Goal: Task Accomplishment & Management: Complete application form

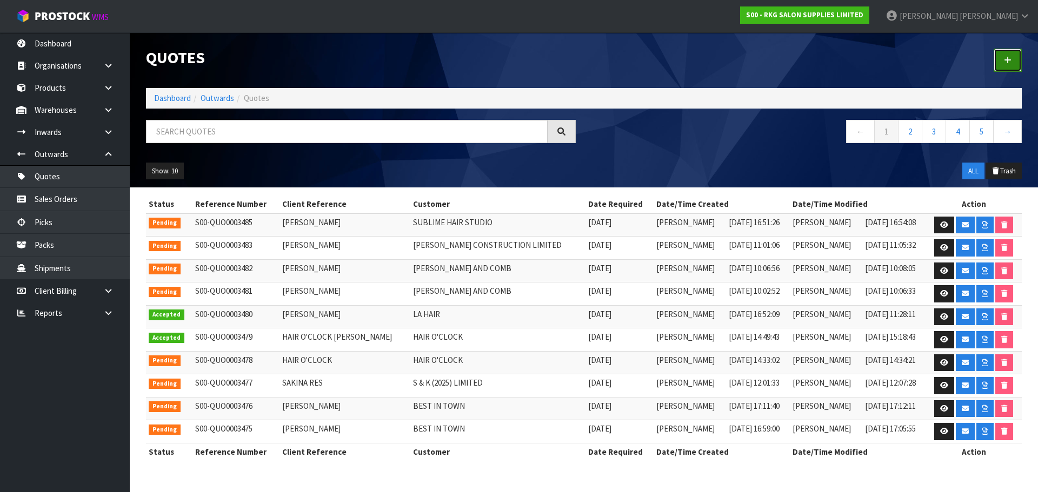
click at [1015, 59] on link at bounding box center [1007, 60] width 28 height 23
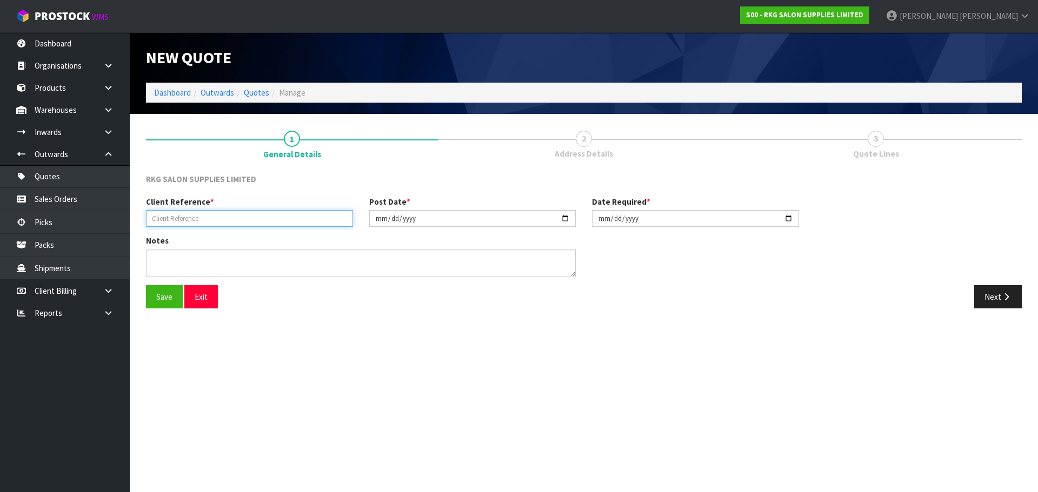
click at [174, 219] on input "text" at bounding box center [249, 218] width 207 height 17
type input "ELLEN RENDLE"
click at [168, 297] on button "Save" at bounding box center [164, 296] width 37 height 23
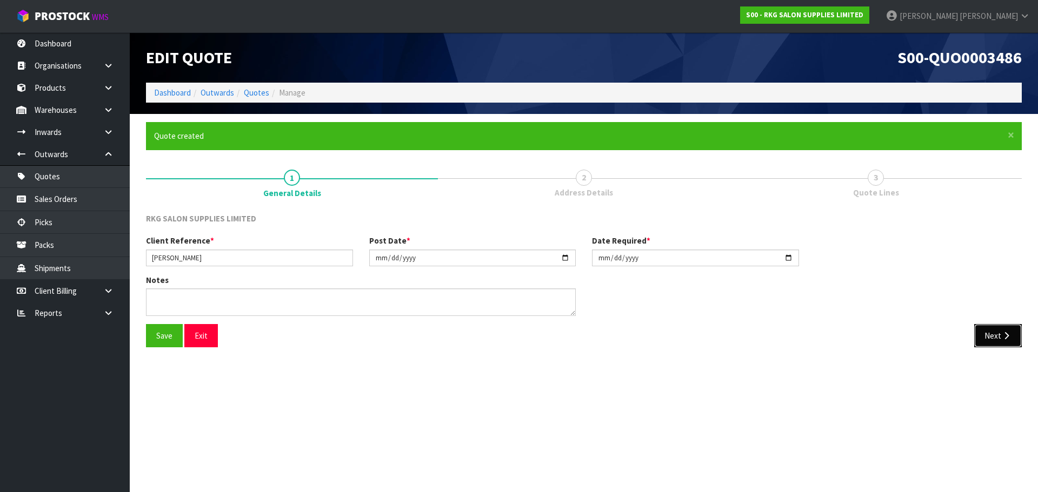
click at [984, 339] on button "Next" at bounding box center [998, 335] width 48 height 23
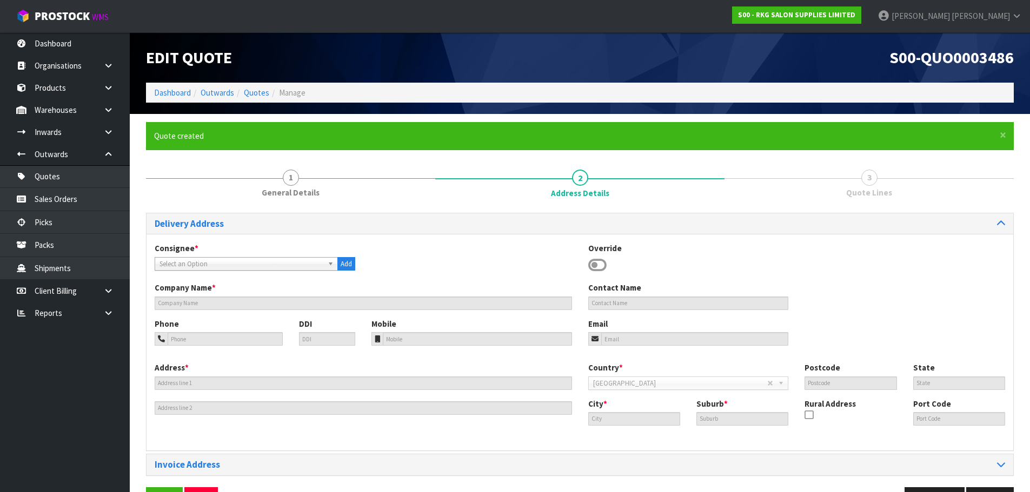
click at [598, 263] on icon at bounding box center [597, 265] width 18 height 16
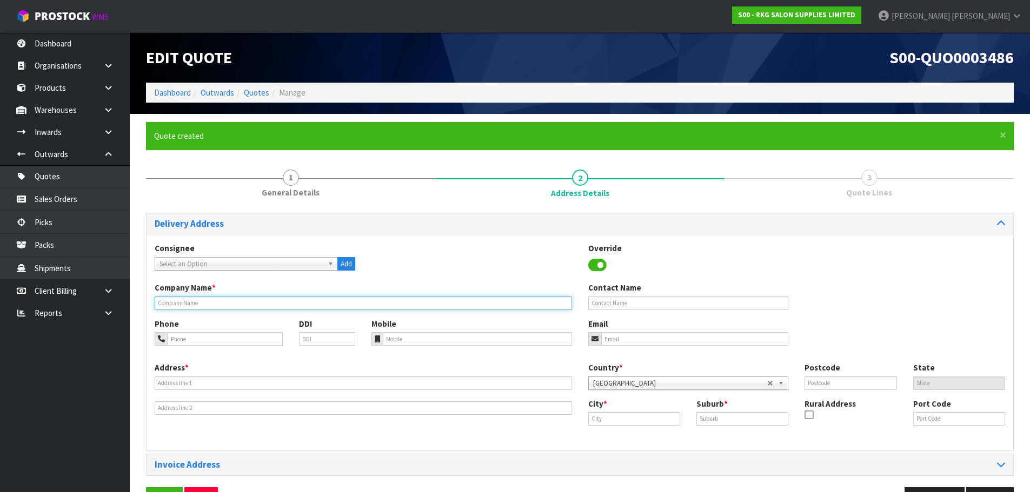
click at [171, 298] on input "text" at bounding box center [363, 304] width 417 height 14
type input "RESTORE BY [PERSON_NAME]"
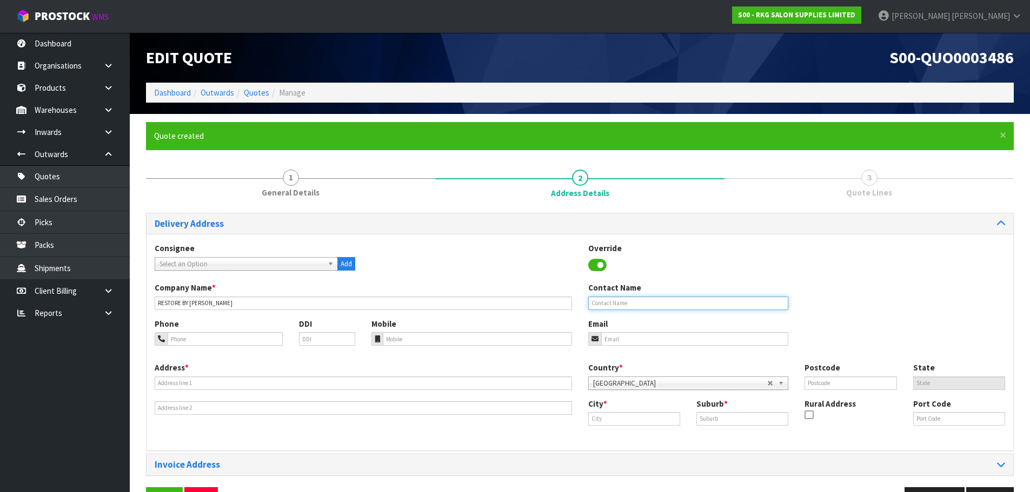
click at [638, 305] on input "text" at bounding box center [688, 304] width 201 height 14
type input "[PERSON_NAME]"
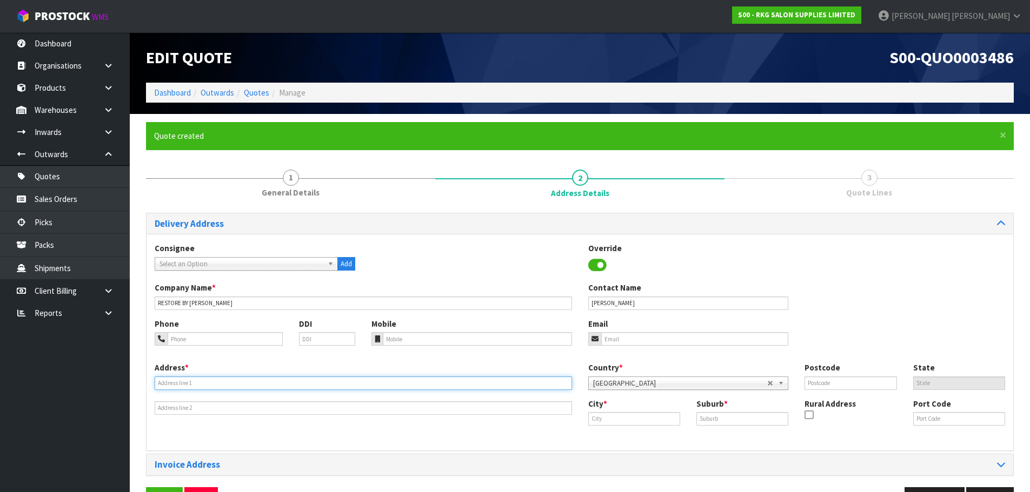
click at [169, 385] on input "text" at bounding box center [363, 384] width 417 height 14
type input "45 SHERIDAN CRES"
click at [602, 419] on input "text" at bounding box center [634, 419] width 92 height 14
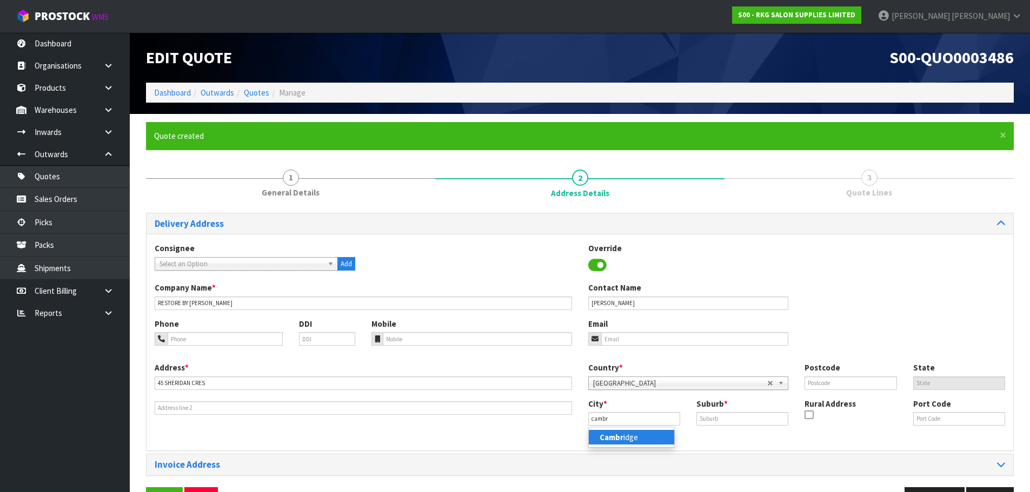
click at [598, 437] on link "Cambr idge" at bounding box center [631, 437] width 85 height 15
type input "Cambridge"
click at [706, 419] on input "text" at bounding box center [742, 419] width 92 height 14
type input "LEAMINGTON"
click at [824, 383] on input "text" at bounding box center [850, 384] width 92 height 14
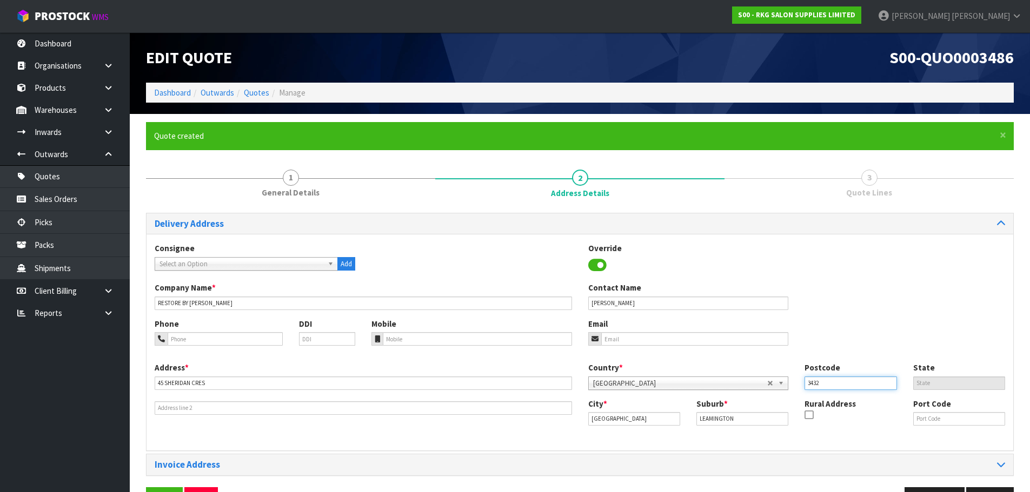
type input "3432"
click at [640, 342] on input "email" at bounding box center [695, 339] width 188 height 14
click at [606, 337] on input "email" at bounding box center [695, 339] width 188 height 14
paste input "ellengrace.tattoos@gmail.com"
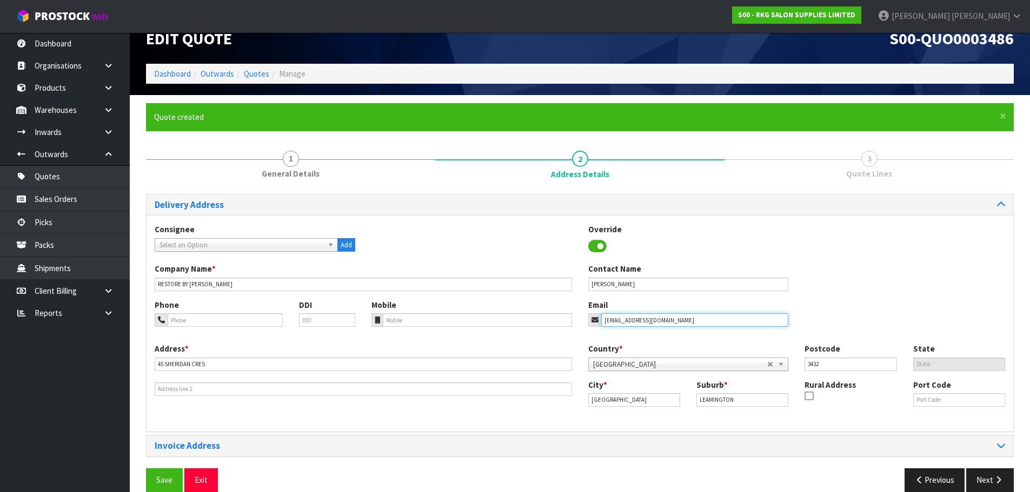
scroll to position [35, 0]
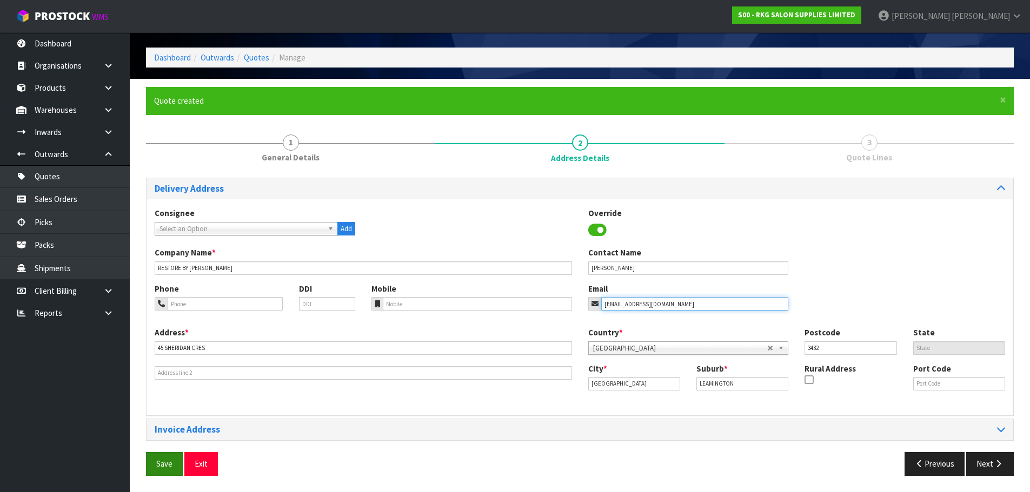
type input "ellengrace.tattoos@gmail.com"
click at [162, 463] on button "Save" at bounding box center [164, 463] width 37 height 23
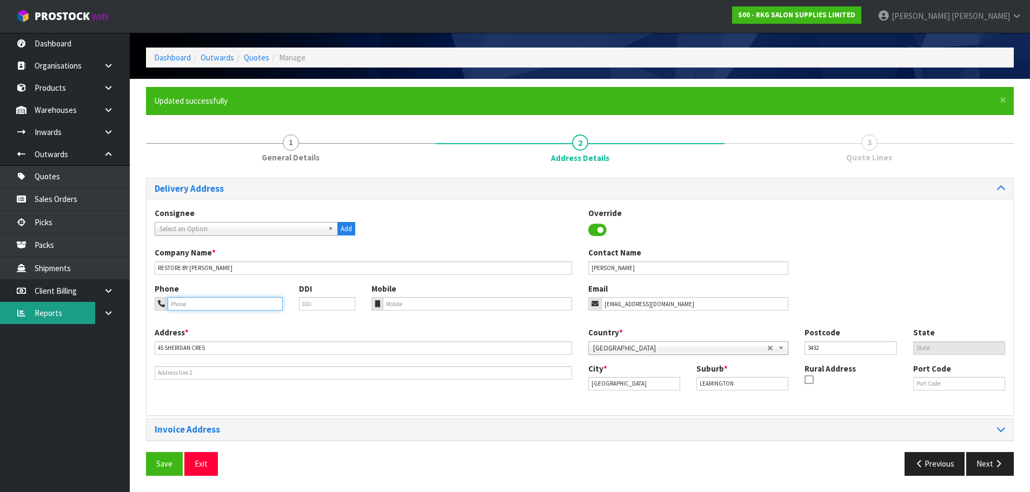
drag, startPoint x: 199, startPoint y: 302, endPoint x: 89, endPoint y: 317, distance: 111.9
click at [199, 302] on input "tel" at bounding box center [225, 304] width 115 height 14
click at [188, 305] on input "tel" at bounding box center [225, 304] width 115 height 14
type input "027-895-0669"
click at [169, 462] on button "Save" at bounding box center [164, 463] width 37 height 23
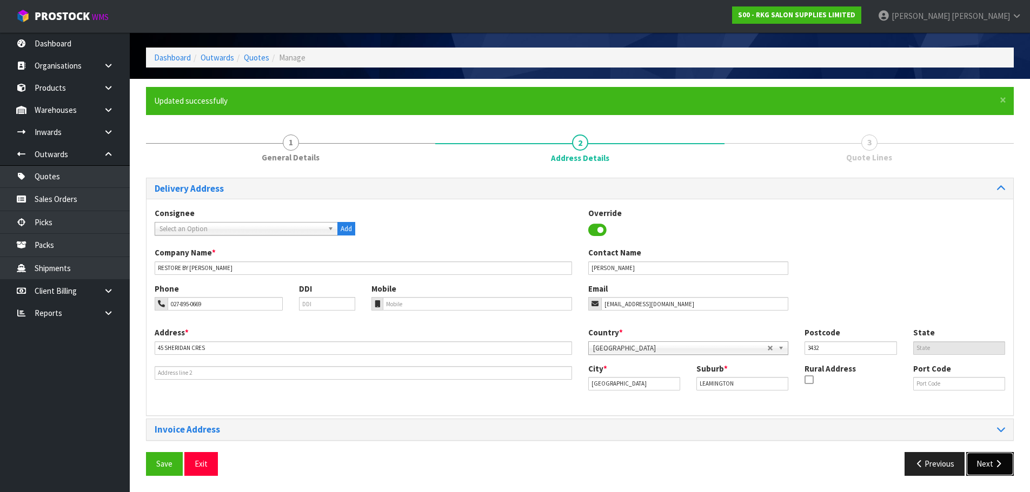
click at [989, 457] on button "Next" at bounding box center [990, 463] width 48 height 23
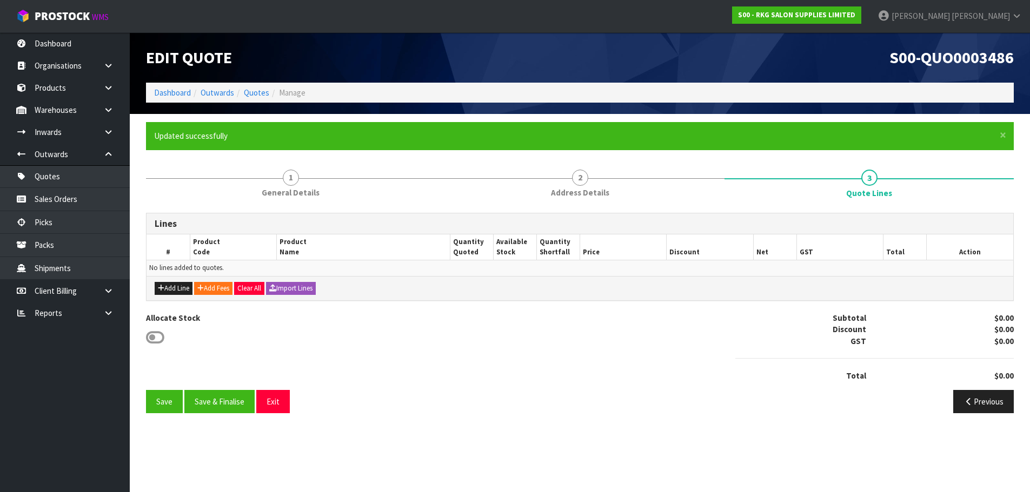
scroll to position [0, 0]
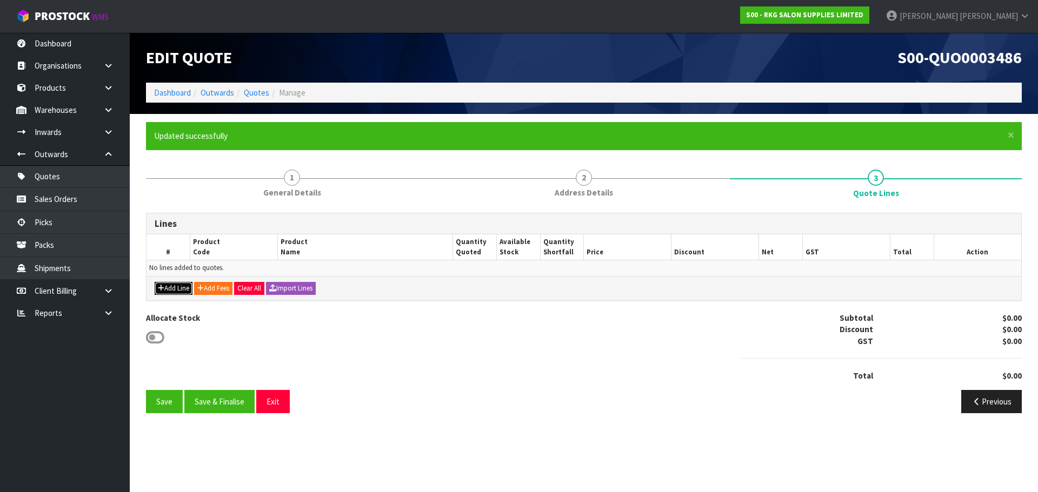
click at [167, 288] on button "Add Line" at bounding box center [174, 288] width 38 height 13
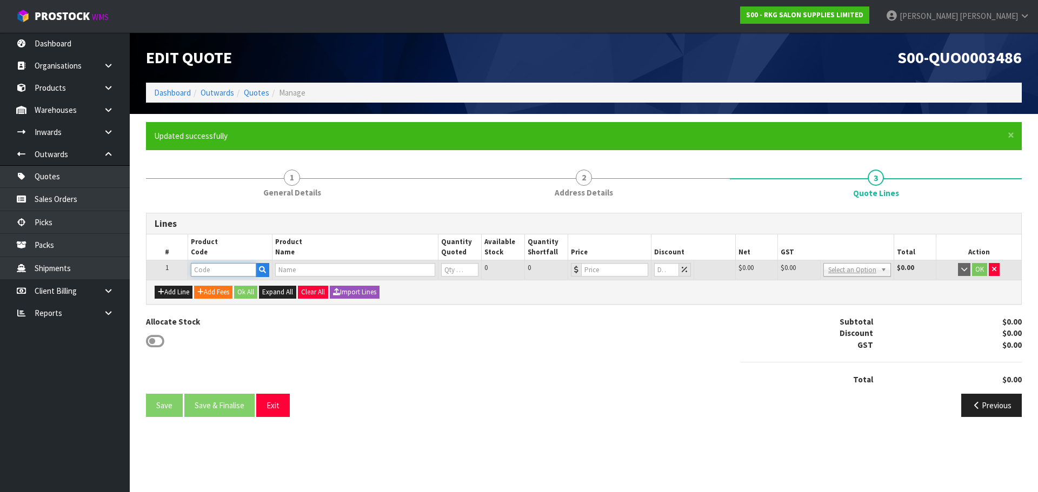
click at [212, 267] on input "text" at bounding box center [223, 270] width 65 height 14
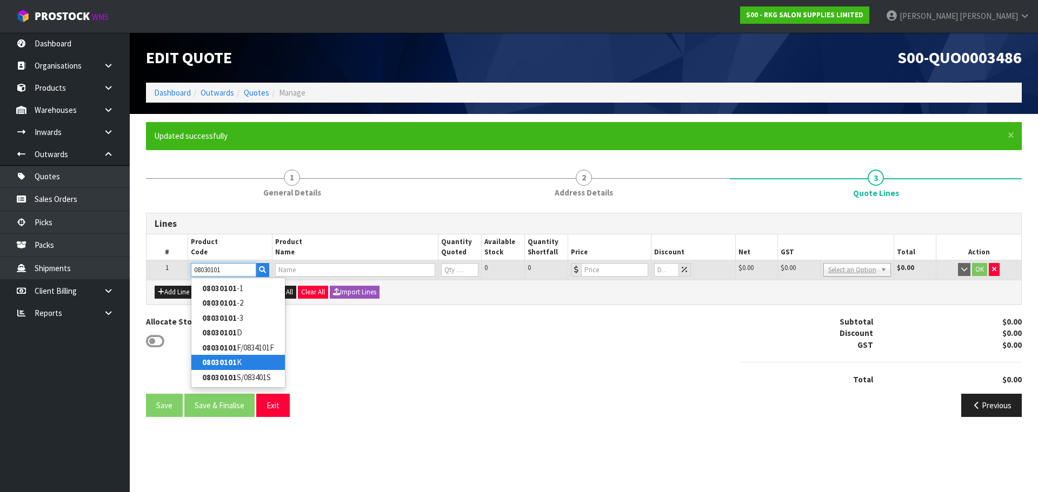
type input "08030101"
click at [244, 362] on link "08030101 K" at bounding box center [237, 362] width 93 height 15
type input "08030101K"
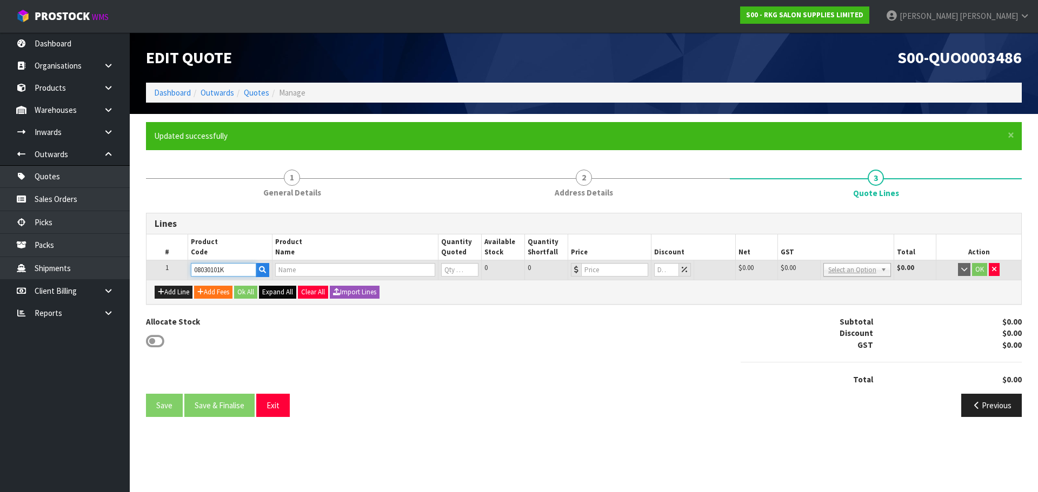
type input "BAKEWELL BEAUTY TROLLEY - BLACK"
type input "0"
type input "220"
type input "0"
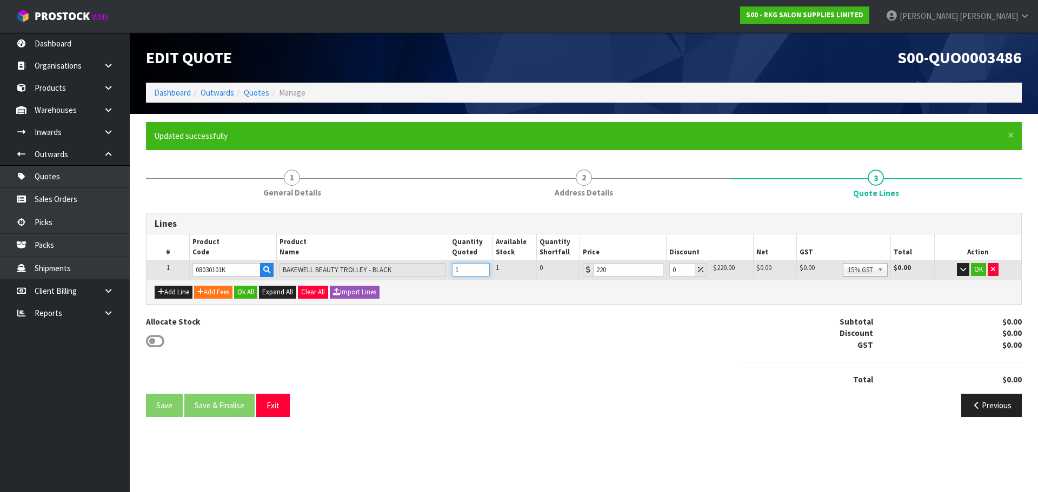
type input "1"
click at [481, 267] on input "1" at bounding box center [471, 270] width 38 height 14
click at [979, 268] on button "OK" at bounding box center [978, 269] width 15 height 13
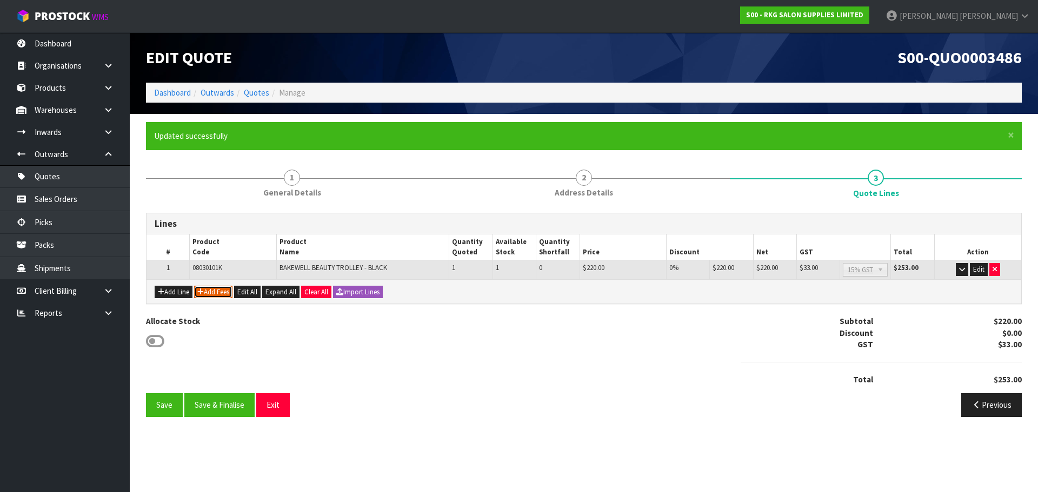
click at [213, 291] on button "Add Fees" at bounding box center [213, 292] width 38 height 13
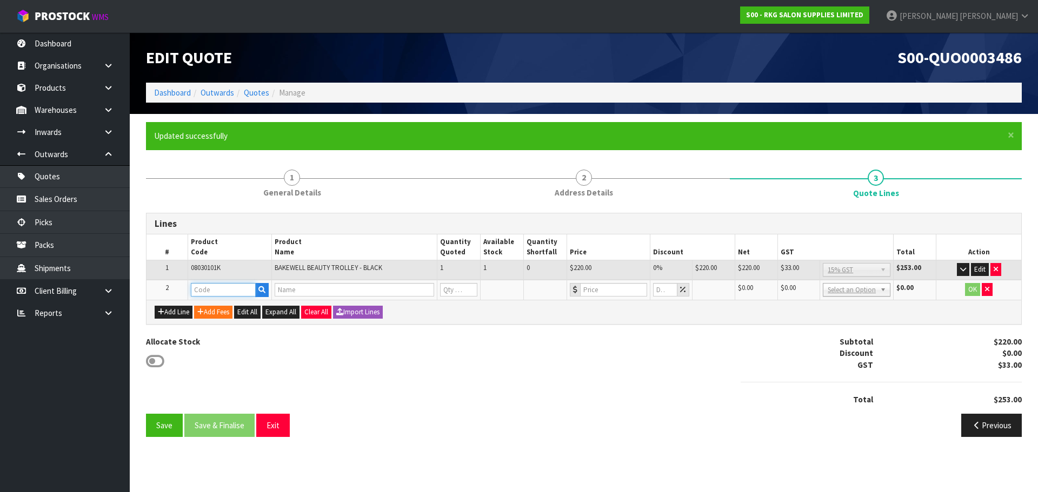
click at [206, 289] on input "text" at bounding box center [223, 290] width 65 height 14
type input "FRE"
click at [210, 305] on strong "FRE" at bounding box center [209, 308] width 14 height 10
type input "FREIGHT"
type input "FREIGHT FEE"
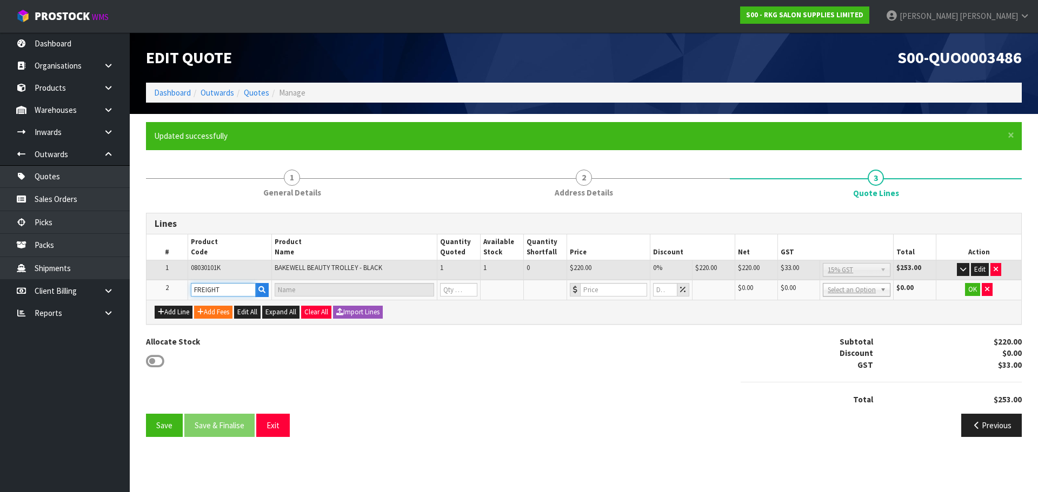
type input "1"
type input "0"
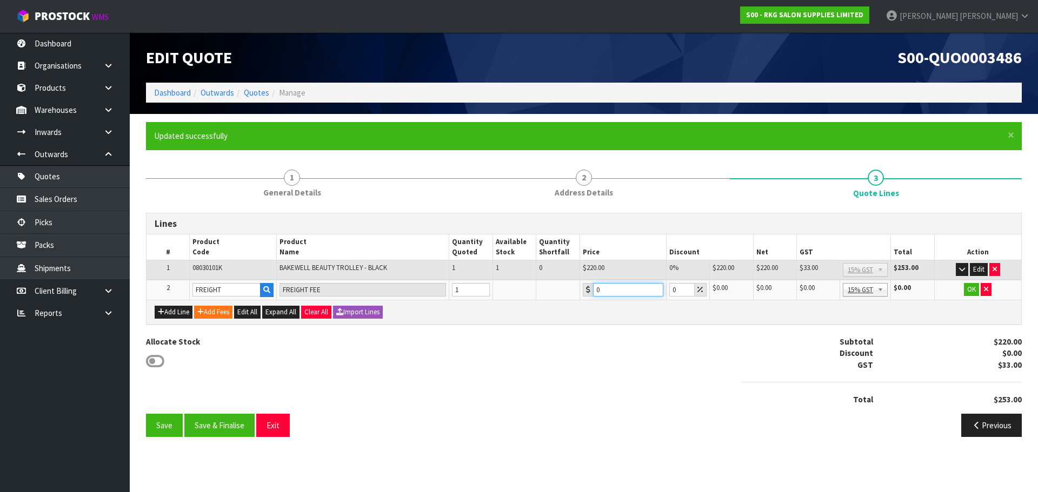
drag, startPoint x: 609, startPoint y: 288, endPoint x: 584, endPoint y: 291, distance: 24.6
click at [584, 291] on div "0" at bounding box center [623, 290] width 81 height 14
type input "45"
click at [971, 291] on button "OK" at bounding box center [971, 289] width 15 height 13
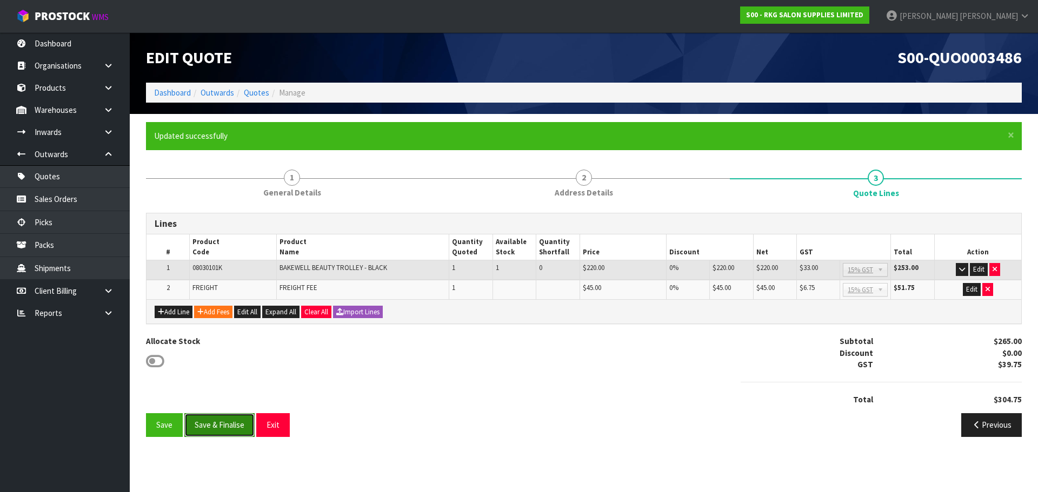
click at [222, 424] on button "Save & Finalise" at bounding box center [219, 424] width 70 height 23
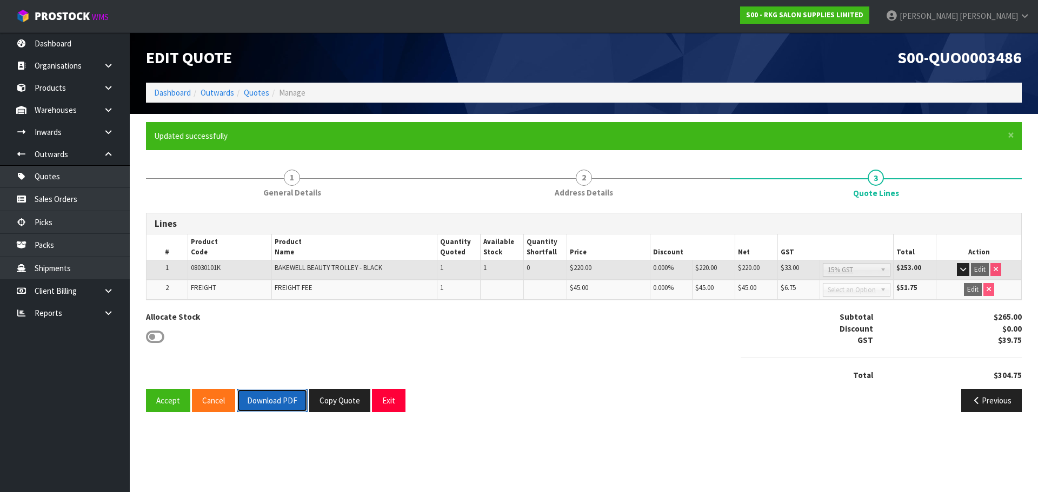
click at [287, 405] on button "Download PDF" at bounding box center [272, 400] width 71 height 23
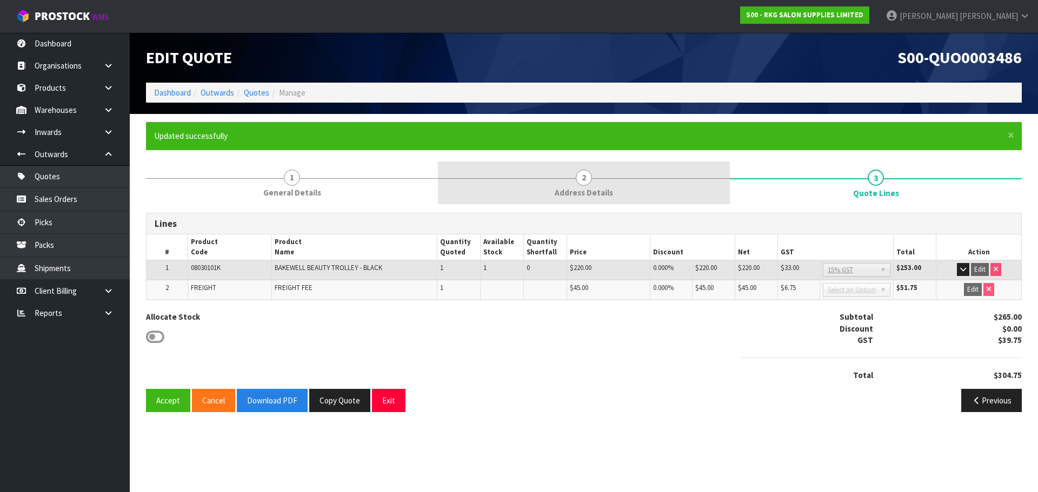
click at [580, 179] on span "2" at bounding box center [584, 178] width 16 height 16
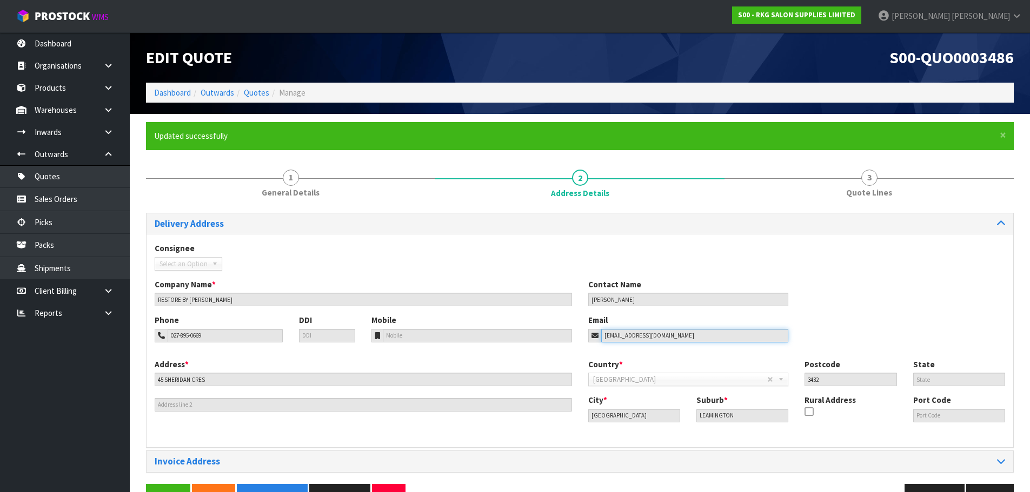
drag, startPoint x: 700, startPoint y: 336, endPoint x: 551, endPoint y: 351, distance: 150.5
click at [551, 351] on div "Phone 027-895-0669 DDI Mobile Email ellengrace.tattoos@gmail.com" at bounding box center [579, 337] width 866 height 44
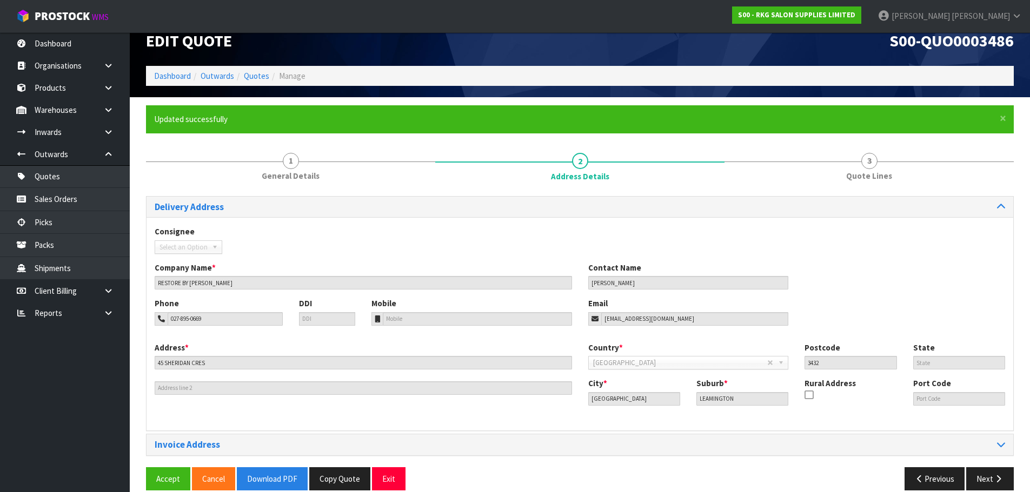
scroll to position [31, 0]
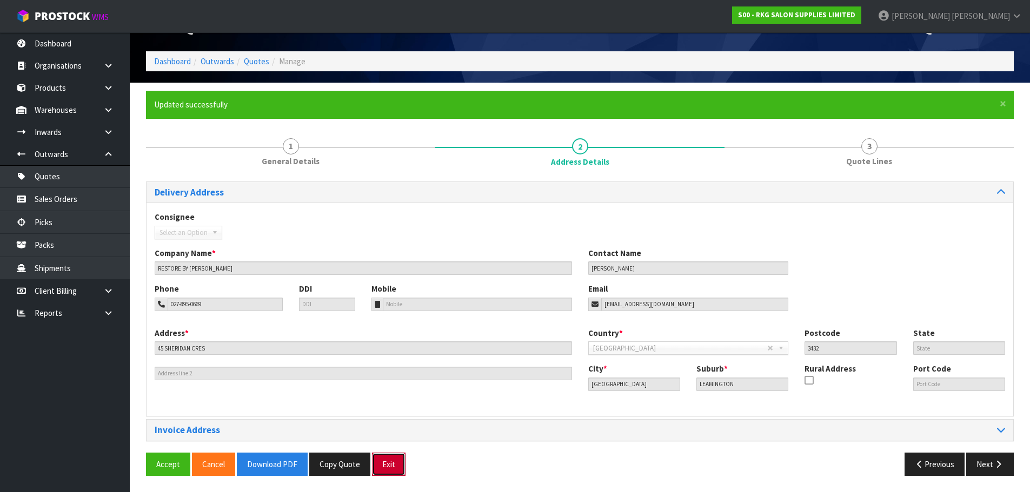
click at [386, 465] on button "Exit" at bounding box center [389, 464] width 34 height 23
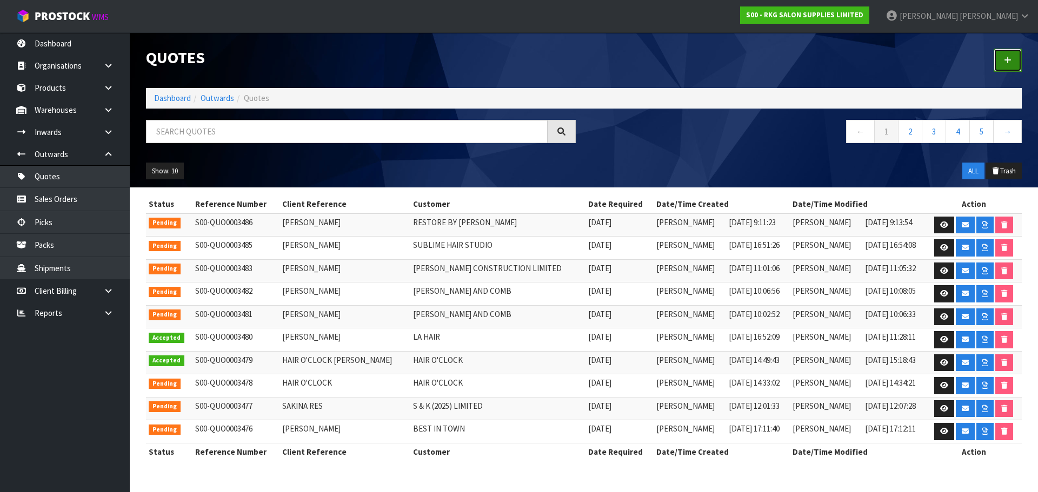
click at [1007, 59] on icon at bounding box center [1008, 60] width 8 height 8
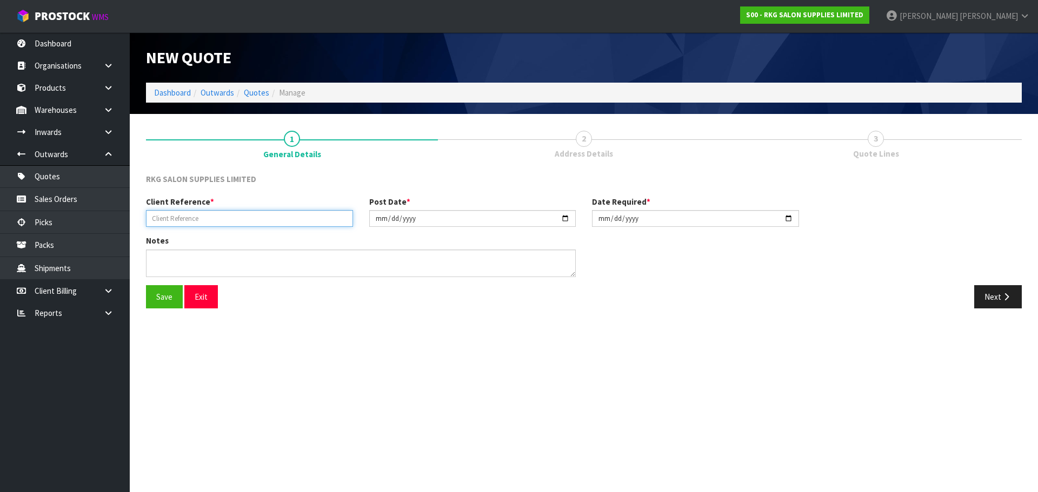
click at [209, 218] on input "text" at bounding box center [249, 218] width 207 height 17
click at [183, 220] on input "text" at bounding box center [249, 218] width 207 height 17
type input "[PERSON_NAME]"
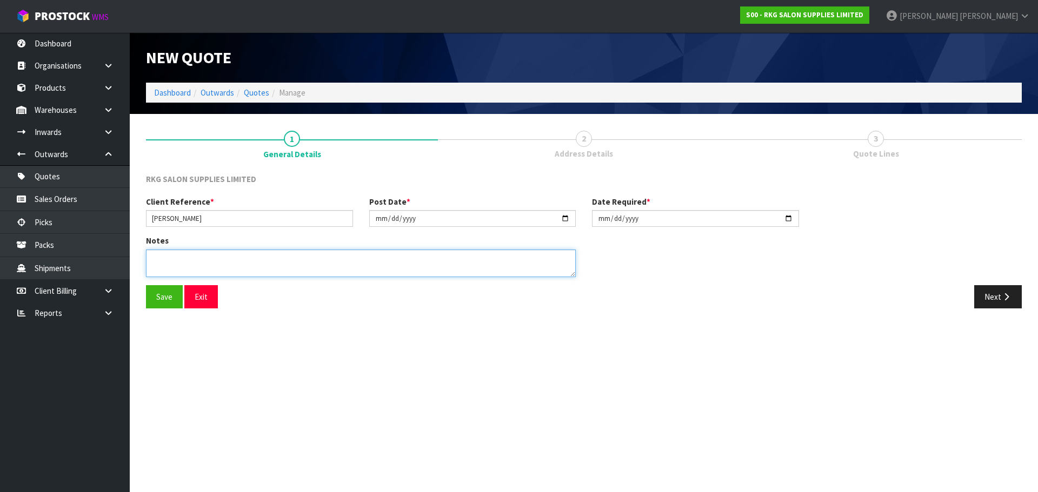
click at [166, 258] on textarea at bounding box center [361, 264] width 430 height 28
type textarea "TAUPO-V2"
click at [163, 297] on button "Save" at bounding box center [164, 296] width 37 height 23
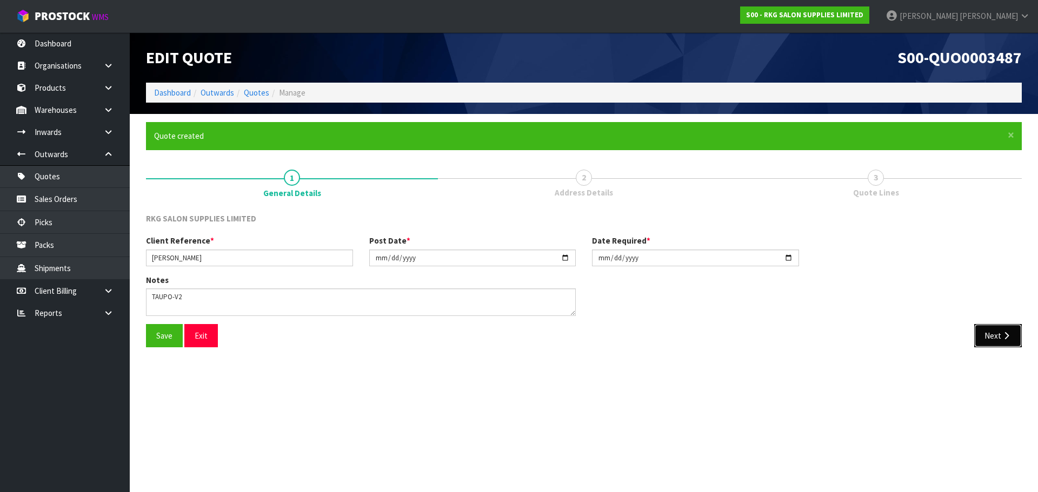
drag, startPoint x: 998, startPoint y: 332, endPoint x: 445, endPoint y: 228, distance: 562.5
click at [998, 332] on button "Next" at bounding box center [998, 335] width 48 height 23
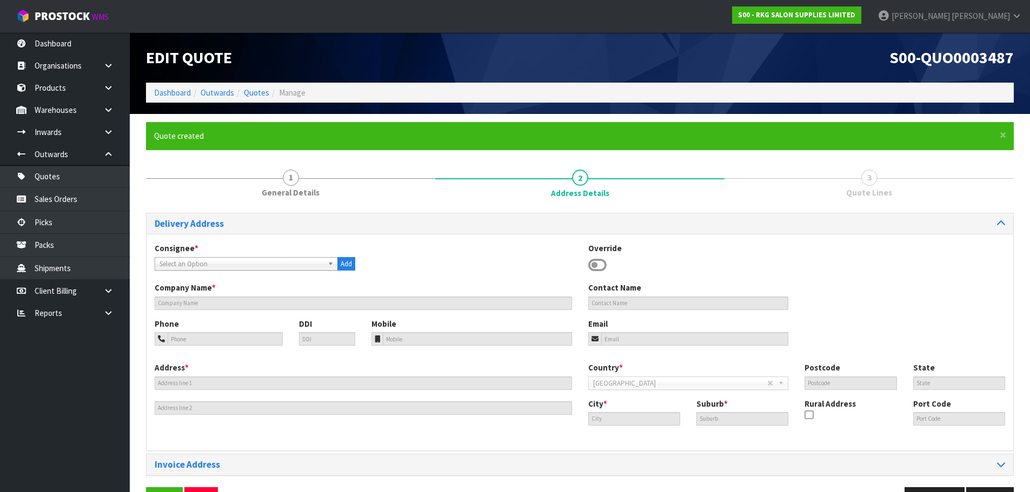
click at [608, 264] on div "Override" at bounding box center [688, 258] width 217 height 31
click at [600, 267] on icon at bounding box center [597, 265] width 18 height 16
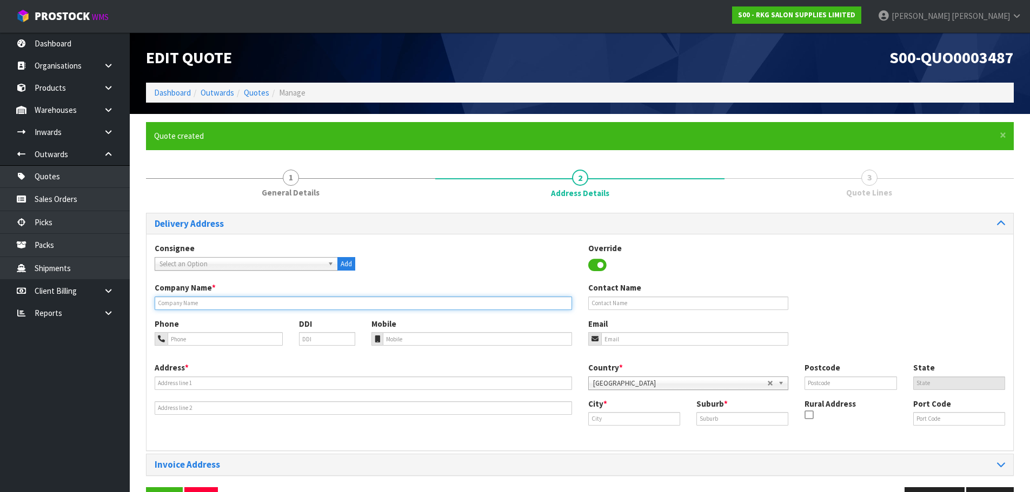
drag, startPoint x: 243, startPoint y: 301, endPoint x: 233, endPoint y: 304, distance: 10.3
click at [243, 301] on input "text" at bounding box center [363, 304] width 417 height 14
type input "[DATE] GLOW"
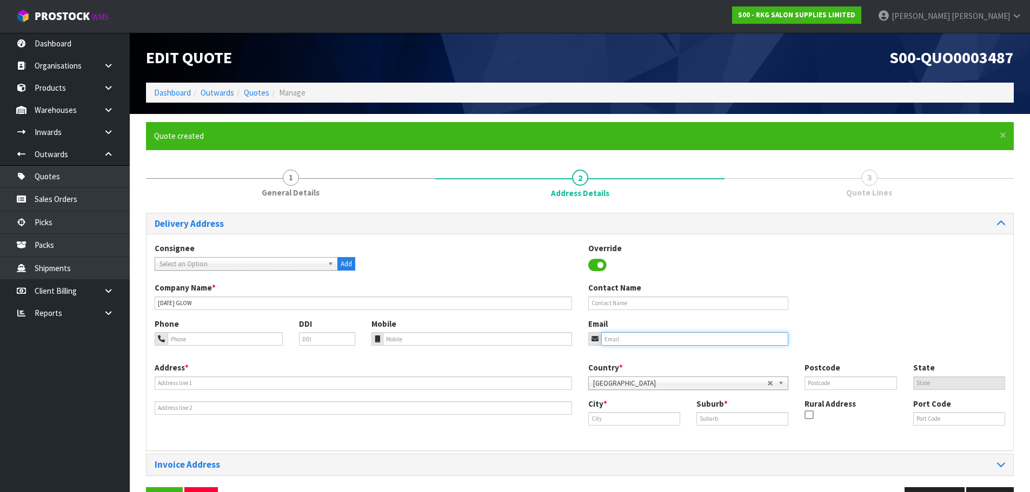
click at [630, 336] on input "email" at bounding box center [695, 339] width 188 height 14
paste input "ruby@fridayglow.co.nz"
type input "ruby@fridayglow.co.nz"
click at [611, 302] on input "text" at bounding box center [688, 304] width 201 height 14
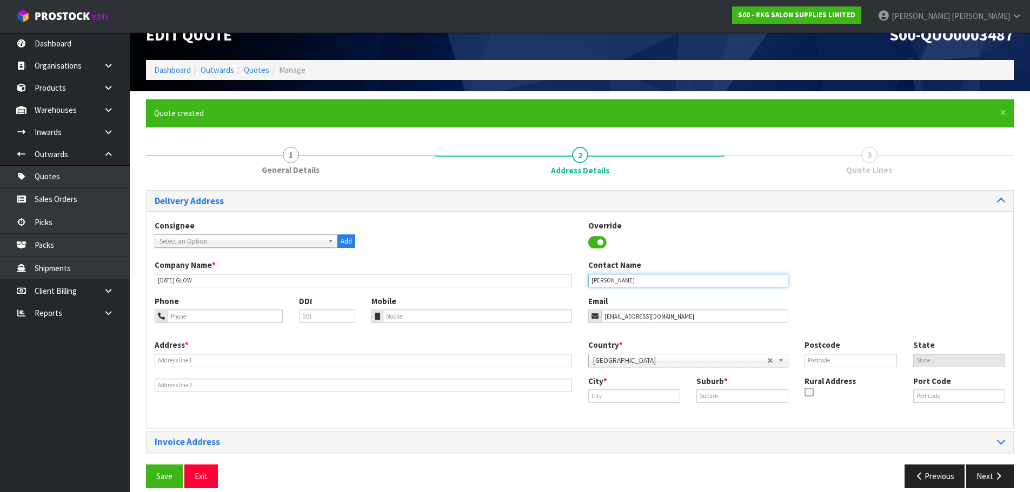
scroll to position [35, 0]
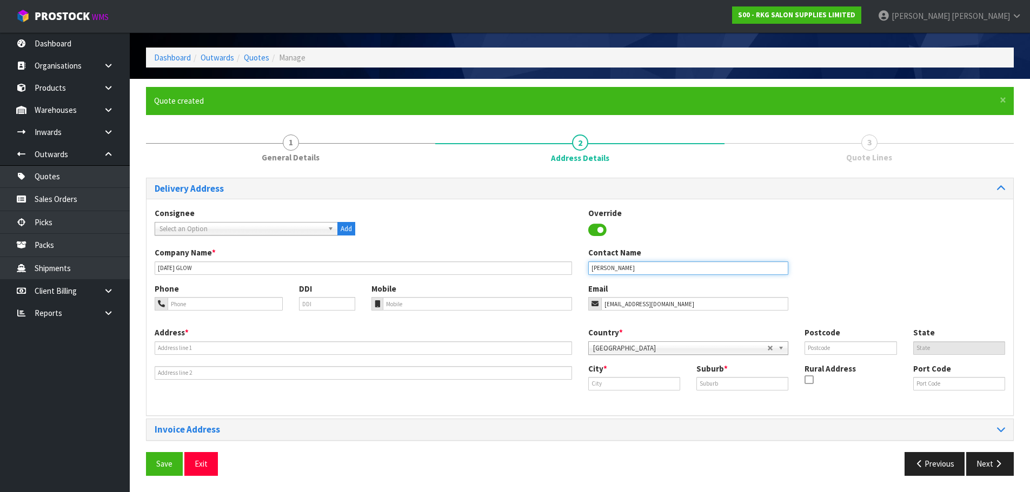
type input "[PERSON_NAME]"
click at [201, 302] on input "tel" at bounding box center [225, 304] width 115 height 14
type input "020-523-18068"
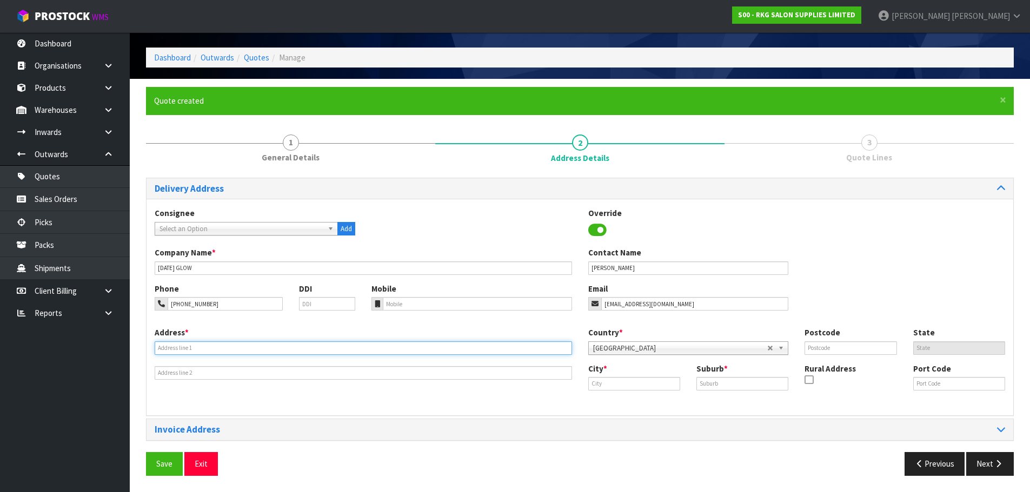
click at [188, 350] on input "text" at bounding box center [363, 349] width 417 height 14
drag, startPoint x: 157, startPoint y: 349, endPoint x: 194, endPoint y: 330, distance: 41.3
click at [157, 349] on input "16 STATE HIGHWAY 1" at bounding box center [363, 349] width 417 height 14
drag, startPoint x: 157, startPoint y: 350, endPoint x: 253, endPoint y: 349, distance: 96.2
click at [253, 349] on input "16 STATE HIGHWAY 1" at bounding box center [363, 349] width 417 height 14
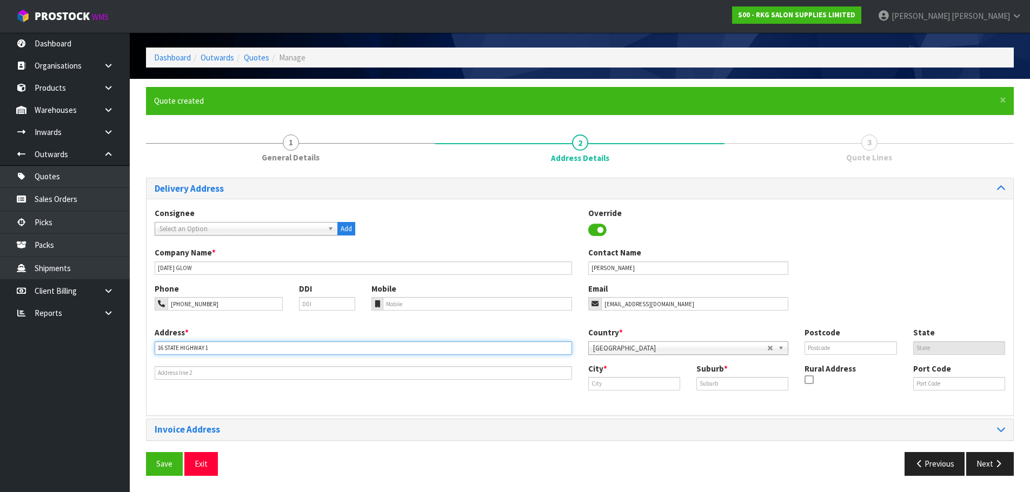
type input "16 STATE HIGHWAY 1"
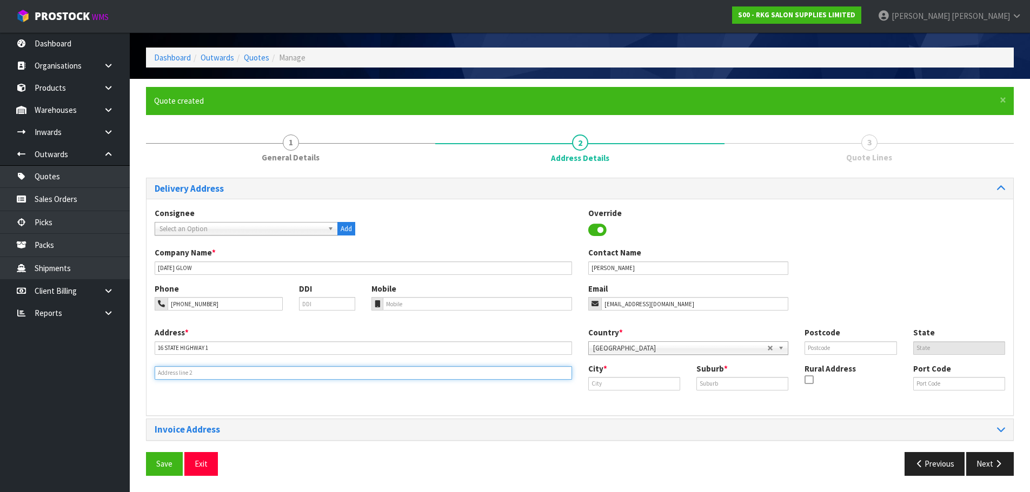
click at [226, 375] on input "text" at bounding box center [363, 373] width 417 height 14
paste input "16 STATE HIGHWAY 1"
type input "16 STATE HIGHWAY 1"
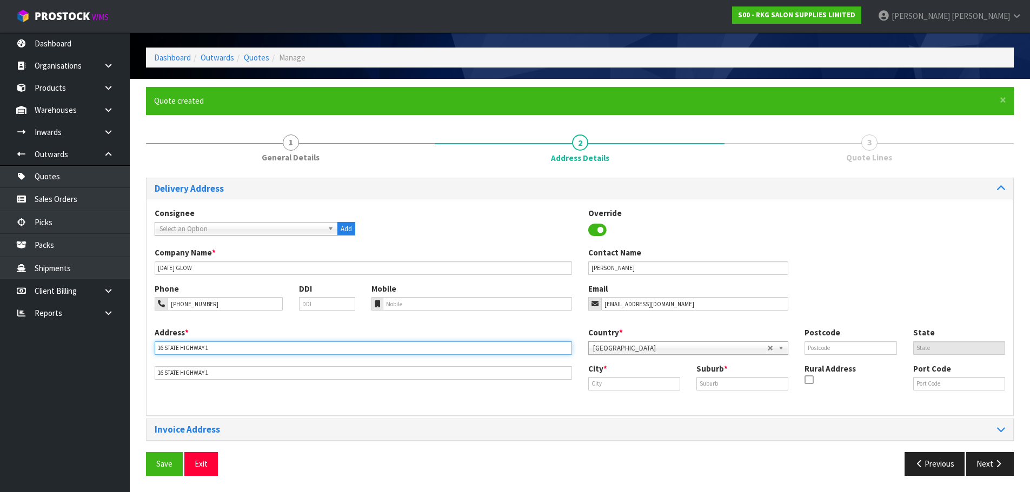
drag, startPoint x: 216, startPoint y: 350, endPoint x: 156, endPoint y: 357, distance: 60.4
click at [156, 357] on div "Address * 16 STATE HIGHWAY 1 16 STATE HIGHWAY 1" at bounding box center [362, 353] width 433 height 53
type input "KAWAKAWA FARM CENTRE"
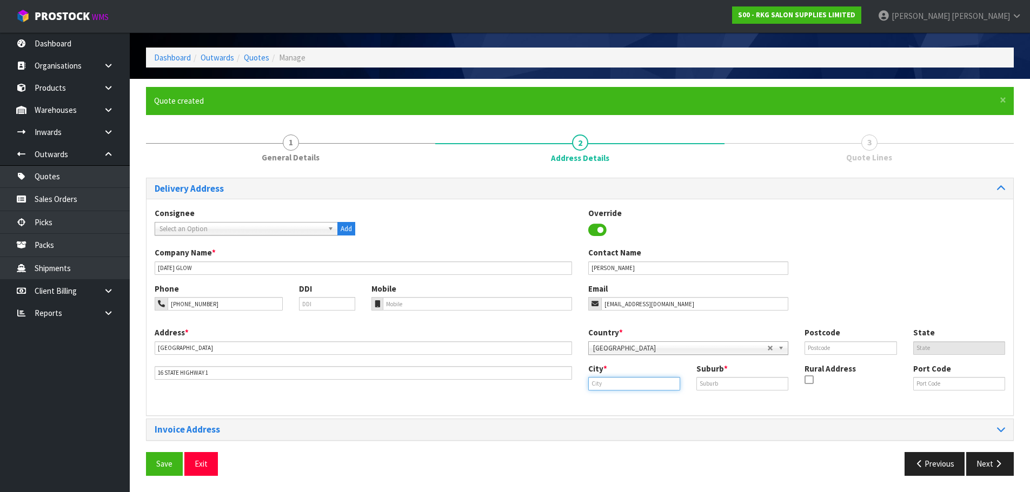
click at [607, 378] on input "text" at bounding box center [634, 384] width 92 height 14
type input "k"
type input "Kawakawa"
click at [712, 384] on input "text" at bounding box center [742, 384] width 92 height 14
click at [837, 350] on input "text" at bounding box center [850, 349] width 92 height 14
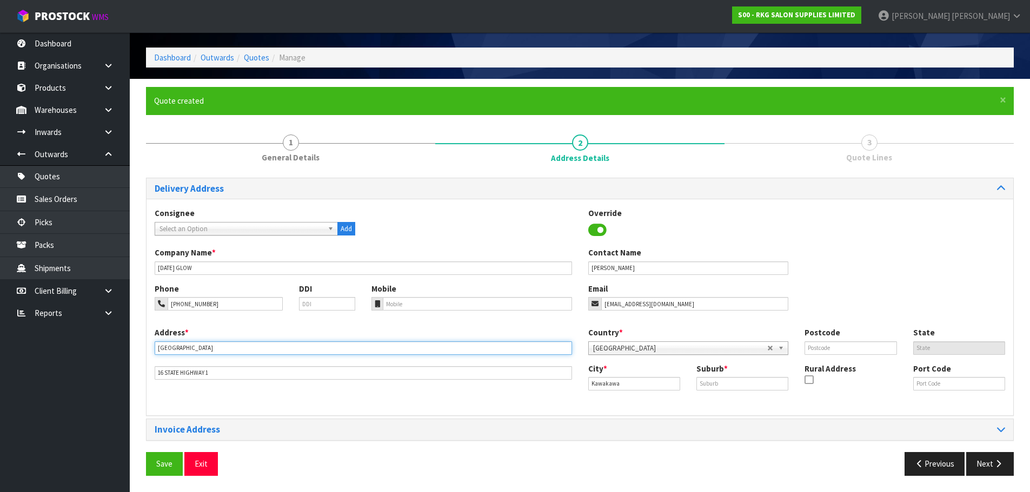
drag, startPoint x: 237, startPoint y: 348, endPoint x: 151, endPoint y: 349, distance: 86.5
click at [151, 349] on div "Address * KAWAKAWA FARM CENTRE 16 STATE HIGHWAY 1" at bounding box center [362, 353] width 433 height 53
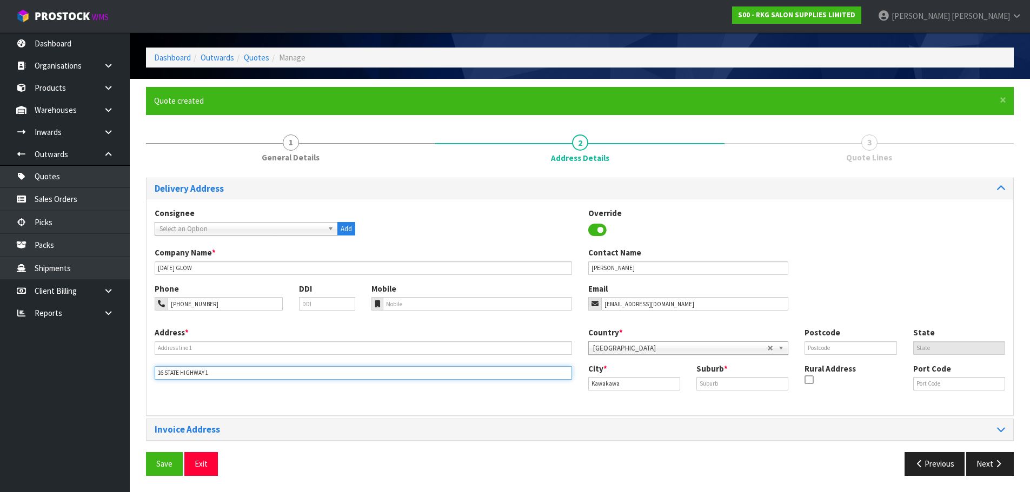
drag, startPoint x: 226, startPoint y: 371, endPoint x: 144, endPoint y: 374, distance: 82.2
click at [144, 374] on div "× Close Quote created 1 General Details 2 Address Details 3 Quote Lines Deliver…" at bounding box center [580, 285] width 884 height 397
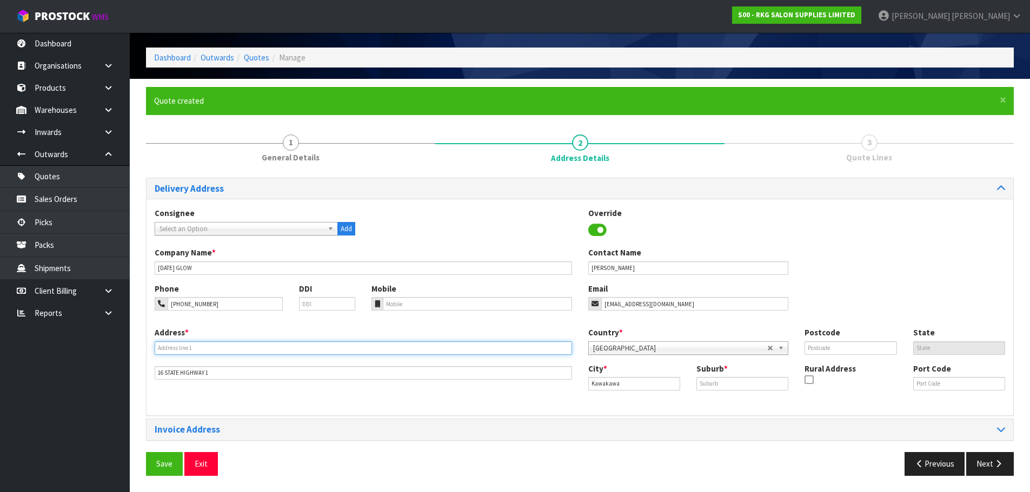
click at [168, 349] on input "text" at bounding box center [363, 349] width 417 height 14
paste input "16 STATE HIGHWAY 1"
type input "16 STATE HIGHWAY 1"
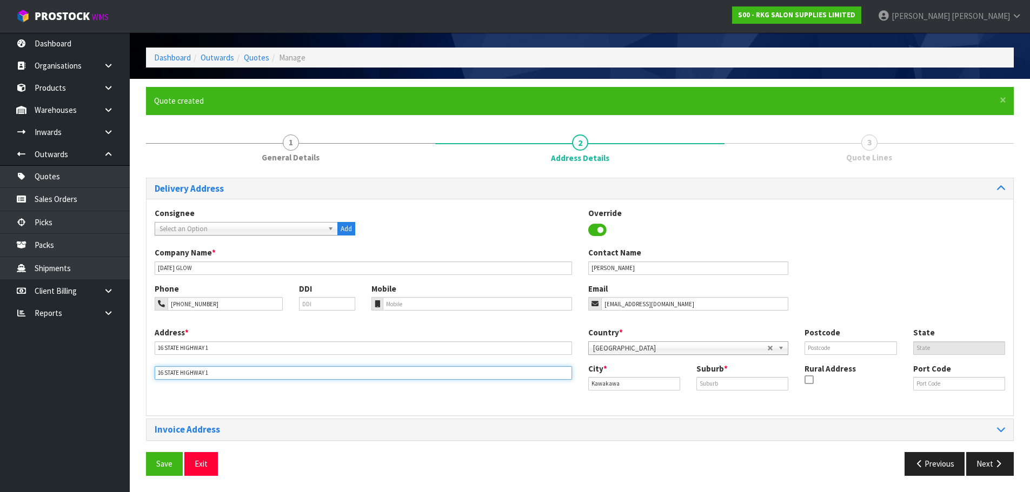
drag, startPoint x: 220, startPoint y: 374, endPoint x: 150, endPoint y: 379, distance: 69.9
click at [150, 379] on div "Address * 16 STATE HIGHWAY 1 16 STATE HIGHWAY 1" at bounding box center [362, 353] width 433 height 53
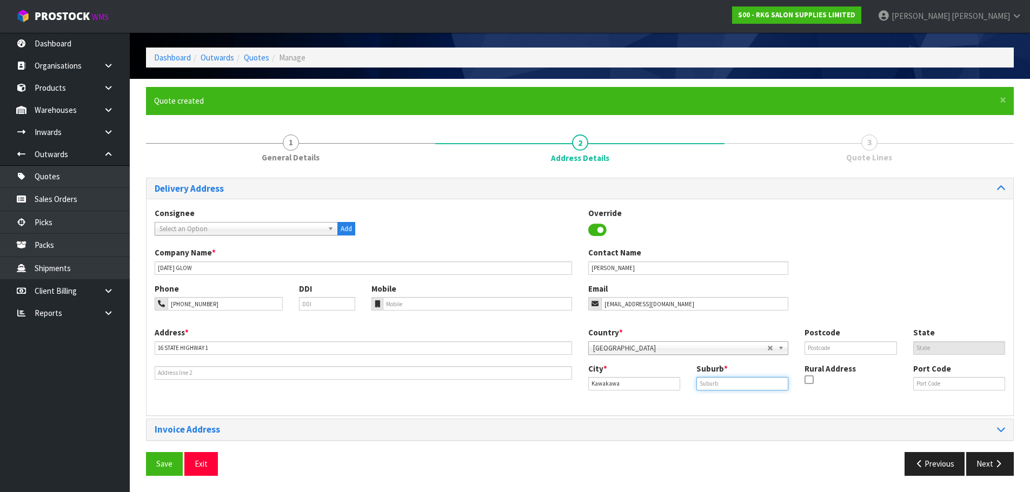
click at [714, 382] on input "text" at bounding box center [742, 384] width 92 height 14
type input "."
click at [811, 348] on input "text" at bounding box center [850, 349] width 92 height 14
type input "0210"
click at [828, 319] on div "Phone 020-523-18068 DDI Mobile Email ruby@fridayglow.co.nz" at bounding box center [579, 305] width 866 height 44
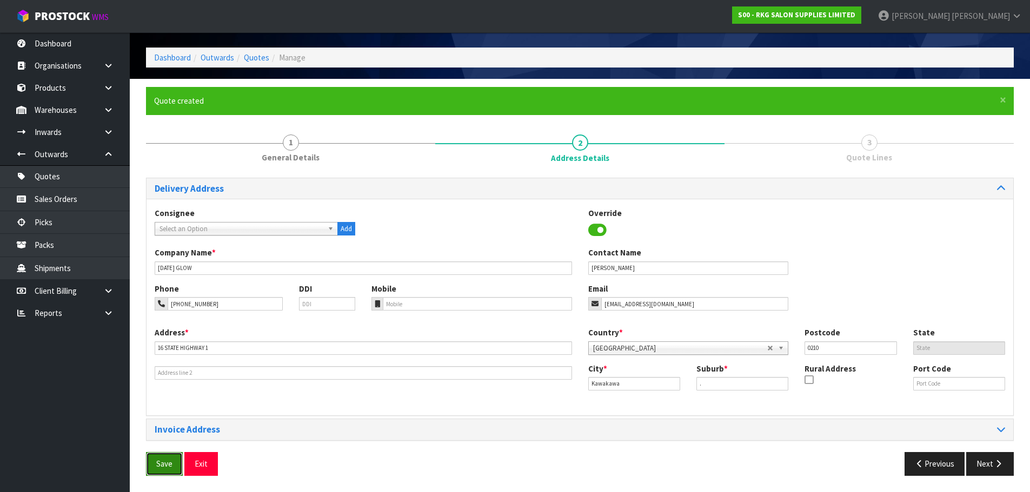
click at [163, 465] on button "Save" at bounding box center [164, 463] width 37 height 23
drag, startPoint x: 1000, startPoint y: 466, endPoint x: 832, endPoint y: 452, distance: 168.7
click at [999, 466] on icon "button" at bounding box center [998, 464] width 10 height 8
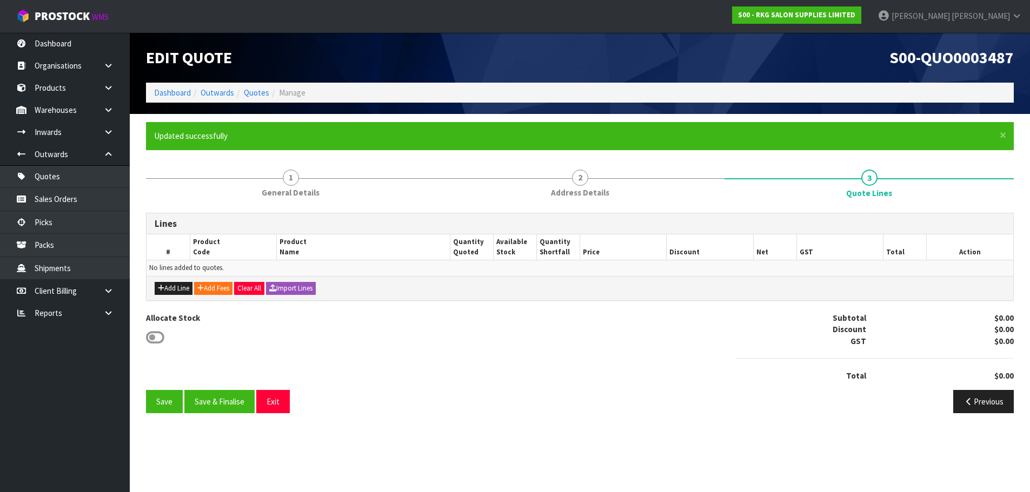
scroll to position [0, 0]
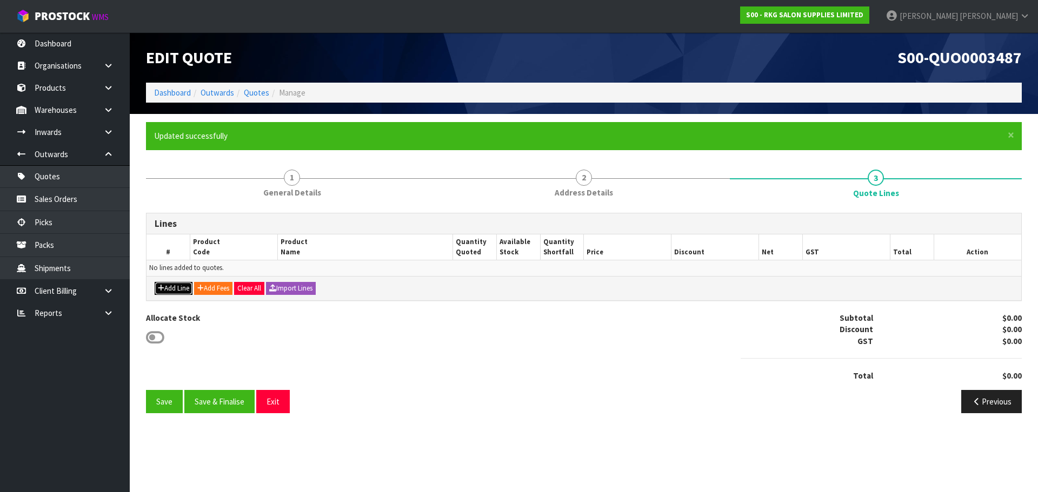
click at [177, 289] on button "Add Line" at bounding box center [174, 288] width 38 height 13
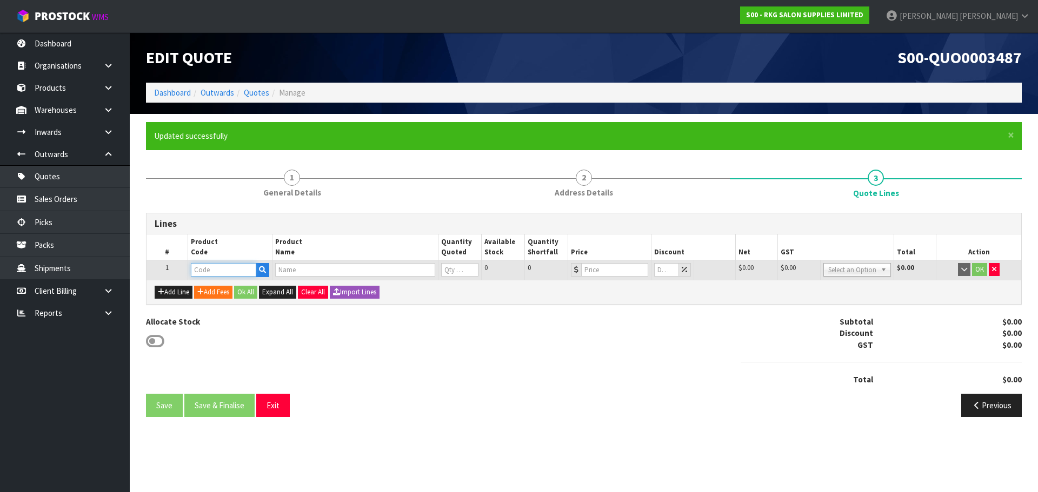
click at [222, 270] on input "text" at bounding box center [223, 270] width 65 height 14
type input "090101"
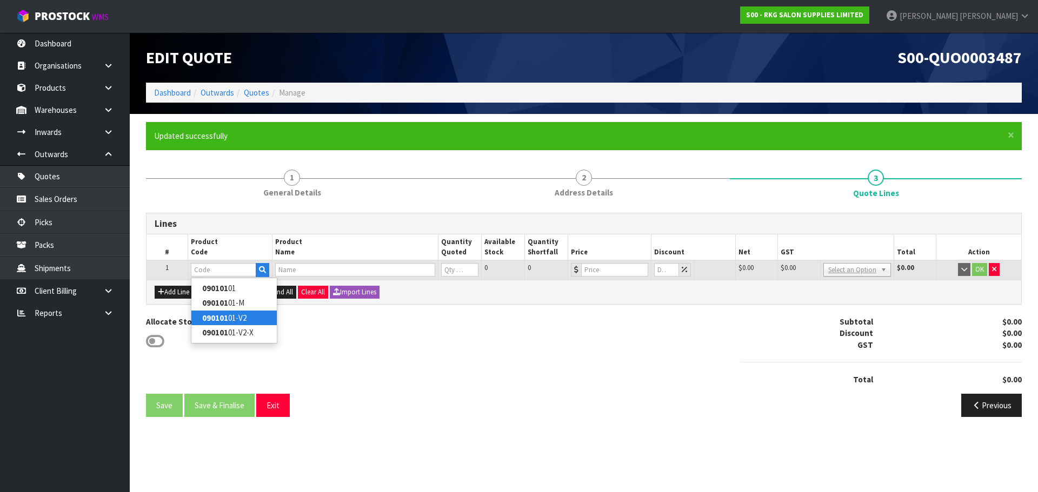
click at [246, 316] on link "090101 01-V2" at bounding box center [233, 318] width 85 height 15
type input "09010101-V2"
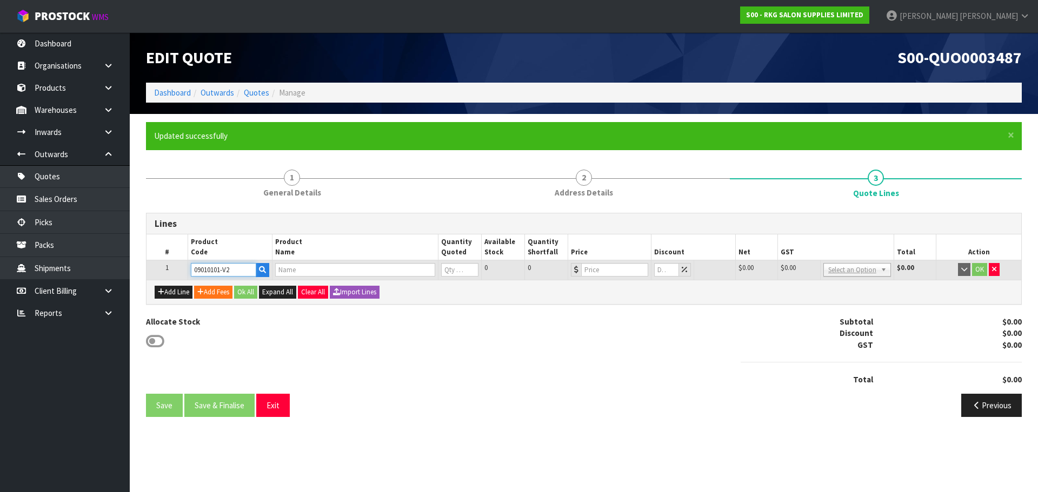
type input "TAUPO HYDRAULIC BED - BLACK V2"
type input "0"
type input "899"
type input "0"
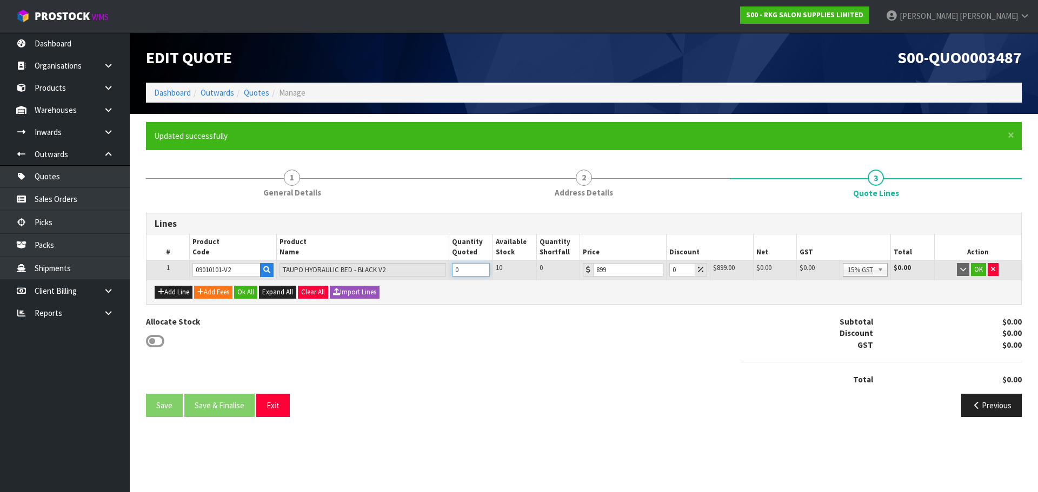
click at [443, 272] on tr "1 09010101-V2 TAUPO HYDRAULIC BED - BLACK V2 0 10 0 899 0 $899.00 $0.00 $0.00 $…" at bounding box center [583, 270] width 874 height 19
type input "1"
click at [978, 267] on button "OK" at bounding box center [978, 269] width 15 height 13
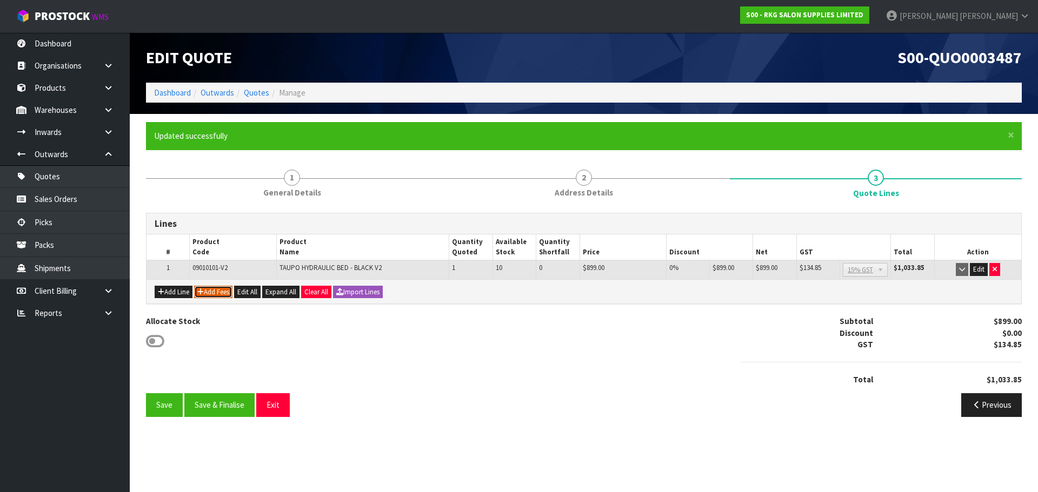
click at [209, 290] on button "Add Fees" at bounding box center [213, 292] width 38 height 13
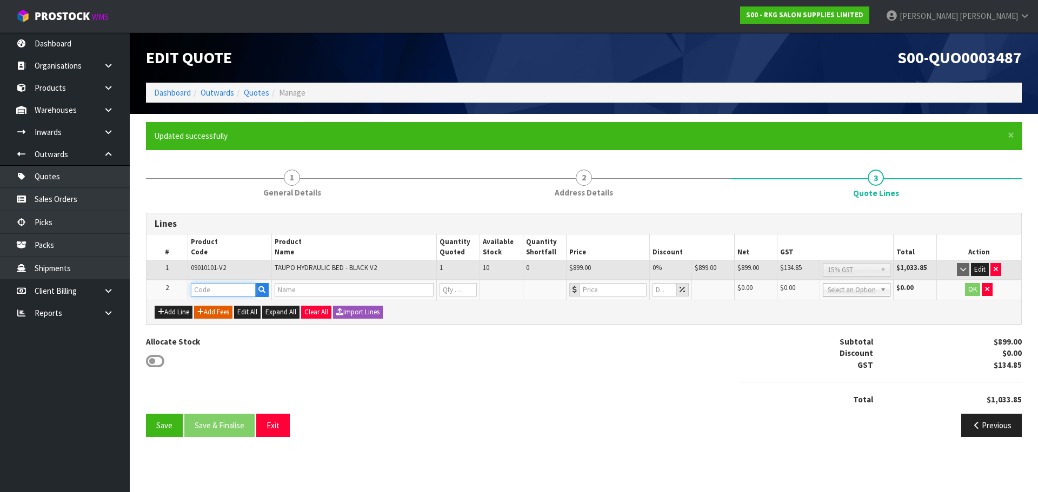
click at [209, 290] on input "text" at bounding box center [223, 290] width 65 height 14
type input "FRE"
click at [221, 309] on link "FRE IGHT" at bounding box center [233, 308] width 85 height 15
type input "FREIGHT"
type input "FREIGHT FEE"
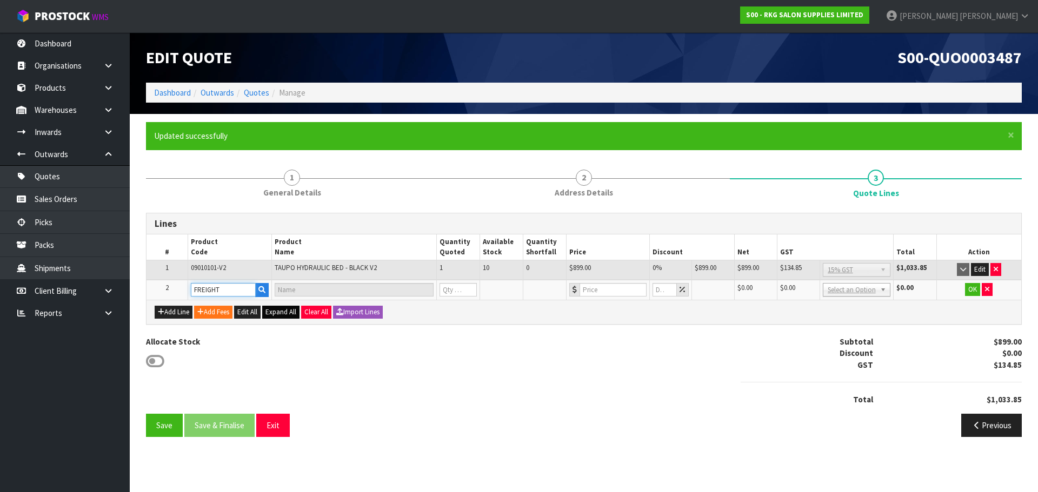
type input "1"
type input "0"
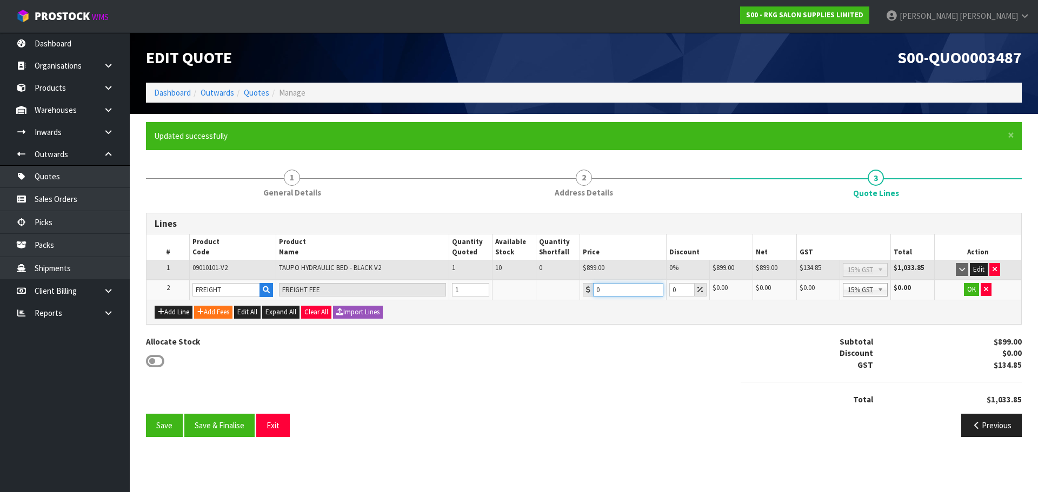
drag, startPoint x: 603, startPoint y: 290, endPoint x: 591, endPoint y: 290, distance: 11.3
click at [591, 290] on div "0" at bounding box center [623, 290] width 81 height 14
type input "348.85"
click at [965, 291] on button "OK" at bounding box center [971, 289] width 15 height 13
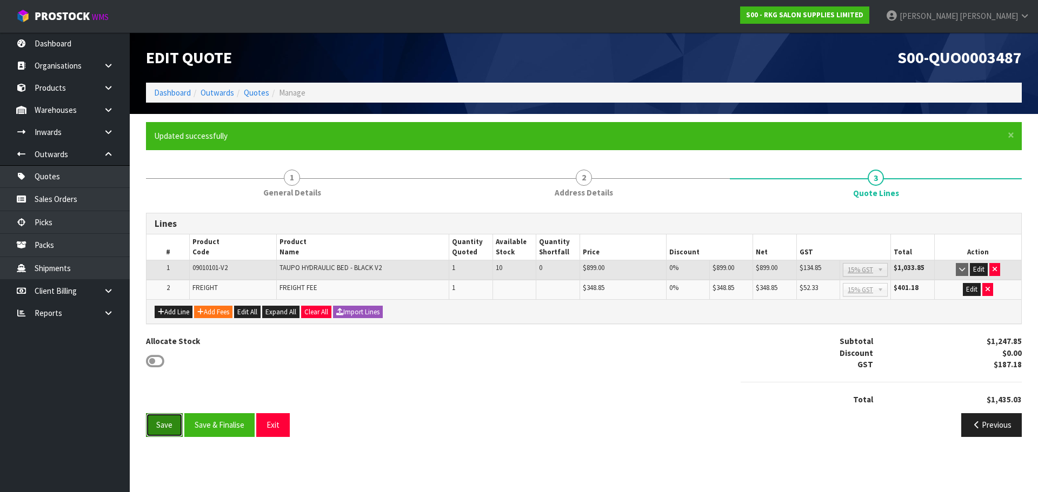
click at [161, 423] on button "Save" at bounding box center [164, 424] width 37 height 23
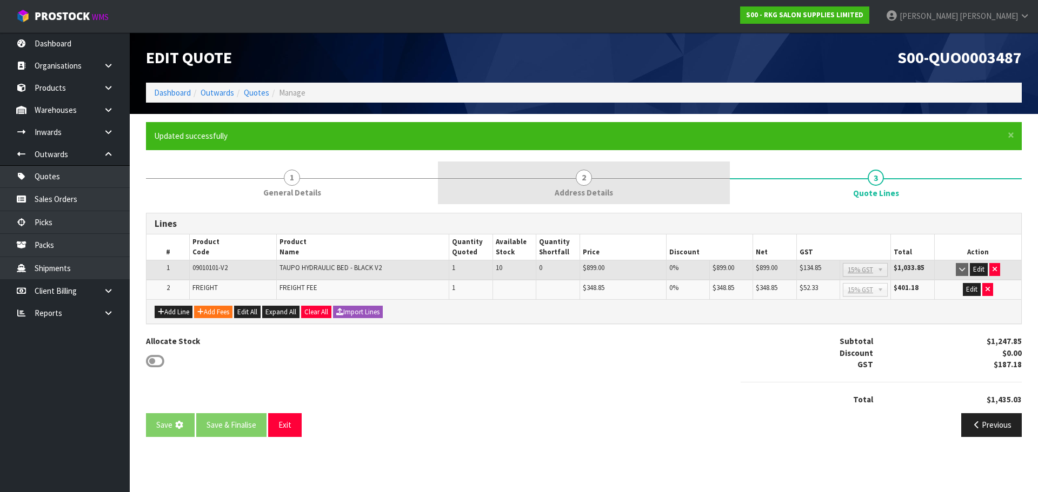
click at [589, 180] on span "2" at bounding box center [584, 178] width 16 height 16
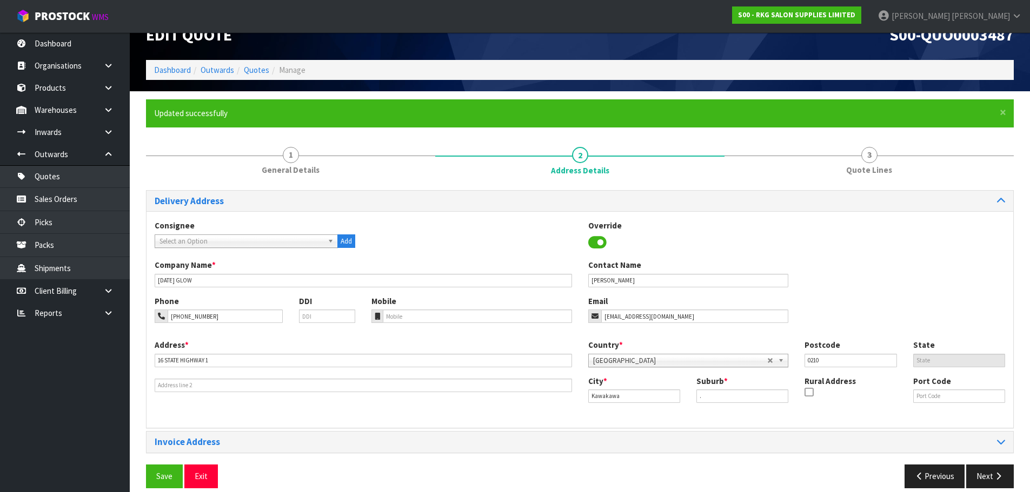
scroll to position [35, 0]
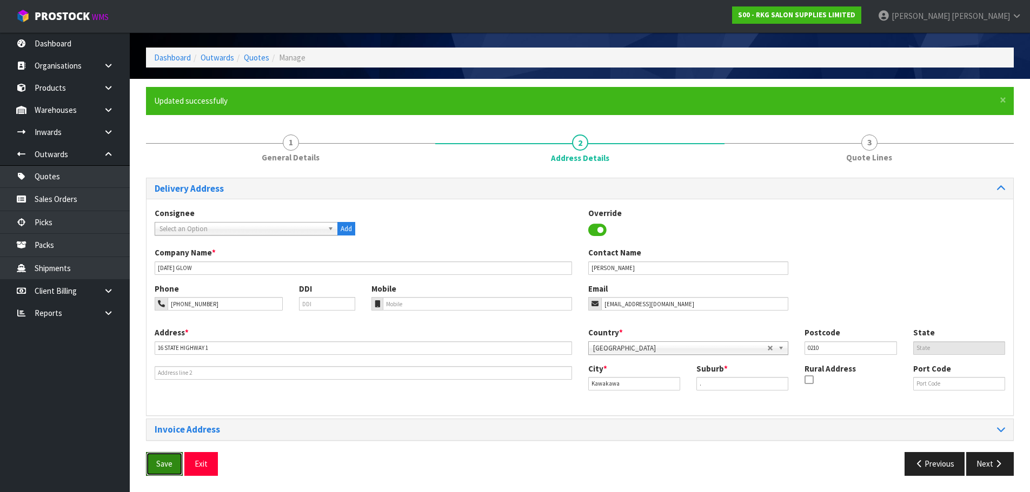
drag, startPoint x: 159, startPoint y: 463, endPoint x: 216, endPoint y: 441, distance: 60.7
click at [159, 463] on button "Save" at bounding box center [164, 463] width 37 height 23
click at [986, 463] on button "Next" at bounding box center [990, 463] width 48 height 23
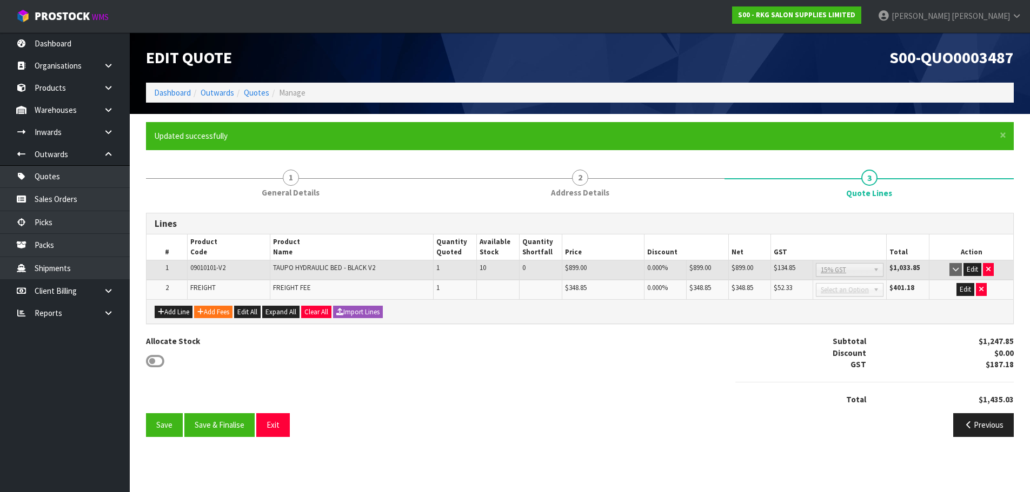
scroll to position [0, 0]
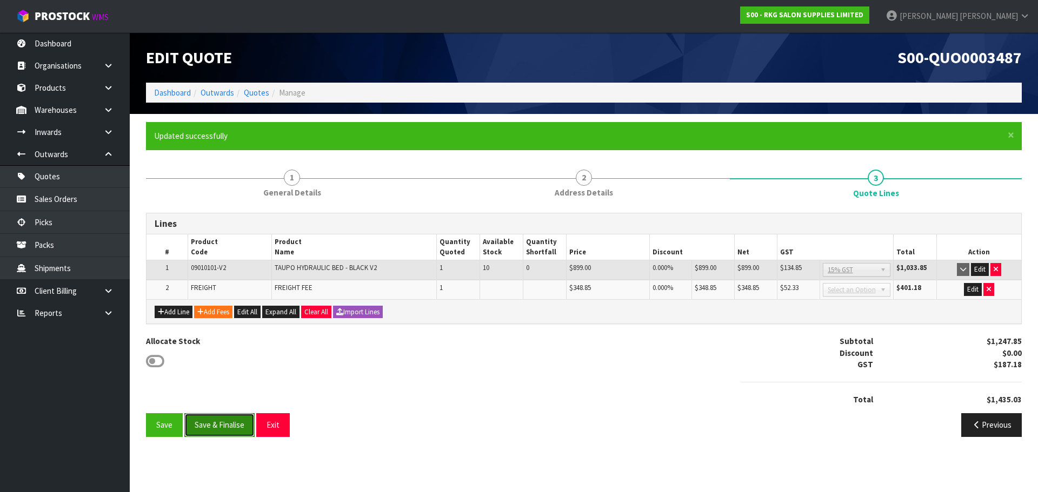
click at [221, 427] on button "Save & Finalise" at bounding box center [219, 424] width 70 height 23
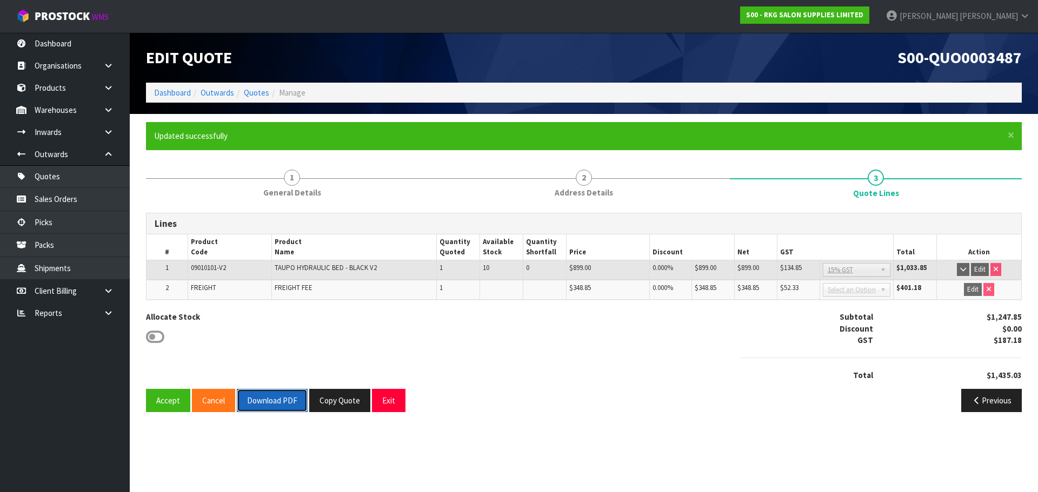
click at [273, 404] on button "Download PDF" at bounding box center [272, 400] width 71 height 23
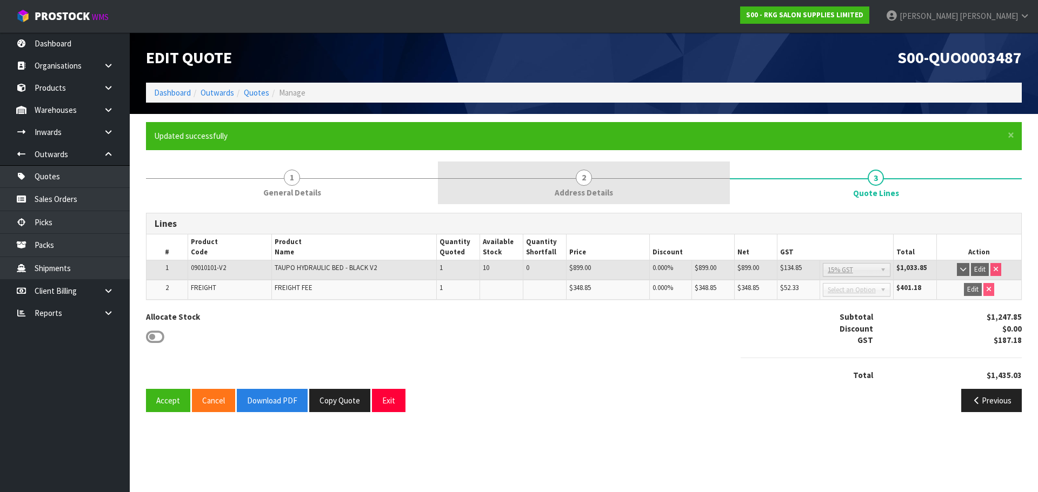
click at [582, 178] on span "2" at bounding box center [584, 178] width 16 height 16
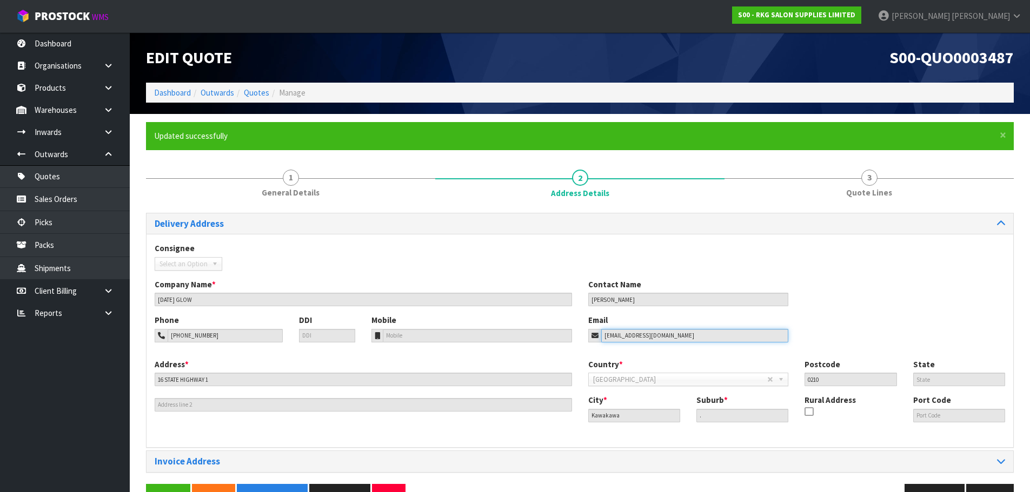
drag, startPoint x: 687, startPoint y: 335, endPoint x: 581, endPoint y: 340, distance: 106.6
click at [581, 340] on div "Email ruby@fridayglow.co.nz" at bounding box center [688, 329] width 217 height 28
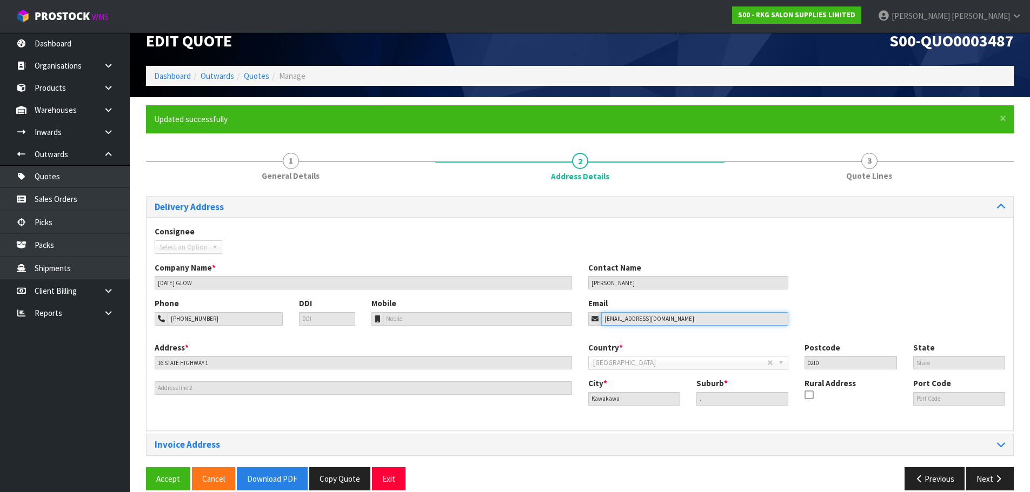
scroll to position [31, 0]
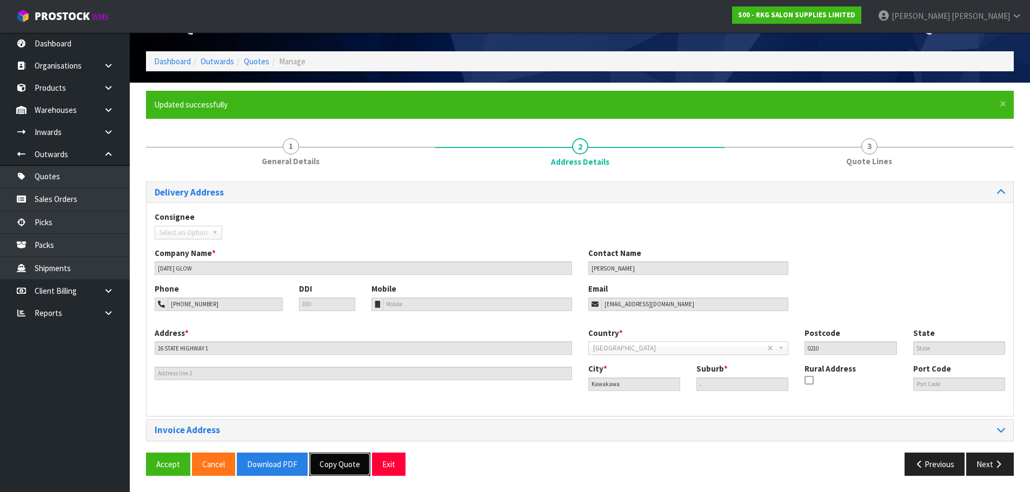
drag, startPoint x: 343, startPoint y: 467, endPoint x: 344, endPoint y: 460, distance: 7.0
click at [343, 466] on button "Copy Quote" at bounding box center [339, 464] width 61 height 23
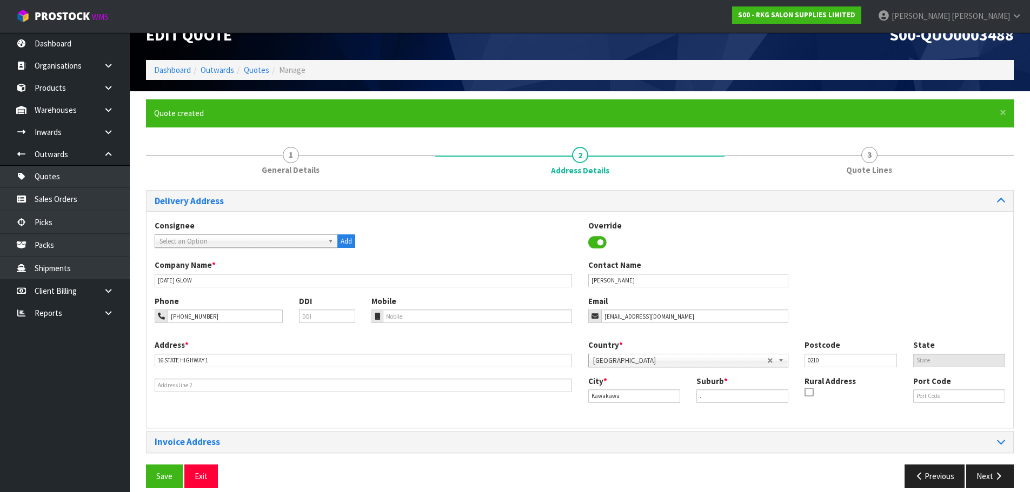
scroll to position [35, 0]
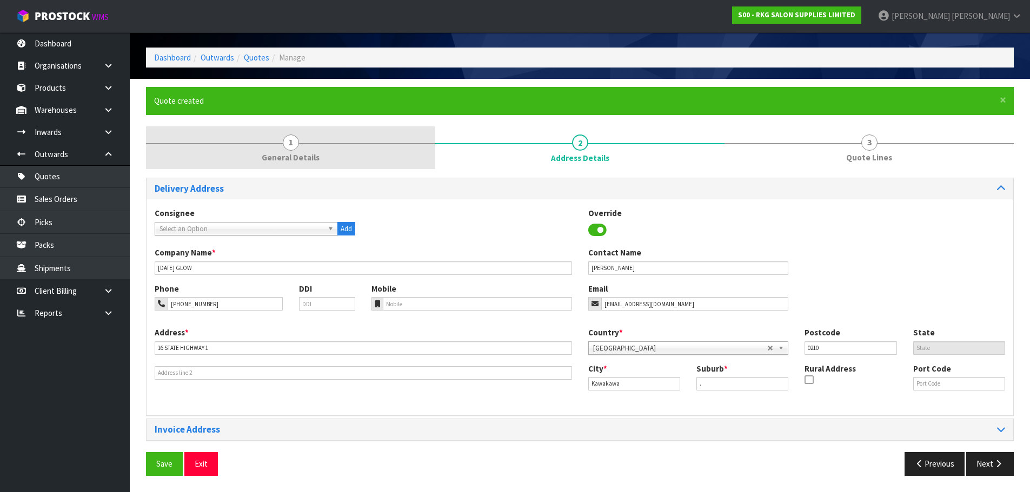
click at [292, 146] on span "1" at bounding box center [291, 143] width 16 height 16
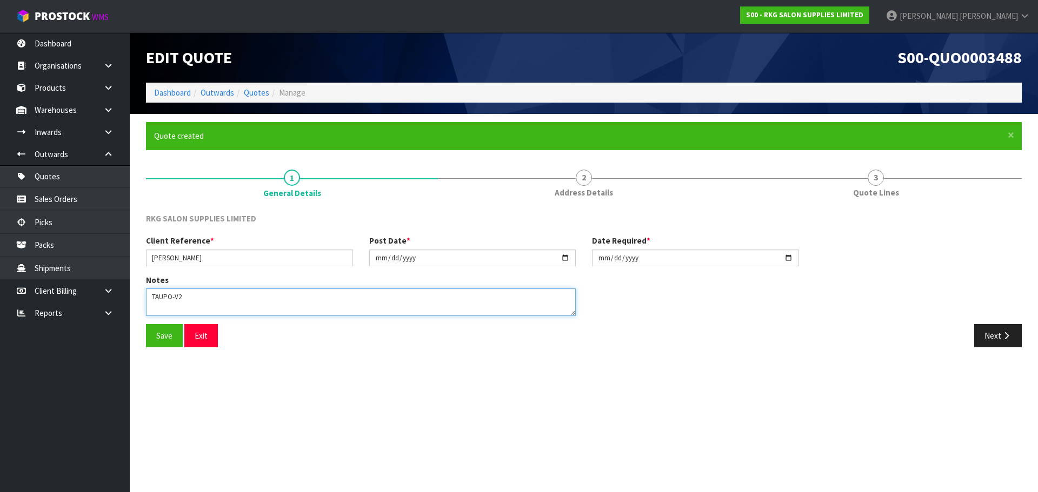
click at [190, 299] on textarea at bounding box center [361, 303] width 430 height 28
drag, startPoint x: 171, startPoint y: 299, endPoint x: 195, endPoint y: 299, distance: 23.8
click at [195, 299] on textarea at bounding box center [361, 303] width 430 height 28
type textarea "TAUPO-V1"
click at [156, 338] on button "Save" at bounding box center [164, 335] width 37 height 23
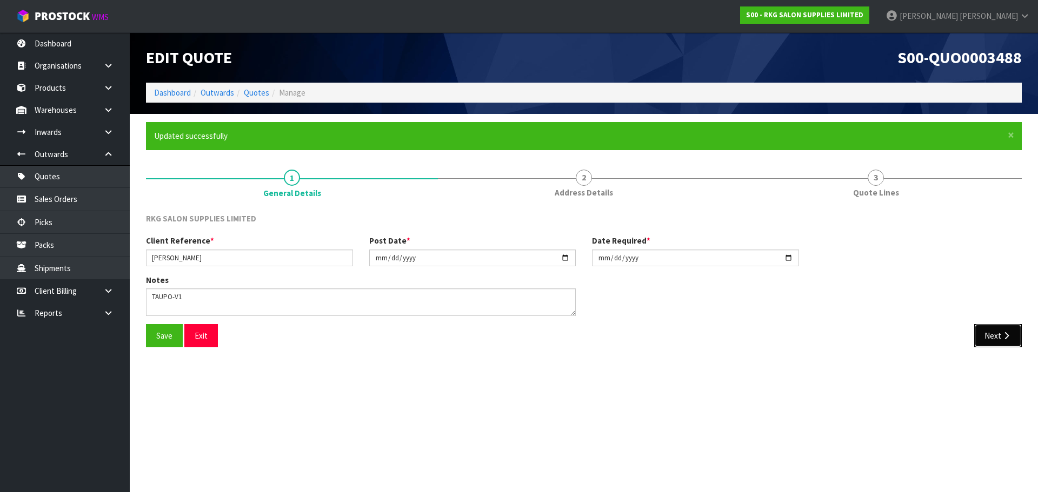
click at [994, 338] on button "Next" at bounding box center [998, 335] width 48 height 23
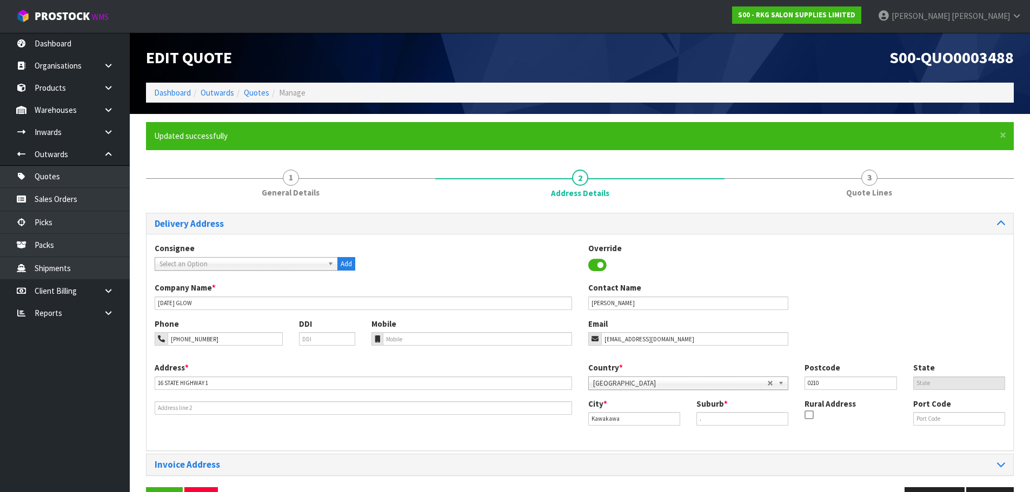
scroll to position [35, 0]
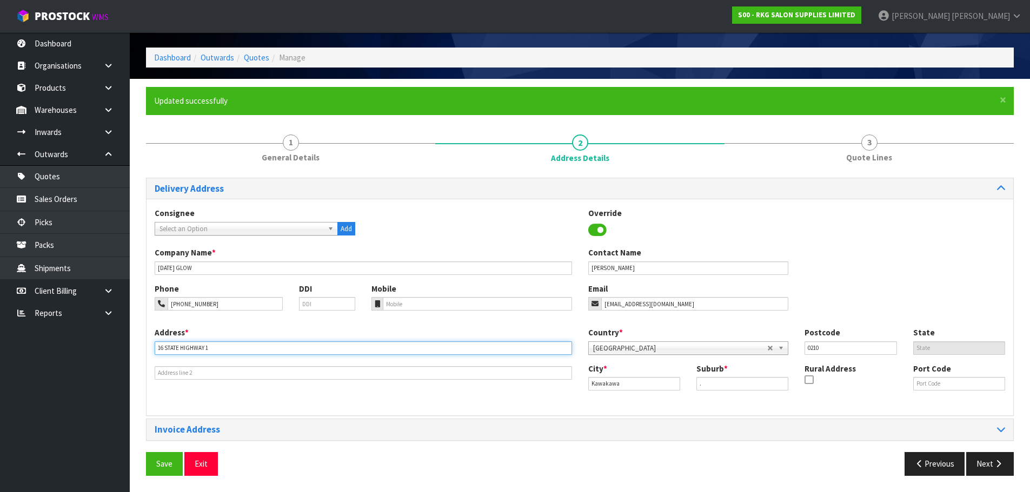
drag, startPoint x: 225, startPoint y: 347, endPoint x: 154, endPoint y: 351, distance: 70.9
click at [154, 351] on div "Address * 16 STATE HIGHWAY 1" at bounding box center [362, 353] width 433 height 53
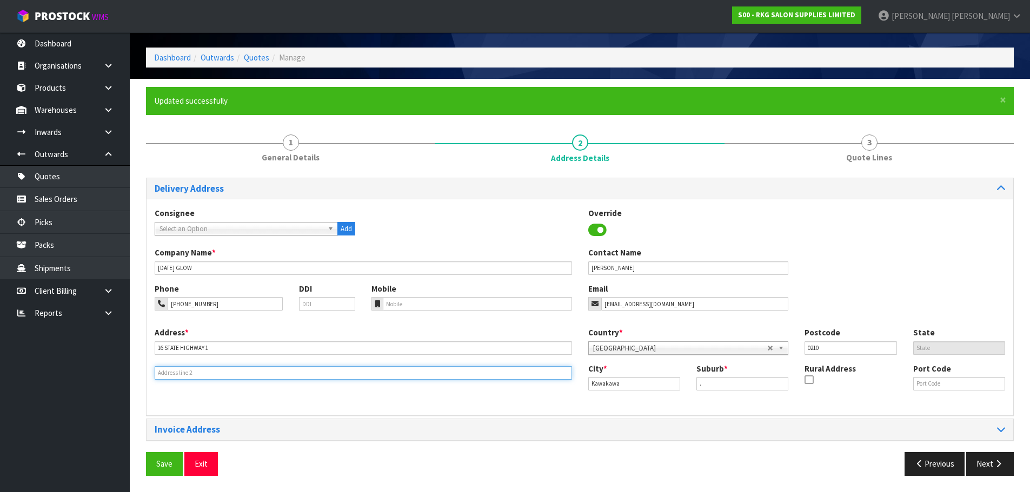
click at [175, 377] on input "text" at bounding box center [363, 373] width 417 height 14
paste input "16 STATE HIGHWAY 1"
type input "16 STATE HIGHWAY 1"
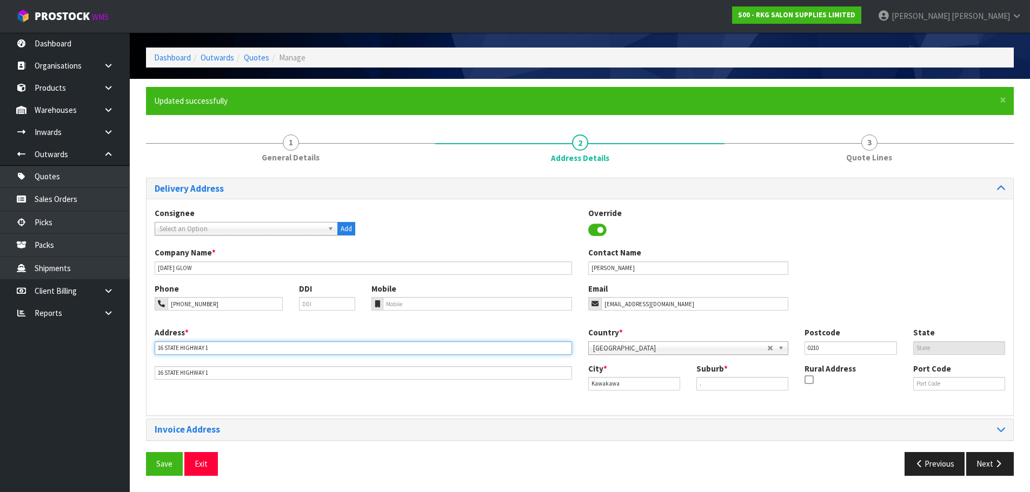
drag, startPoint x: 213, startPoint y: 347, endPoint x: 154, endPoint y: 353, distance: 59.7
click at [154, 353] on div "Address * 16 STATE HIGHWAY 1 16 STATE HIGHWAY 1" at bounding box center [362, 353] width 433 height 53
type input "KAWAKAWA FARM CENTRE"
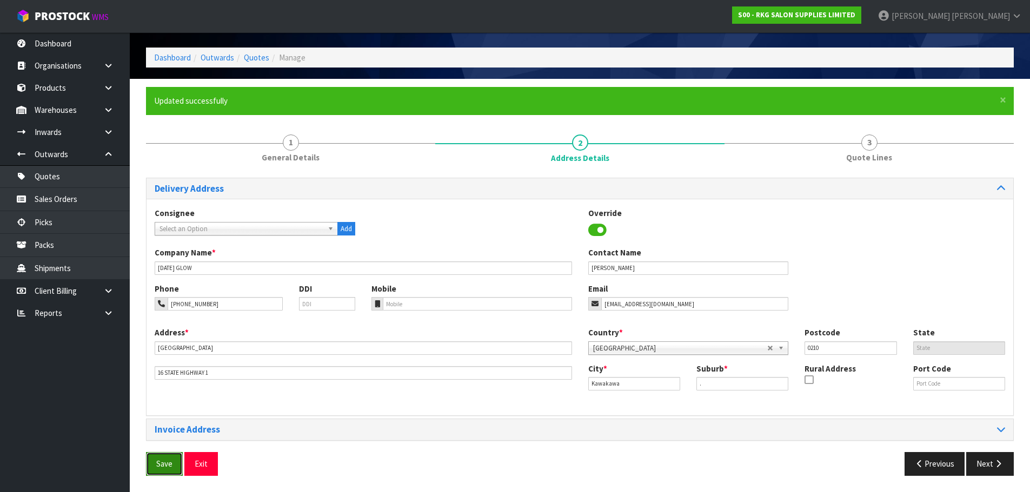
click at [165, 459] on button "Save" at bounding box center [164, 463] width 37 height 23
click at [984, 464] on button "Next" at bounding box center [990, 463] width 48 height 23
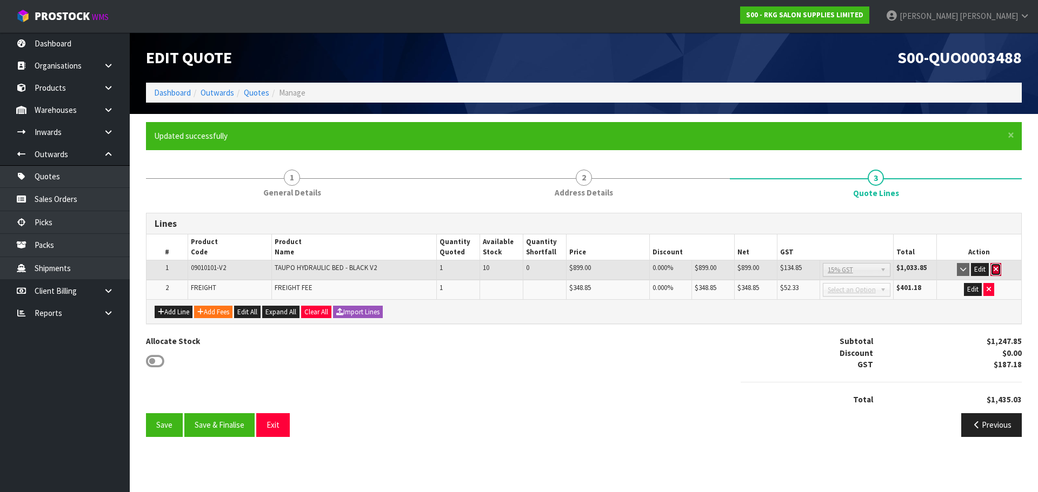
click at [996, 271] on icon "button" at bounding box center [995, 269] width 4 height 7
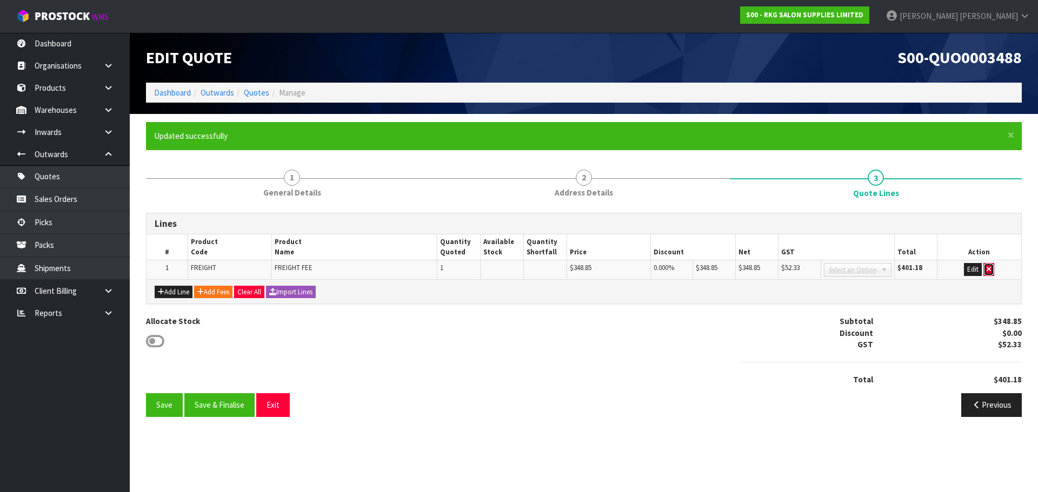
click at [990, 272] on icon "button" at bounding box center [988, 269] width 4 height 7
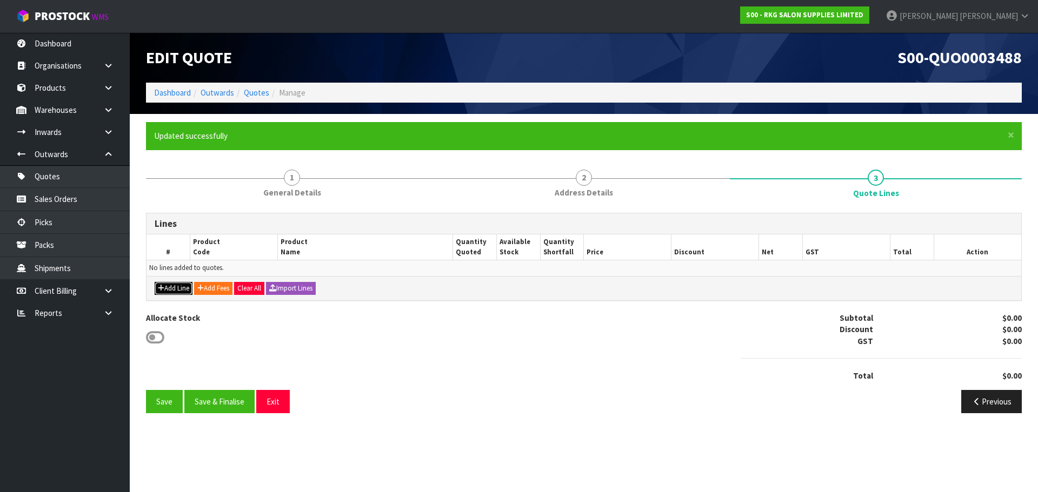
click at [176, 290] on button "Add Line" at bounding box center [174, 288] width 38 height 13
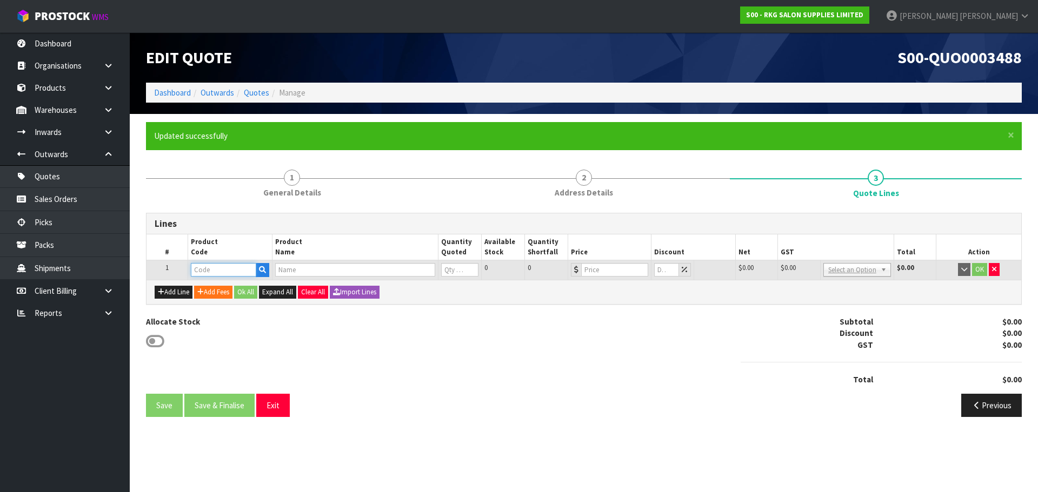
click at [219, 269] on input "text" at bounding box center [223, 270] width 65 height 14
type input "09010410"
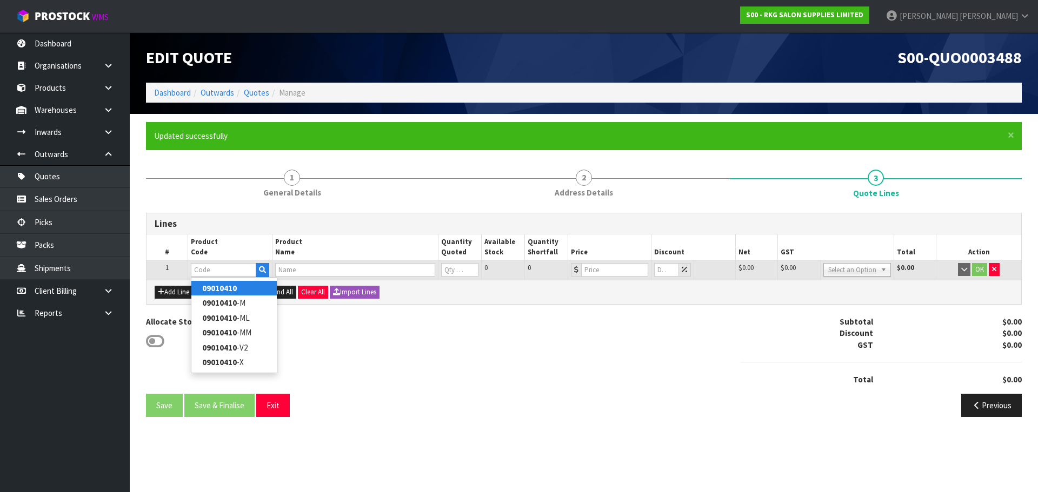
click at [219, 287] on strong "09010410" at bounding box center [219, 288] width 35 height 10
type input "09010410"
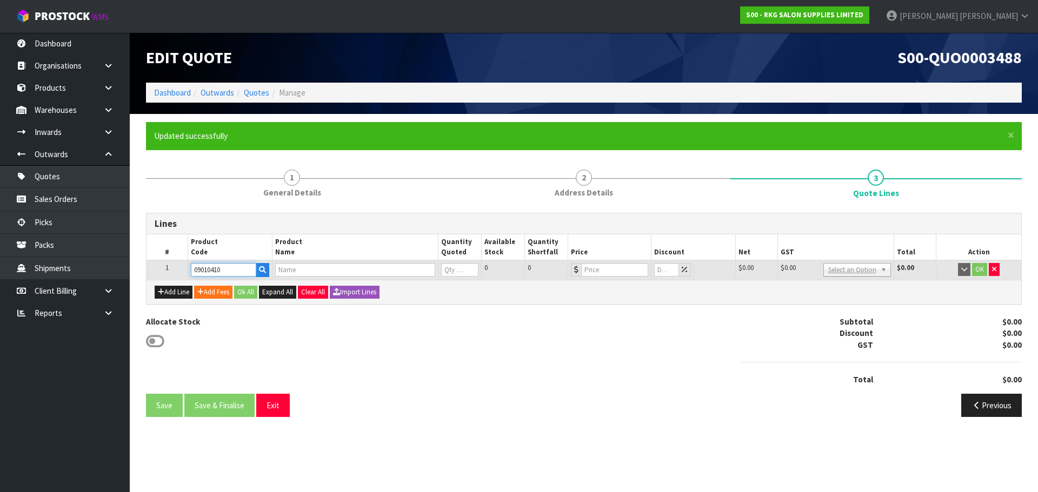
type input "TAUPO HYDRAULIC BED - WHITE"
type input "0"
type input "773"
type input "0"
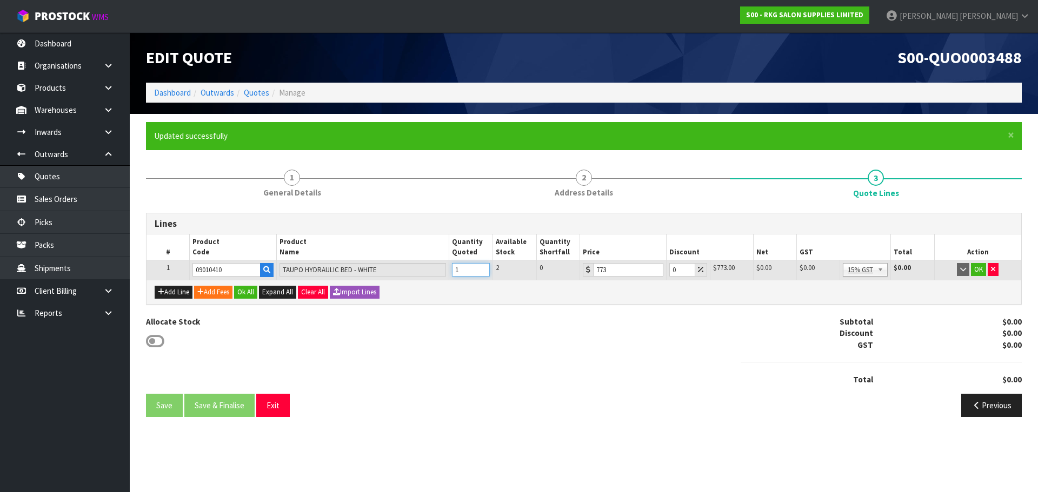
type input "1"
click at [480, 266] on input "1" at bounding box center [471, 270] width 38 height 14
drag, startPoint x: 674, startPoint y: 271, endPoint x: 667, endPoint y: 271, distance: 6.5
click at [667, 271] on td "0" at bounding box center [687, 270] width 43 height 19
drag, startPoint x: 679, startPoint y: 271, endPoint x: 667, endPoint y: 271, distance: 12.4
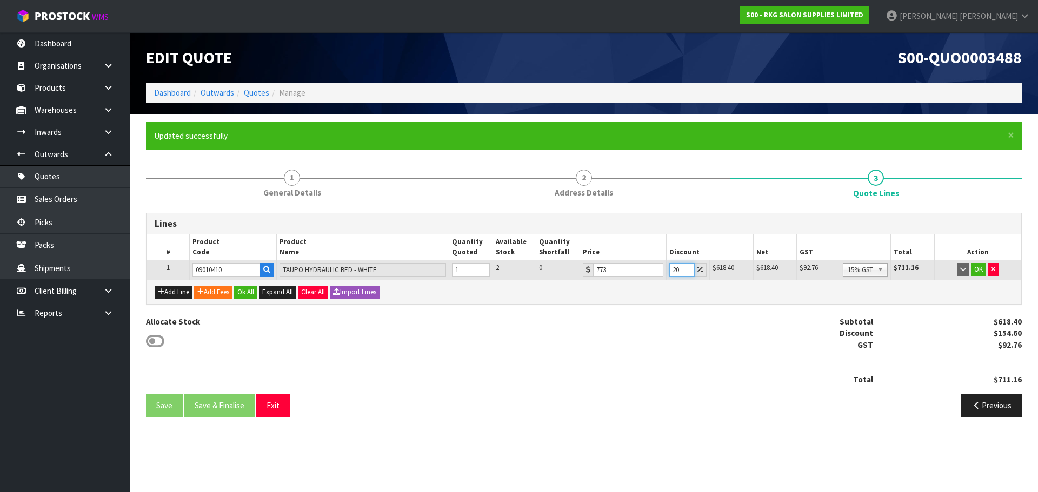
click at [667, 271] on td "20" at bounding box center [687, 270] width 43 height 19
type input "30"
click at [979, 269] on button "OK" at bounding box center [978, 269] width 15 height 13
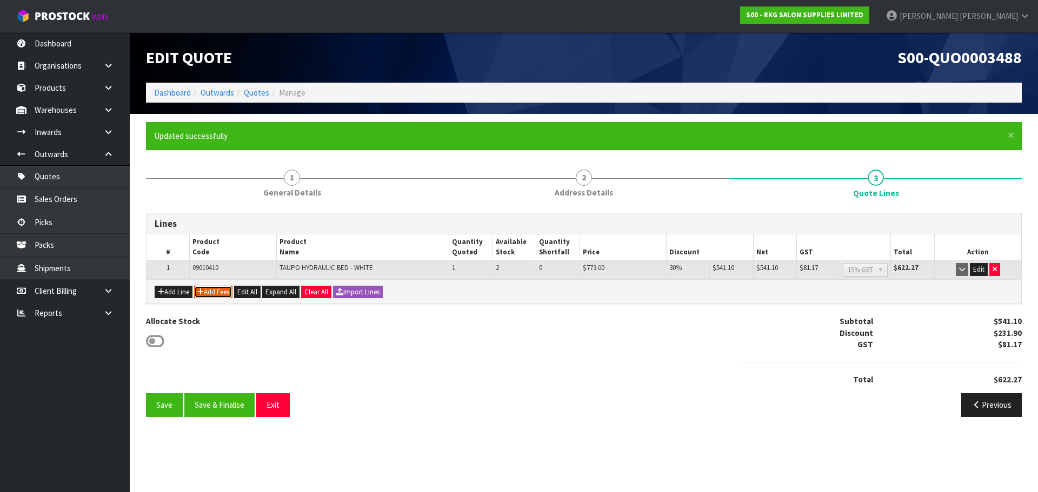
click at [224, 290] on button "Add Fees" at bounding box center [213, 292] width 38 height 13
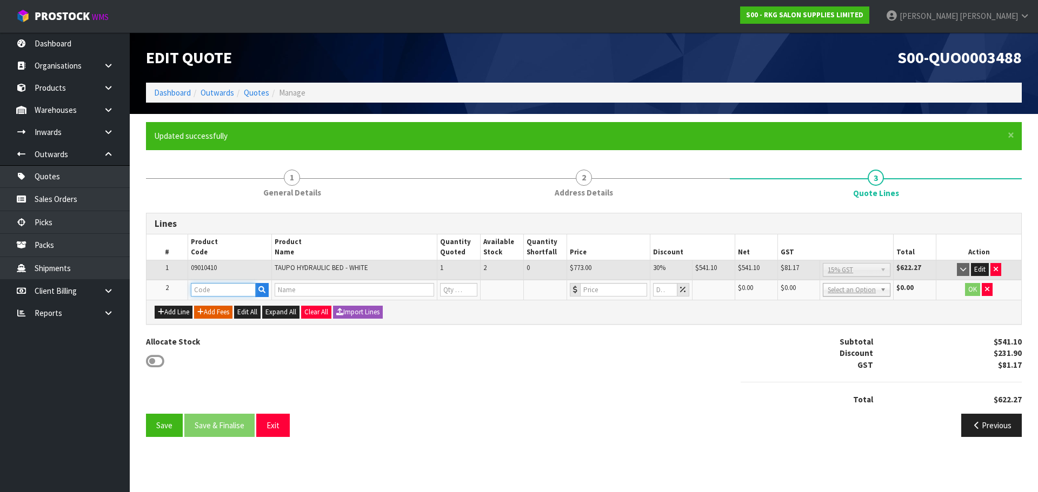
click at [224, 290] on input "text" at bounding box center [223, 290] width 65 height 14
type input "FRE"
click at [217, 307] on link "FRE IGHT" at bounding box center [233, 308] width 85 height 15
type input "FREIGHT"
type input "FREIGHT FEE"
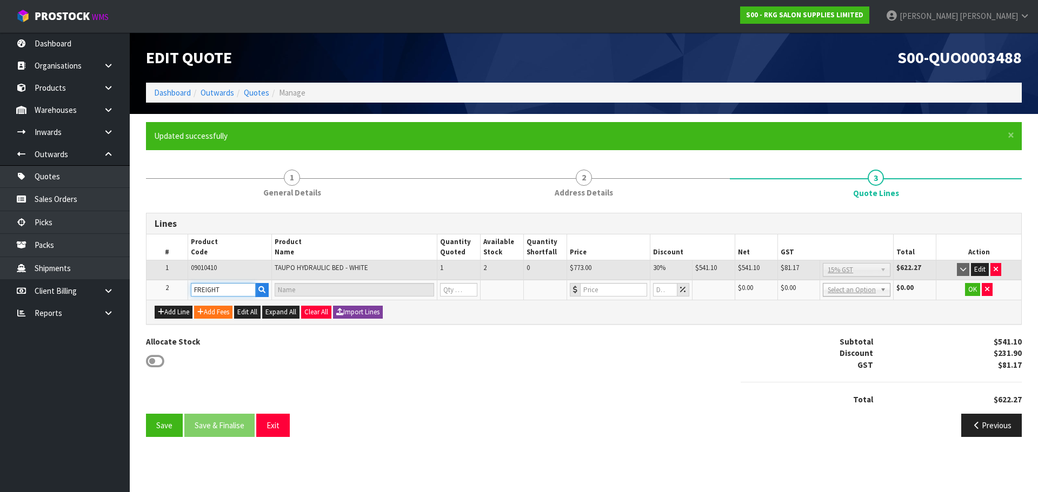
type input "1"
type input "0"
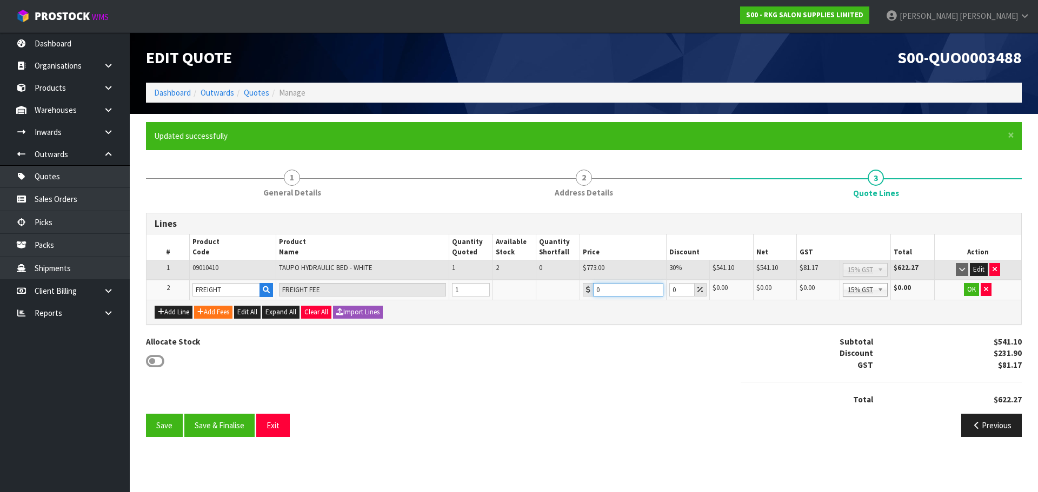
drag, startPoint x: 611, startPoint y: 286, endPoint x: 593, endPoint y: 288, distance: 17.9
click at [593, 288] on input "0" at bounding box center [628, 290] width 70 height 14
type input "295.50"
click at [969, 291] on button "OK" at bounding box center [971, 289] width 15 height 13
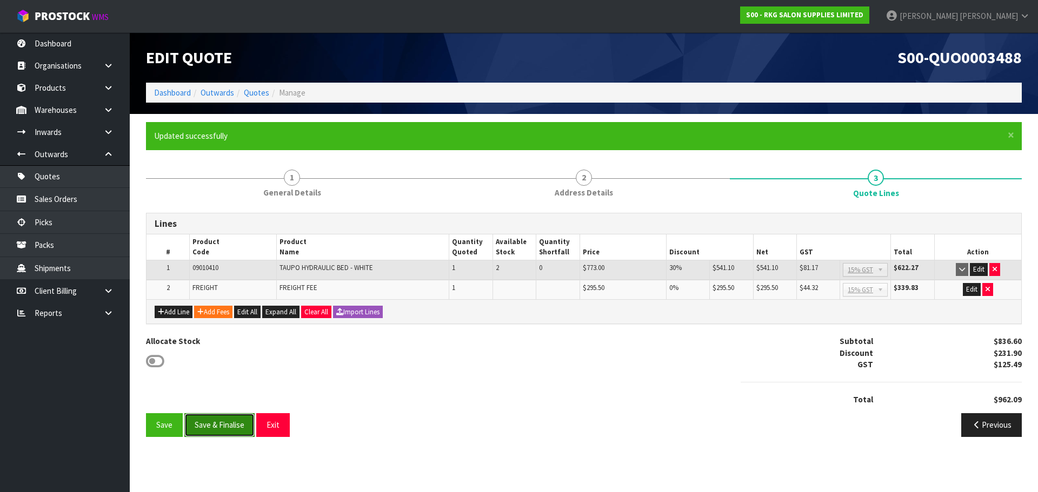
click at [219, 427] on button "Save & Finalise" at bounding box center [219, 424] width 70 height 23
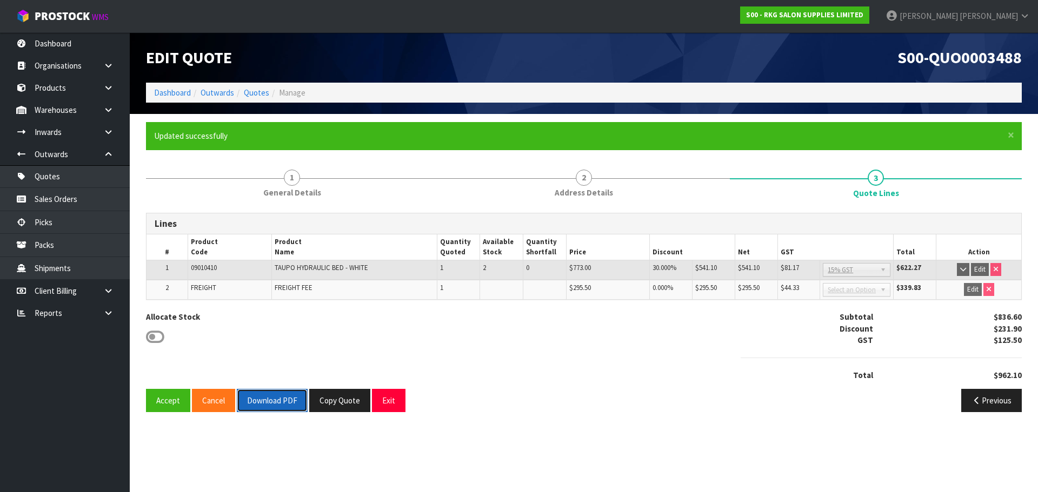
click at [273, 405] on button "Download PDF" at bounding box center [272, 400] width 71 height 23
click at [336, 405] on button "Copy Quote" at bounding box center [339, 400] width 61 height 23
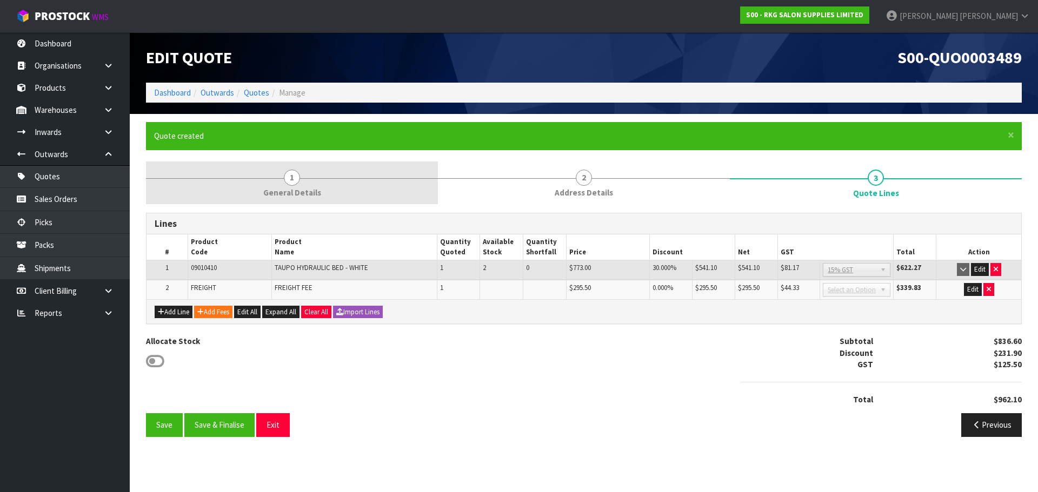
click at [294, 177] on span "1" at bounding box center [292, 178] width 16 height 16
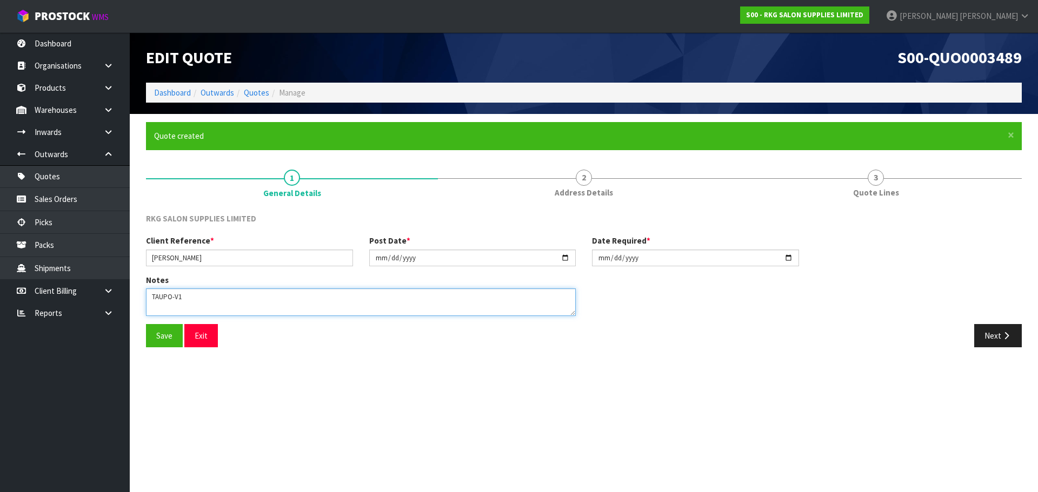
click at [199, 297] on textarea at bounding box center [361, 303] width 430 height 28
drag, startPoint x: 187, startPoint y: 296, endPoint x: 143, endPoint y: 302, distance: 44.1
click at [143, 302] on div "Notes" at bounding box center [361, 300] width 446 height 50
type textarea "ROTORUA"
click at [158, 335] on button "Save" at bounding box center [164, 335] width 37 height 23
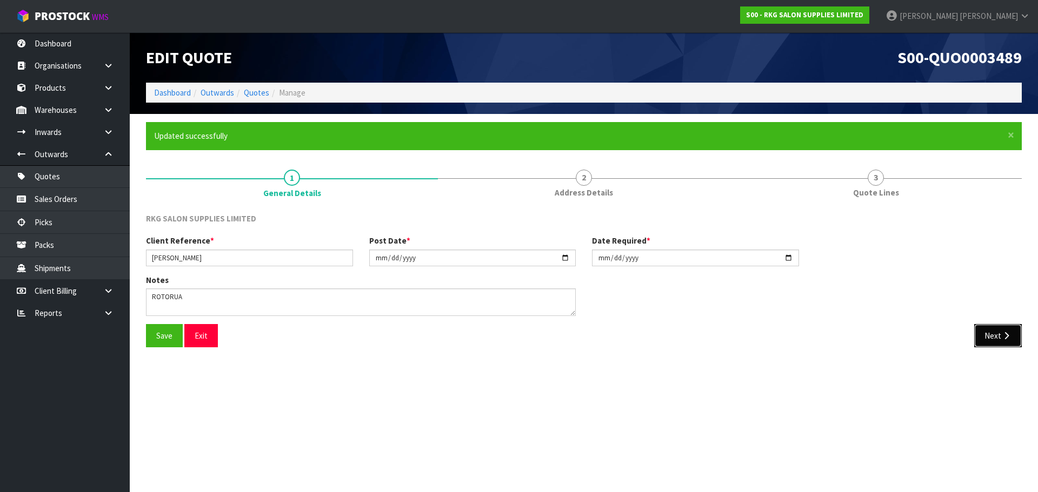
click at [985, 337] on button "Next" at bounding box center [998, 335] width 48 height 23
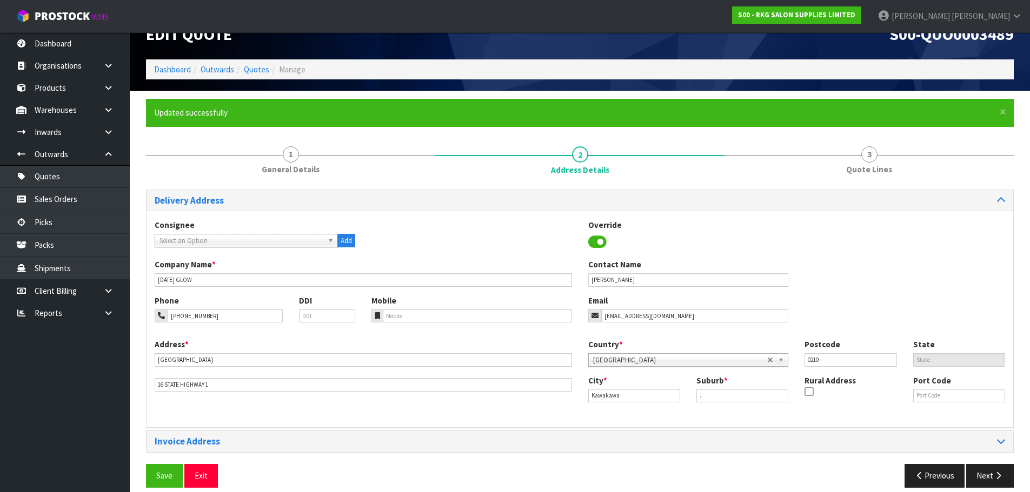
scroll to position [35, 0]
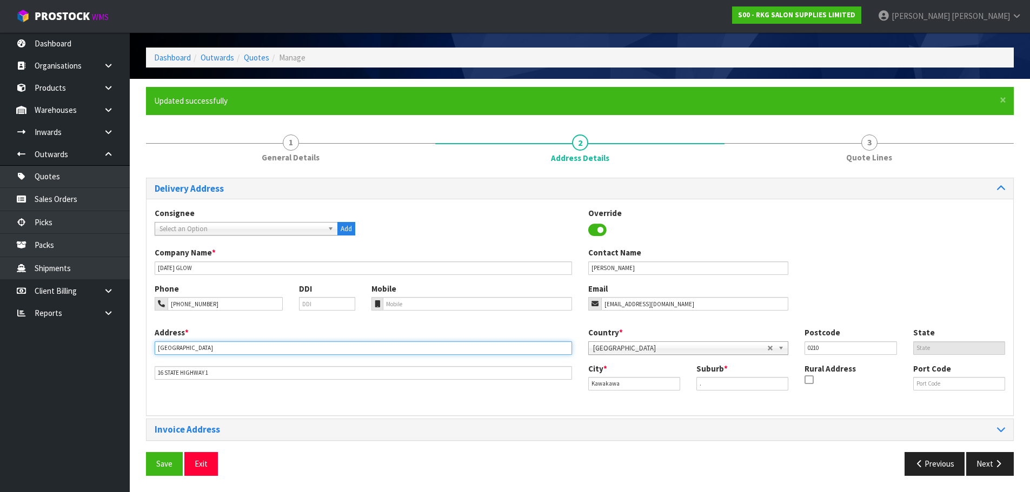
drag, startPoint x: 246, startPoint y: 344, endPoint x: 155, endPoint y: 350, distance: 91.5
click at [155, 350] on input "KAWAKAWA FARM CENTRE" at bounding box center [363, 349] width 417 height 14
type input "KV"
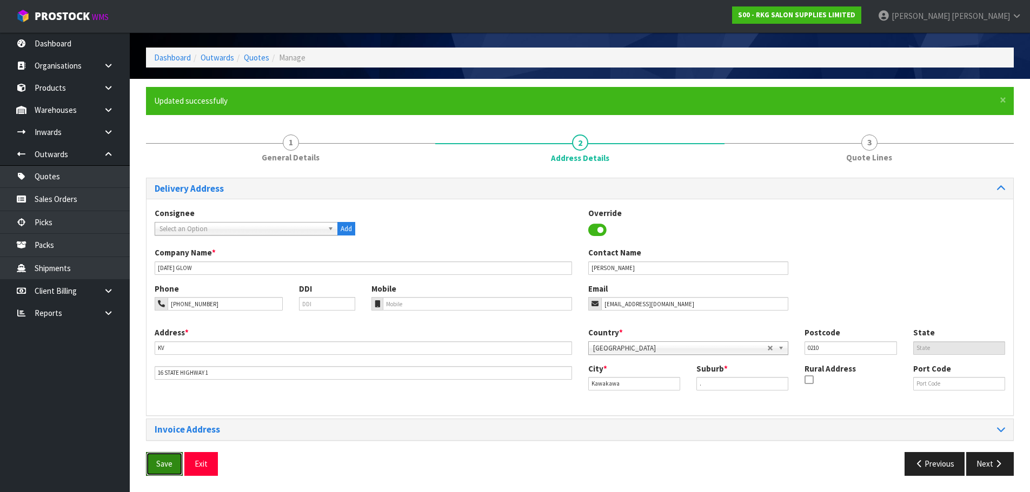
drag, startPoint x: 161, startPoint y: 463, endPoint x: 176, endPoint y: 449, distance: 19.9
click at [163, 463] on button "Save" at bounding box center [164, 463] width 37 height 23
click at [981, 466] on button "Next" at bounding box center [990, 463] width 48 height 23
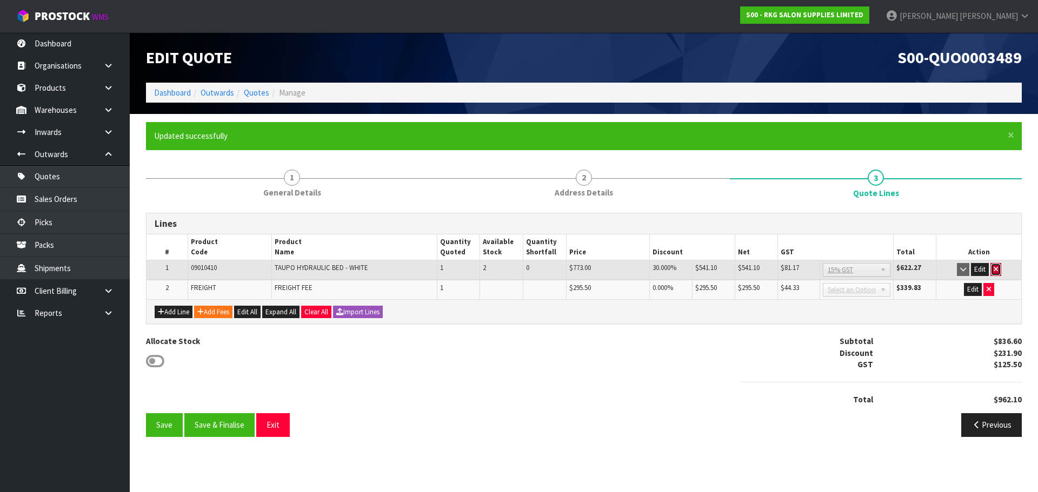
click at [994, 268] on icon "button" at bounding box center [995, 269] width 4 height 7
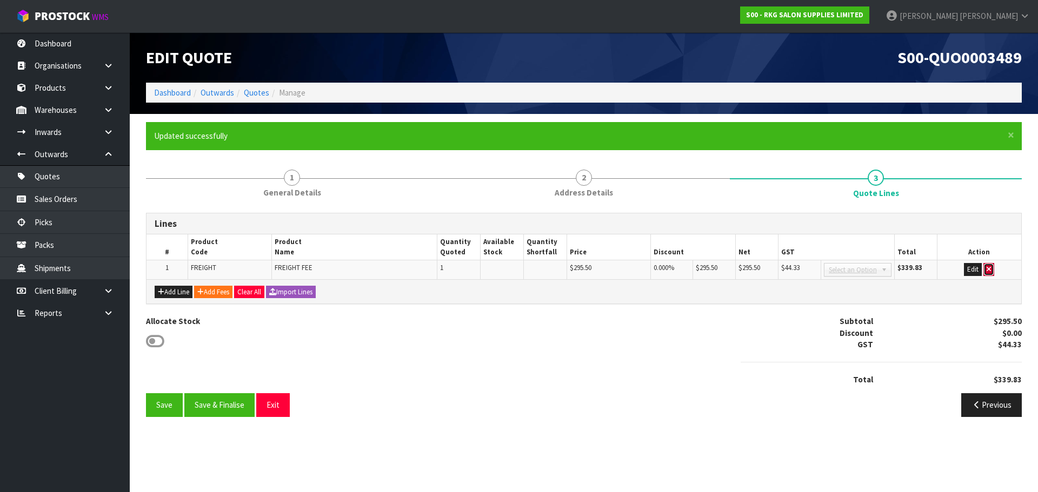
click at [993, 271] on button "button" at bounding box center [988, 269] width 11 height 13
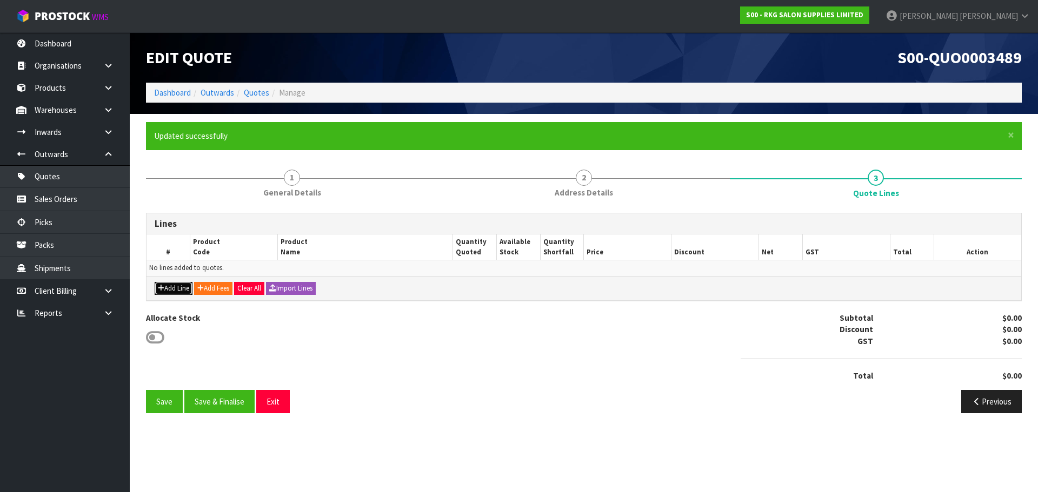
click at [168, 293] on button "Add Line" at bounding box center [174, 288] width 38 height 13
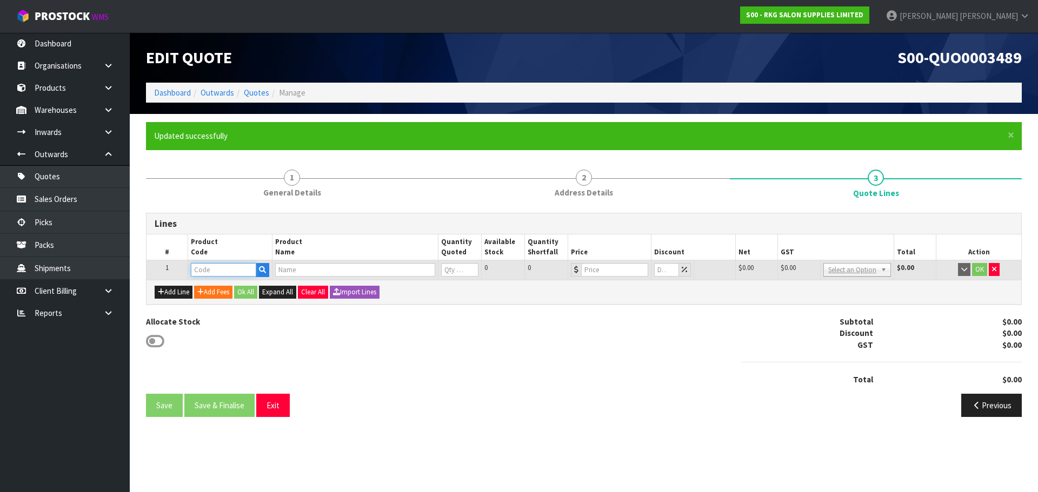
click at [229, 274] on input "text" at bounding box center [223, 270] width 65 height 14
type input "09030410"
click at [217, 291] on strong "09030410" at bounding box center [219, 288] width 35 height 10
type input "09030410"
type input "ROTORUA FULL ELECTRIC BED - WHITE"
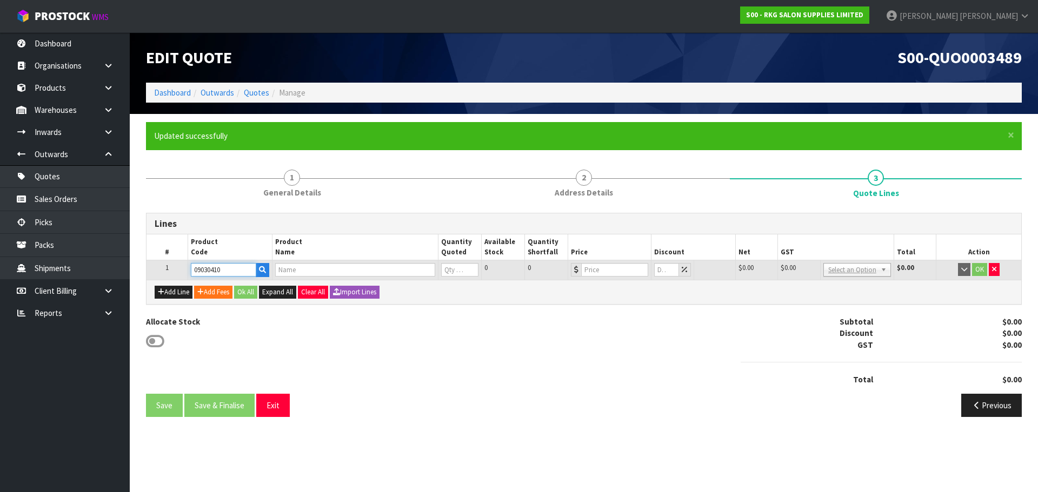
type input "0"
type input "1399"
type input "0"
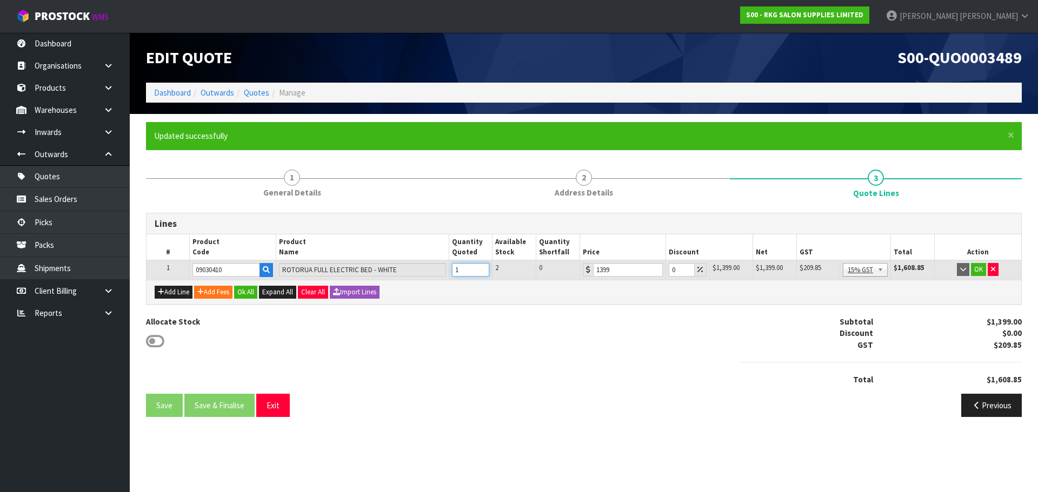
type input "1"
click at [483, 268] on input "1" at bounding box center [471, 270] width 38 height 14
drag, startPoint x: 677, startPoint y: 270, endPoint x: 669, endPoint y: 270, distance: 7.6
click at [669, 270] on input "0" at bounding box center [681, 270] width 25 height 14
type input "30"
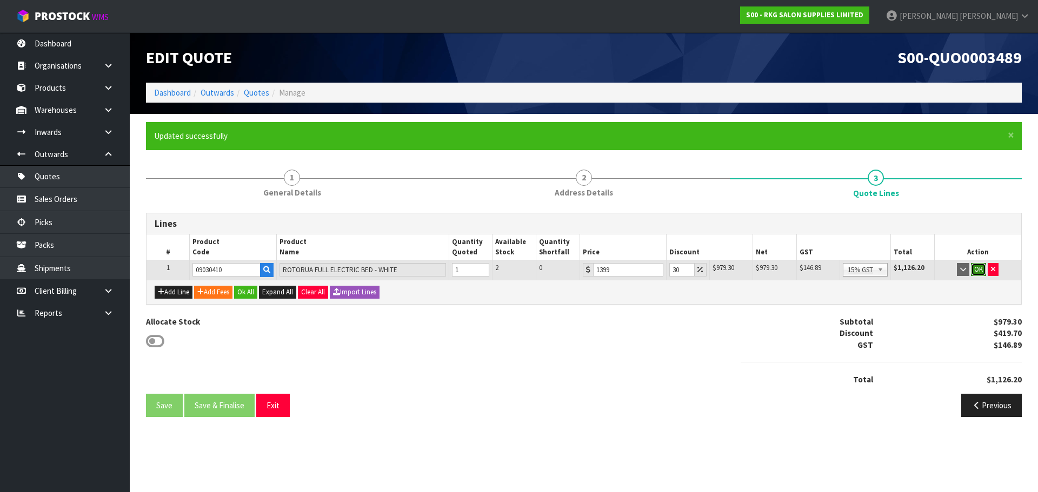
click at [976, 269] on button "OK" at bounding box center [978, 269] width 15 height 13
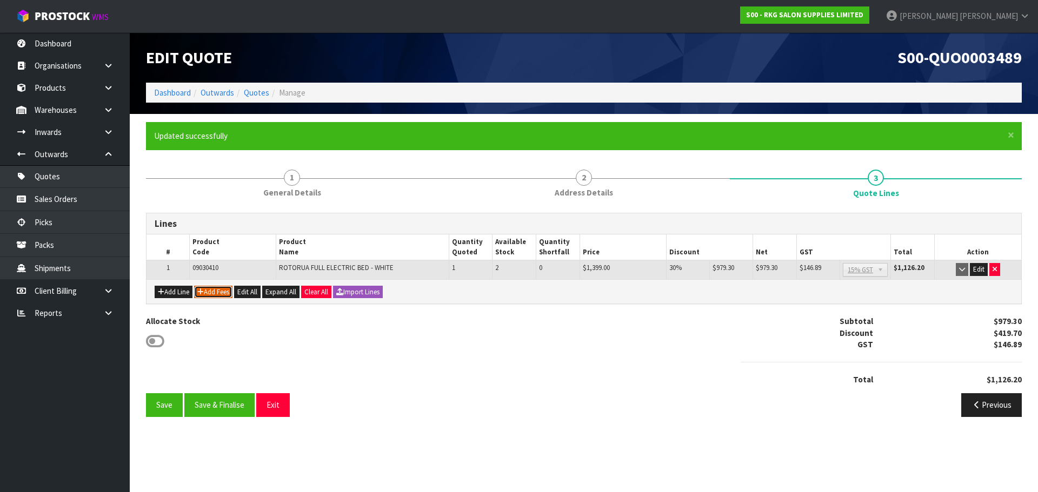
click at [208, 291] on button "Add Fees" at bounding box center [213, 292] width 38 height 13
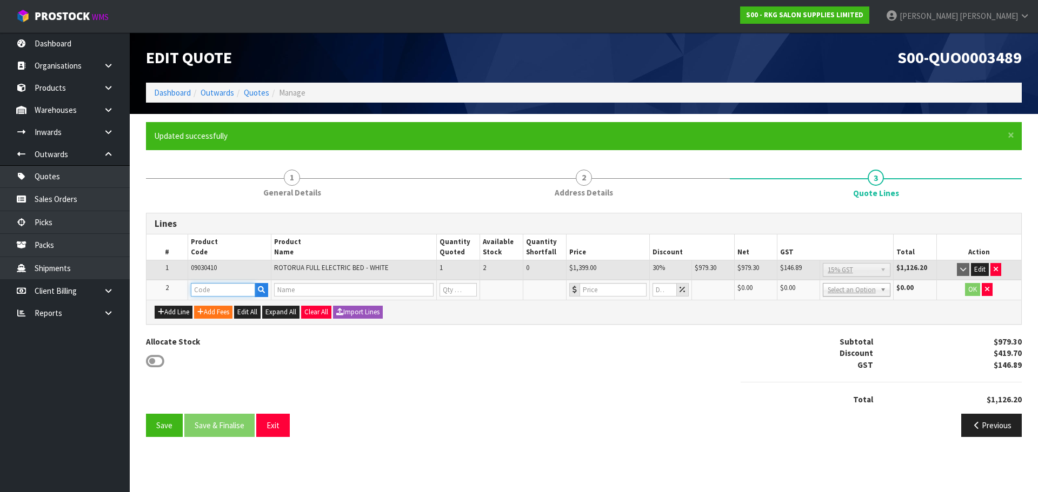
click at [209, 288] on input "text" at bounding box center [223, 290] width 65 height 14
type input "FRE"
click at [215, 304] on strong "FRE" at bounding box center [209, 308] width 14 height 10
type input "FREIGHT"
type input "FREIGHT FEE"
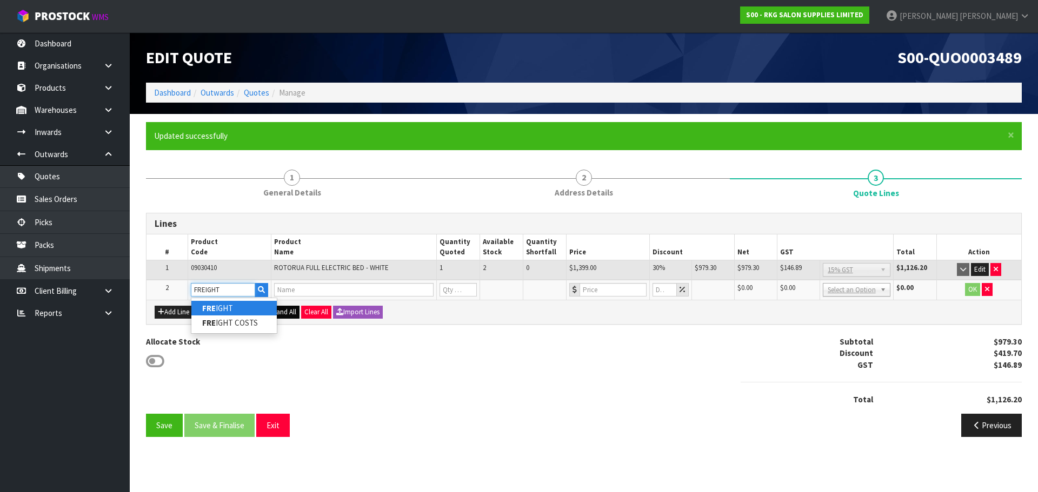
type input "1"
type input "0"
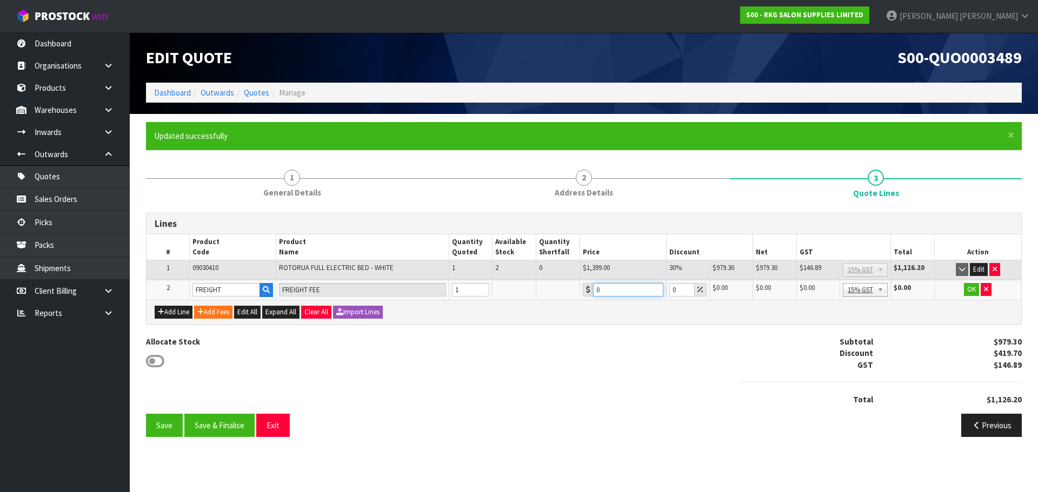
drag, startPoint x: 601, startPoint y: 291, endPoint x: 592, endPoint y: 291, distance: 8.6
click at [593, 291] on input "0" at bounding box center [628, 290] width 70 height 14
type input "295.50"
click at [971, 288] on button "OK" at bounding box center [971, 289] width 15 height 13
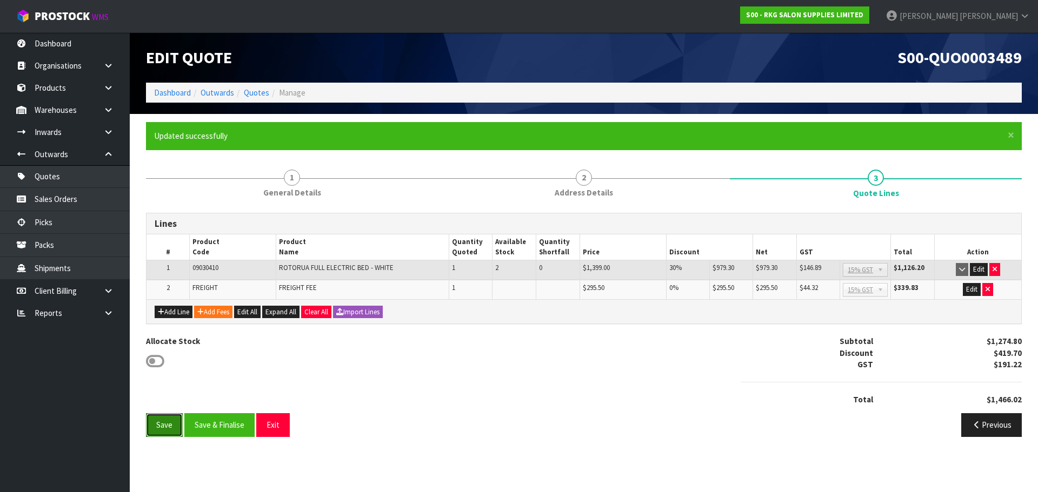
drag, startPoint x: 161, startPoint y: 422, endPoint x: 166, endPoint y: 419, distance: 5.8
click at [163, 422] on button "Save" at bounding box center [164, 424] width 37 height 23
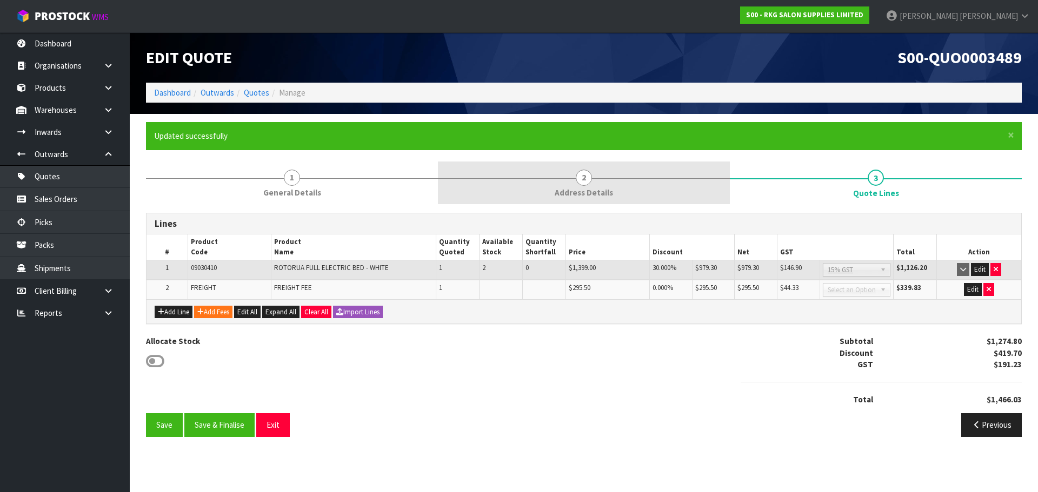
click at [584, 181] on span "2" at bounding box center [584, 178] width 16 height 16
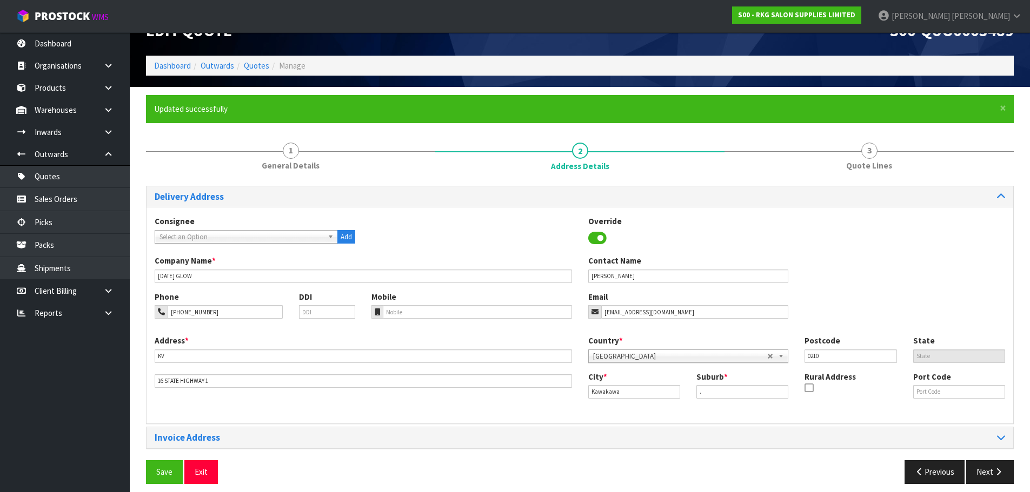
scroll to position [35, 0]
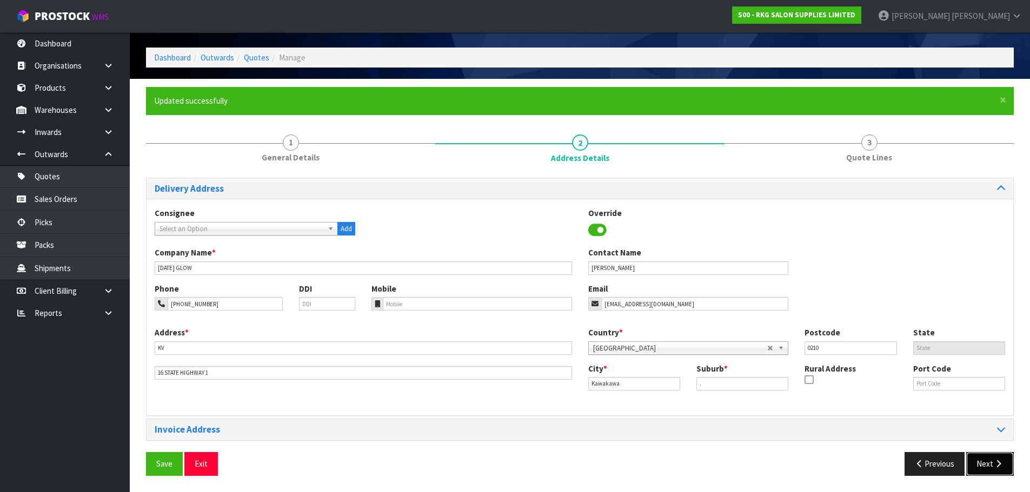
click at [989, 470] on button "Next" at bounding box center [990, 463] width 48 height 23
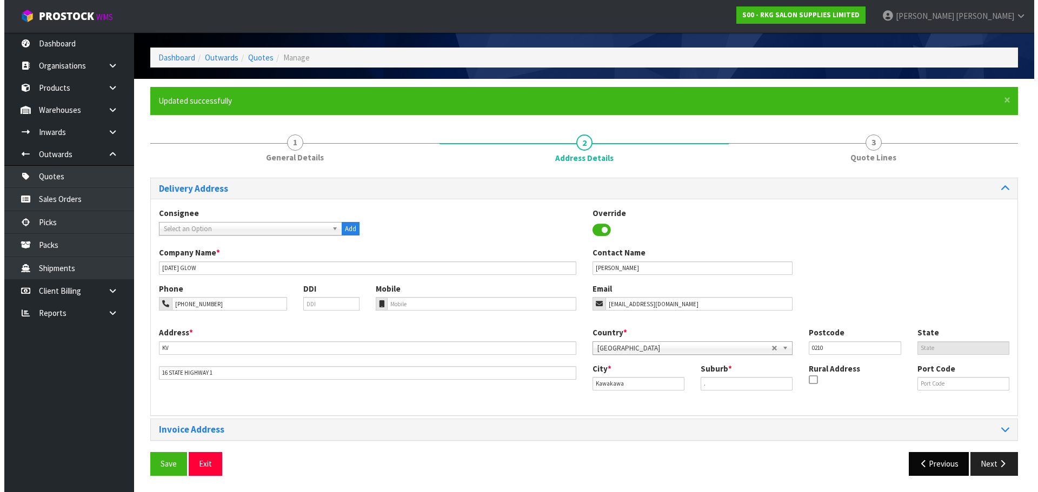
scroll to position [0, 0]
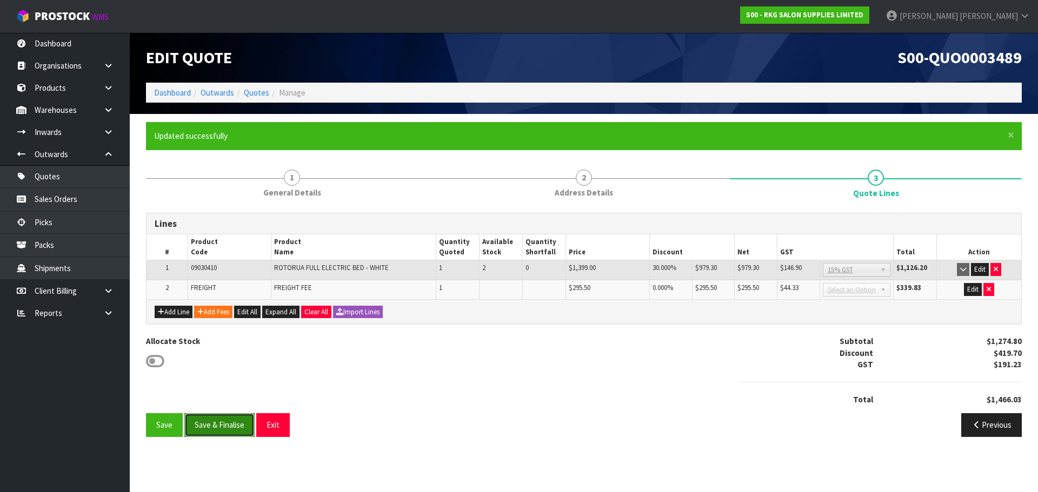
click at [232, 427] on button "Save & Finalise" at bounding box center [219, 424] width 70 height 23
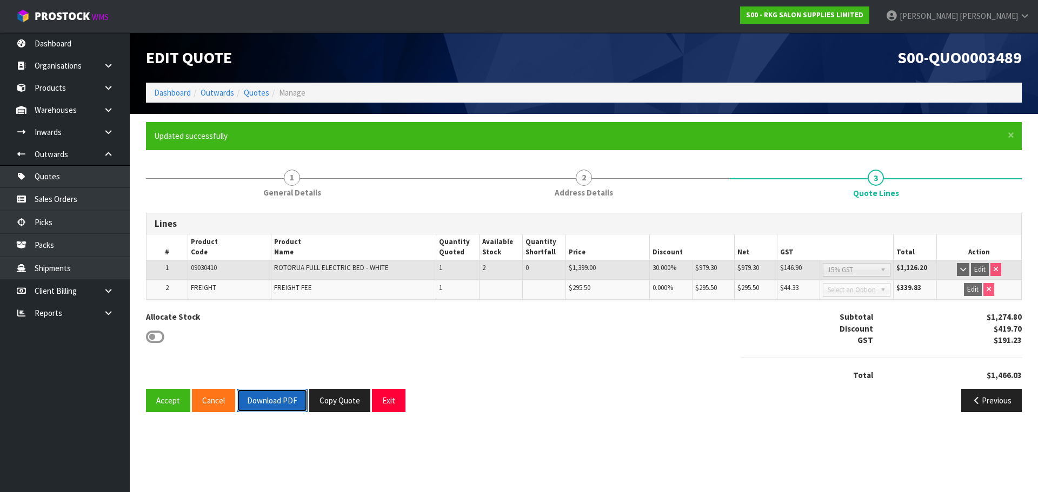
click at [278, 397] on button "Download PDF" at bounding box center [272, 400] width 71 height 23
click at [391, 401] on button "Exit" at bounding box center [389, 400] width 34 height 23
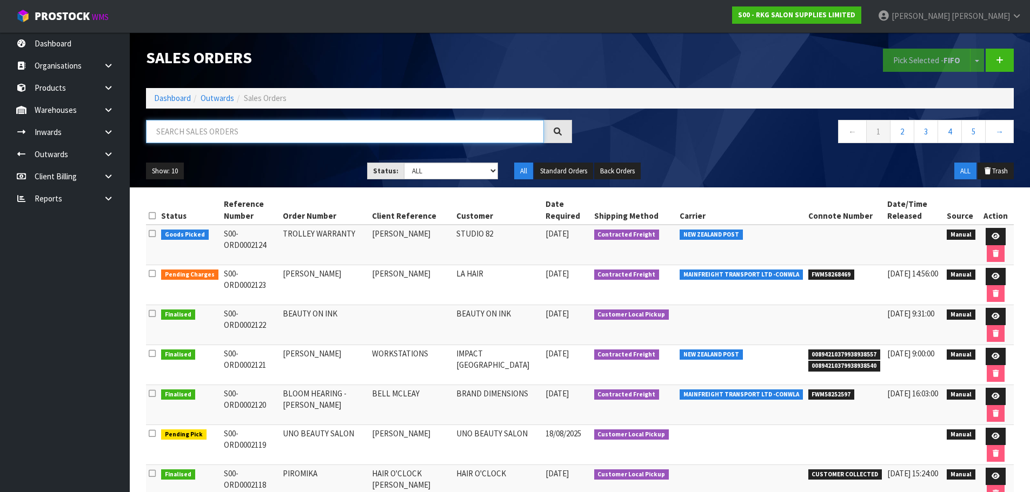
click at [238, 132] on input "text" at bounding box center [345, 131] width 398 height 23
type input "w"
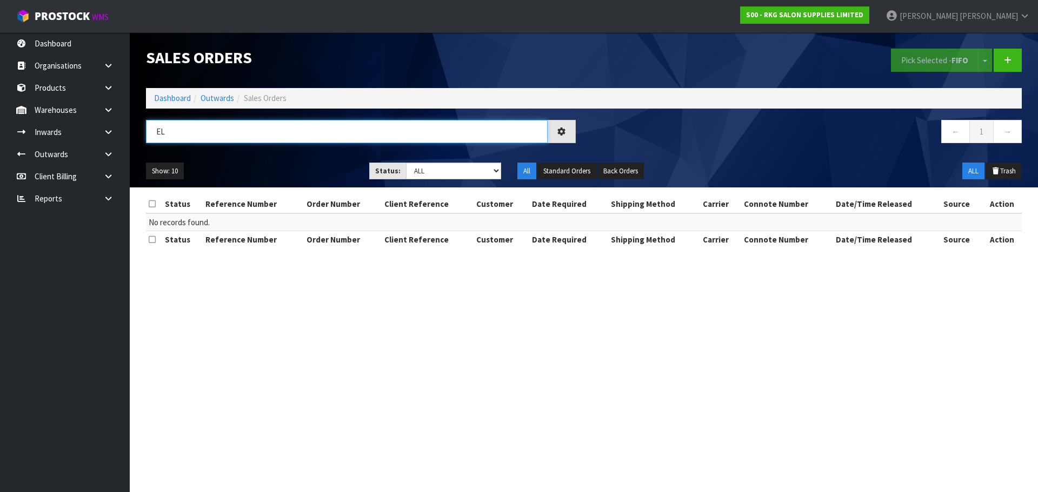
type input "E"
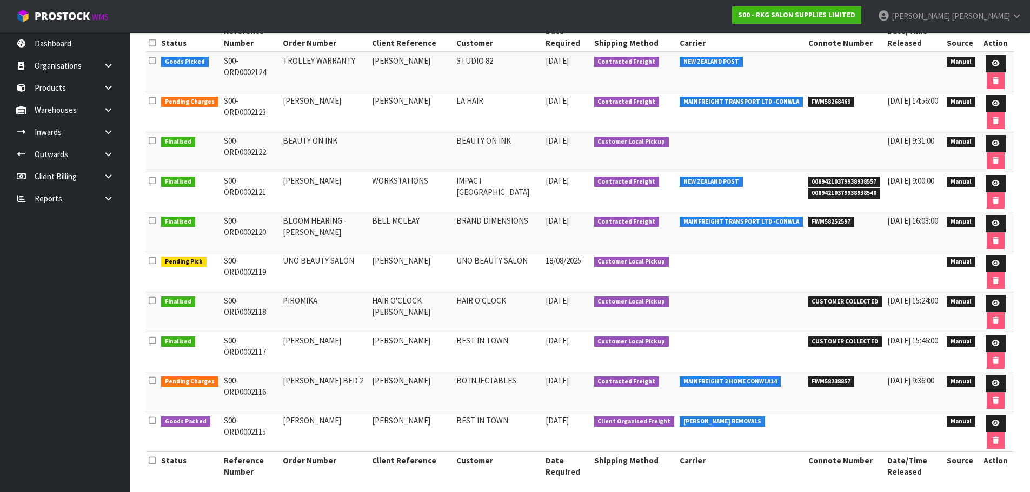
scroll to position [181, 0]
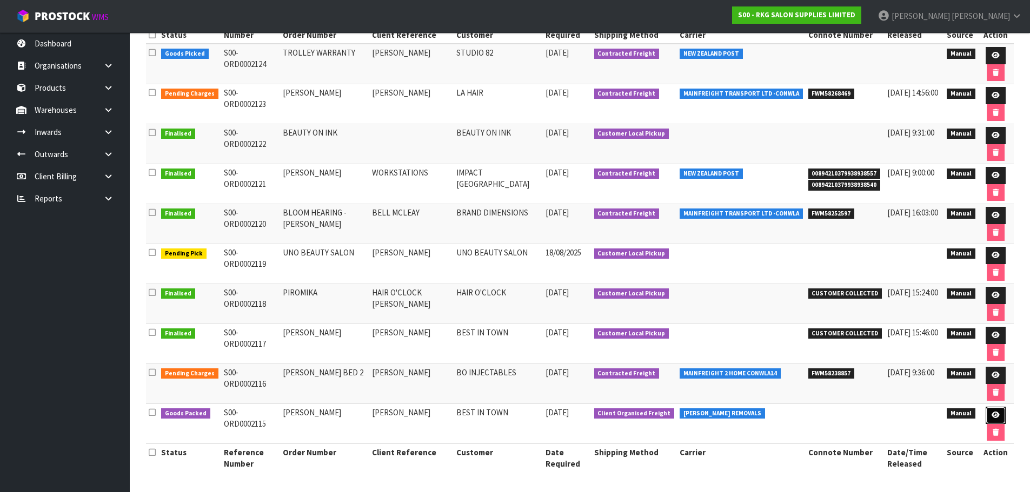
click at [999, 413] on link at bounding box center [995, 415] width 20 height 17
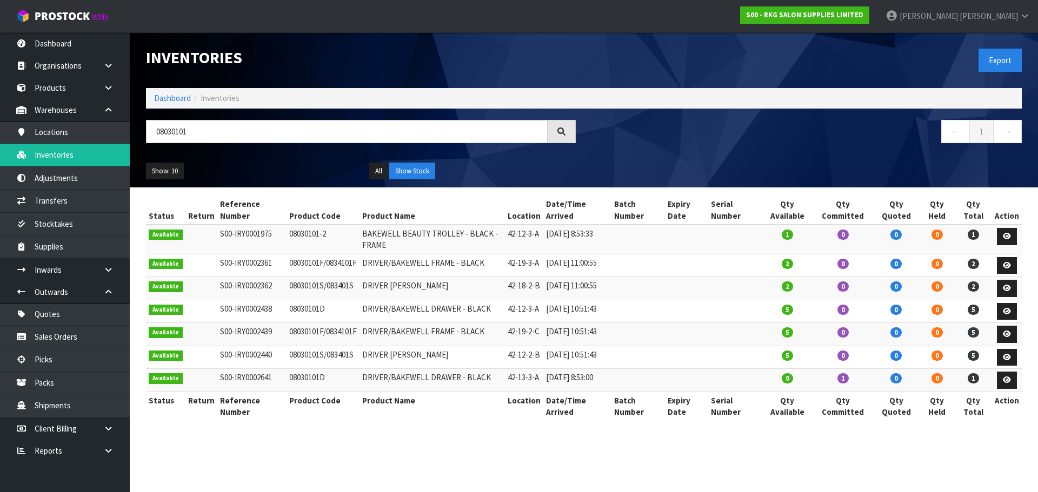
click at [151, 135] on input "08030101" at bounding box center [347, 131] width 402 height 23
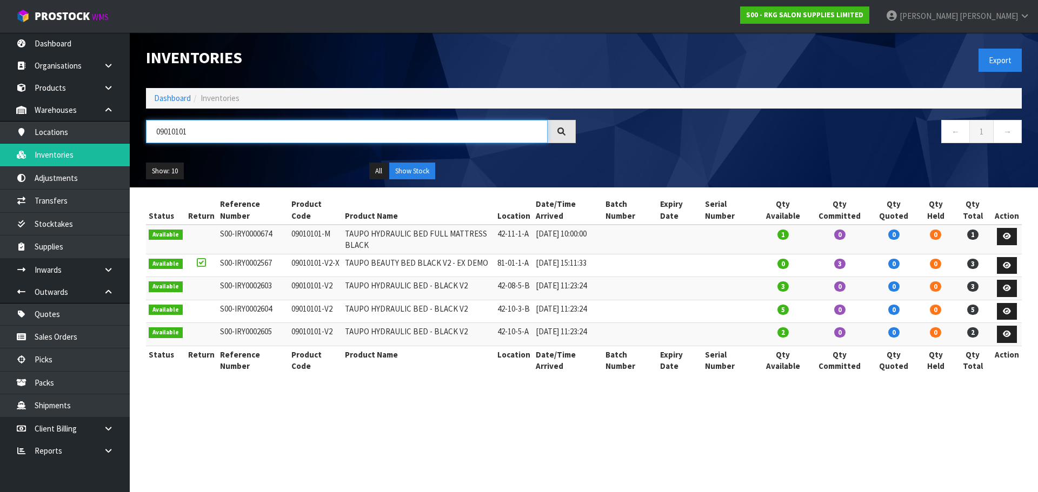
drag, startPoint x: 209, startPoint y: 133, endPoint x: 154, endPoint y: 132, distance: 54.6
click at [155, 132] on input "09010101" at bounding box center [347, 131] width 402 height 23
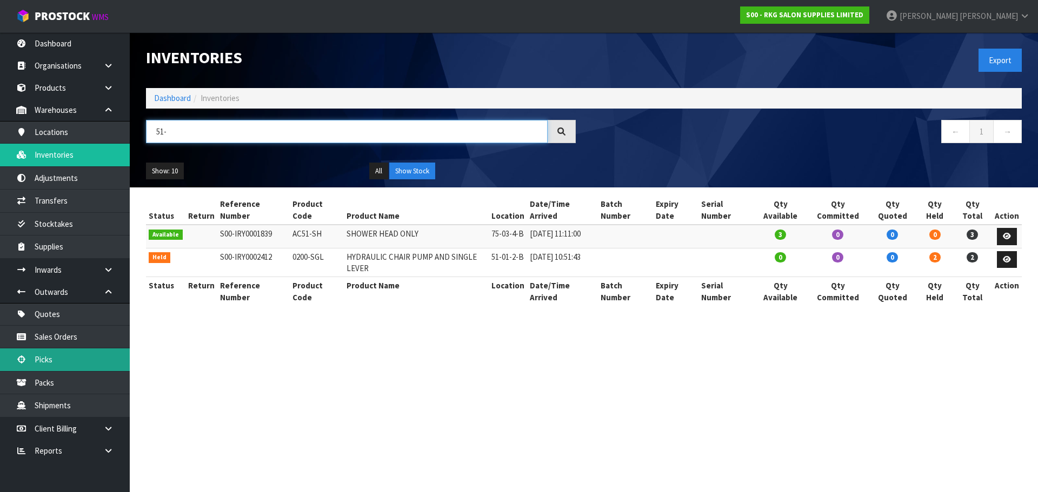
type input "51-"
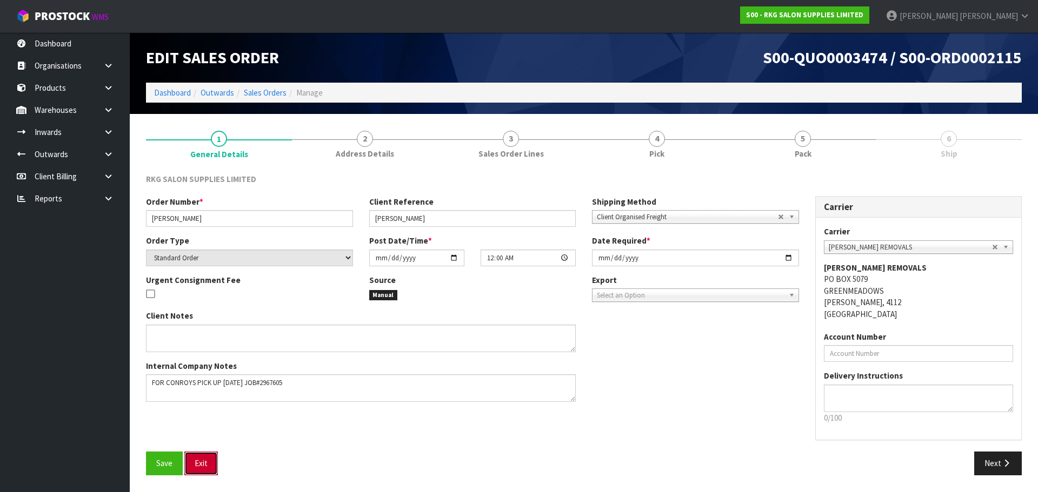
drag, startPoint x: 200, startPoint y: 467, endPoint x: 360, endPoint y: 344, distance: 202.7
click at [202, 467] on button "Exit" at bounding box center [201, 463] width 34 height 23
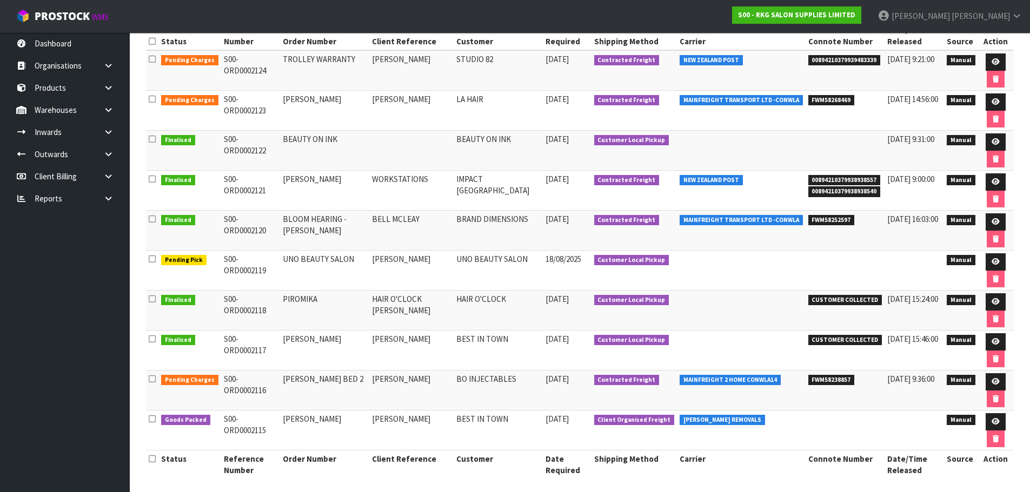
scroll to position [181, 0]
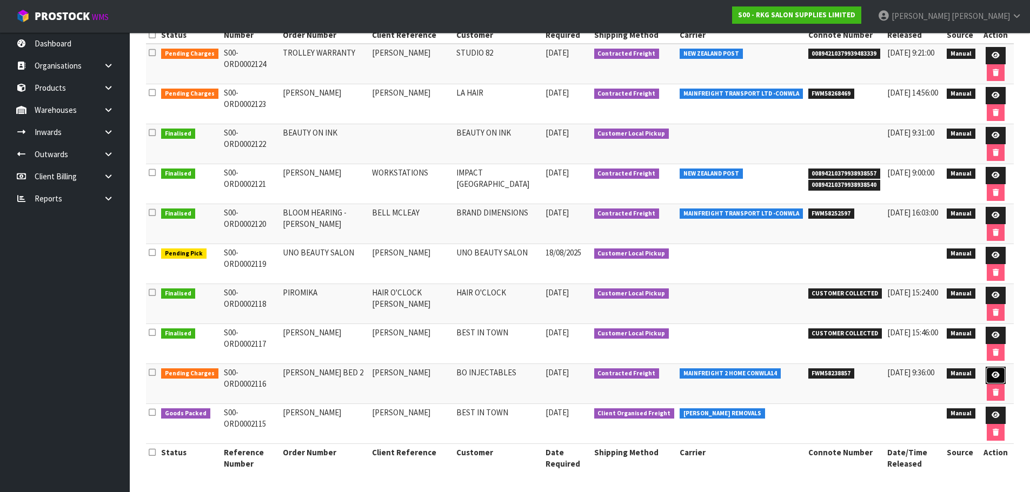
click at [996, 376] on link at bounding box center [995, 375] width 20 height 17
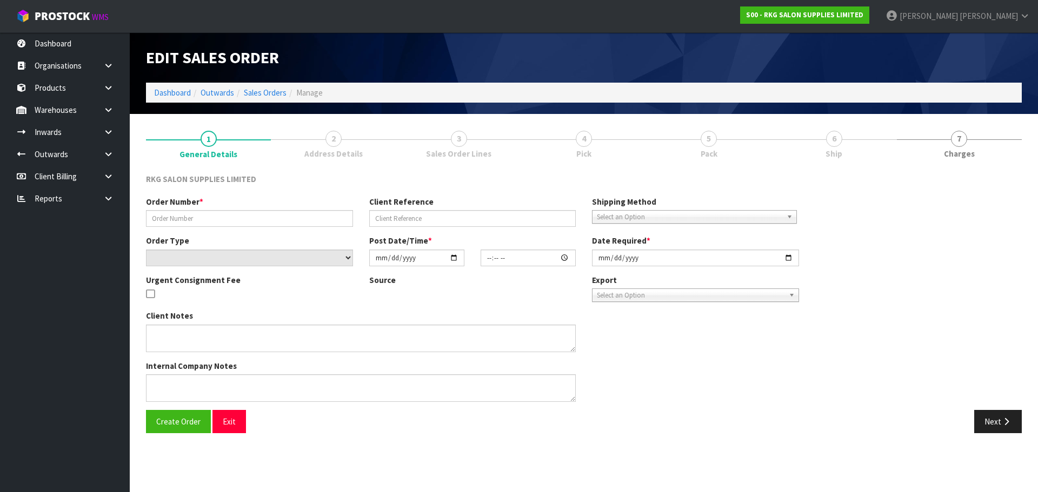
type input "[PERSON_NAME] BED 2"
type input "[PERSON_NAME]"
select select "number:0"
type input "[DATE]"
type input "00:00:00.000"
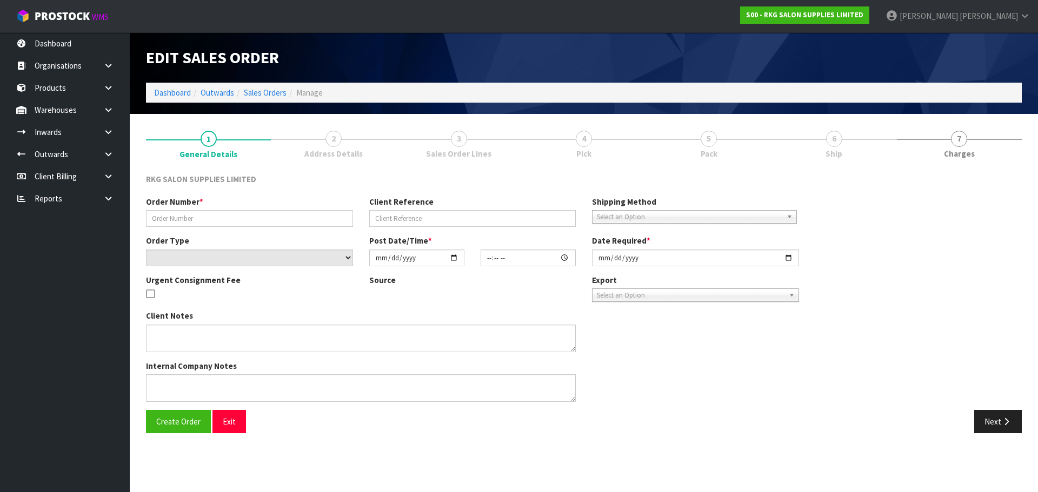
type input "[DATE]"
type textarea "IS IT POSSIBLE TO PLEASE HAVE ALL THE PACKING REMOVED SO IT’S JUST THE BED. EXT…"
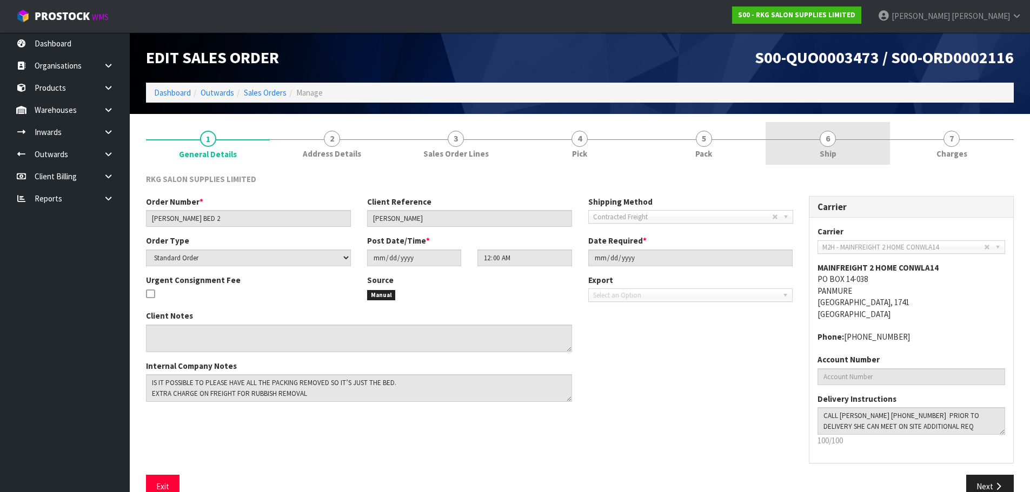
click at [824, 132] on span "6" at bounding box center [827, 139] width 16 height 16
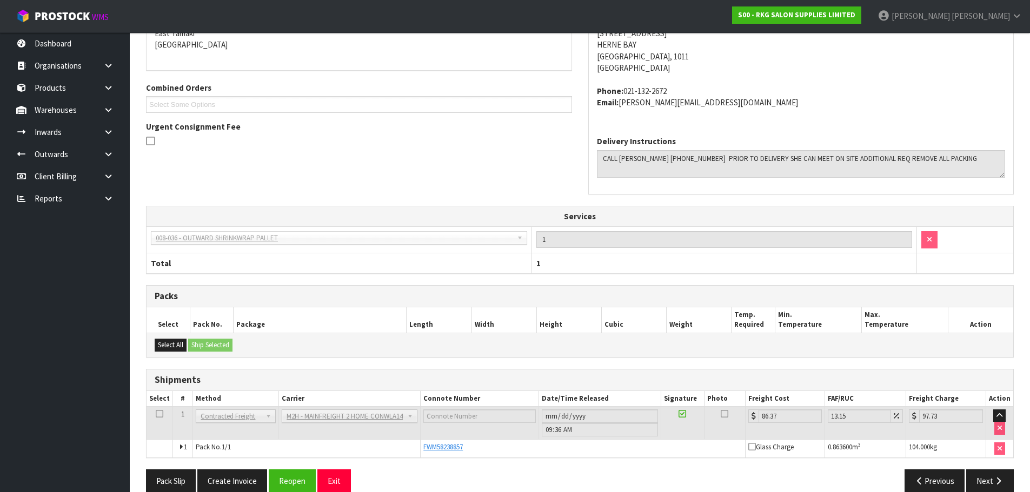
scroll to position [217, 0]
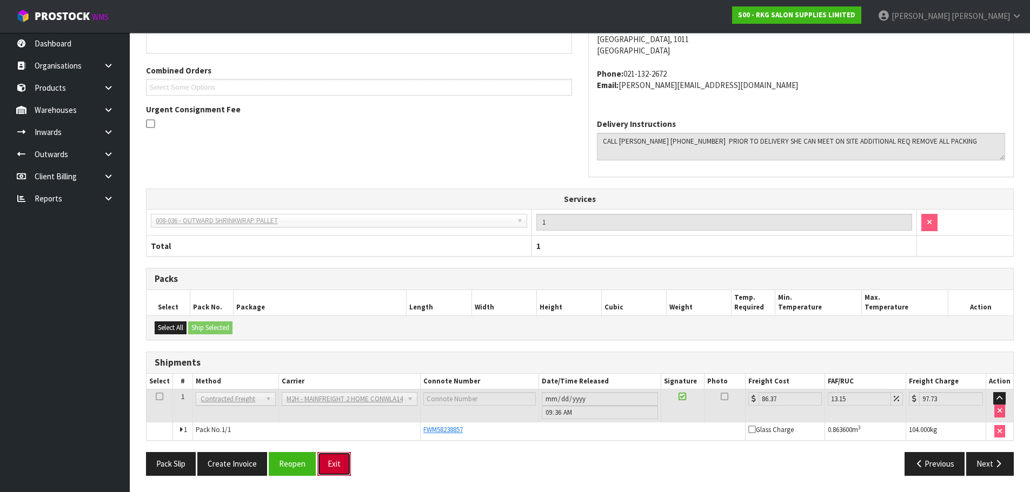
click at [340, 466] on button "Exit" at bounding box center [334, 463] width 34 height 23
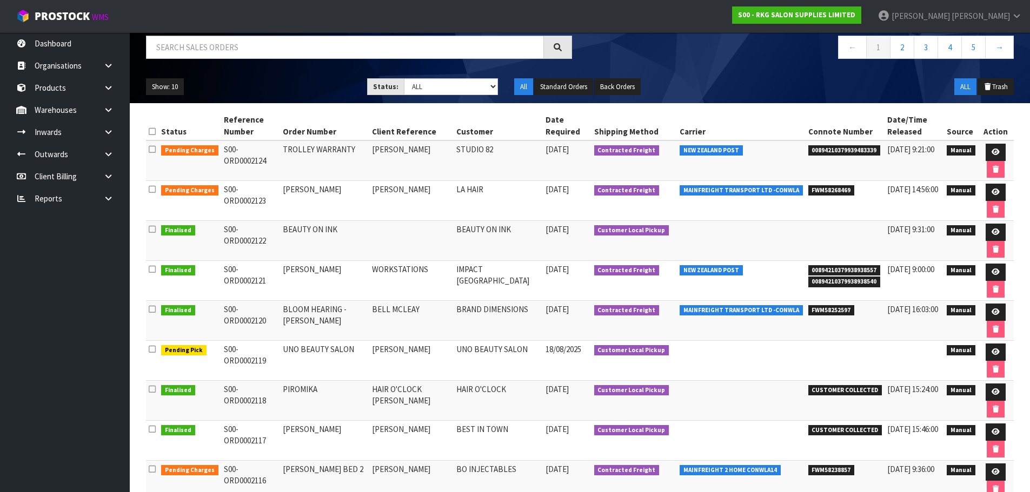
scroll to position [181, 0]
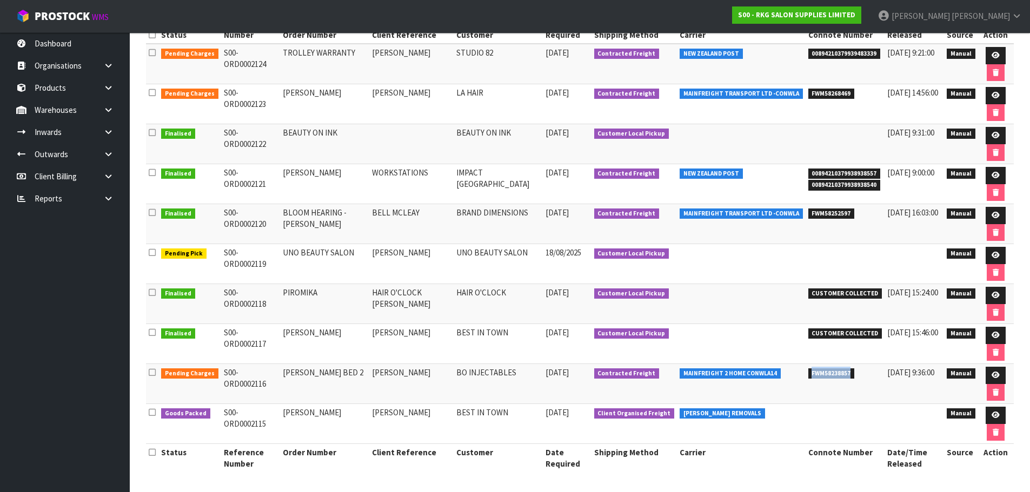
drag, startPoint x: 792, startPoint y: 376, endPoint x: 839, endPoint y: 377, distance: 47.6
click at [839, 377] on li "FWM58238857" at bounding box center [845, 372] width 74 height 11
copy span "FWM58238857"
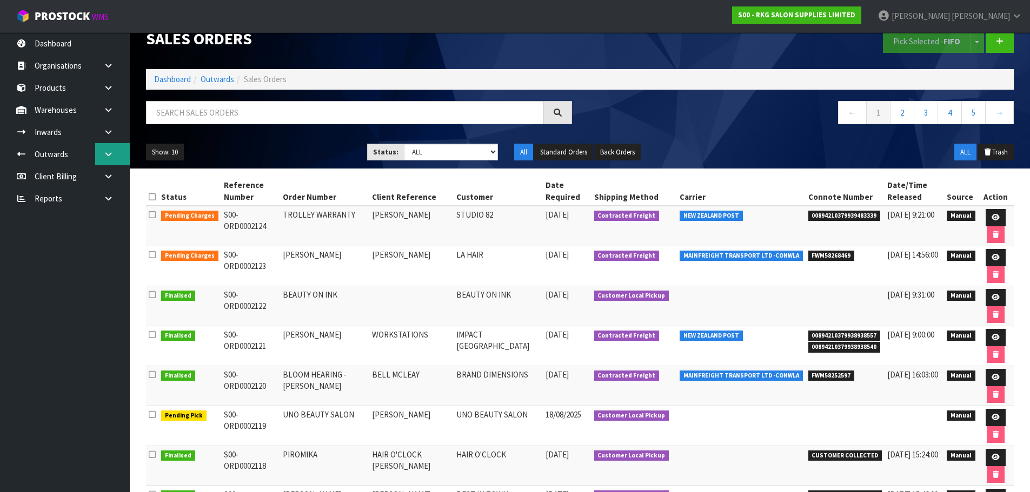
click at [108, 153] on icon at bounding box center [108, 154] width 10 height 8
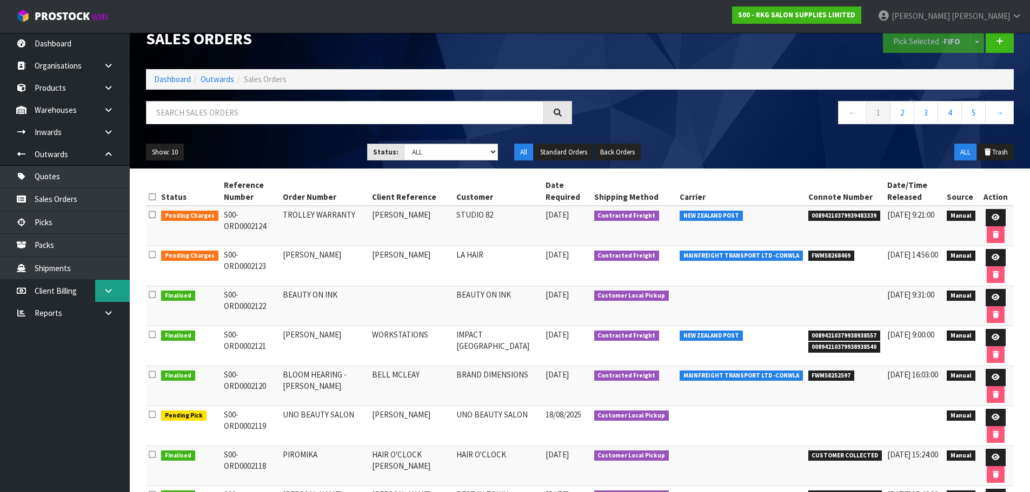
click at [105, 289] on icon at bounding box center [108, 291] width 10 height 8
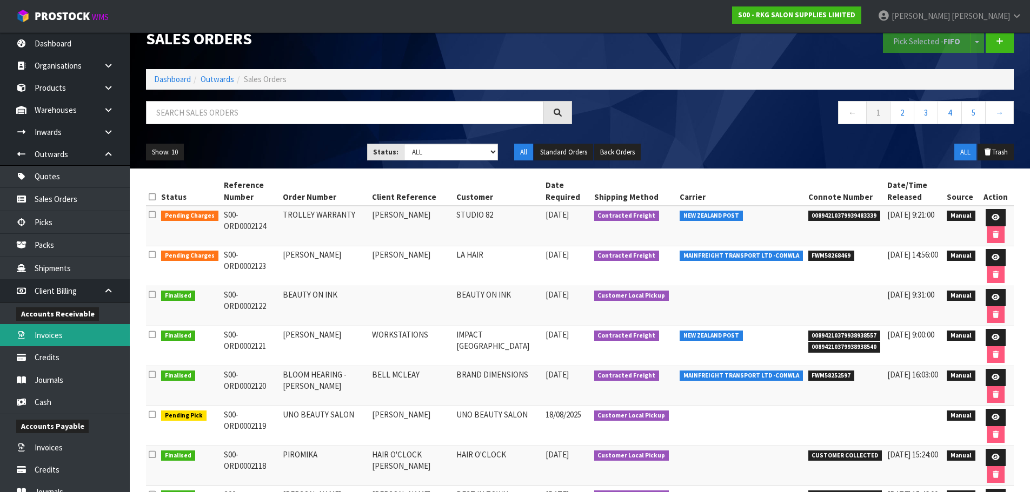
click at [50, 335] on link "Invoices" at bounding box center [65, 335] width 130 height 22
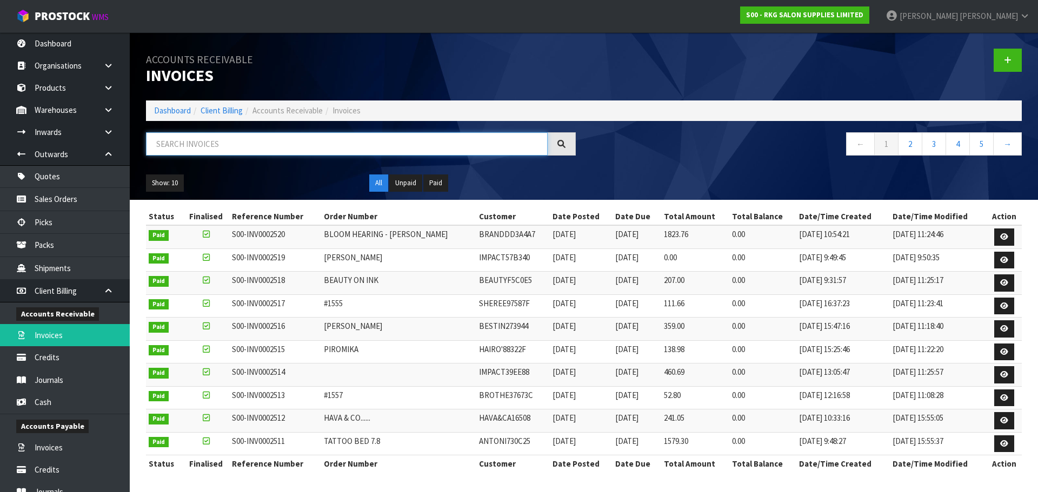
click at [158, 150] on input "text" at bounding box center [347, 143] width 402 height 23
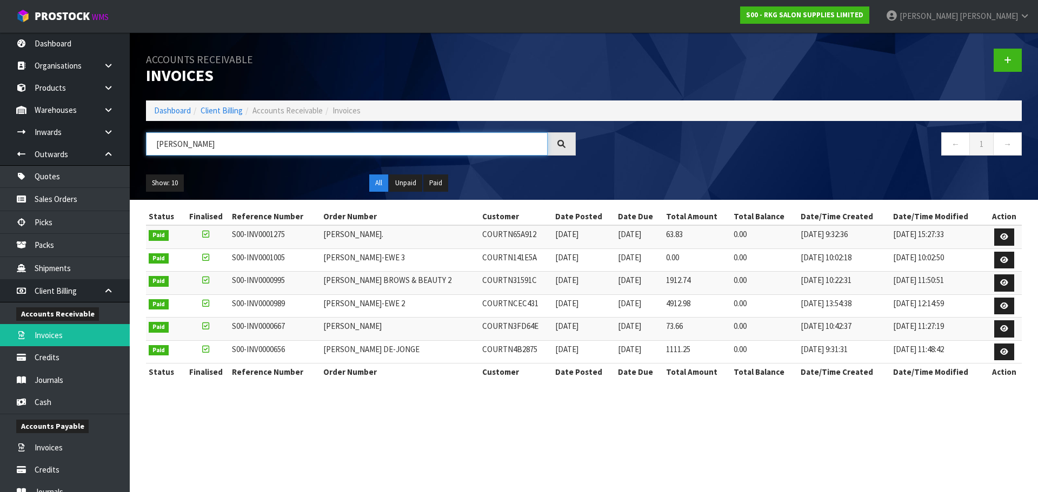
drag, startPoint x: 209, startPoint y: 144, endPoint x: 155, endPoint y: 141, distance: 53.6
click at [155, 141] on input "COURTNEY" at bounding box center [347, 143] width 402 height 23
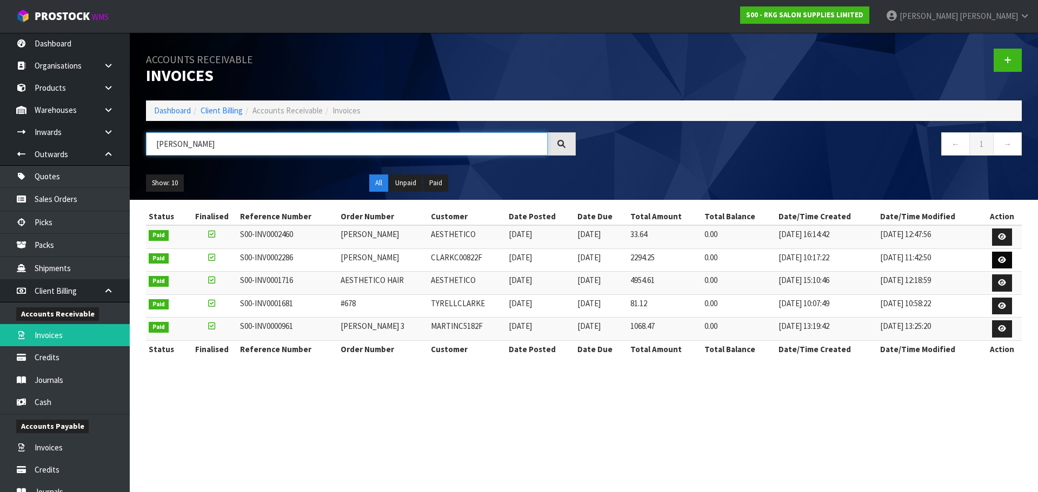
type input "CLARK"
click at [1001, 262] on icon at bounding box center [1002, 260] width 8 height 7
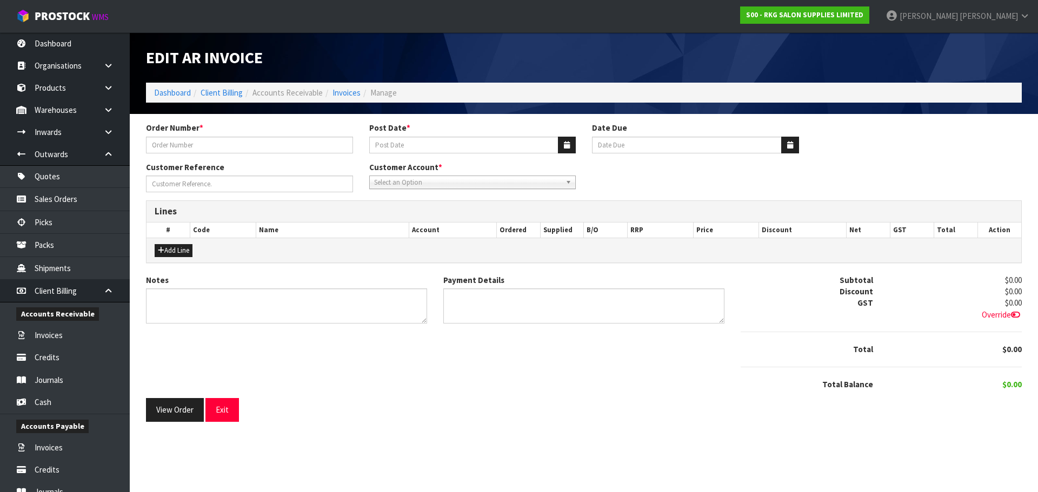
type input "COURNTEY CLARK"
type input "28/02/2025"
type input "20/03/2025"
type input "BEAUTY BED"
type textarea "THANK YOU FOR YOU ORDER."
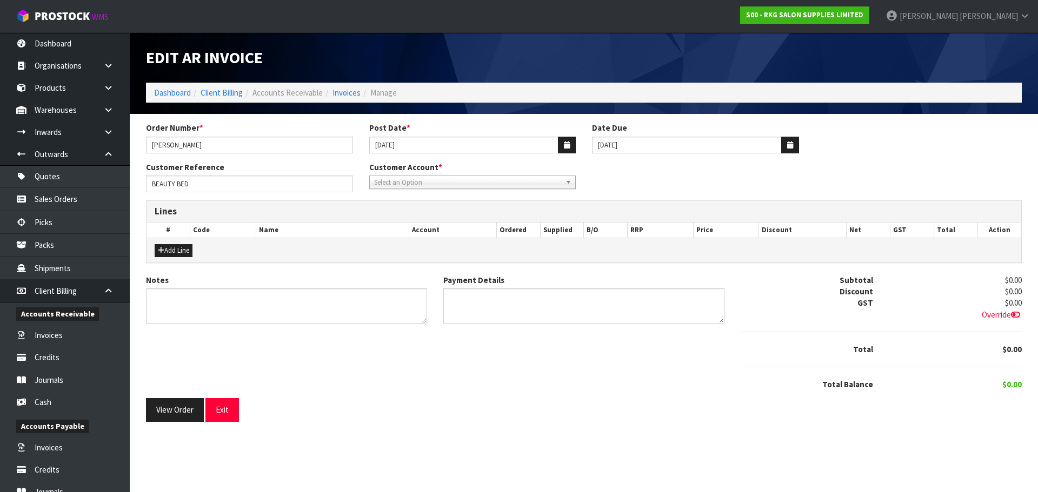
type textarea "DIRECT CREDIT 10.2.25"
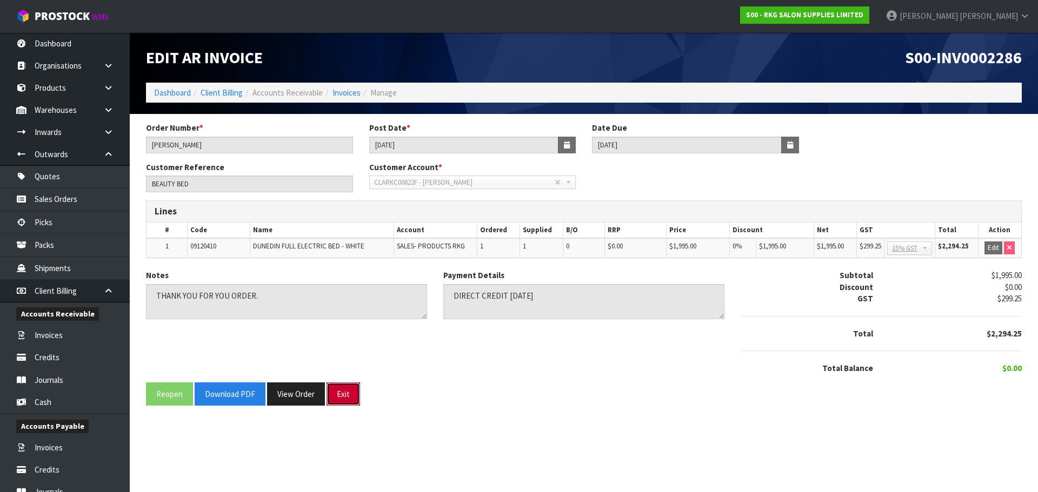
click at [349, 399] on button "Exit" at bounding box center [343, 394] width 34 height 23
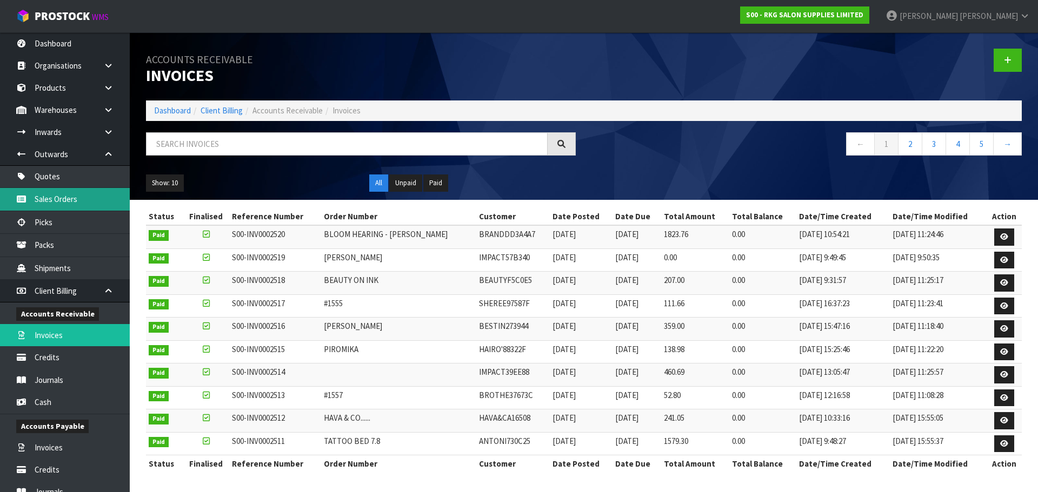
click at [58, 199] on link "Sales Orders" at bounding box center [65, 199] width 130 height 22
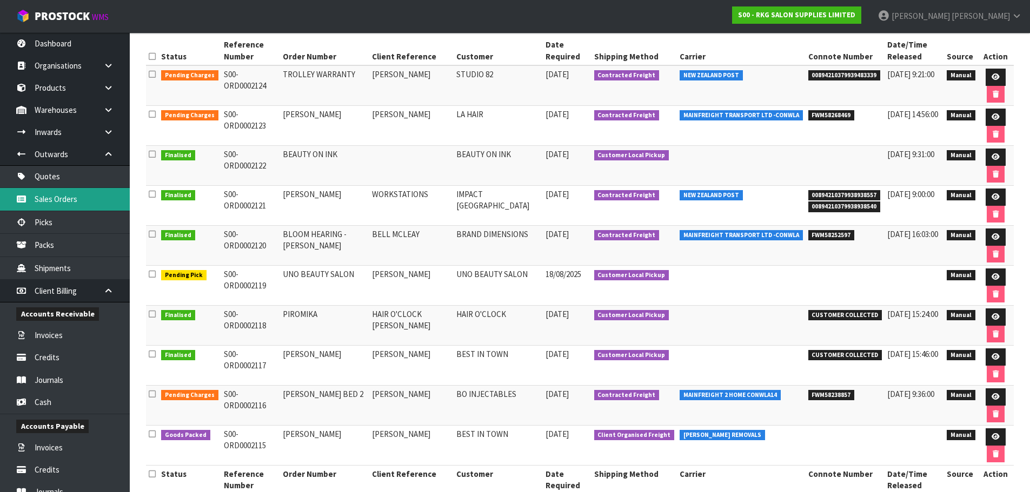
scroll to position [181, 0]
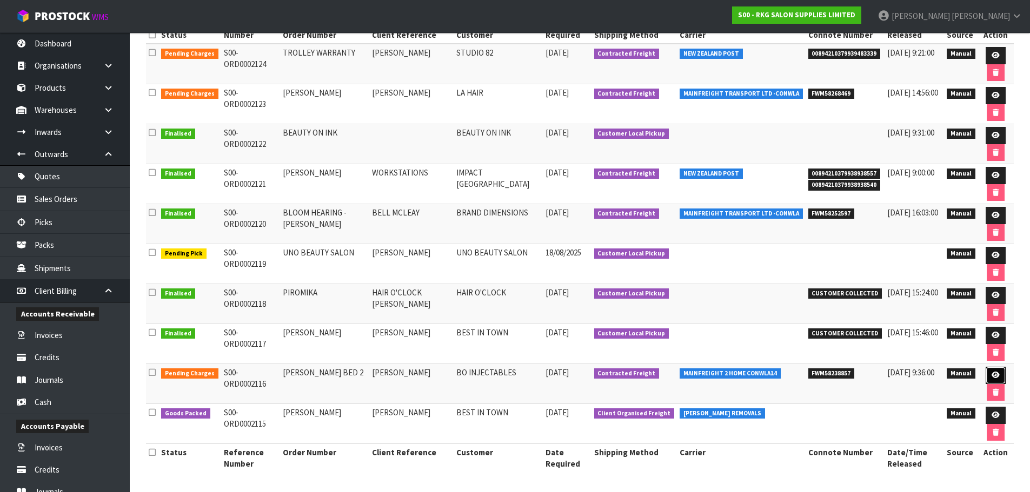
click at [992, 376] on icon at bounding box center [995, 375] width 8 height 7
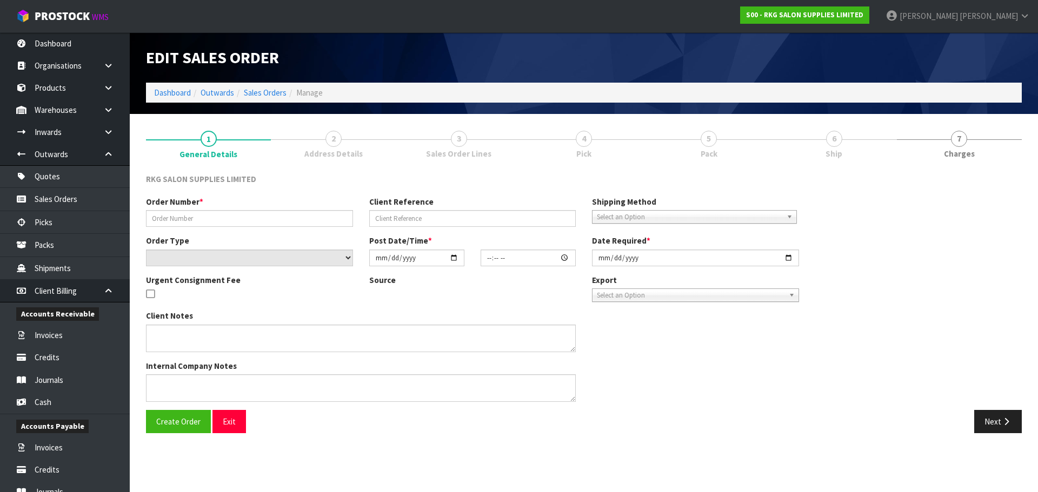
type input "COURTNEY BED 2"
type input "COURTNEY CLARK"
select select "number:0"
type input "2025-08-12"
type input "00:00:00.000"
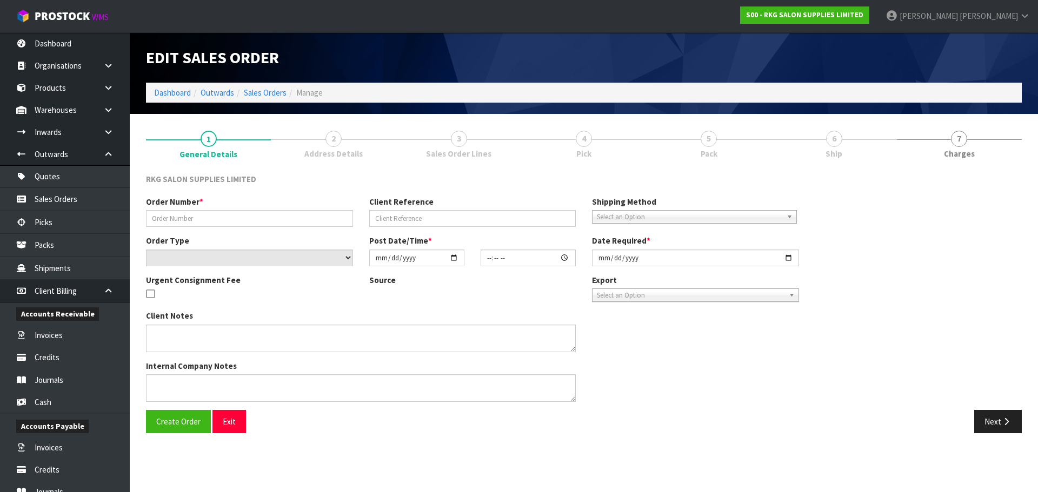
type input "2025-08-12"
type textarea "IS IT POSSIBLE TO PLEASE HAVE ALL THE PACKING REMOVED SO IT’S JUST THE BED. EXT…"
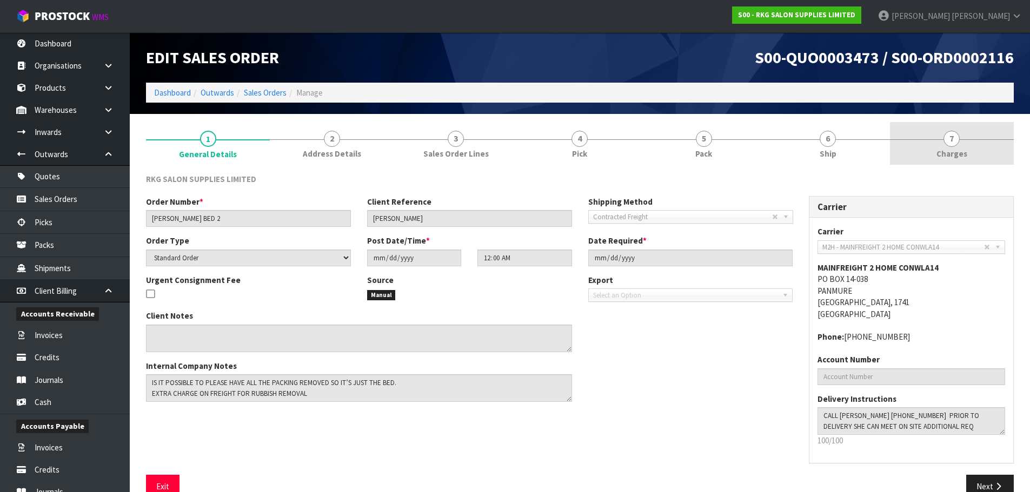
click at [949, 139] on span "7" at bounding box center [951, 139] width 16 height 16
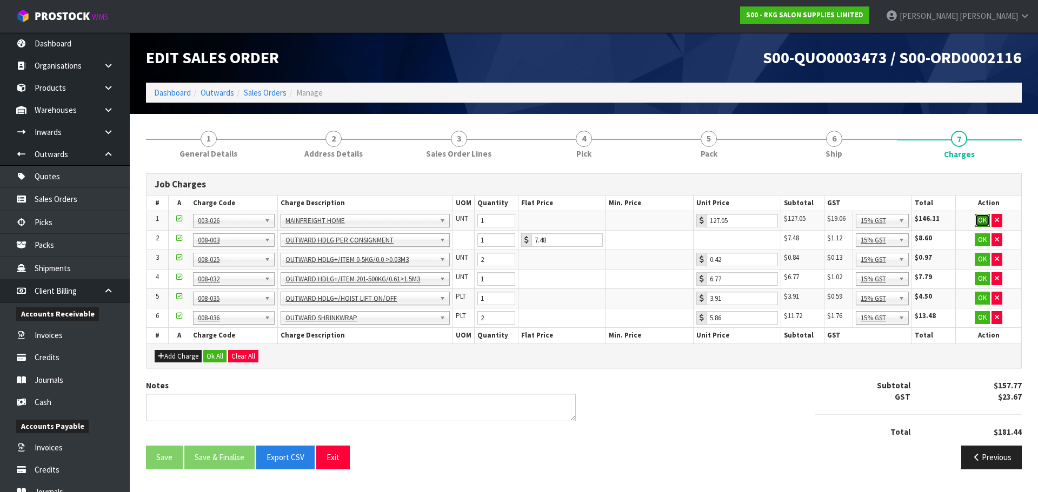
click at [980, 219] on button "OK" at bounding box center [981, 220] width 15 height 13
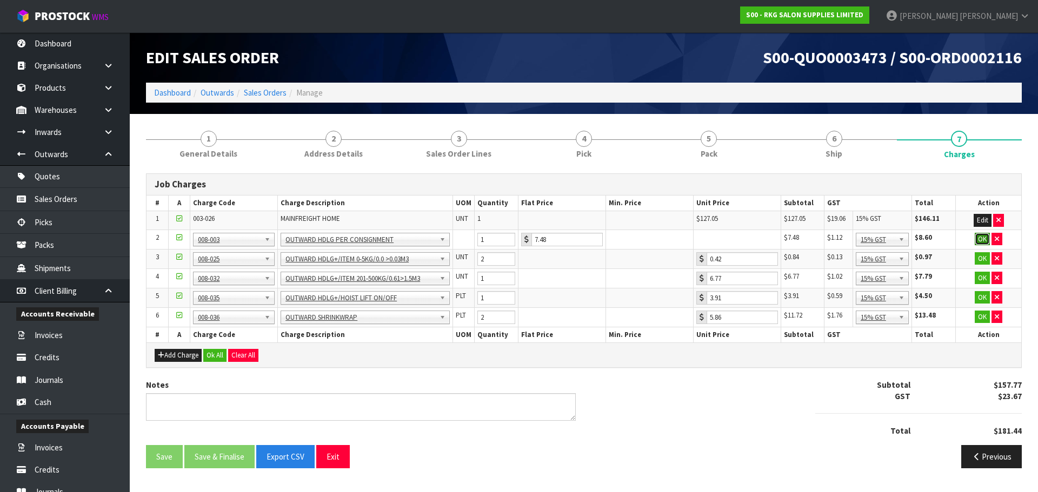
click at [978, 240] on button "OK" at bounding box center [981, 239] width 15 height 13
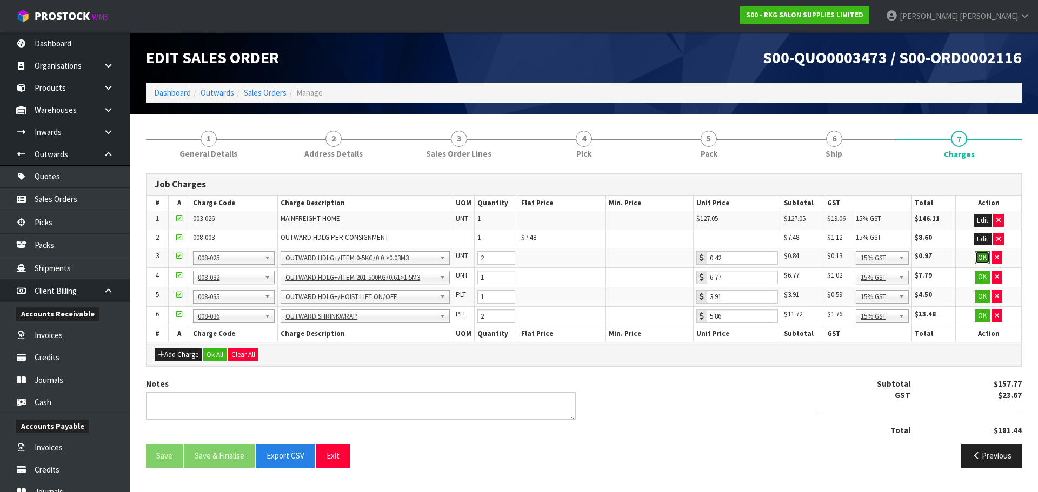
click at [978, 258] on button "OK" at bounding box center [981, 257] width 15 height 13
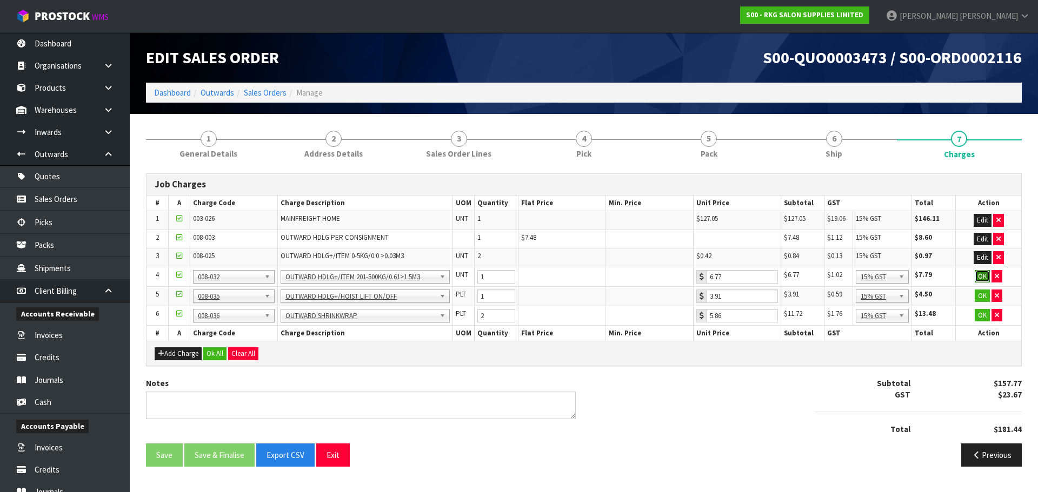
click at [979, 279] on button "OK" at bounding box center [981, 276] width 15 height 13
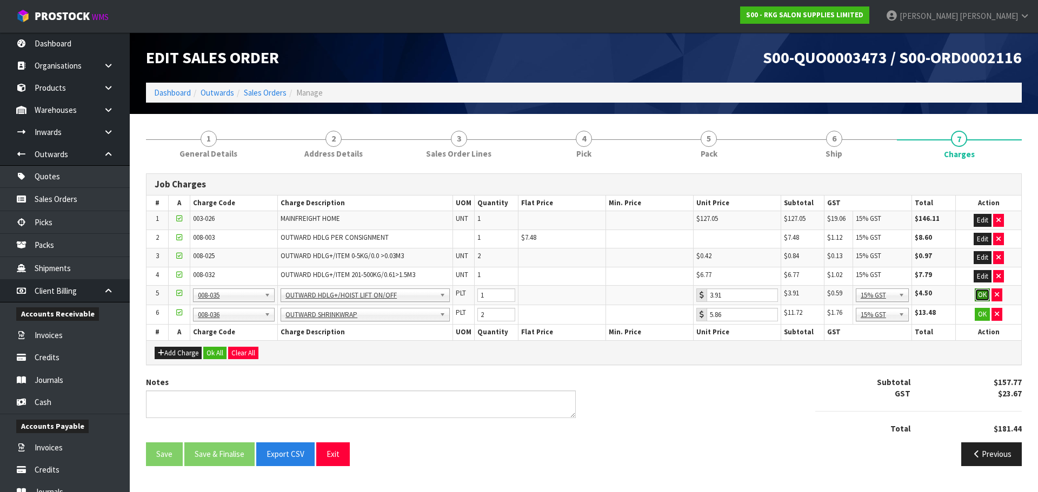
click at [979, 298] on button "OK" at bounding box center [981, 295] width 15 height 13
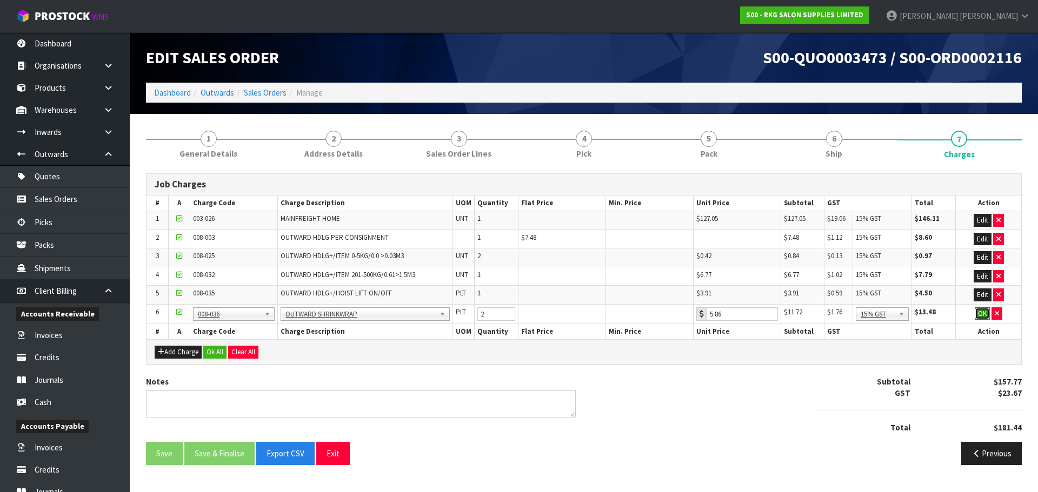
click at [979, 314] on button "OK" at bounding box center [981, 314] width 15 height 13
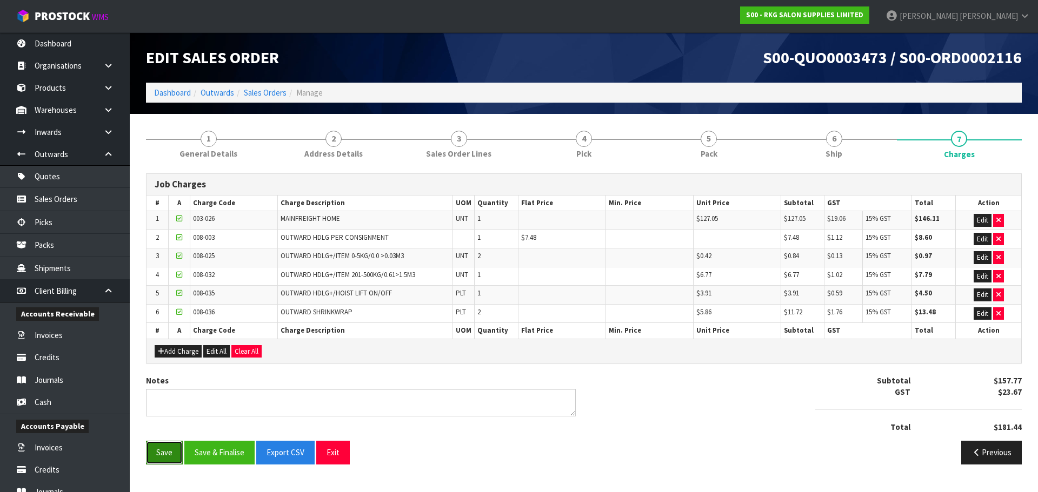
click at [163, 451] on button "Save" at bounding box center [164, 452] width 37 height 23
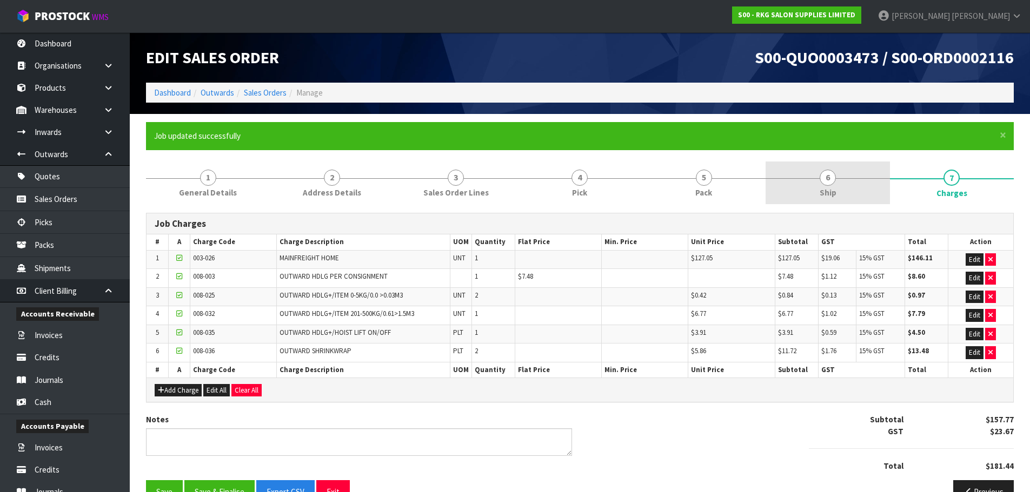
click at [825, 179] on span "6" at bounding box center [827, 178] width 16 height 16
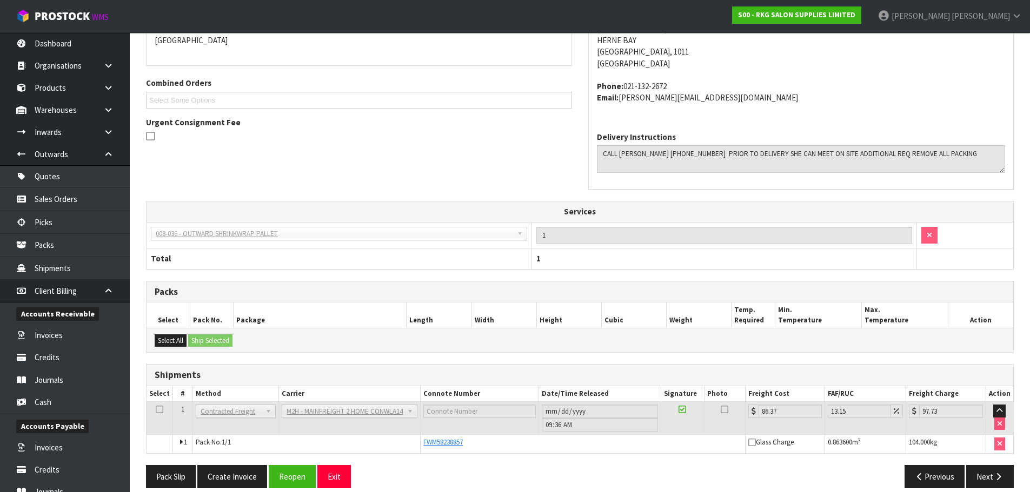
scroll to position [256, 0]
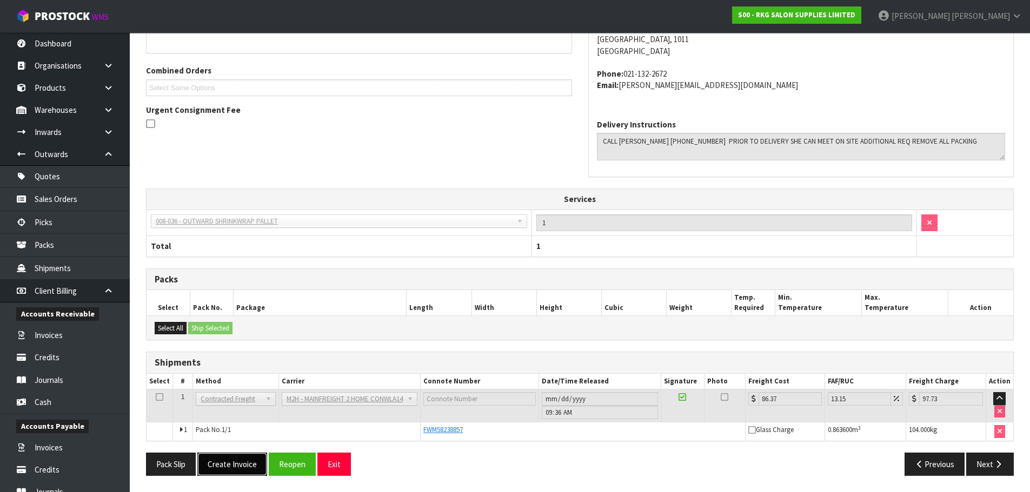
click at [233, 465] on button "Create Invoice" at bounding box center [232, 464] width 70 height 23
click at [234, 467] on button "View Invoice" at bounding box center [228, 464] width 63 height 23
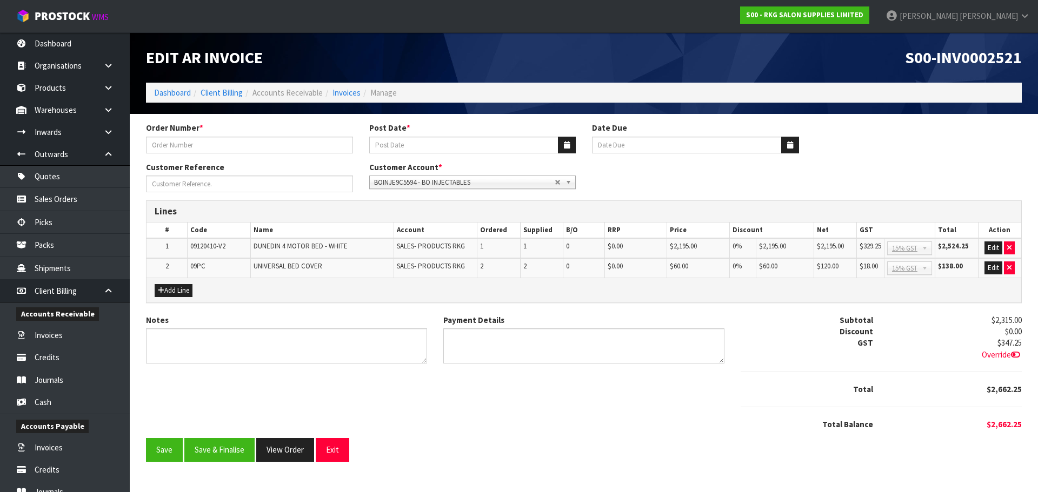
type input "COURTNEY BED 2"
type input "[DATE]"
type input "20/09/2025"
type input "COURTNEY CLARK"
click at [202, 338] on textarea "Notes" at bounding box center [286, 346] width 281 height 35
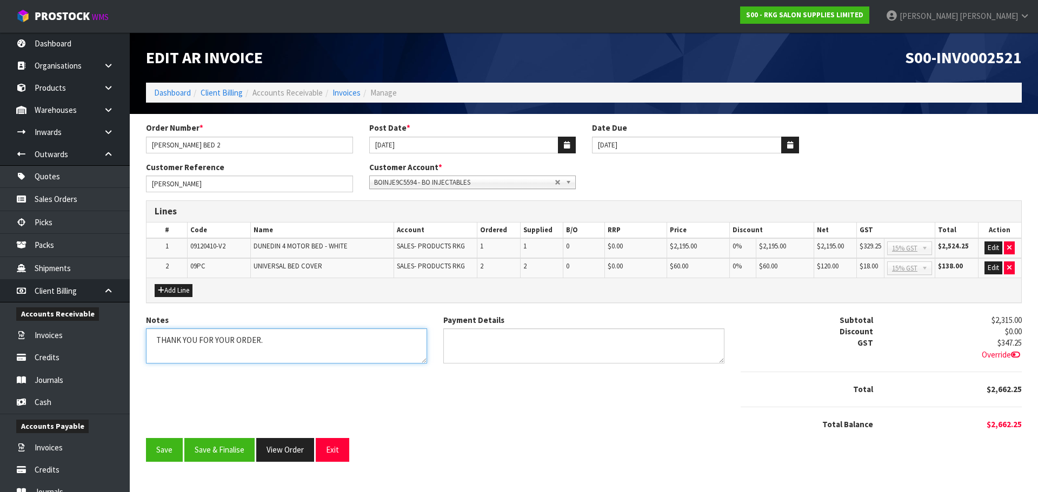
type textarea "THANK YOU FOR YOUR ORDER."
click at [472, 340] on textarea "Payment Details" at bounding box center [583, 346] width 281 height 35
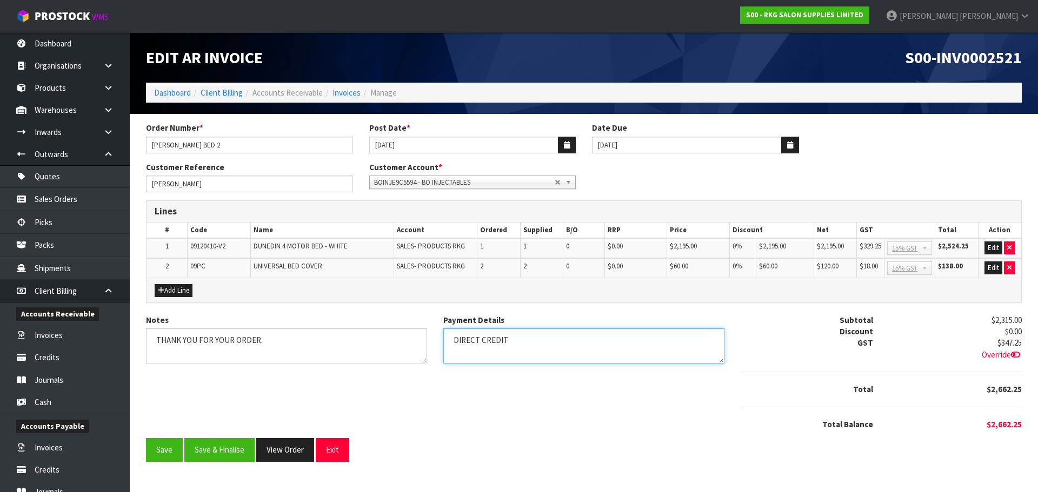
click at [534, 346] on textarea "Payment Details" at bounding box center [583, 346] width 281 height 35
click at [507, 341] on textarea "Payment Details" at bounding box center [583, 346] width 281 height 35
type textarea "DIRECT CREDIT 12.8.25"
click at [994, 246] on button "Edit" at bounding box center [993, 248] width 18 height 13
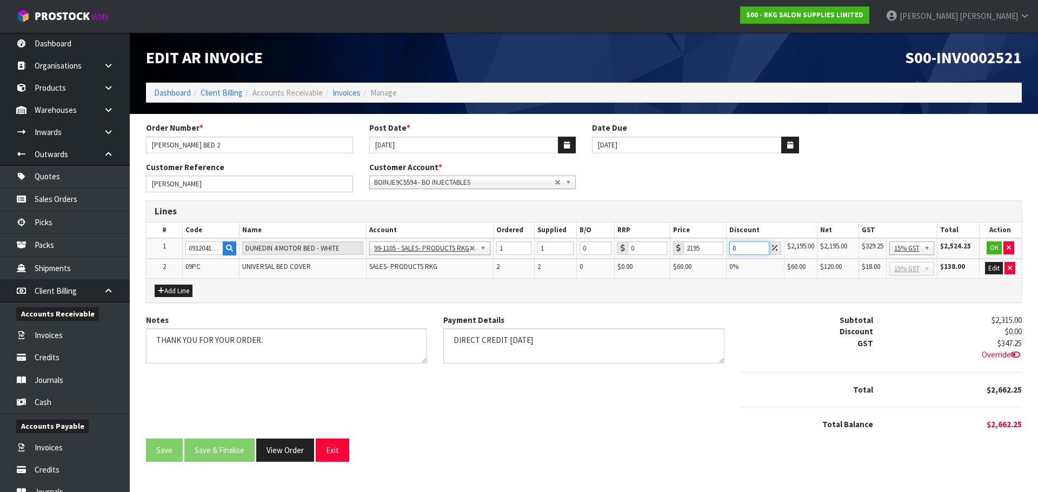
drag, startPoint x: 739, startPoint y: 246, endPoint x: 729, endPoint y: 246, distance: 10.3
click at [729, 246] on input "0" at bounding box center [749, 249] width 40 height 14
type input "7.5"
click at [993, 246] on button "OK" at bounding box center [993, 248] width 15 height 13
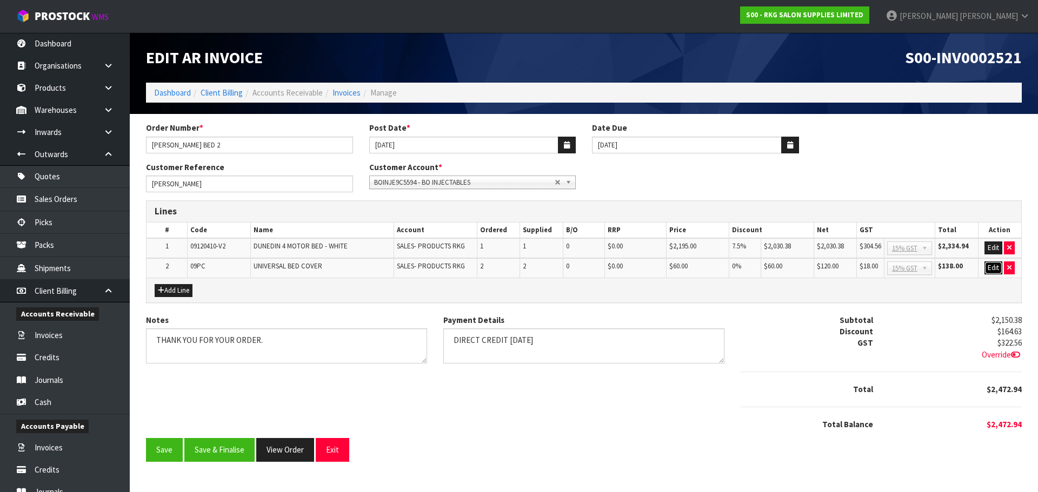
click at [990, 266] on button "Edit" at bounding box center [993, 268] width 18 height 13
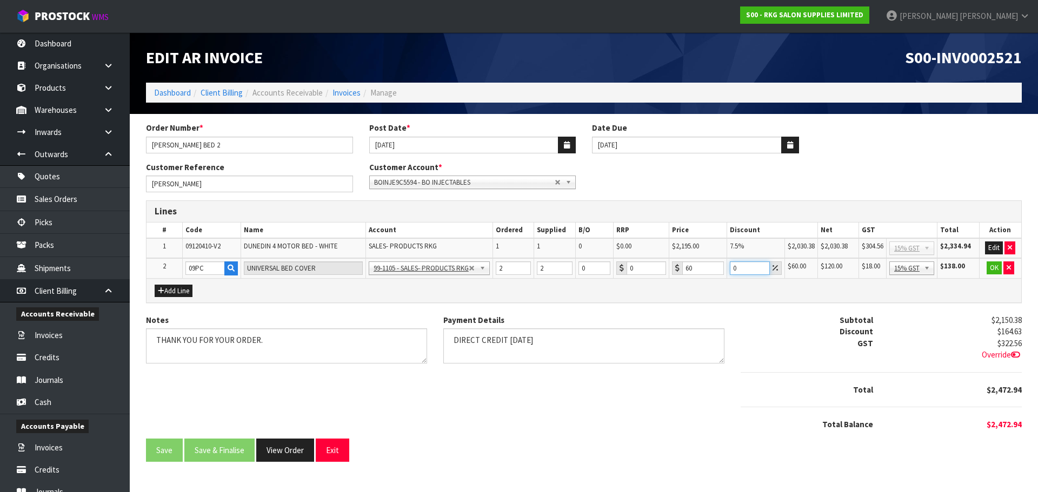
drag, startPoint x: 743, startPoint y: 265, endPoint x: 731, endPoint y: 267, distance: 12.0
click at [731, 267] on input "0" at bounding box center [750, 269] width 40 height 14
type input "100"
click at [991, 269] on button "OK" at bounding box center [993, 268] width 15 height 13
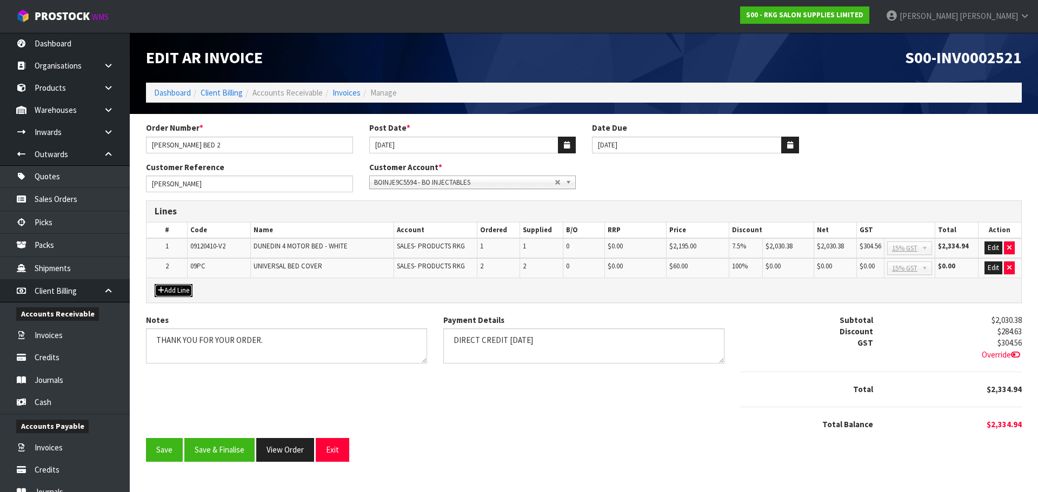
click at [176, 293] on button "Add Line" at bounding box center [174, 290] width 38 height 13
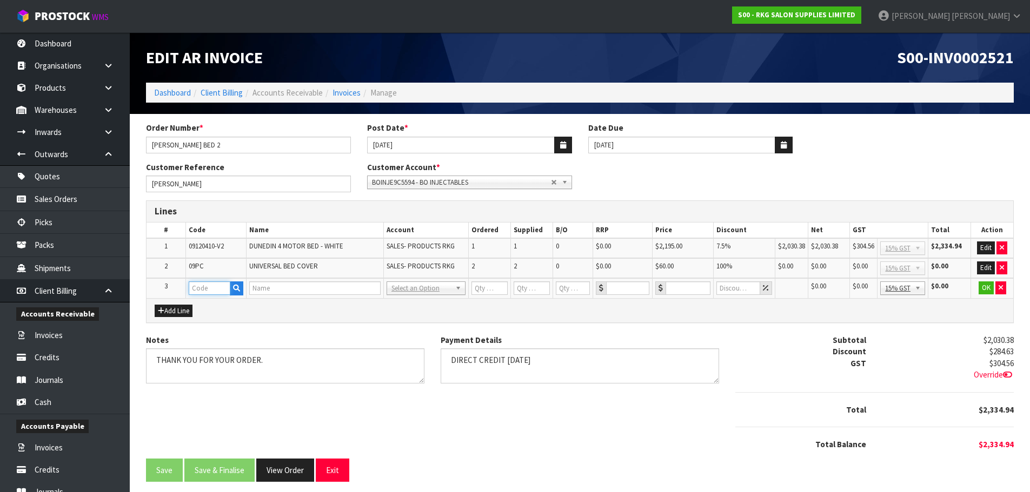
click at [202, 286] on input "text" at bounding box center [210, 289] width 42 height 14
type input "FRE"
drag, startPoint x: 211, startPoint y: 304, endPoint x: 320, endPoint y: 305, distance: 109.7
click at [212, 304] on strong "FRE" at bounding box center [206, 307] width 14 height 10
type input "FREIGHT"
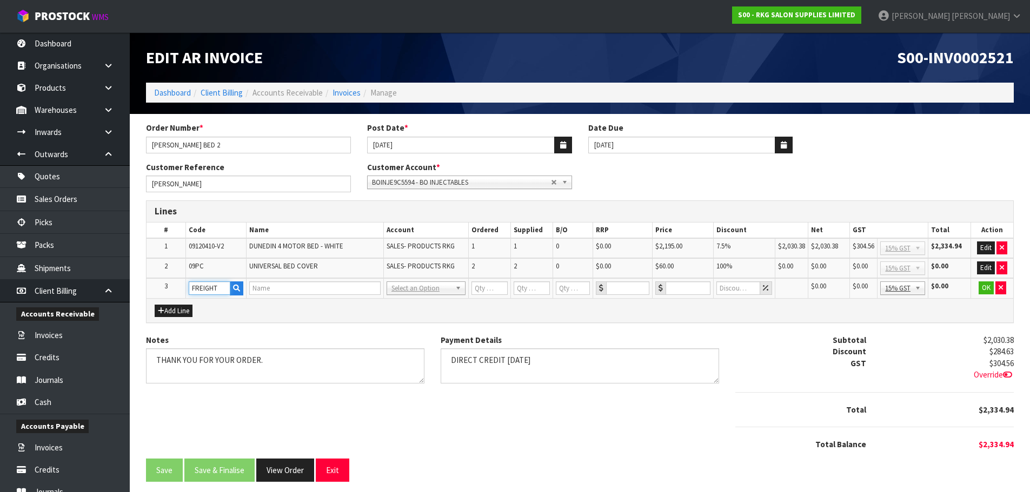
type input "FREIGHT"
type input "1"
type input "0"
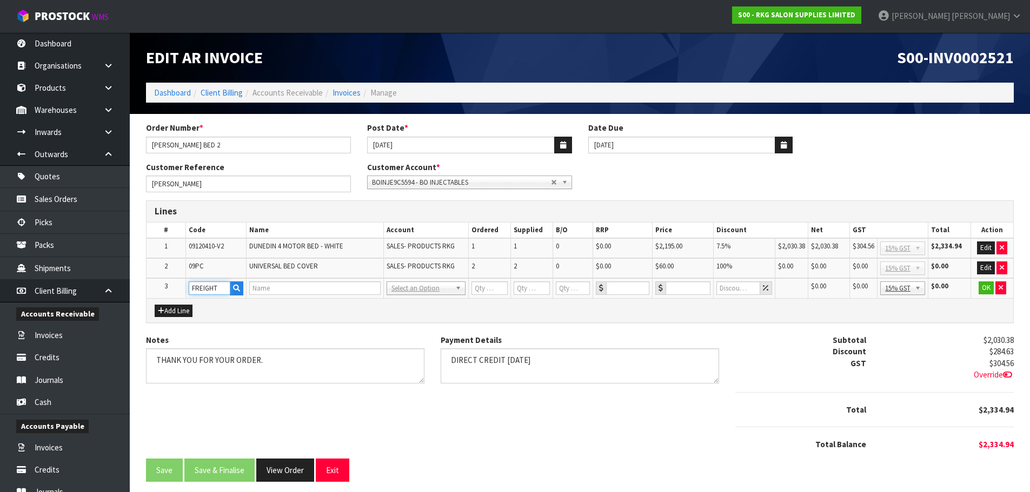
type input "0"
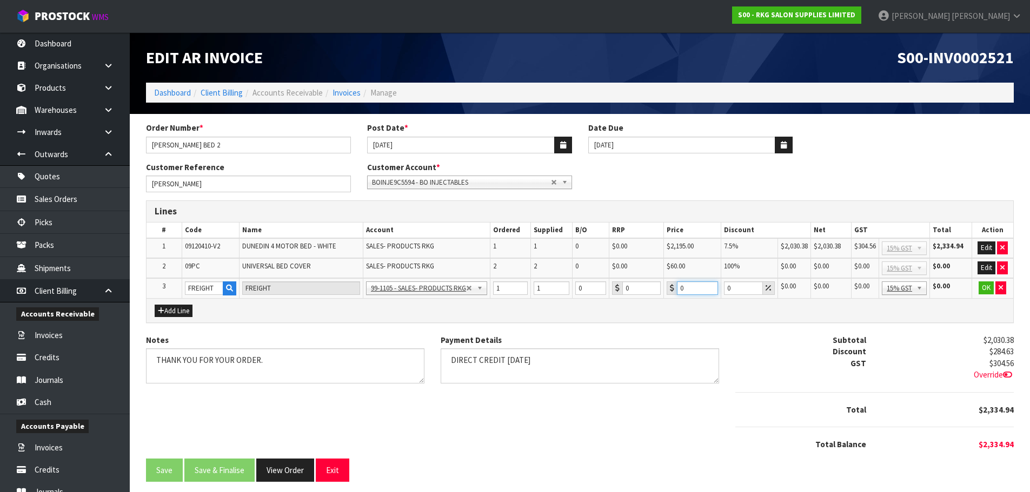
drag, startPoint x: 690, startPoint y: 289, endPoint x: 680, endPoint y: 289, distance: 9.7
click at [680, 289] on input "0" at bounding box center [697, 289] width 41 height 14
type input "121.25"
click at [982, 289] on button "OK" at bounding box center [985, 288] width 15 height 13
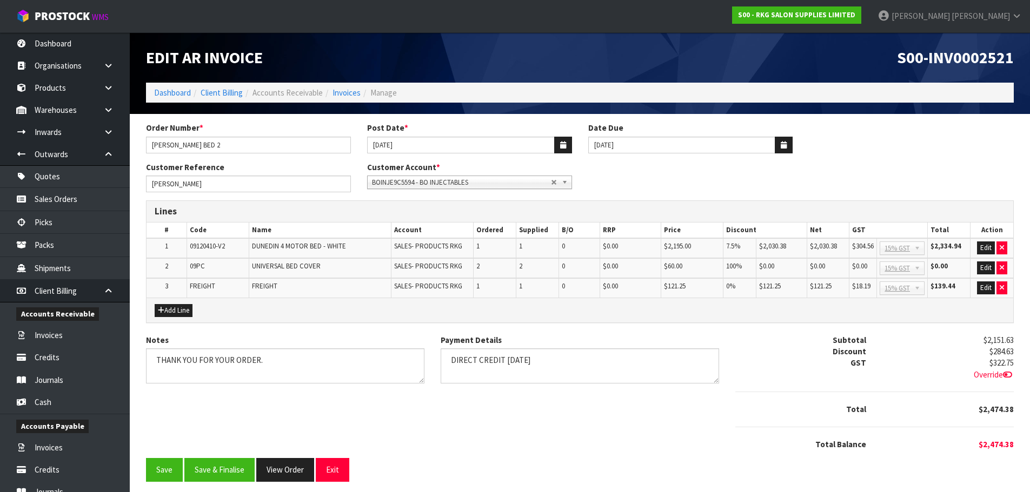
click at [1006, 373] on icon at bounding box center [1007, 375] width 9 height 8
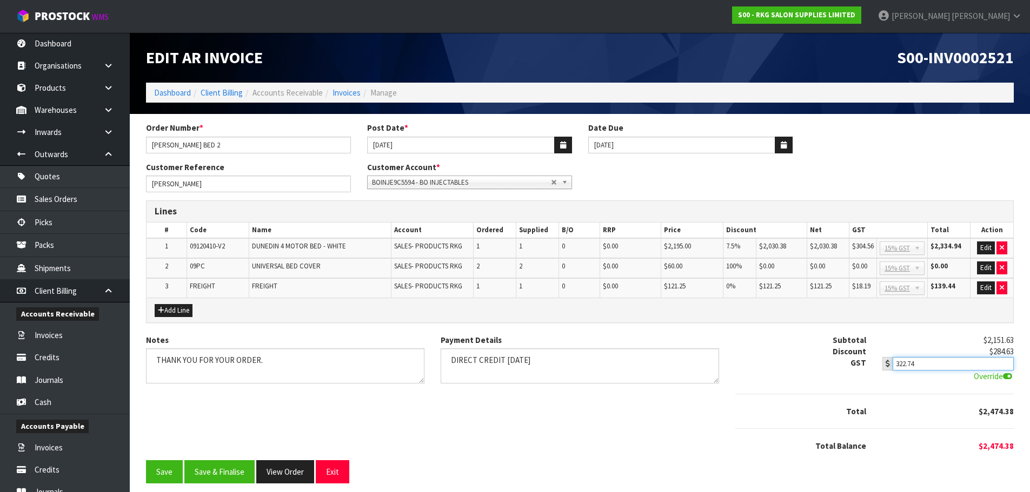
type input "322.74"
click at [1006, 366] on input "322.74" at bounding box center [952, 364] width 121 height 14
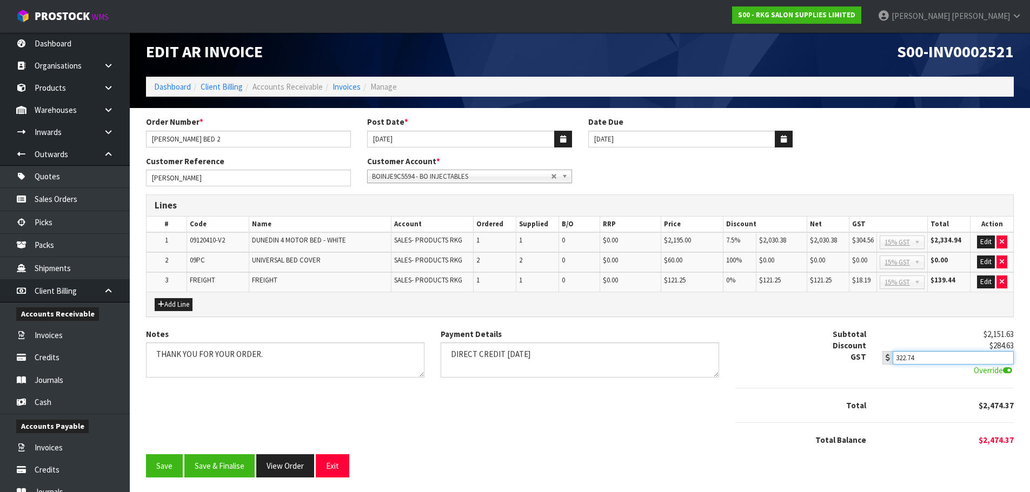
scroll to position [8, 0]
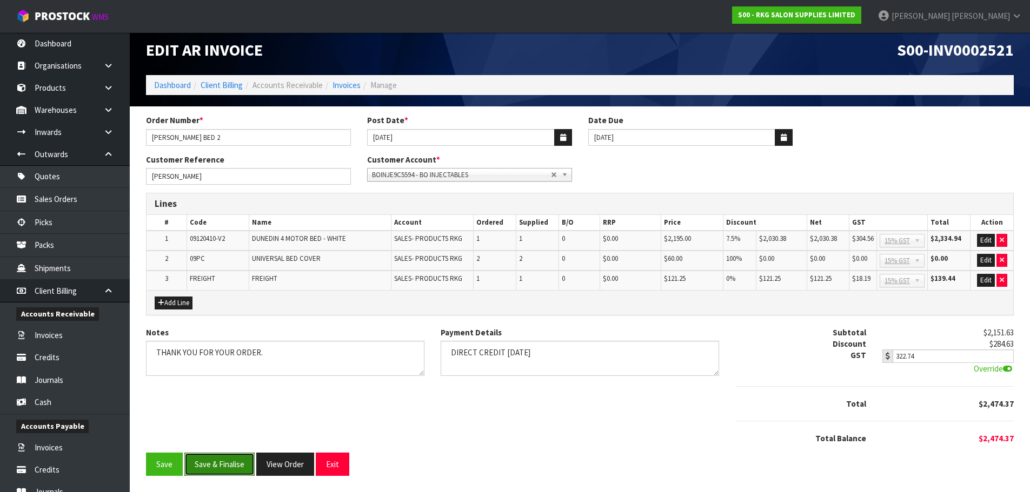
click at [219, 461] on button "Save & Finalise" at bounding box center [219, 464] width 70 height 23
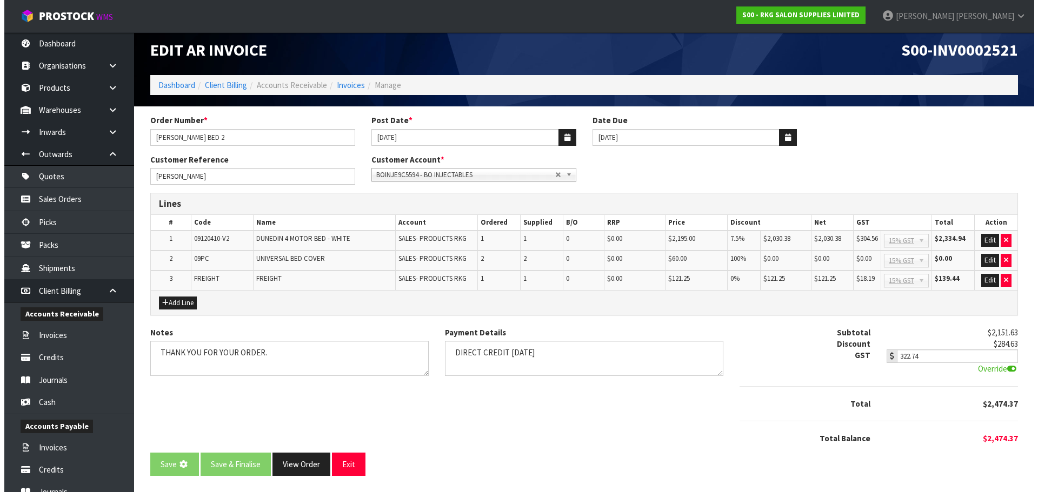
scroll to position [0, 0]
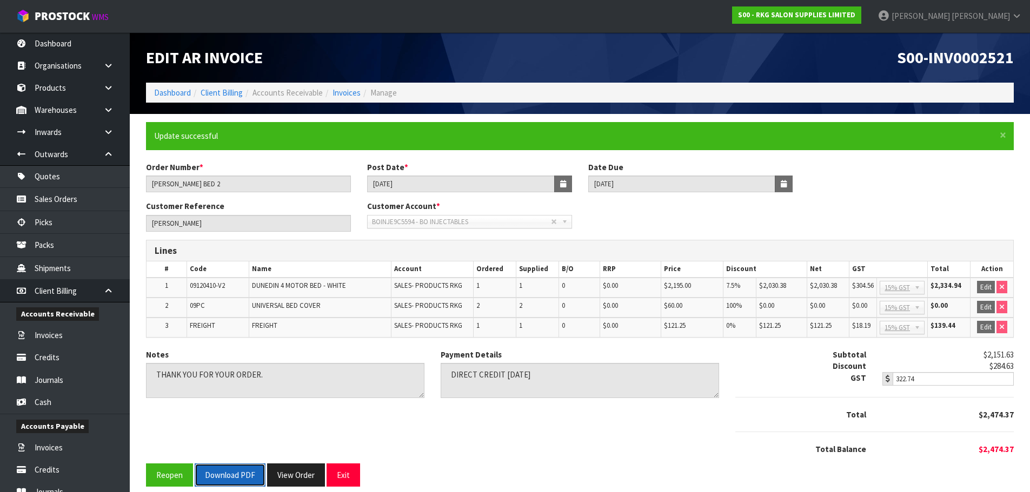
click at [237, 478] on button "Download PDF" at bounding box center [230, 475] width 71 height 23
click at [339, 471] on button "Exit" at bounding box center [343, 475] width 34 height 23
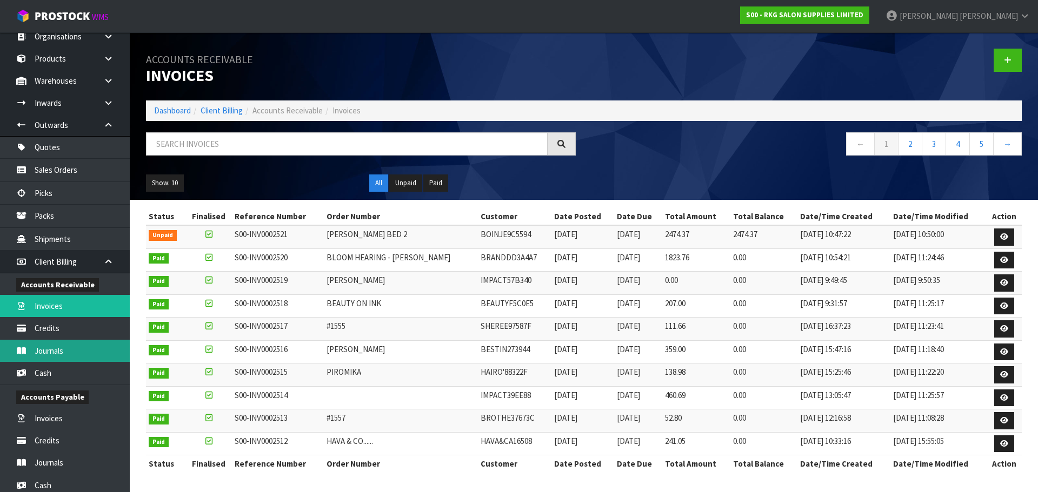
scroll to position [54, 0]
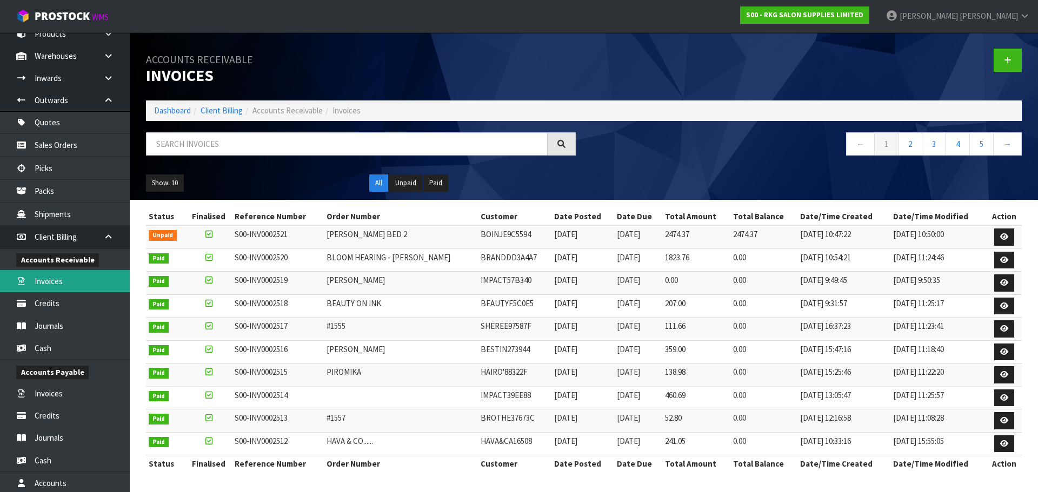
click at [57, 280] on link "Invoices" at bounding box center [65, 281] width 130 height 22
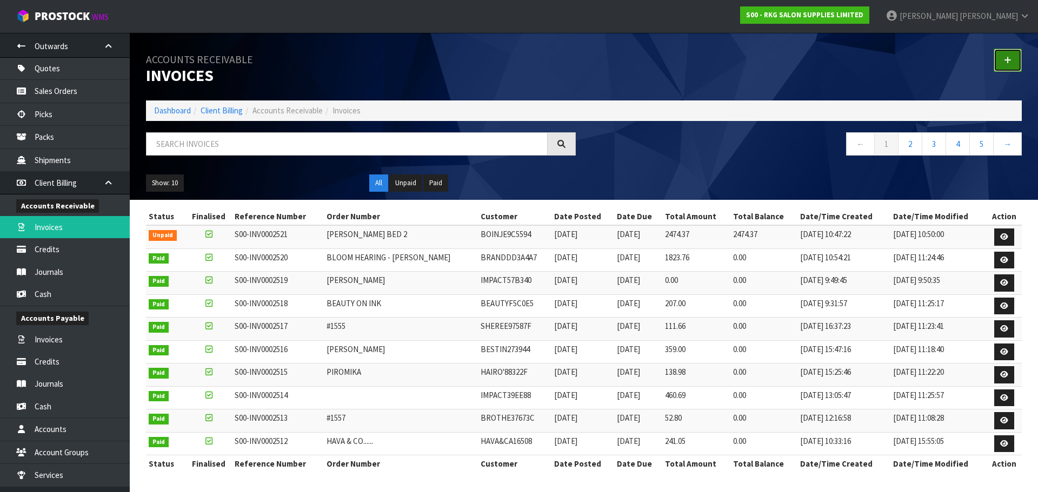
click at [1011, 64] on icon at bounding box center [1008, 60] width 8 height 8
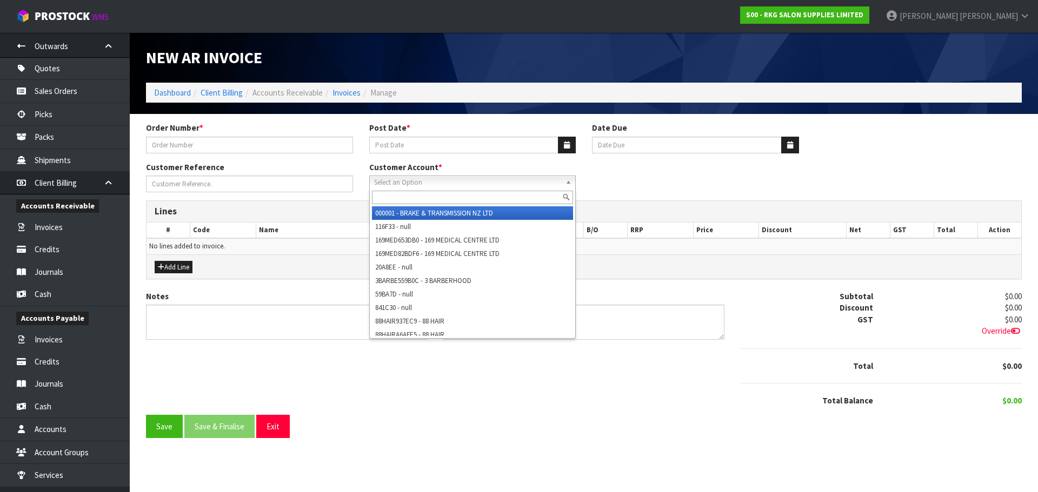
click at [395, 187] on span "Select an Option" at bounding box center [468, 182] width 188 height 13
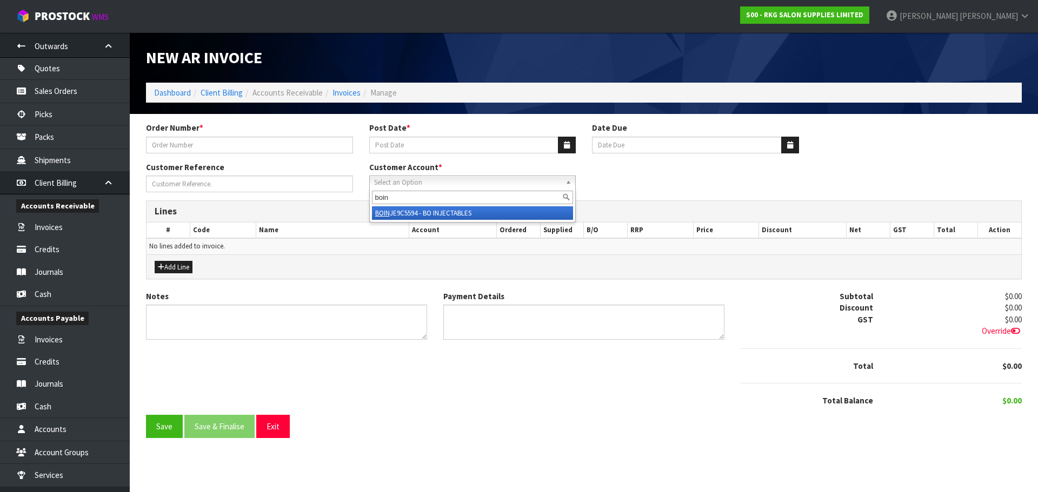
type input "boin"
click at [389, 214] on em "BOIN" at bounding box center [382, 213] width 15 height 9
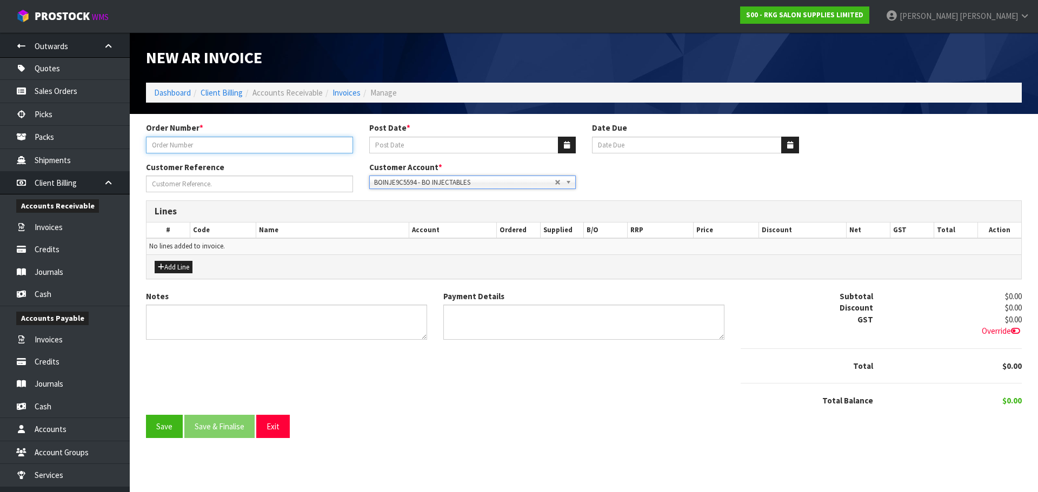
click at [242, 145] on input "text" at bounding box center [249, 145] width 207 height 17
type input "UNPACKING CHARGE"
click at [565, 147] on icon "button" at bounding box center [567, 145] width 6 height 7
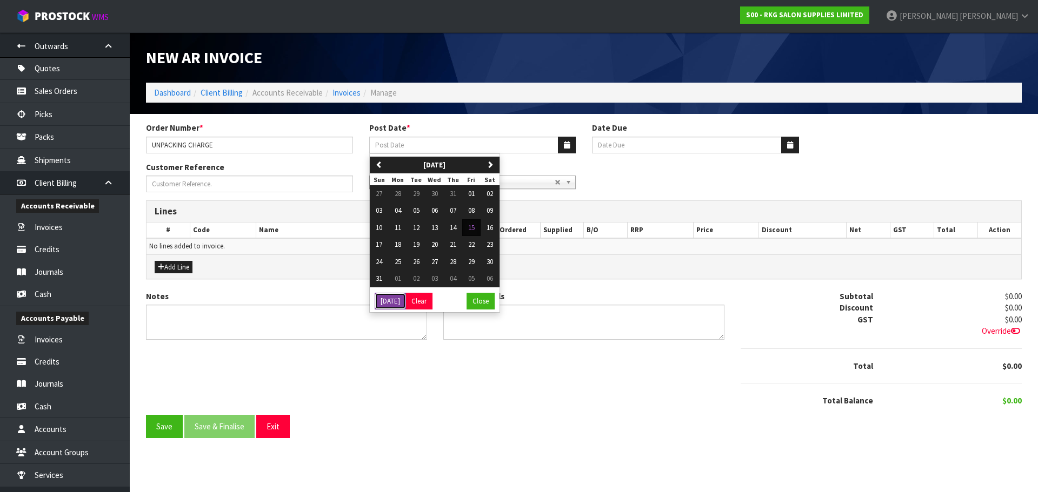
click at [391, 308] on button "Today" at bounding box center [390, 301] width 31 height 17
type input "[DATE]"
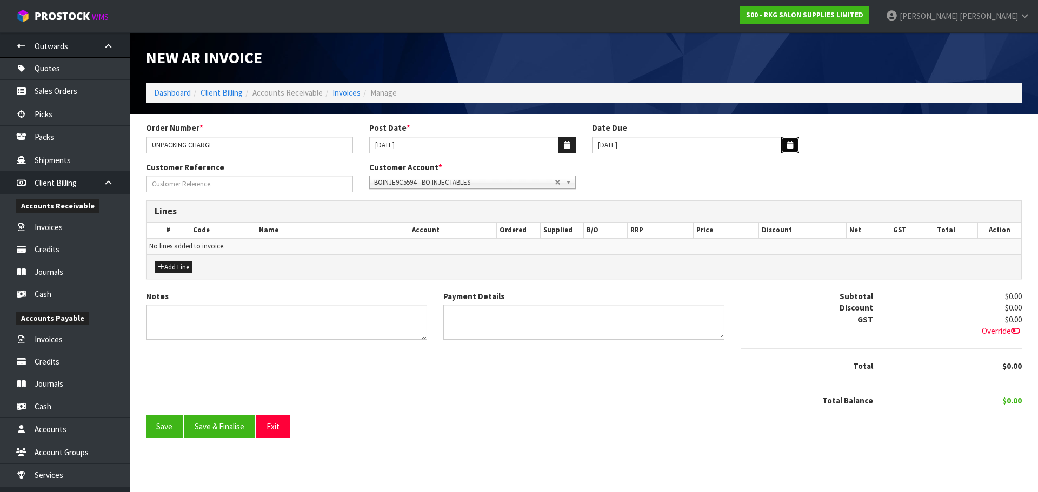
click at [792, 144] on icon "button" at bounding box center [790, 145] width 6 height 7
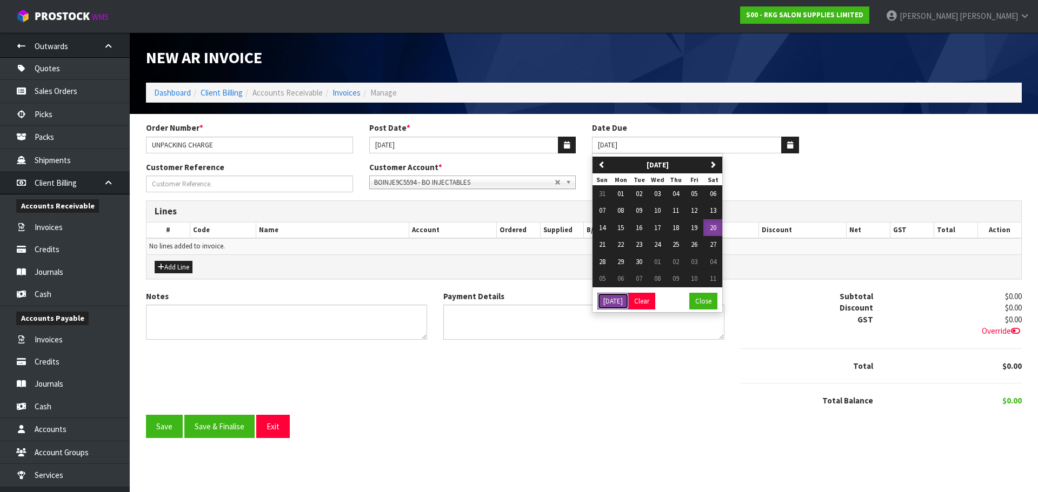
click at [611, 304] on button "Today" at bounding box center [612, 301] width 31 height 17
type input "[DATE]"
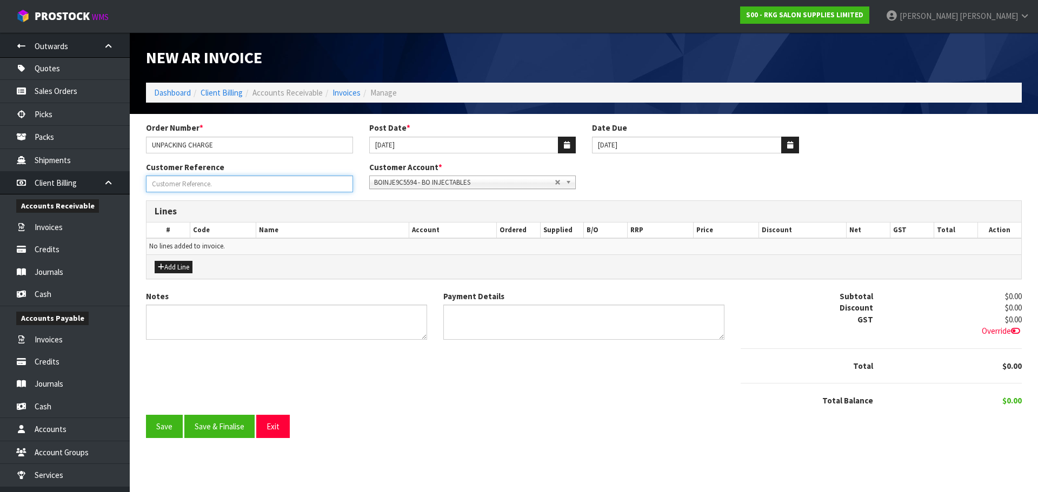
click at [199, 183] on input "Order Number *" at bounding box center [249, 184] width 207 height 17
click at [613, 177] on div "Customer Reference Customer Account * 000001 - BRAKE & TRANSMISSION NZ LTD 116F…" at bounding box center [584, 181] width 892 height 39
click at [200, 184] on input "Order Number *" at bounding box center [249, 184] width 207 height 17
type input "COURTNEY CLARK"
click at [175, 268] on button "Add Line" at bounding box center [174, 267] width 38 height 13
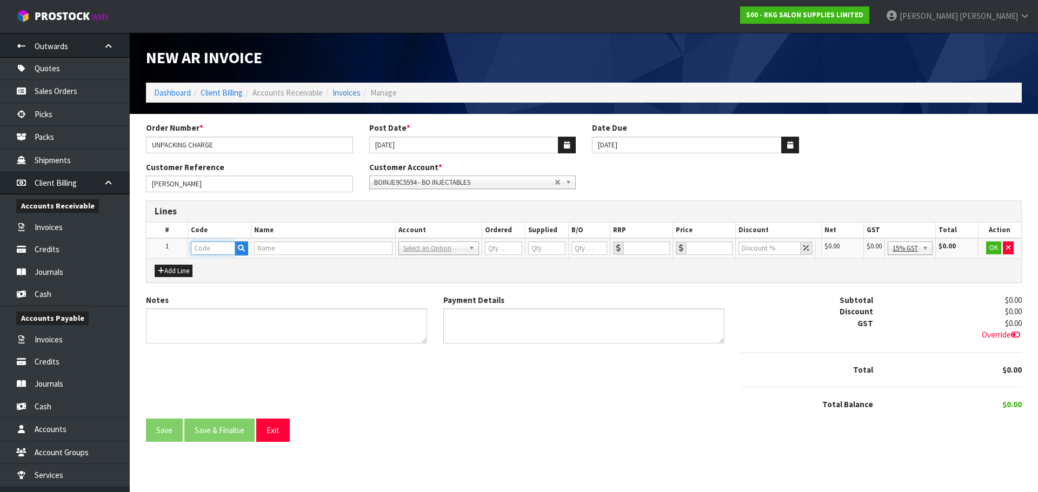
click at [198, 245] on input "text" at bounding box center [213, 249] width 44 height 14
type input "MISC"
type input "MISCELLANEOUS ITEMS"
type input "1"
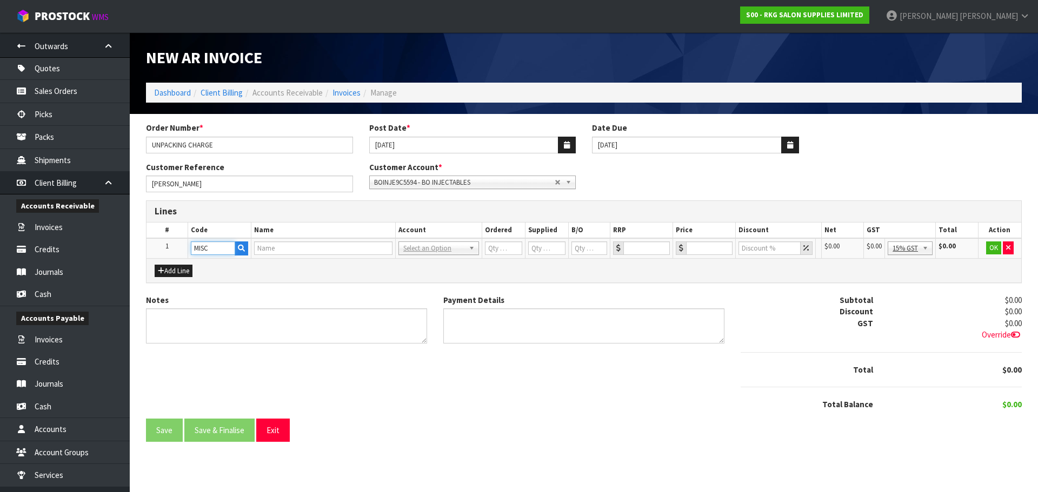
type input "0"
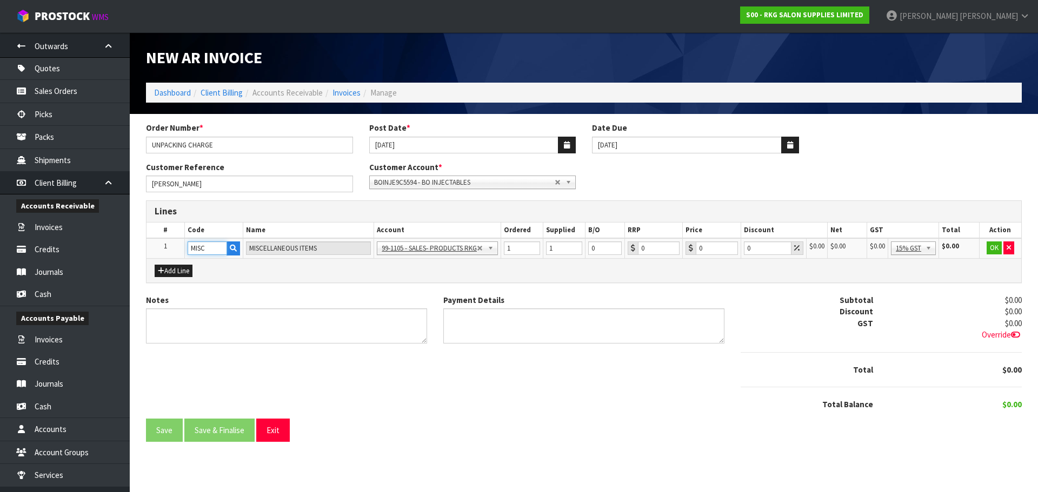
type input "MISC"
click at [708, 246] on input "0" at bounding box center [717, 249] width 42 height 14
click at [228, 322] on textarea "Notes" at bounding box center [286, 326] width 281 height 35
type textarea "UNPACKING HOW LONG"
click at [465, 323] on textarea "Payment Details" at bounding box center [583, 326] width 281 height 35
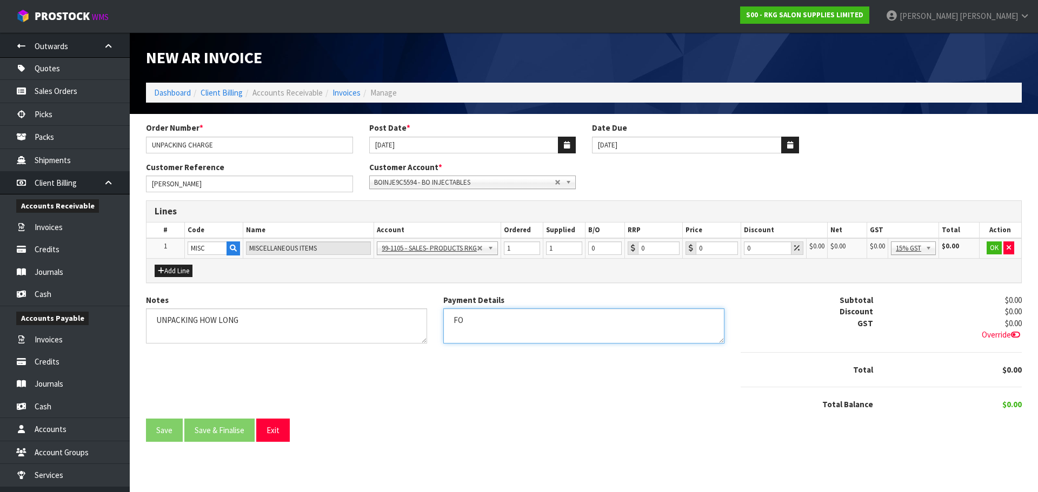
type textarea "F"
type textarea "DUE FOR PAYMENT"
click at [992, 246] on button "OK" at bounding box center [993, 248] width 15 height 13
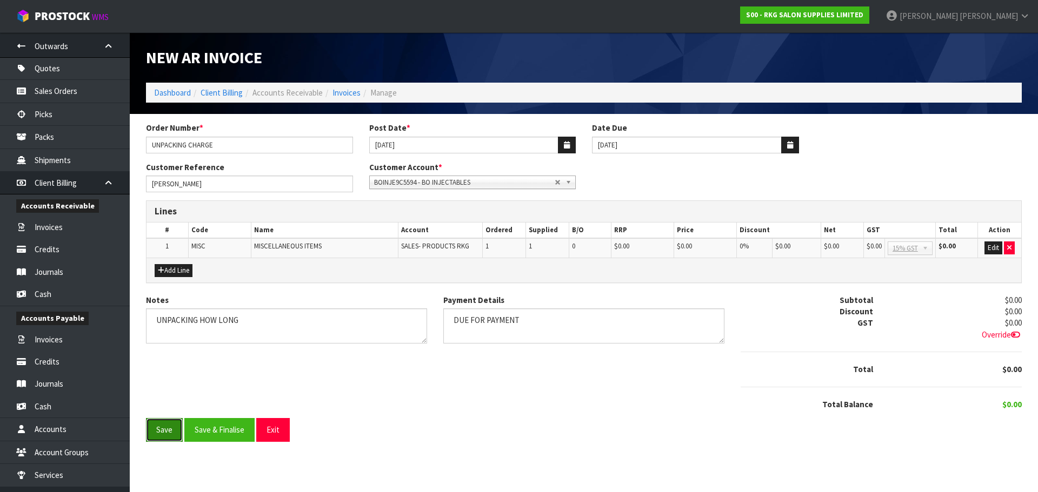
click at [155, 426] on button "Save" at bounding box center [164, 429] width 37 height 23
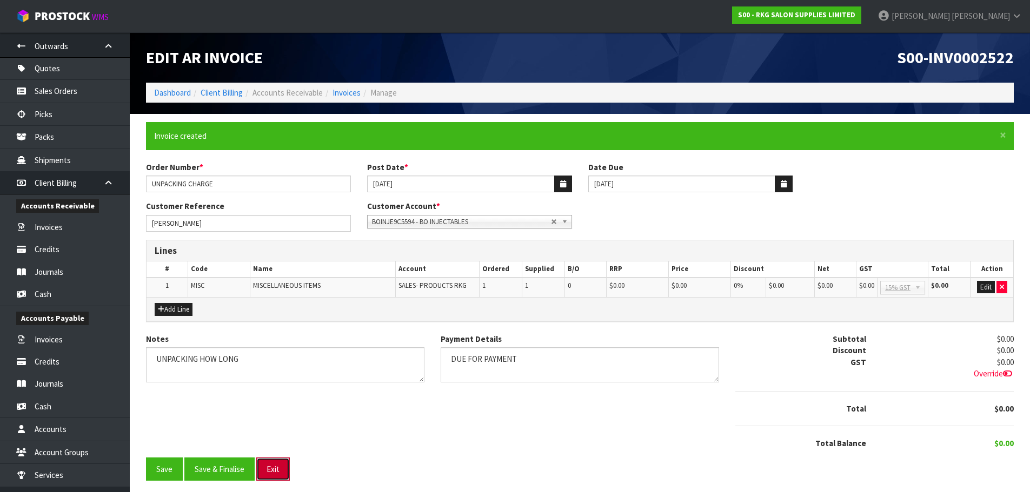
click at [279, 472] on button "Exit" at bounding box center [273, 469] width 34 height 23
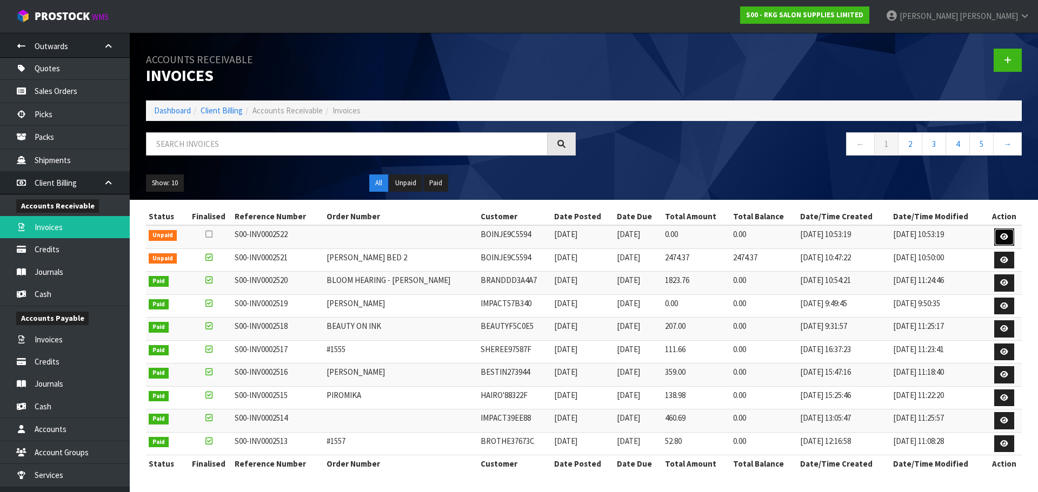
click at [1005, 238] on icon at bounding box center [1004, 236] width 8 height 7
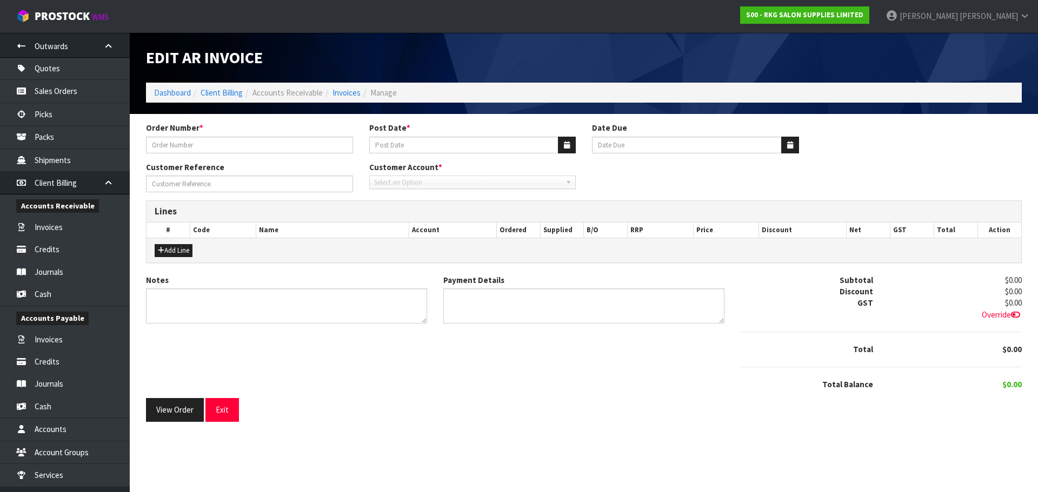
type input "UNPACKING CHARGE"
type input "[DATE]"
type input "COURTNEY CLARK"
type textarea "UNPACKING HOW LONG"
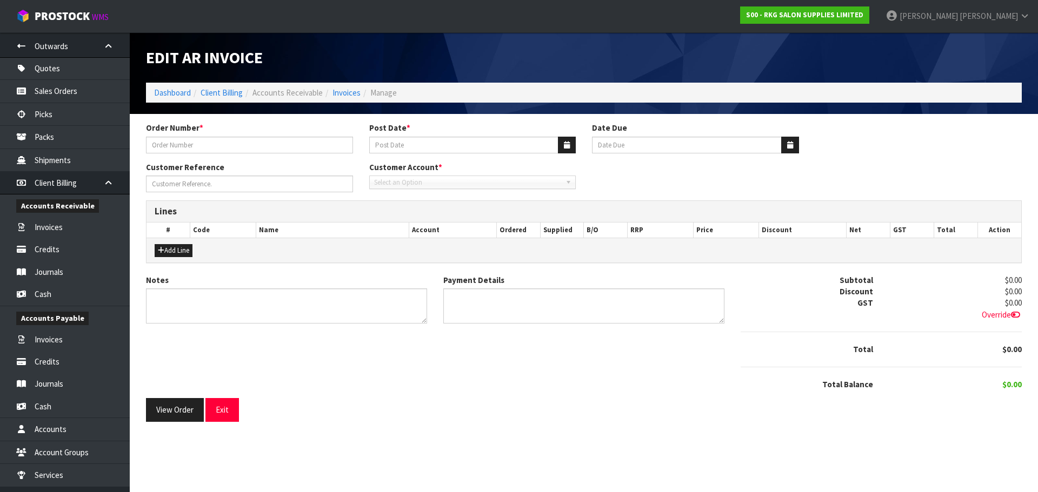
type textarea "DUE FOR PAYMENT"
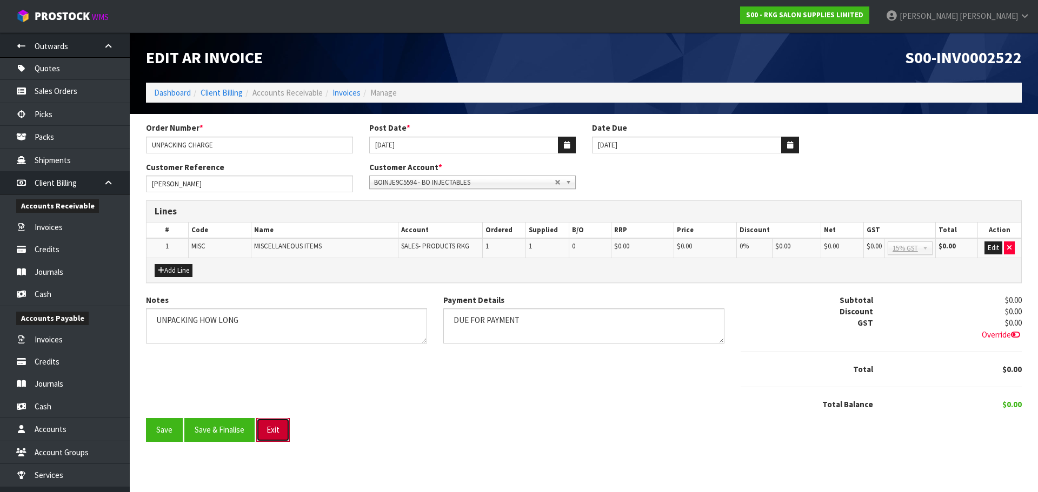
click at [271, 434] on button "Exit" at bounding box center [273, 429] width 34 height 23
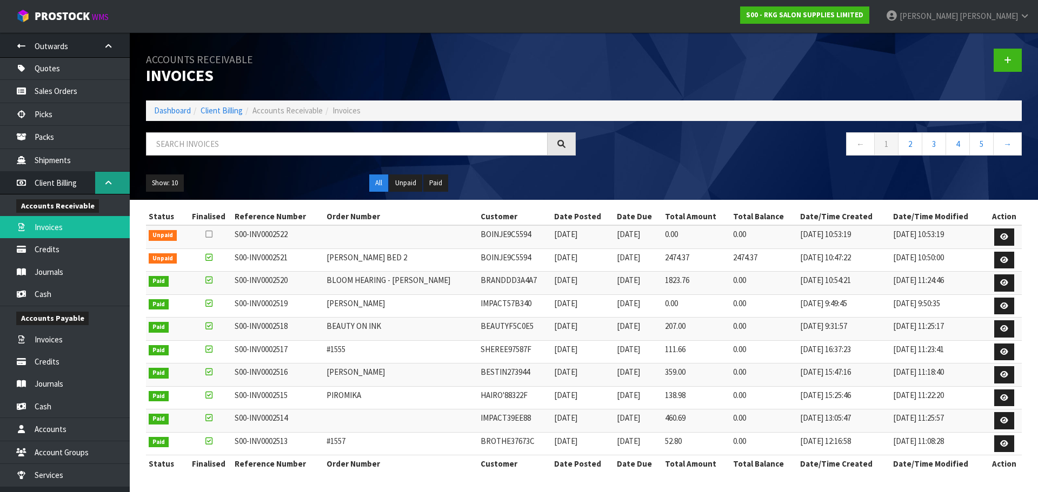
click at [106, 181] on icon at bounding box center [108, 183] width 10 height 8
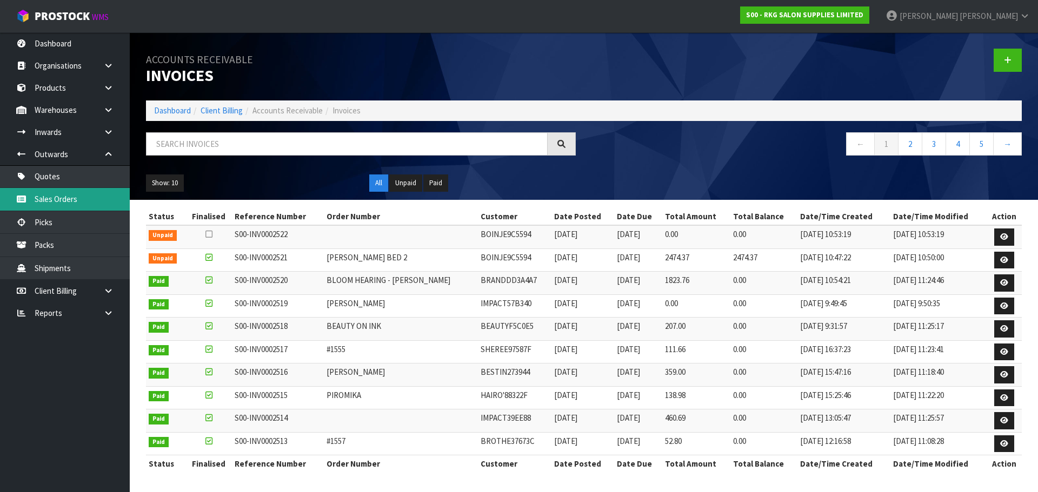
click at [44, 202] on link "Sales Orders" at bounding box center [65, 199] width 130 height 22
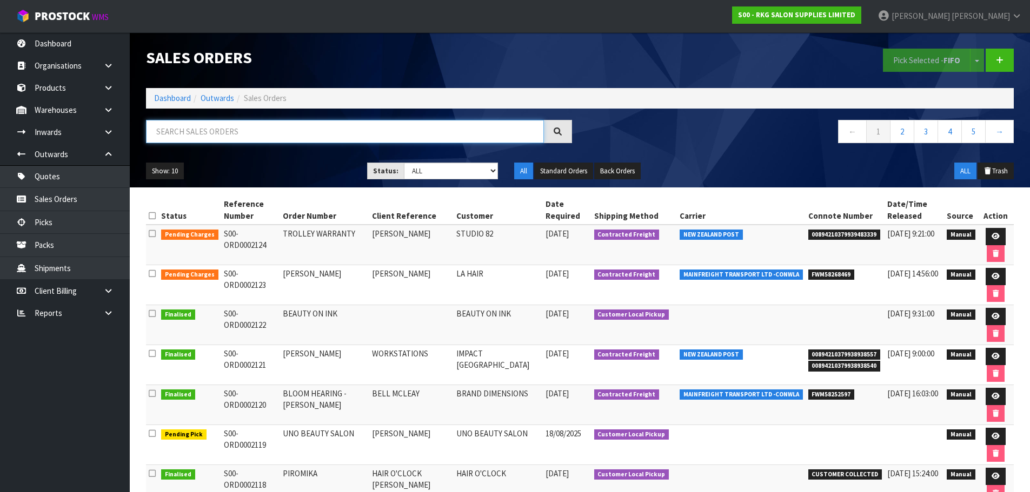
click at [203, 130] on input "text" at bounding box center [345, 131] width 398 height 23
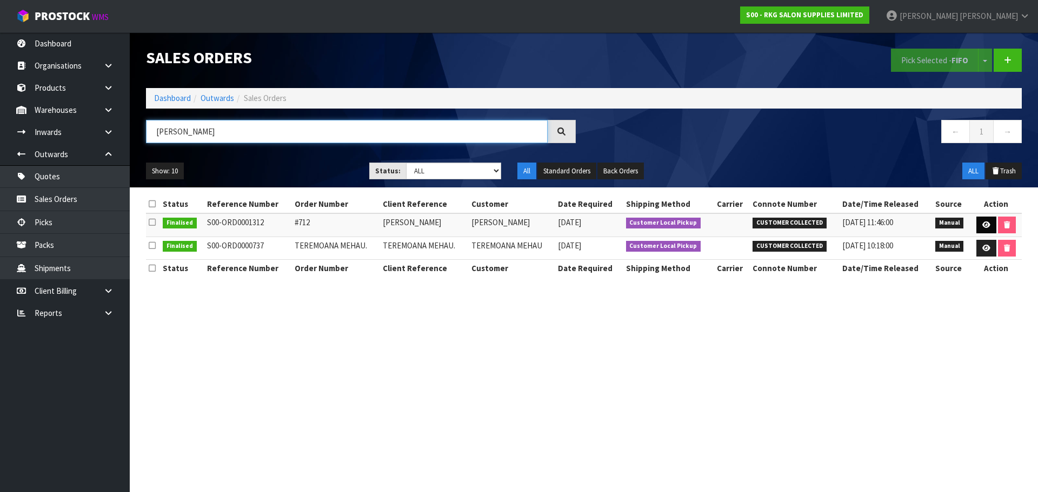
type input "MEHA"
click at [984, 228] on icon at bounding box center [986, 225] width 8 height 7
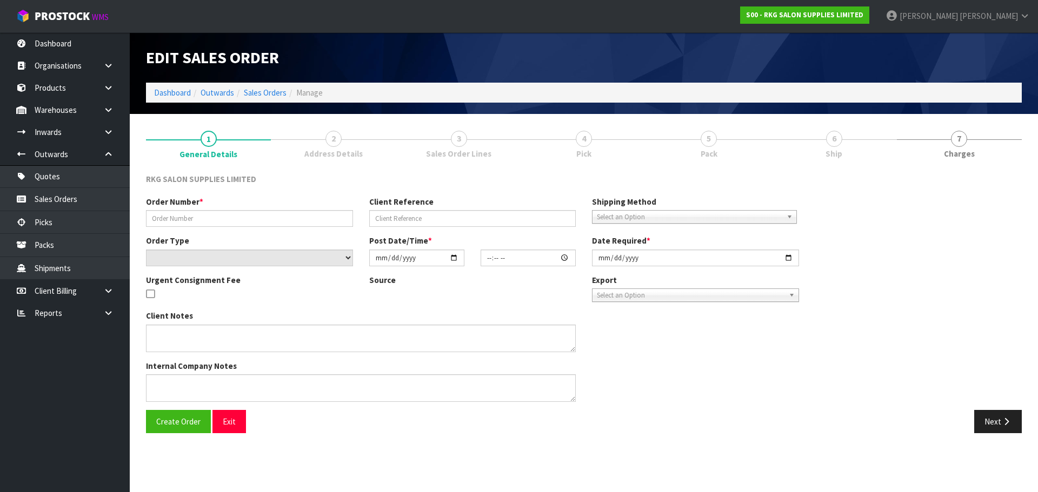
type input "#712"
type input "MEHA JENKINS"
select select "number:0"
type input "2024-02-09"
type input "11:40:00.000"
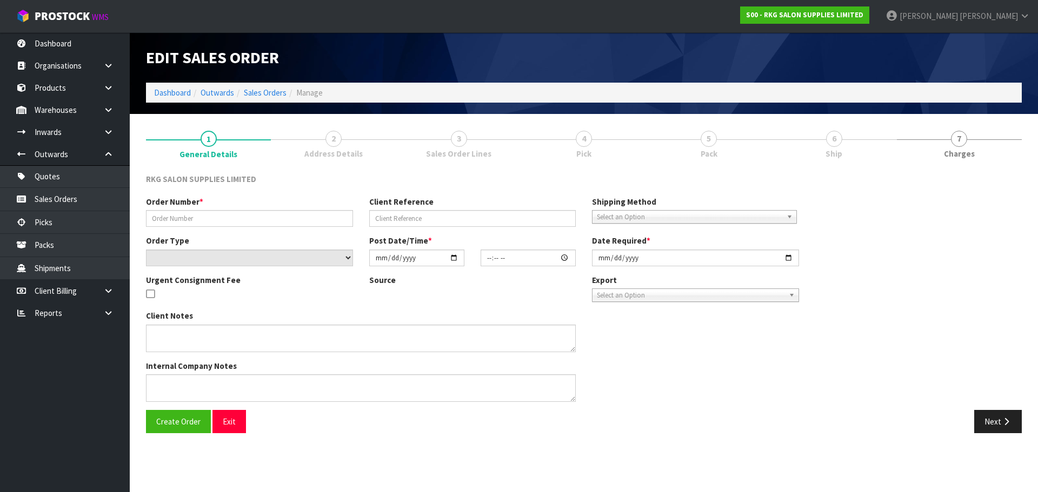
type input "2024-02-09"
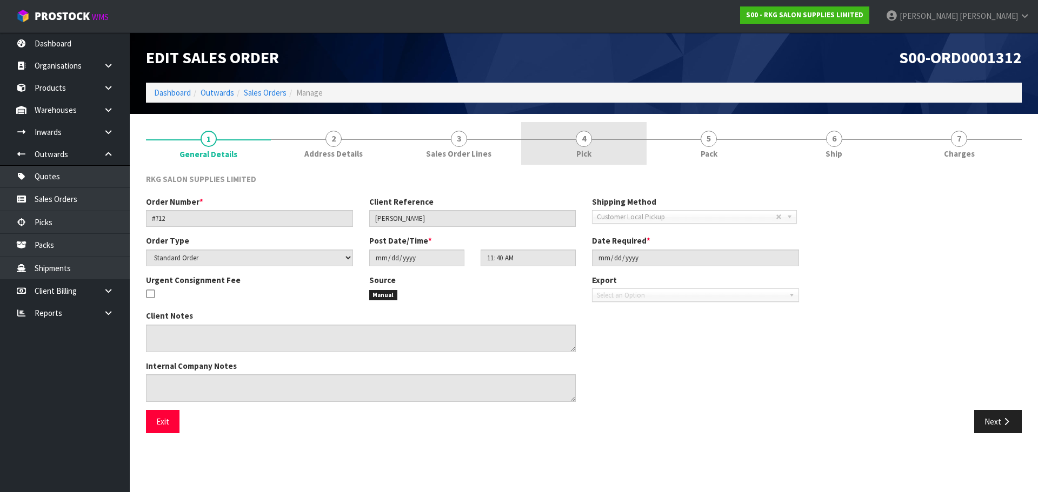
click at [578, 139] on span "4" at bounding box center [584, 139] width 16 height 16
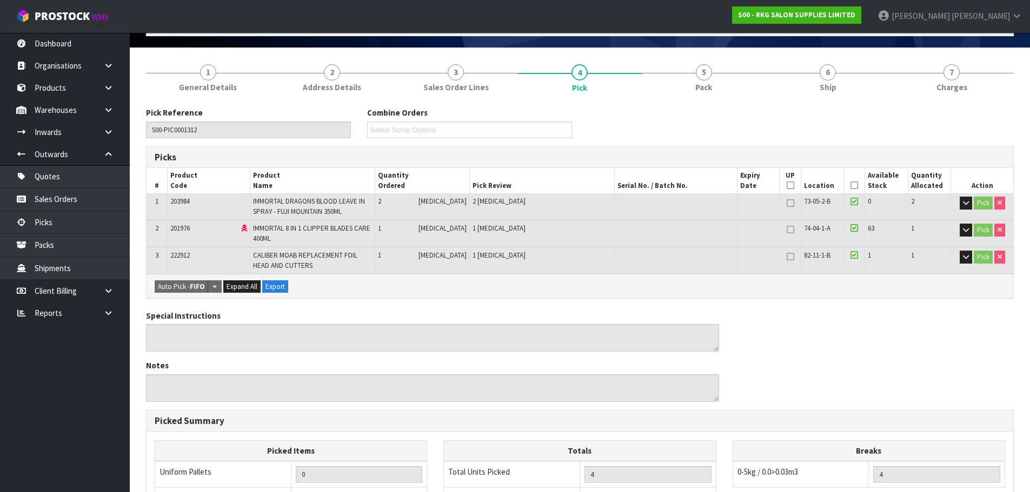
scroll to position [12, 0]
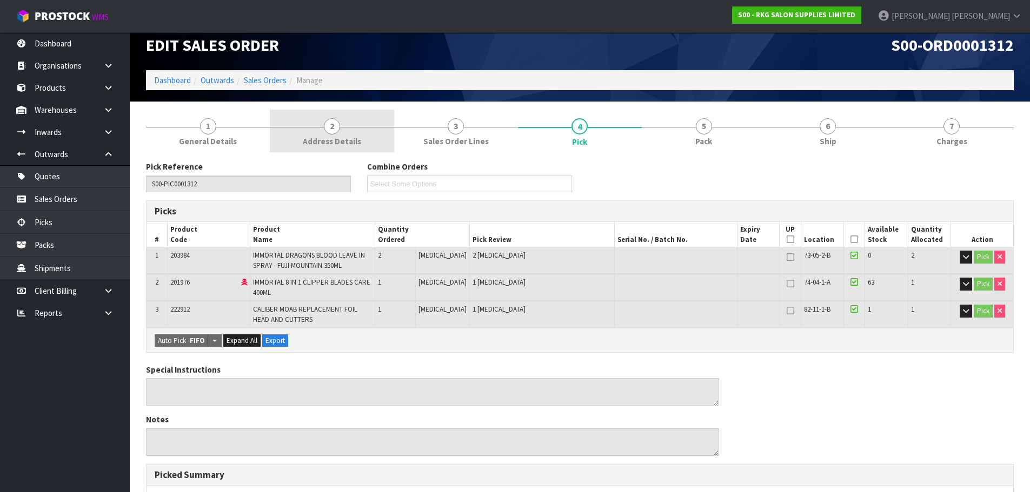
click at [333, 132] on span "2" at bounding box center [332, 126] width 16 height 16
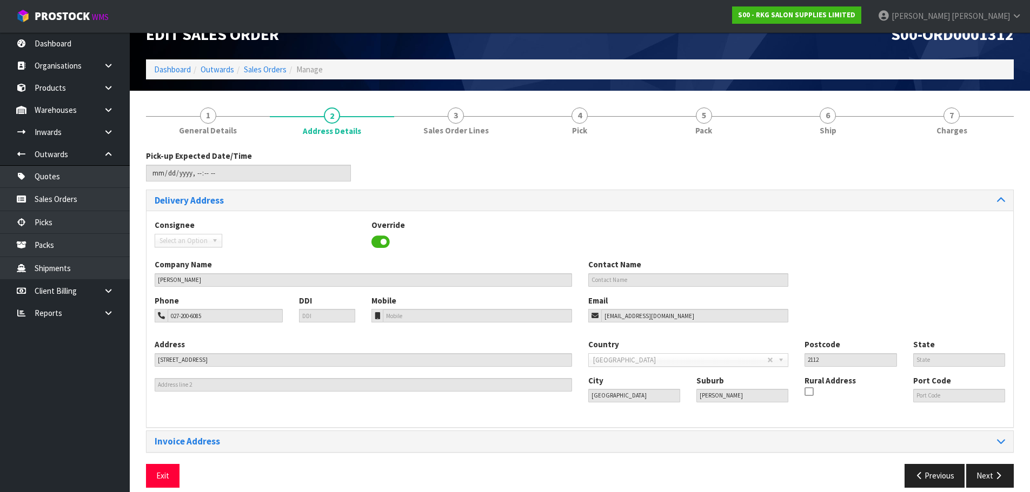
scroll to position [35, 0]
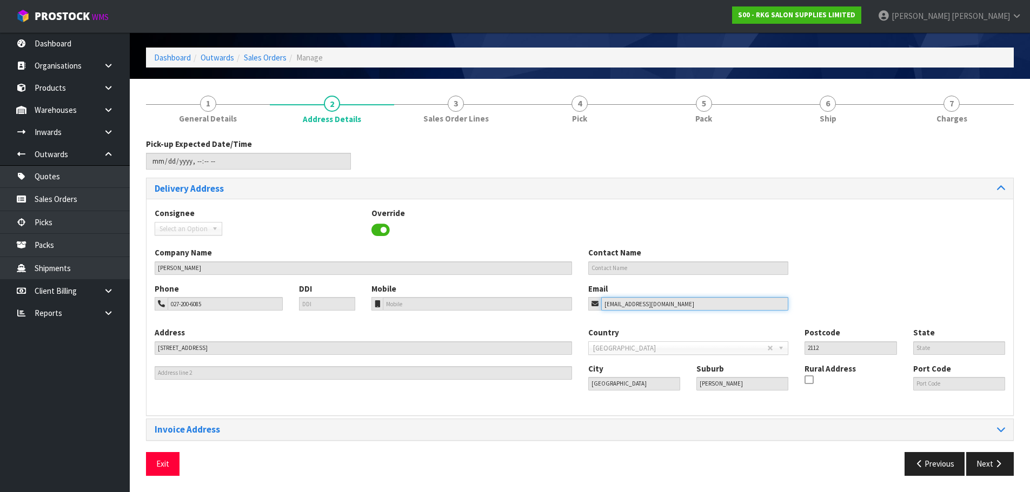
drag, startPoint x: 699, startPoint y: 305, endPoint x: 592, endPoint y: 302, distance: 107.1
click at [592, 302] on div "tanumehawjenkins@gmail.com" at bounding box center [688, 304] width 201 height 14
drag, startPoint x: 218, startPoint y: 306, endPoint x: 157, endPoint y: 311, distance: 61.2
click at [157, 311] on div "027-200-6085" at bounding box center [219, 304] width 128 height 14
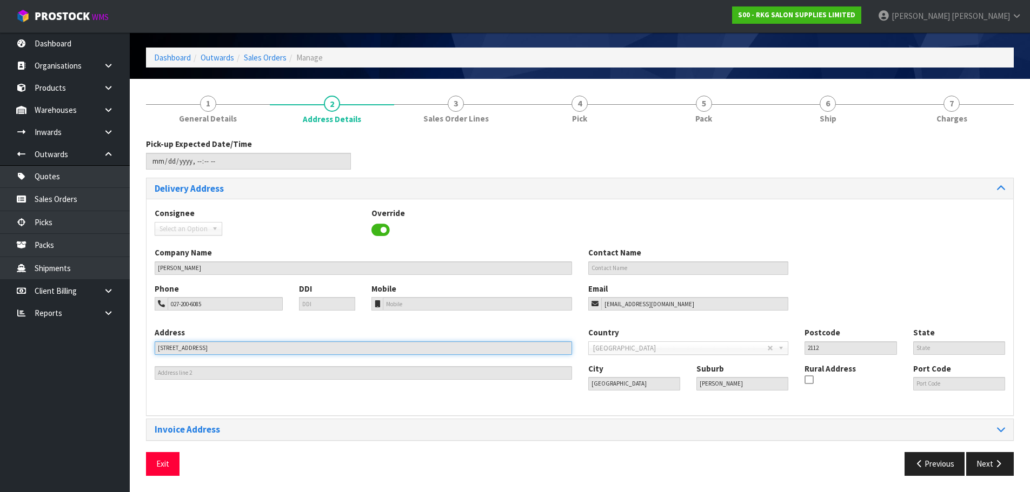
drag, startPoint x: 221, startPoint y: 347, endPoint x: 142, endPoint y: 355, distance: 79.3
click at [142, 355] on div "1 General Details 2 Address Details 3 Sales Order Lines 4 Pick 5 Pack 6 Ship 7 …" at bounding box center [580, 285] width 884 height 397
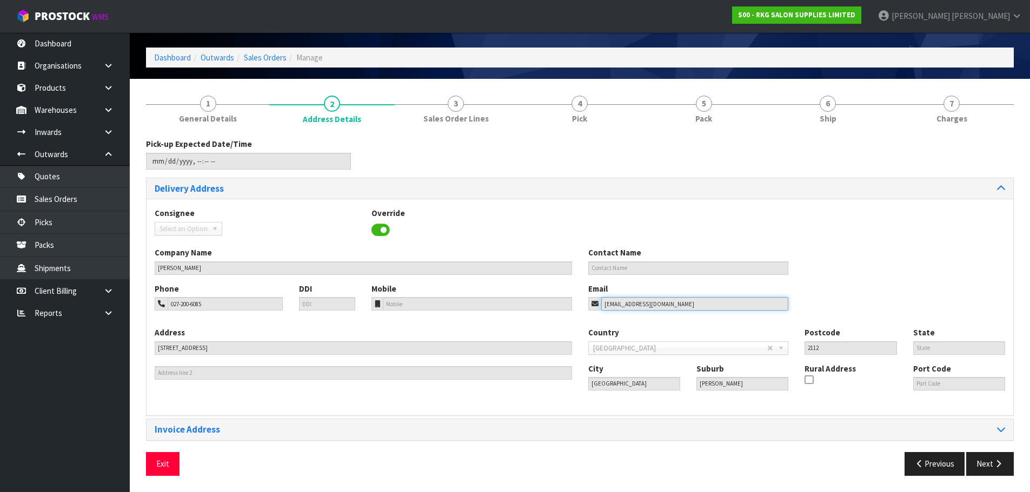
drag, startPoint x: 697, startPoint y: 302, endPoint x: 565, endPoint y: 306, distance: 131.9
click at [565, 306] on div "Phone 027-200-6085 DDI Mobile Email tanumehawjenkins@gmail.com" at bounding box center [579, 305] width 866 height 44
drag, startPoint x: 219, startPoint y: 303, endPoint x: 156, endPoint y: 309, distance: 64.1
click at [156, 309] on div "027-200-6085" at bounding box center [219, 304] width 128 height 14
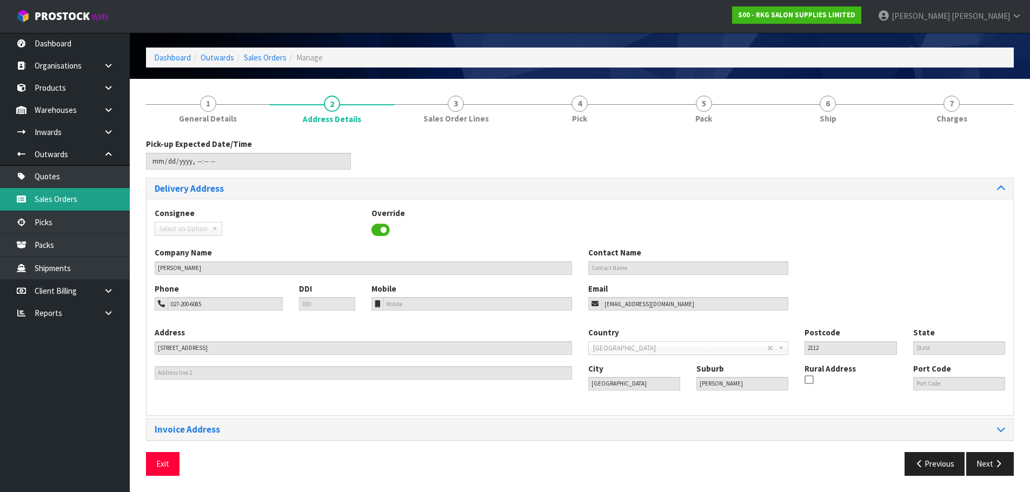
click at [47, 198] on link "Sales Orders" at bounding box center [65, 199] width 130 height 22
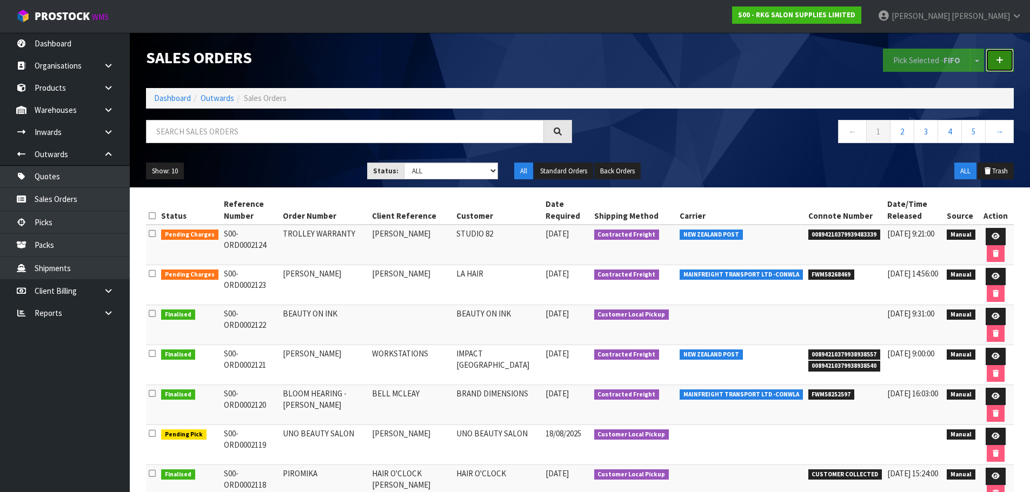
click at [1001, 58] on icon at bounding box center [1000, 60] width 8 height 8
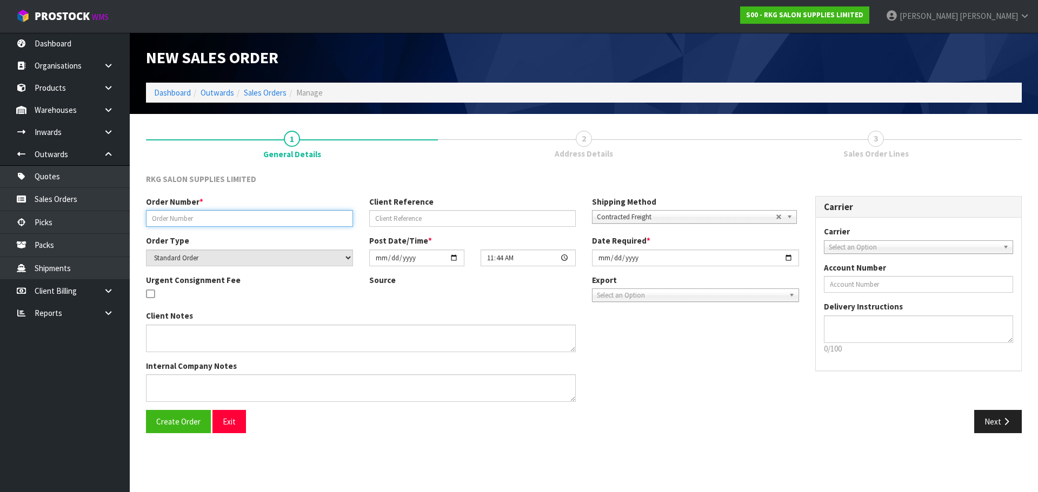
click at [200, 218] on input "text" at bounding box center [249, 218] width 207 height 17
type input "#1565"
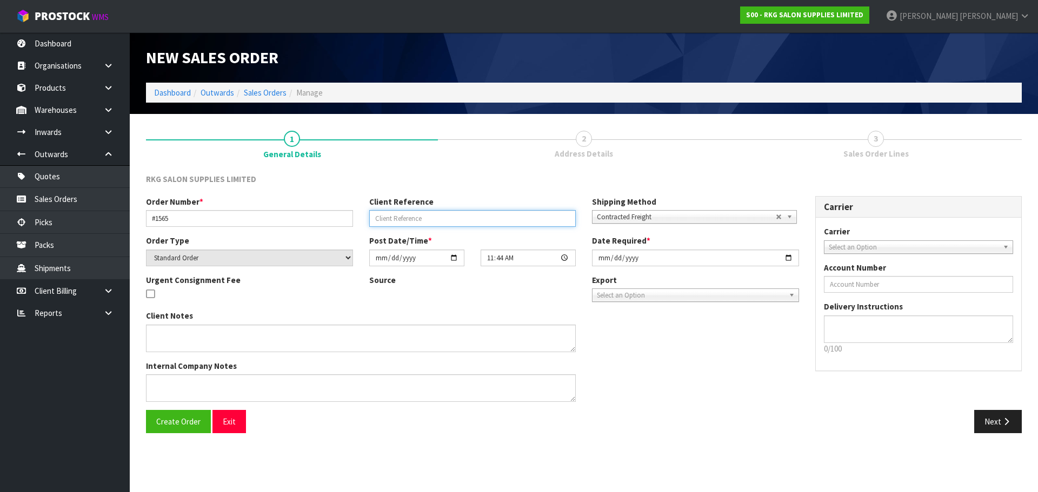
click at [399, 226] on input "text" at bounding box center [472, 218] width 207 height 17
type input "MEHA JENKINS"
click at [600, 217] on span "Contracted Freight" at bounding box center [686, 217] width 179 height 13
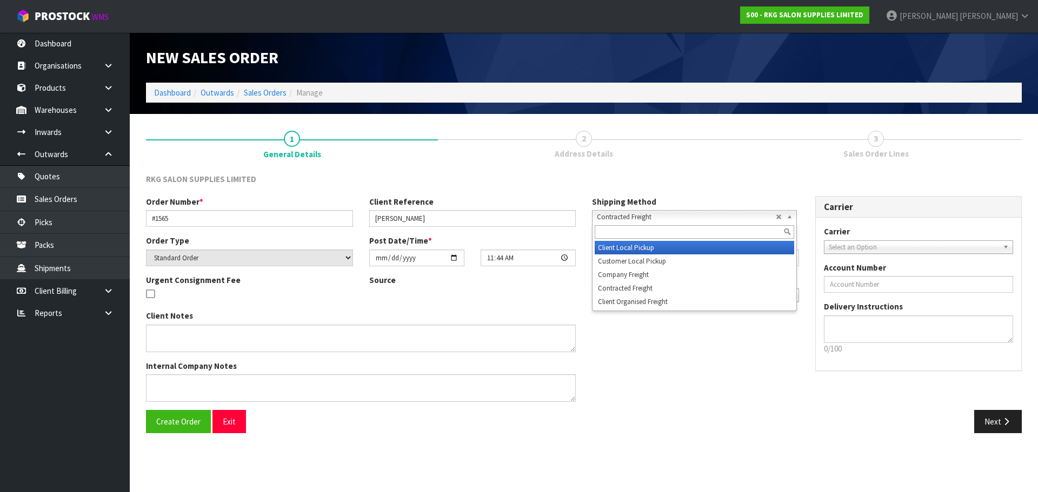
click at [624, 248] on li "Client Local Pickup" at bounding box center [694, 248] width 199 height 14
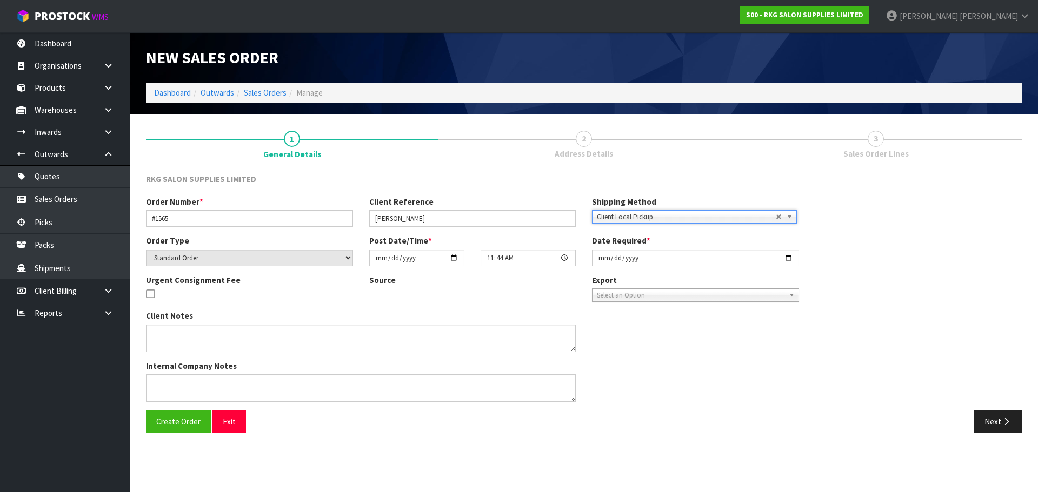
click at [626, 213] on span "Client Local Pickup" at bounding box center [686, 217] width 179 height 13
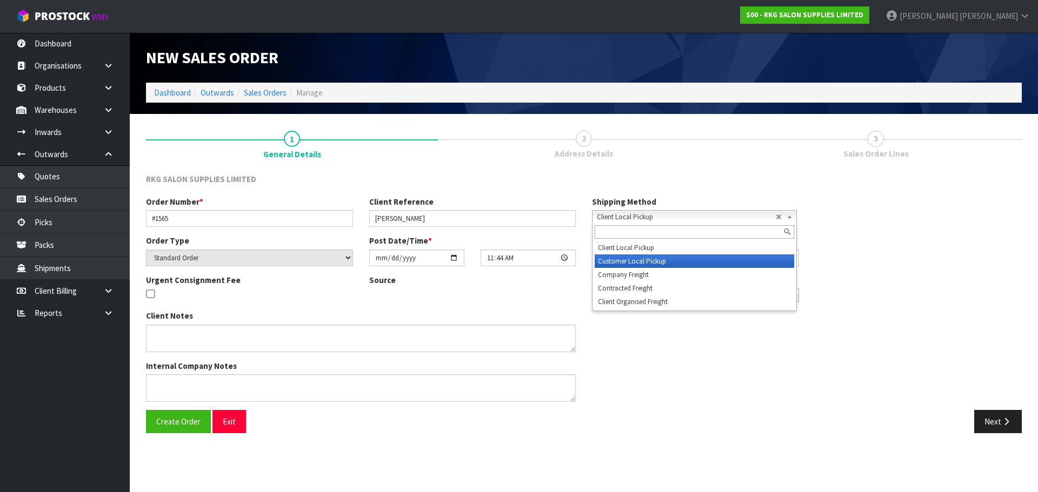
click at [607, 261] on li "Customer Local Pickup" at bounding box center [694, 262] width 199 height 14
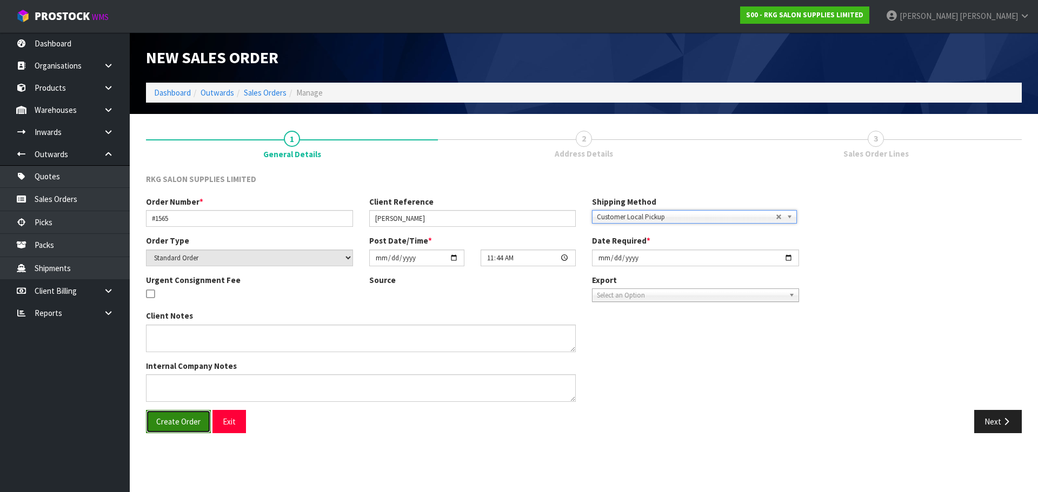
click at [179, 423] on span "Create Order" at bounding box center [178, 422] width 44 height 10
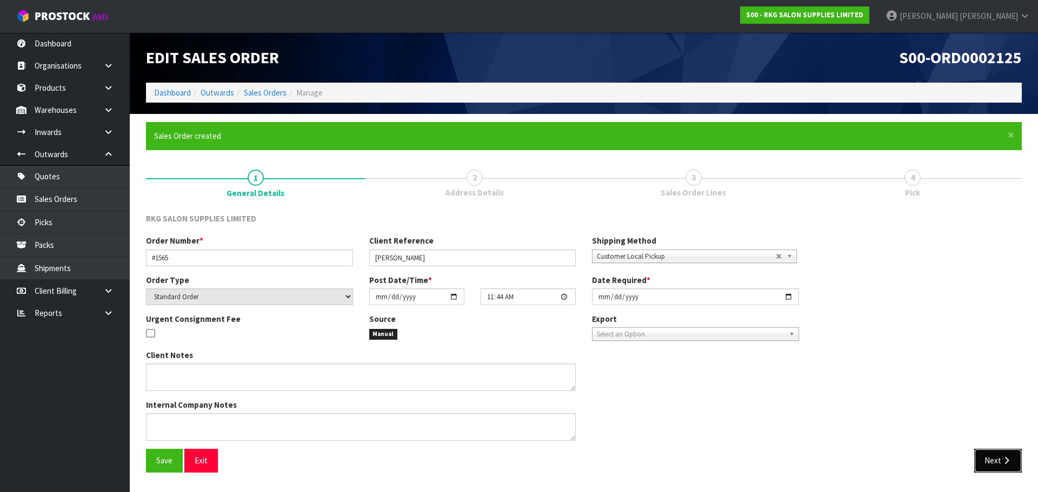
click at [992, 462] on button "Next" at bounding box center [998, 460] width 48 height 23
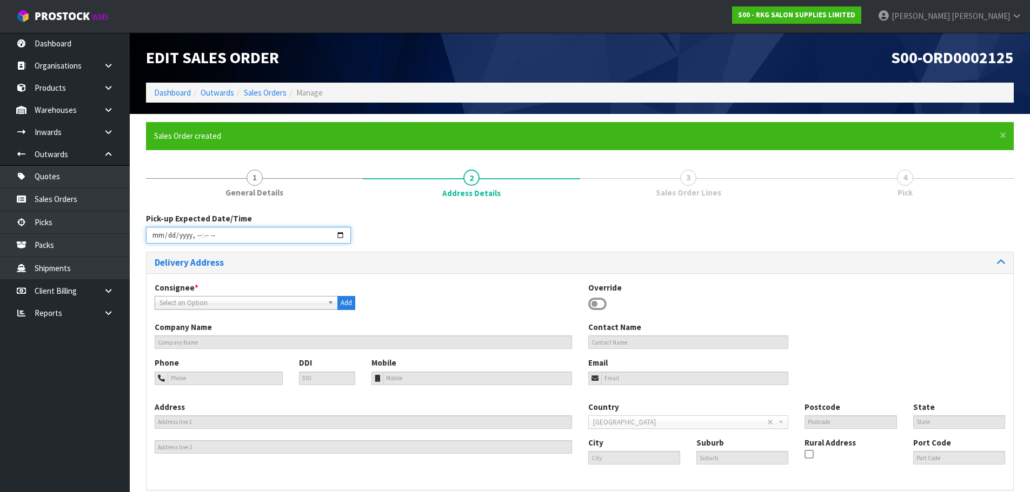
click at [341, 236] on input "datetime-local" at bounding box center [248, 235] width 205 height 17
type input "2025-08-15T11:44"
click at [437, 228] on div "Pick-up Expected Date/Time" at bounding box center [580, 232] width 884 height 39
click at [595, 301] on icon at bounding box center [597, 304] width 18 height 16
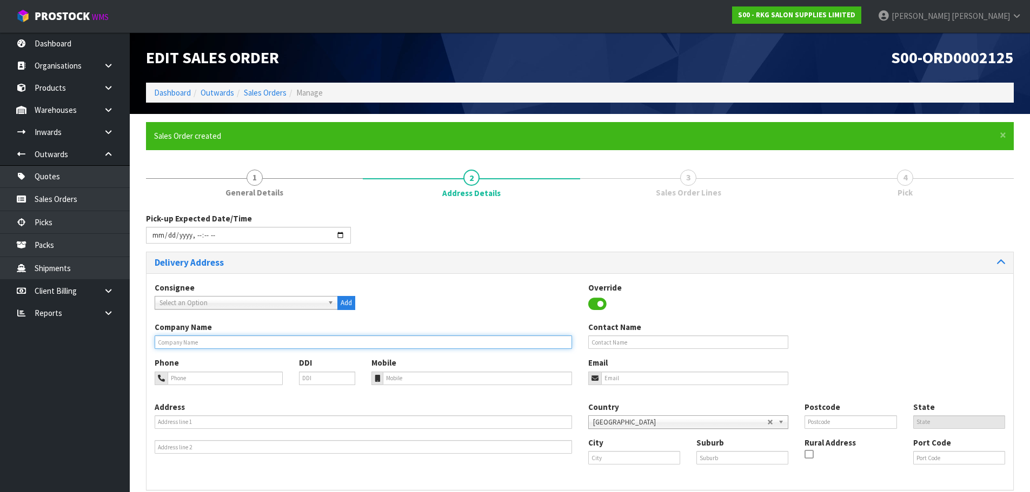
click at [171, 341] on input "text" at bounding box center [363, 343] width 417 height 14
type input "MEHA JENKINS"
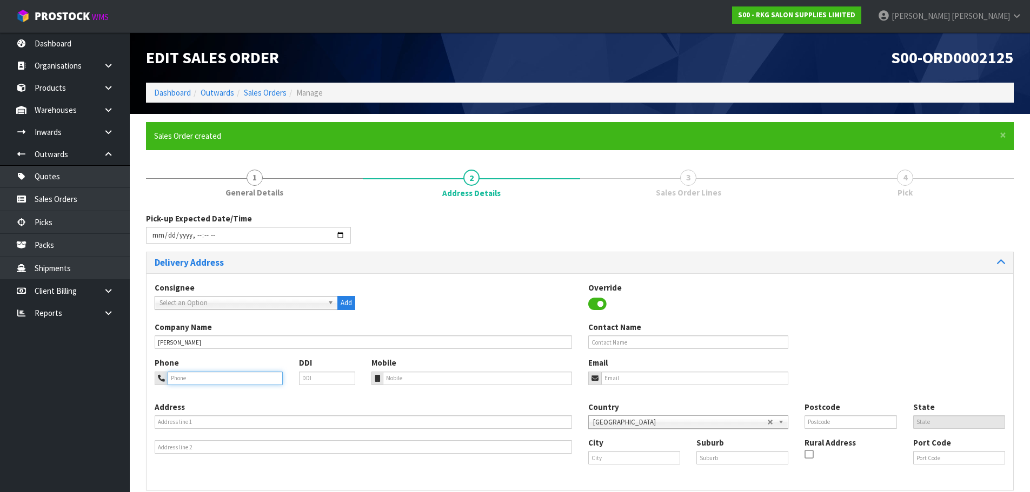
click at [188, 380] on input "tel" at bounding box center [225, 379] width 115 height 14
type input "027-200-6085"
click at [616, 377] on input "email" at bounding box center [695, 379] width 188 height 14
type input "tanumehawjenkins@gmail.com"
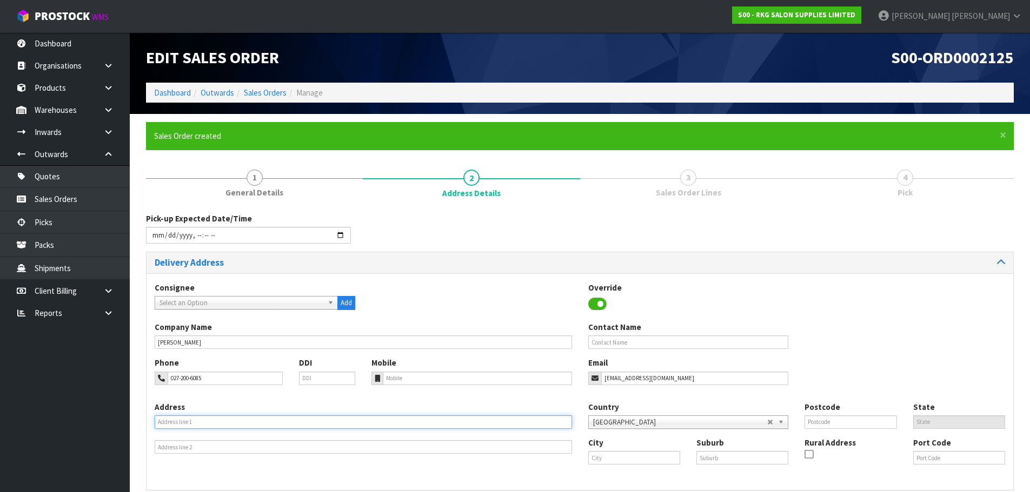
click at [181, 422] on input "text" at bounding box center [363, 423] width 417 height 14
type input "120 POPOKATEA DRIVE"
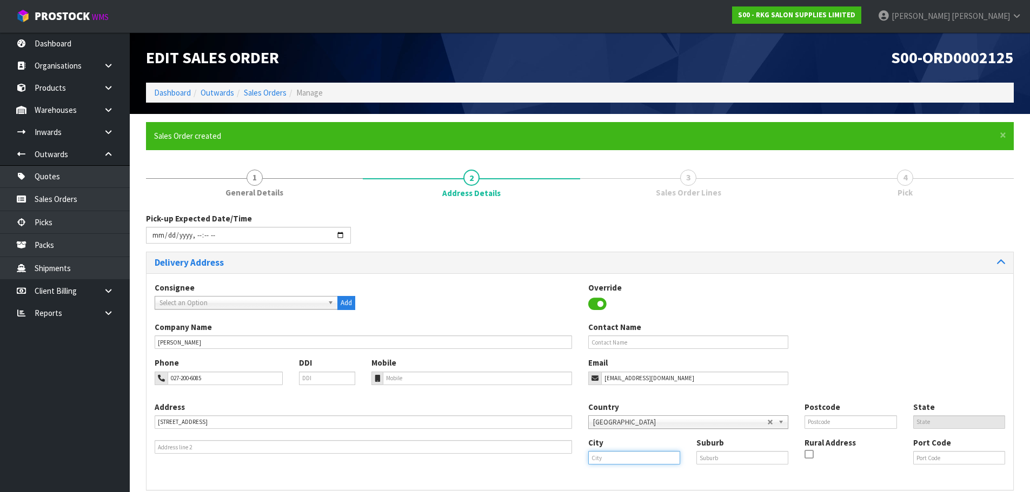
click at [602, 461] on input "text" at bounding box center [634, 458] width 92 height 14
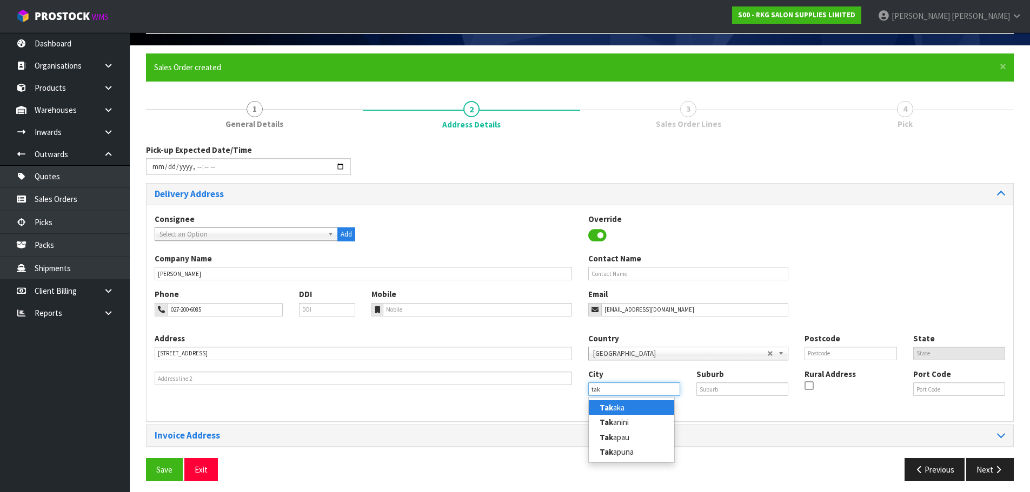
scroll to position [74, 0]
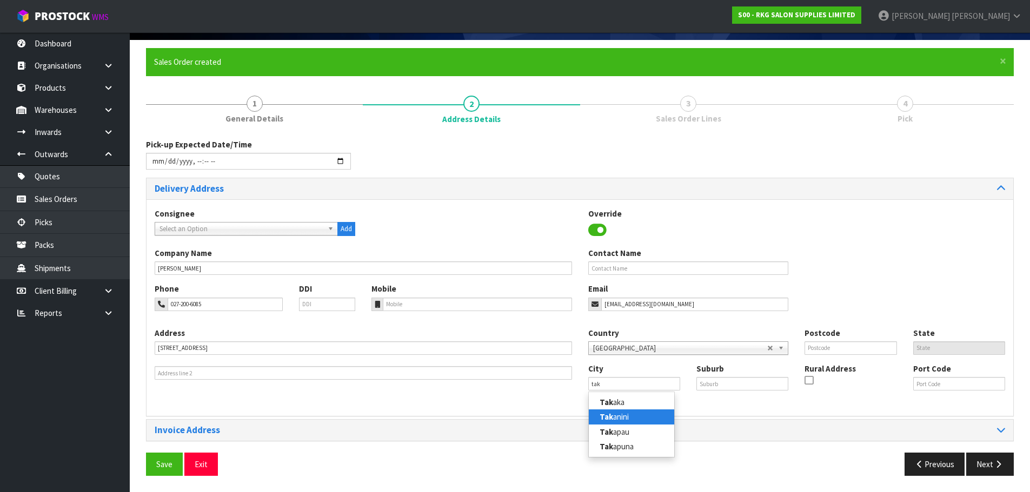
click at [618, 418] on link "Tak anini" at bounding box center [631, 417] width 85 height 15
type input "Takanini"
click at [721, 386] on input "text" at bounding box center [742, 384] width 92 height 14
type input "."
click at [816, 346] on input "text" at bounding box center [850, 349] width 92 height 14
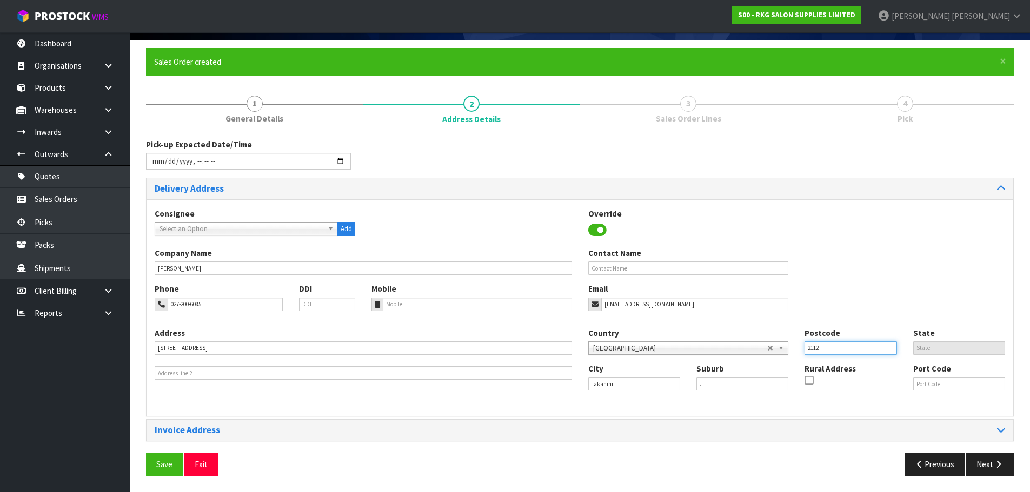
type input "2112"
click at [833, 303] on div "Phone 027-200-6085 DDI Mobile Email tanumehawjenkins@gmail.com" at bounding box center [579, 305] width 866 height 44
click at [162, 467] on span "Save" at bounding box center [164, 464] width 16 height 10
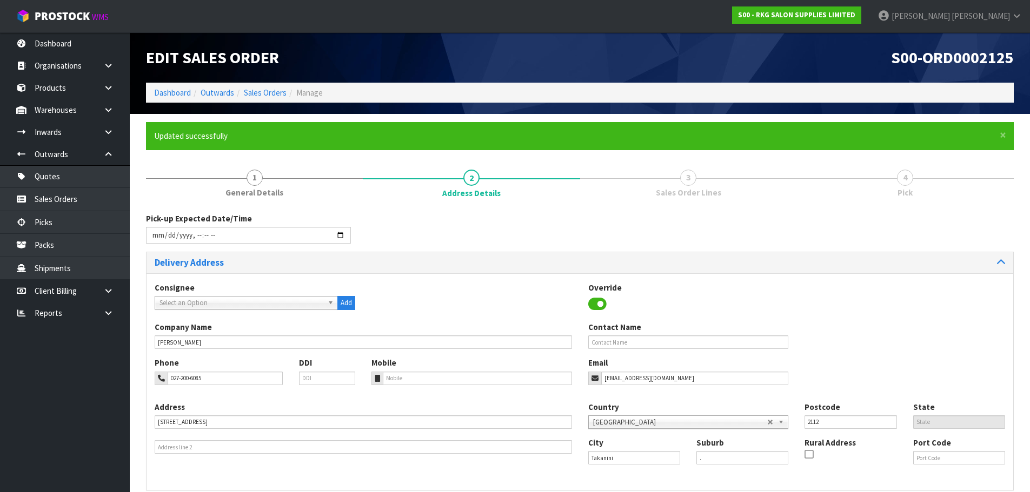
type input "2025-08-15T11:44"
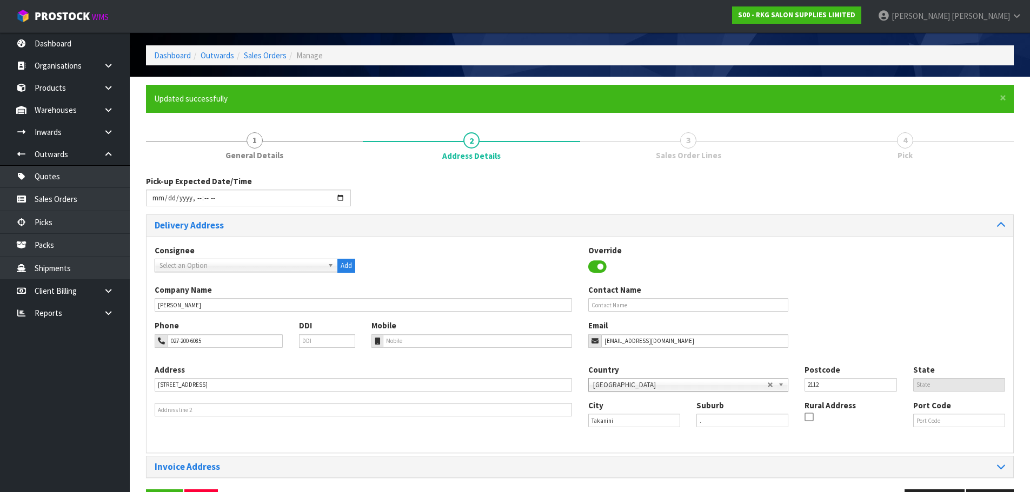
scroll to position [74, 0]
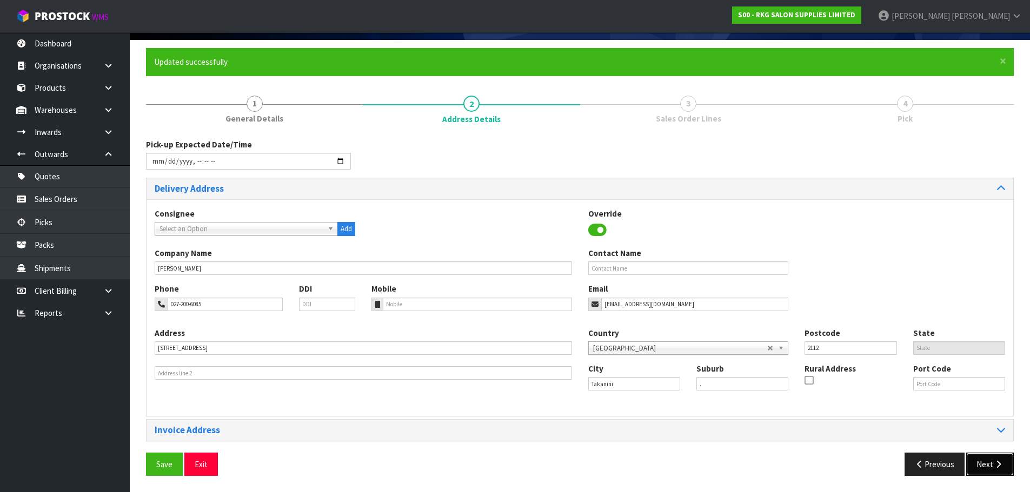
click at [982, 463] on button "Next" at bounding box center [990, 464] width 48 height 23
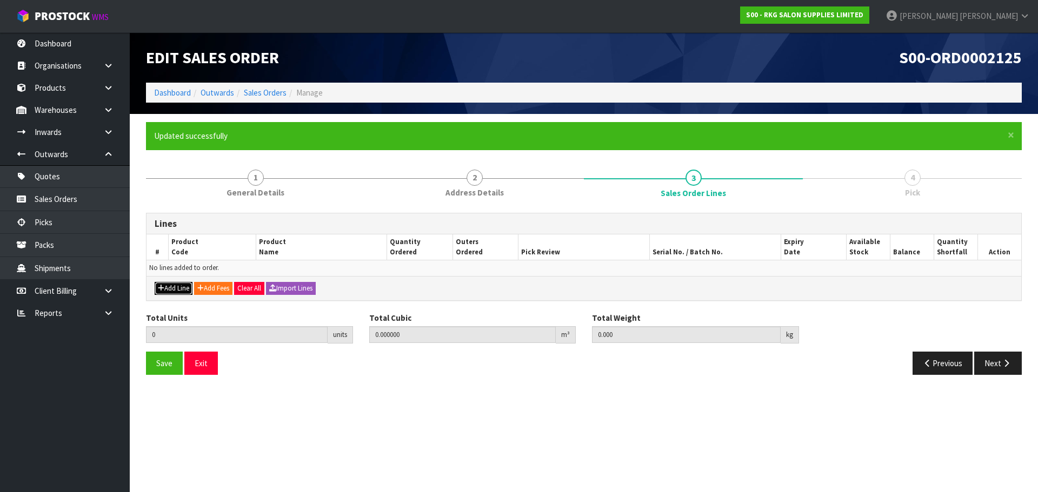
click at [170, 284] on button "Add Line" at bounding box center [174, 288] width 38 height 13
type input "0"
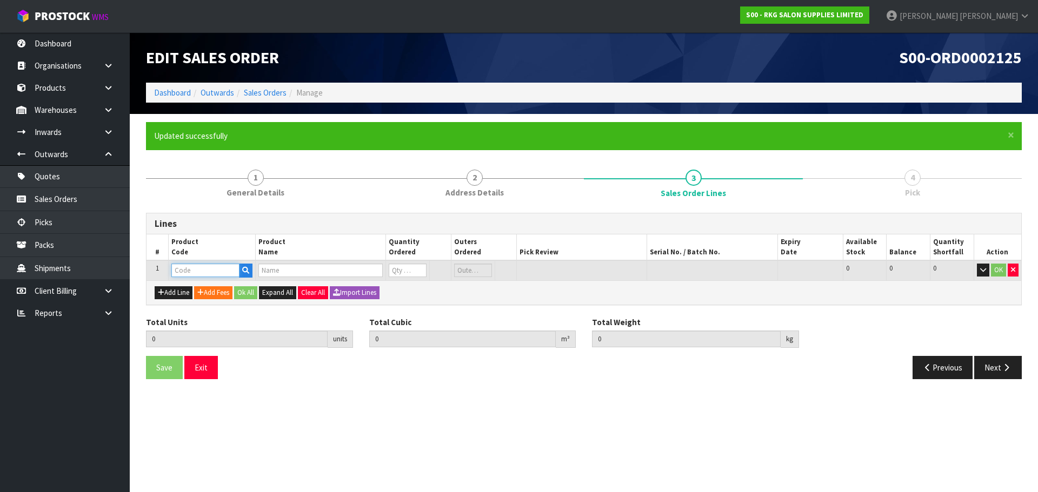
click at [218, 272] on input "text" at bounding box center [205, 271] width 68 height 14
type input "222912"
type input "0.000000"
type input "0.000"
type input "CALIBER MOAB REPLACEMENT FOIL HEAD AND CUTTERS"
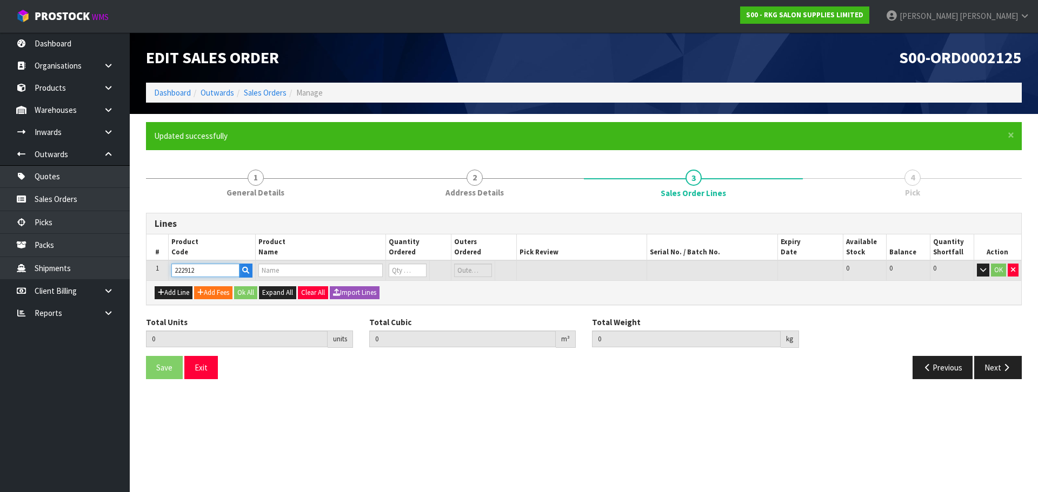
type input "0"
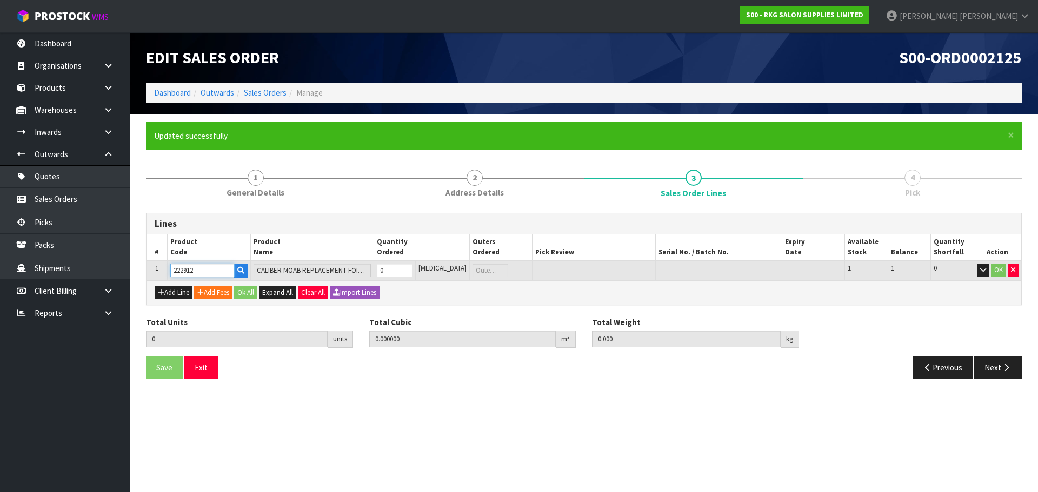
type input "222912"
click at [412, 265] on input "0" at bounding box center [394, 271] width 35 height 14
type input "1"
type input "0.00075"
type input "0.02"
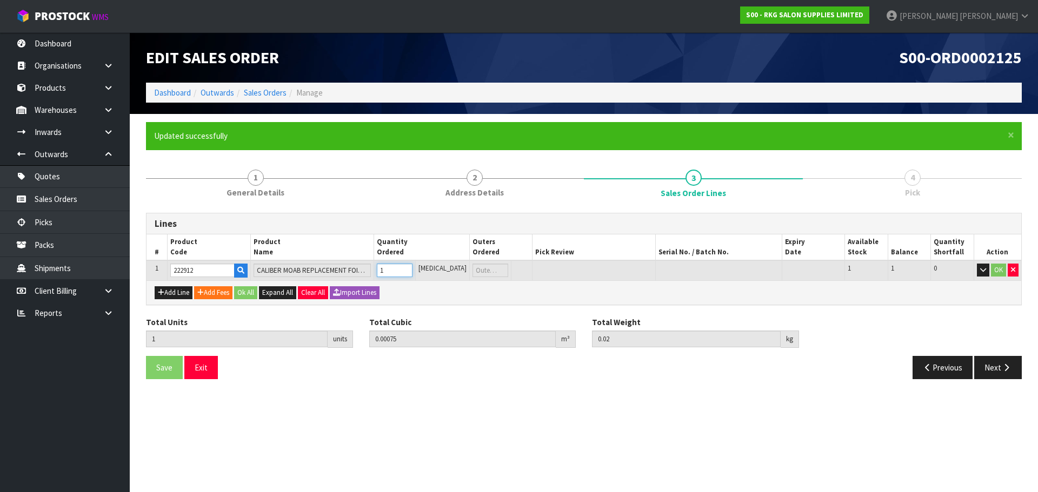
type input "1"
click at [412, 268] on input "1" at bounding box center [394, 271] width 35 height 14
click at [170, 293] on button "Add Line" at bounding box center [174, 292] width 38 height 13
type input "0"
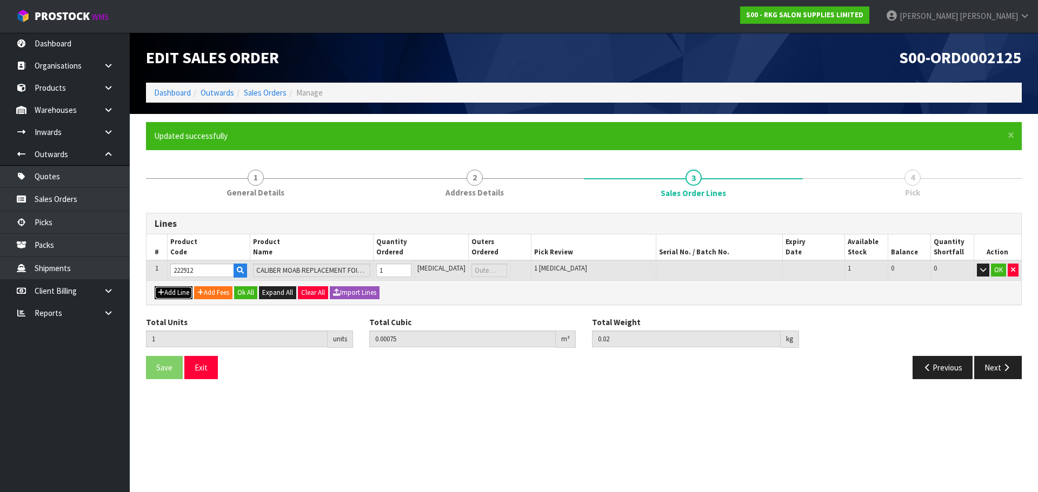
type input "0"
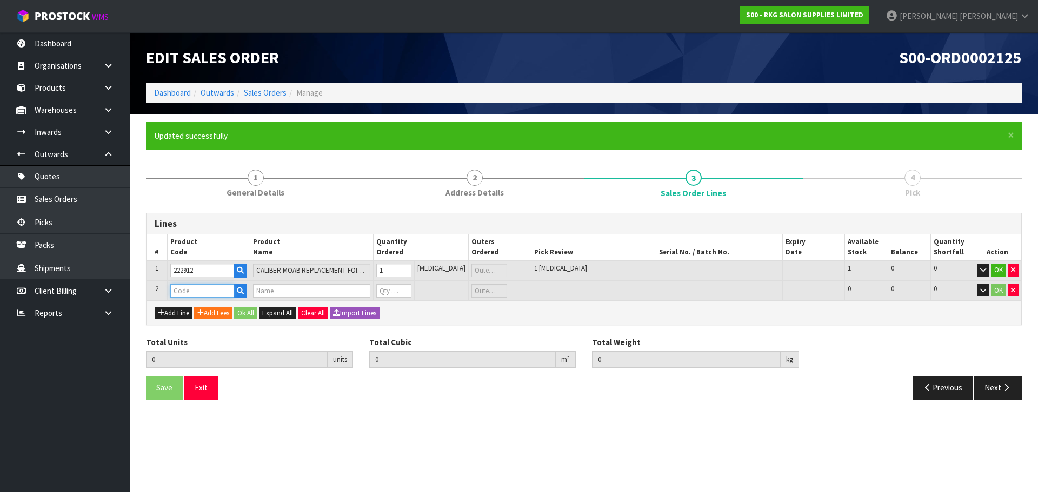
click at [182, 289] on input "text" at bounding box center [202, 291] width 64 height 14
type input "222168"
type input "1"
type input "0.00075"
type input "0.02"
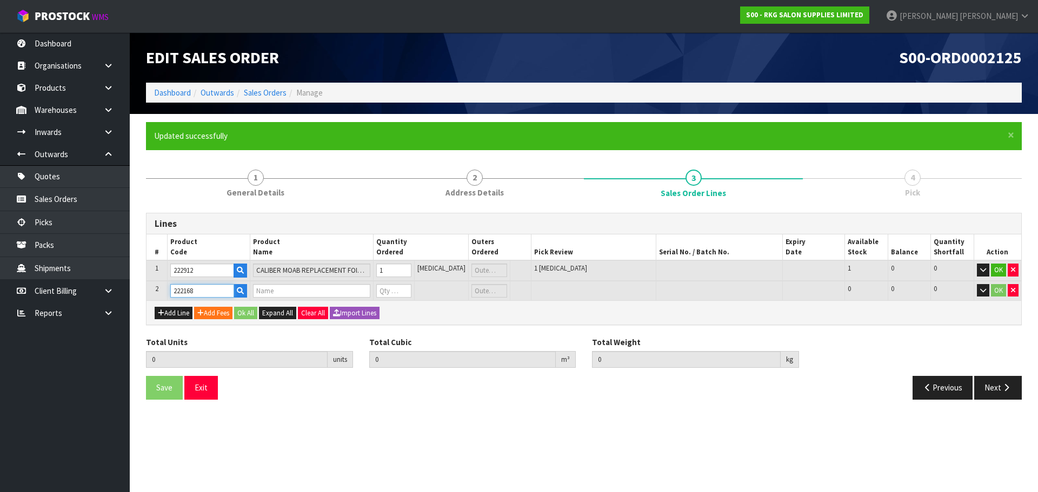
type input "IMMORTAL INFUSE LEAVE-IN SPRAY DRAGON BLOOD 500ML"
type input "0"
type input "222168"
type input "2"
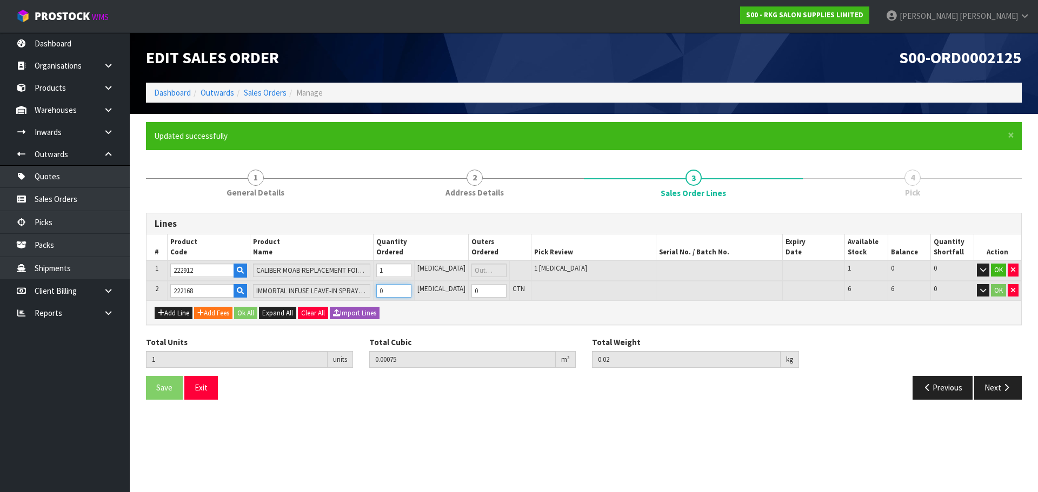
type input "0.001134"
type input "0.56"
type input "1"
click at [411, 288] on input "1" at bounding box center [393, 291] width 35 height 14
click at [182, 311] on button "Add Line" at bounding box center [174, 313] width 38 height 13
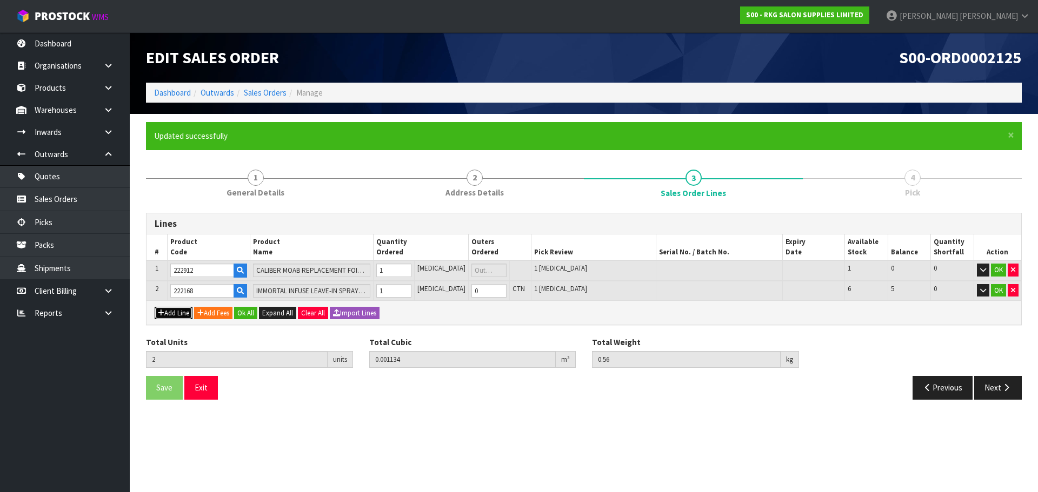
type input "0"
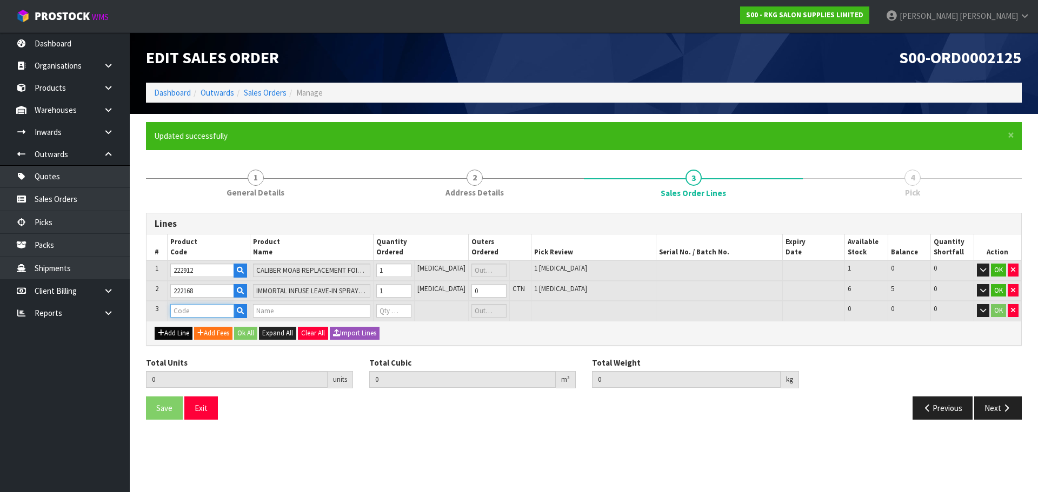
click at [182, 311] on input "text" at bounding box center [202, 311] width 64 height 14
type input "201982"
type input "2"
type input "0.001134"
type input "0.56"
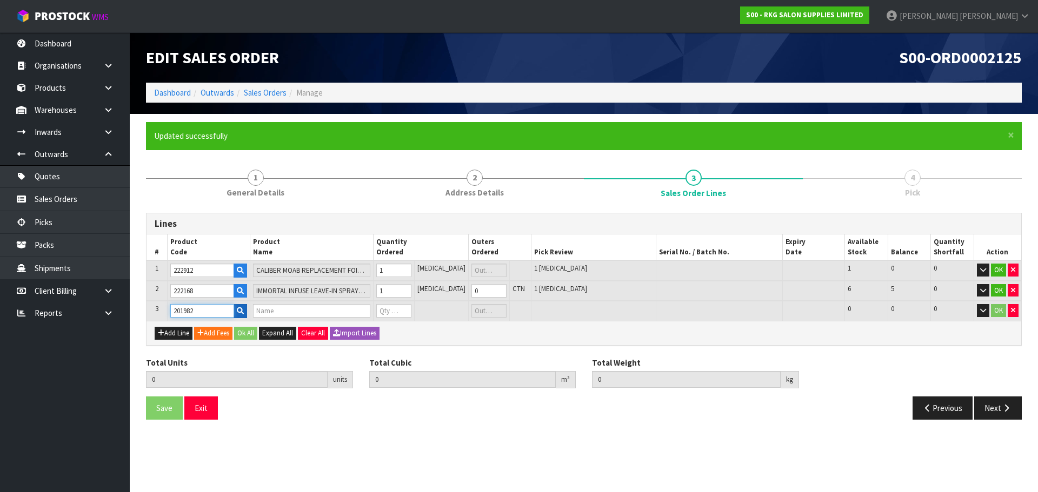
type input "IMMORTAL COLOGNE ONE MILLION DOLLARS 400ML"
type input "0"
type input "201982"
type input "3"
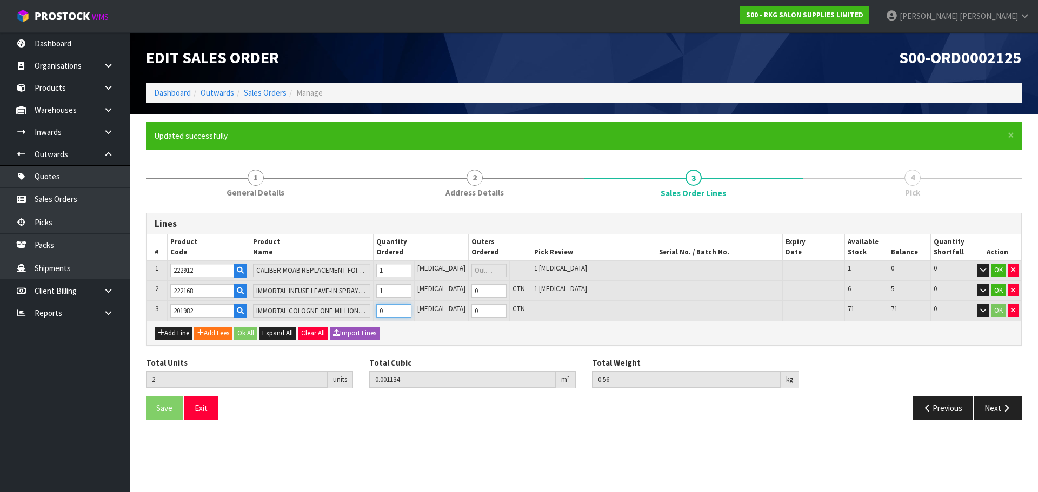
type input "0.00189"
type input "0.96"
type input "1"
click at [411, 310] on input "1" at bounding box center [393, 311] width 35 height 14
click at [170, 337] on button "Add Line" at bounding box center [174, 333] width 38 height 13
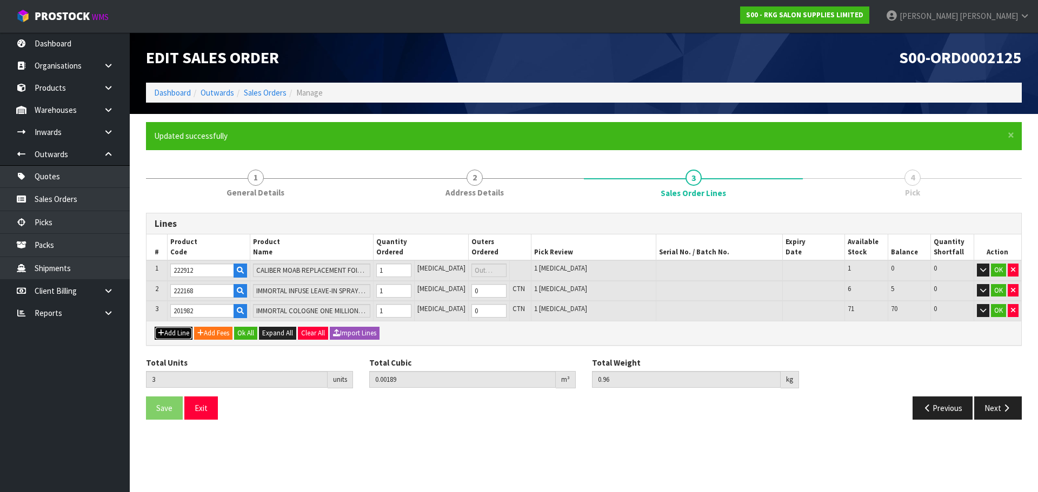
type input "0"
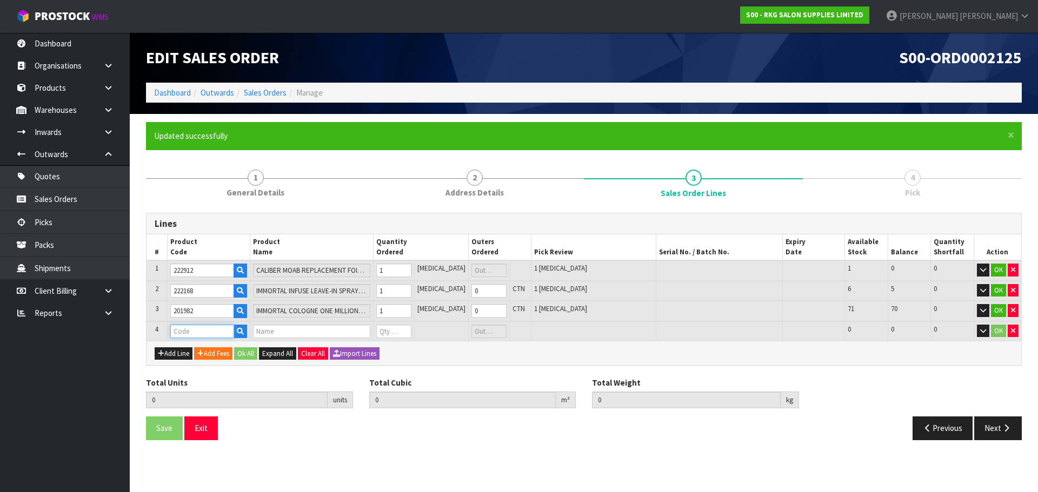
click at [179, 332] on input "text" at bounding box center [202, 332] width 64 height 14
type input "222169"
type input "3"
type input "0.00189"
type input "0.96"
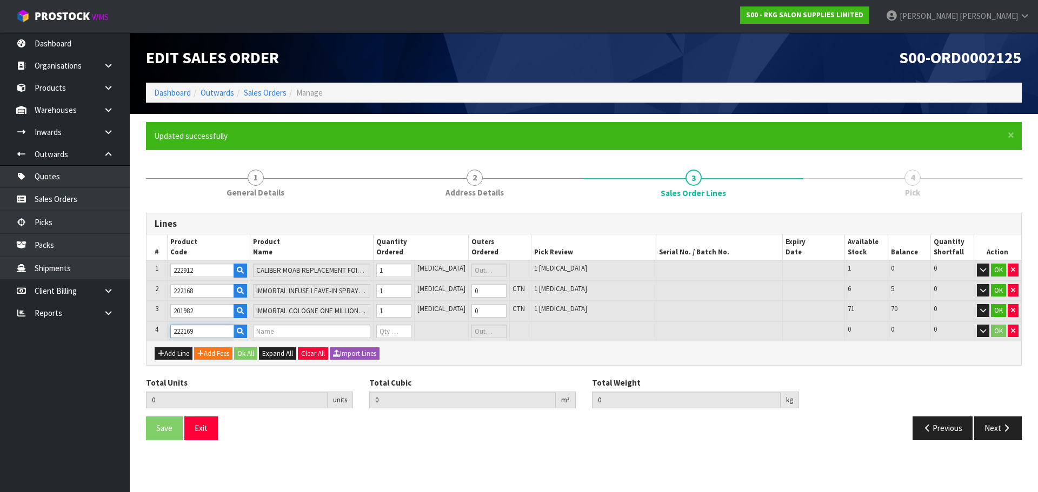
type input "IMMORTAL INFUSE LEAVE-IN SPRAY MILK BOMB 500ML"
type input "0"
type input "222169"
type input "4"
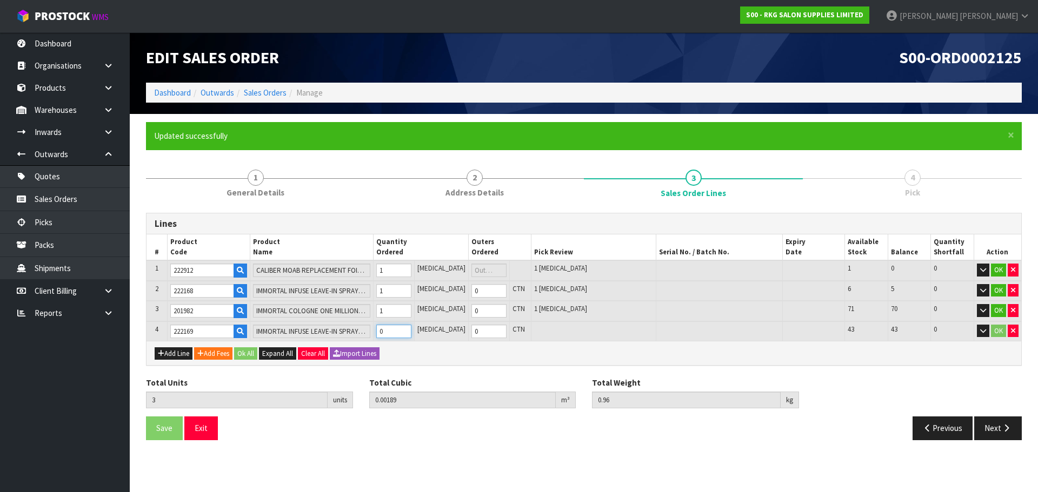
type input "0.002226"
type input "1.5"
type input "1"
click at [411, 330] on input "1" at bounding box center [393, 332] width 35 height 14
click at [168, 355] on button "Add Line" at bounding box center [174, 354] width 38 height 13
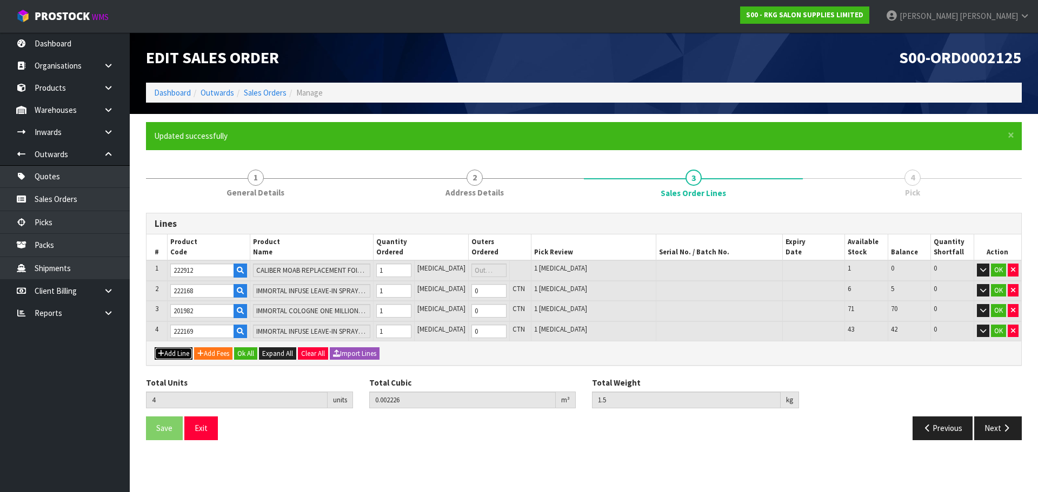
type input "0"
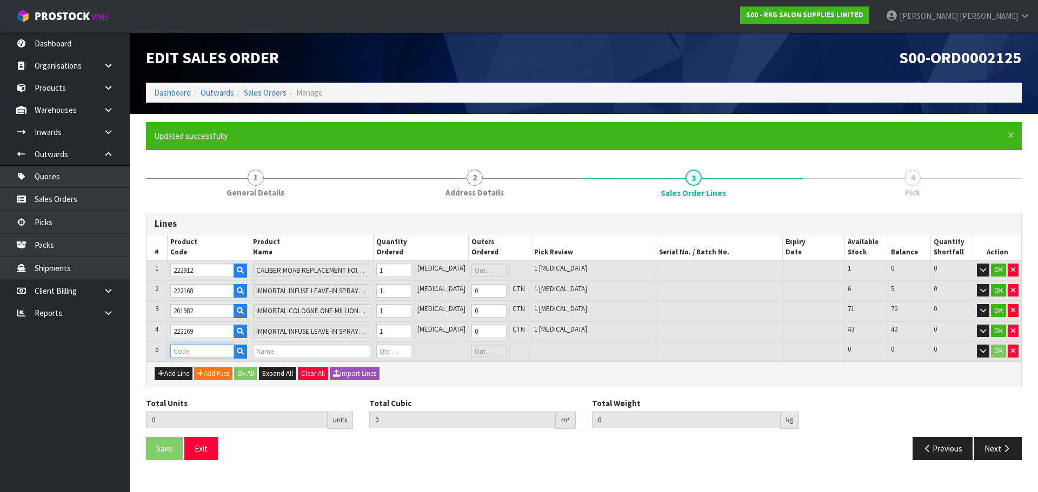
click at [189, 350] on input "text" at bounding box center [202, 352] width 64 height 14
type input "222176"
type input "4"
type input "0.002226"
type input "1.5"
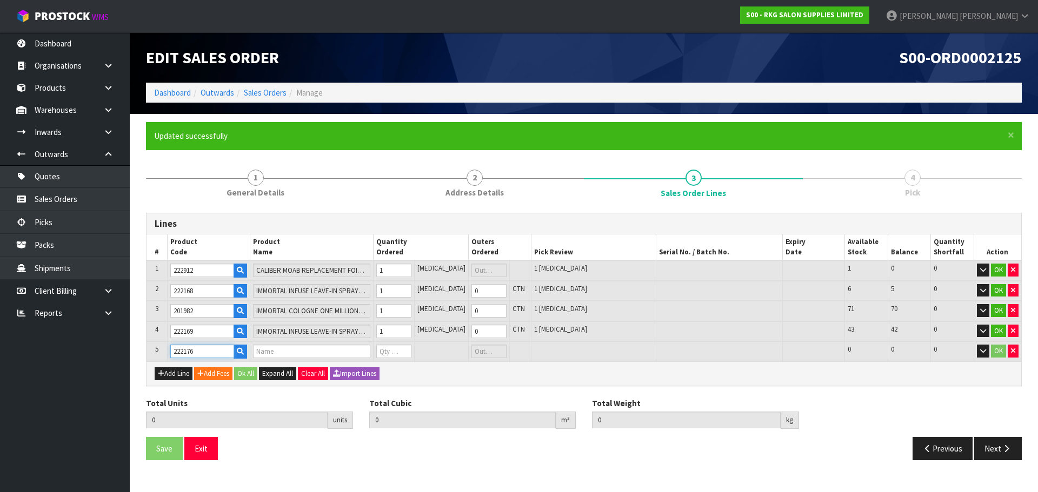
type input "IMMORTAL INFUSE QUICK COOLING 500ML"
type input "0"
type input "222176"
type input "5"
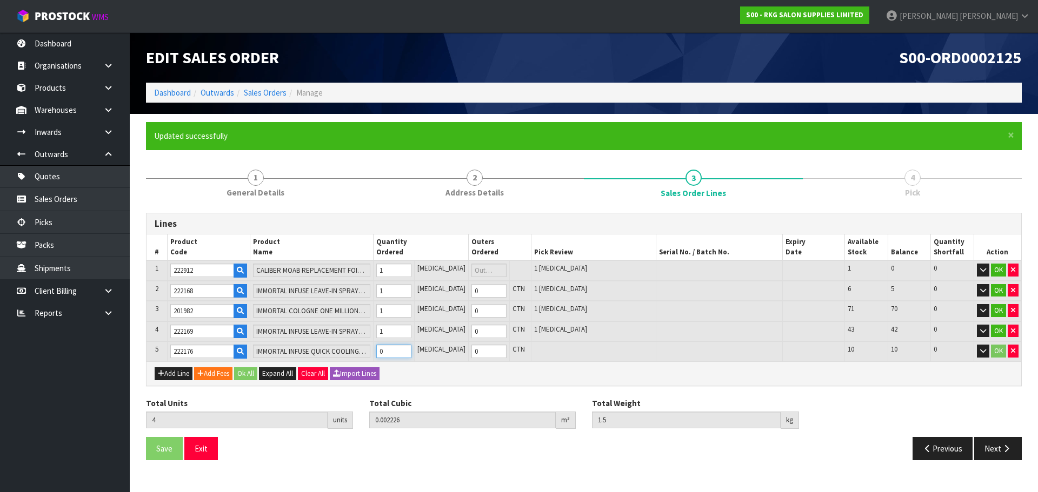
type input "0.003353"
type input "1.94"
type input "1"
click at [411, 350] on input "1" at bounding box center [393, 352] width 35 height 14
click at [171, 375] on button "Add Line" at bounding box center [174, 374] width 38 height 13
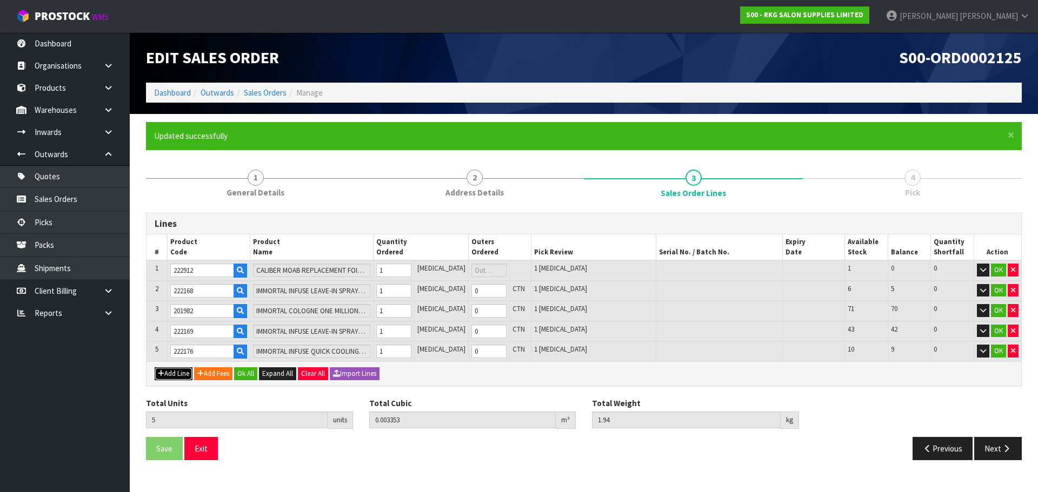
type input "0"
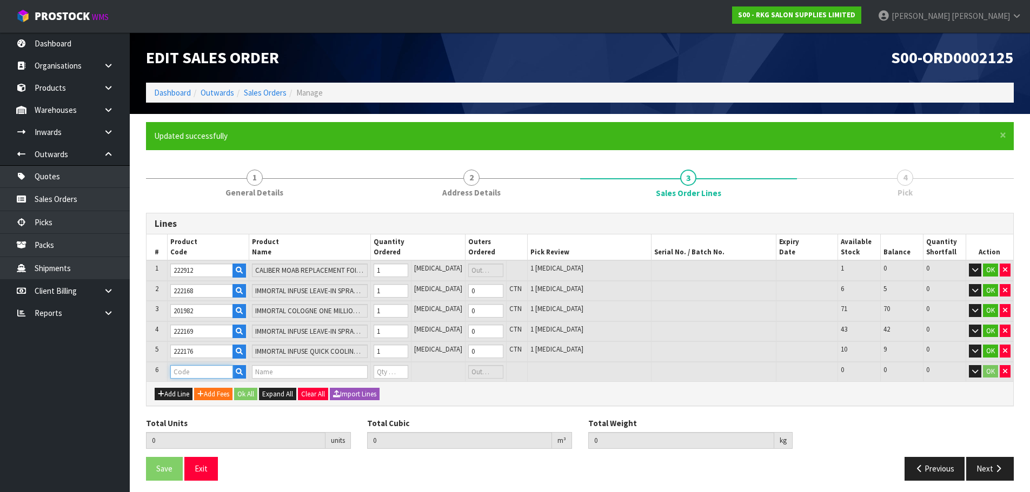
click at [183, 375] on input "text" at bounding box center [201, 372] width 63 height 14
type input "000901"
click at [186, 393] on strong "000901" at bounding box center [195, 390] width 26 height 10
type input "00090101"
type input "5"
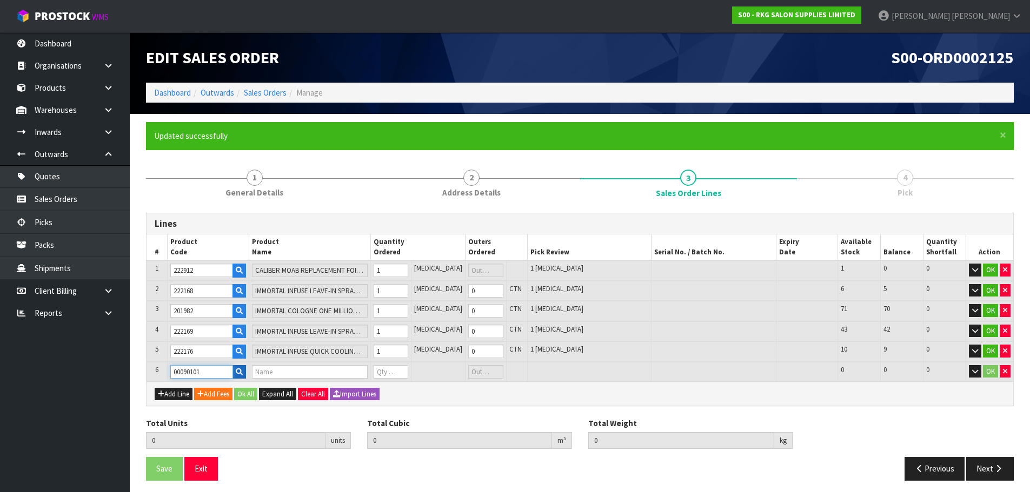
type input "0.003353"
type input "1.94"
type input "BOOSTER - SQUARE WITH FLAP - BLACK"
type input "0"
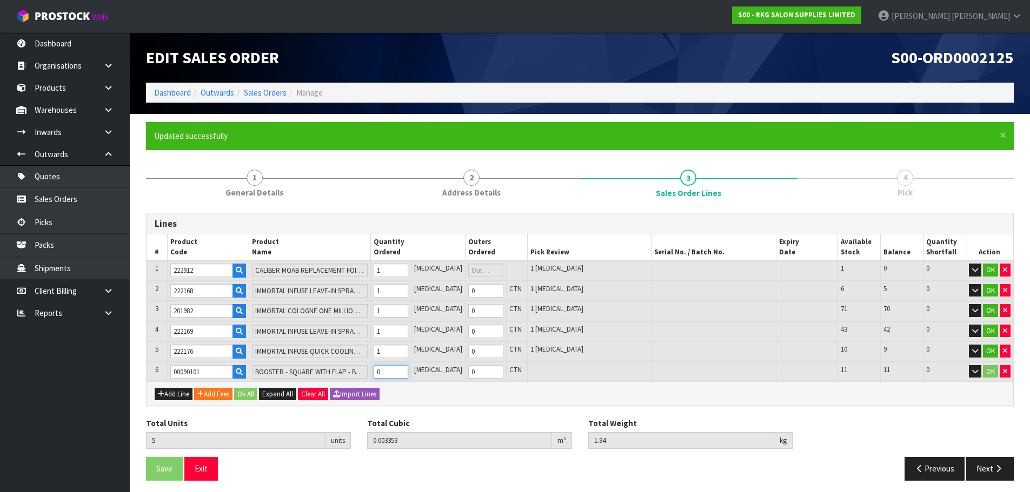
type input "6"
type input "0.026915"
type input "3.24"
type input "1"
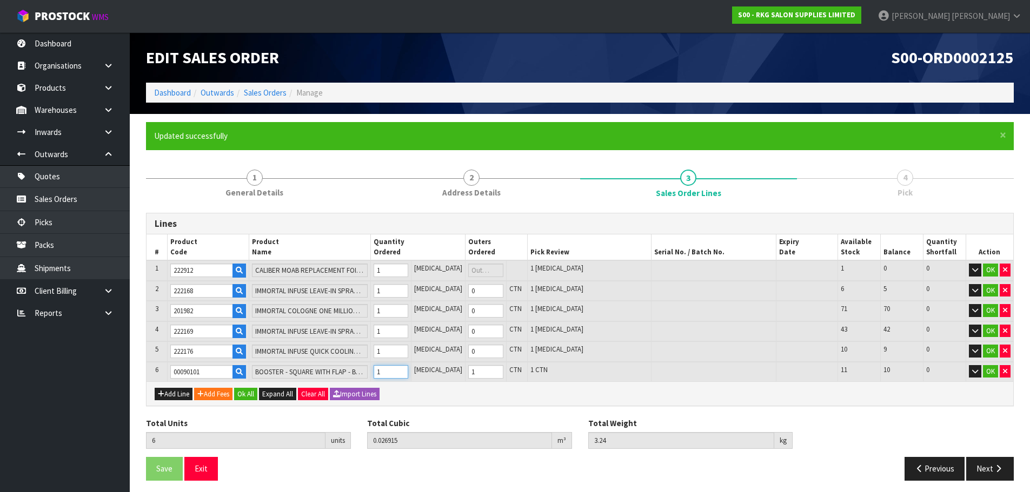
type input "1"
click at [408, 370] on input "1" at bounding box center [390, 372] width 35 height 14
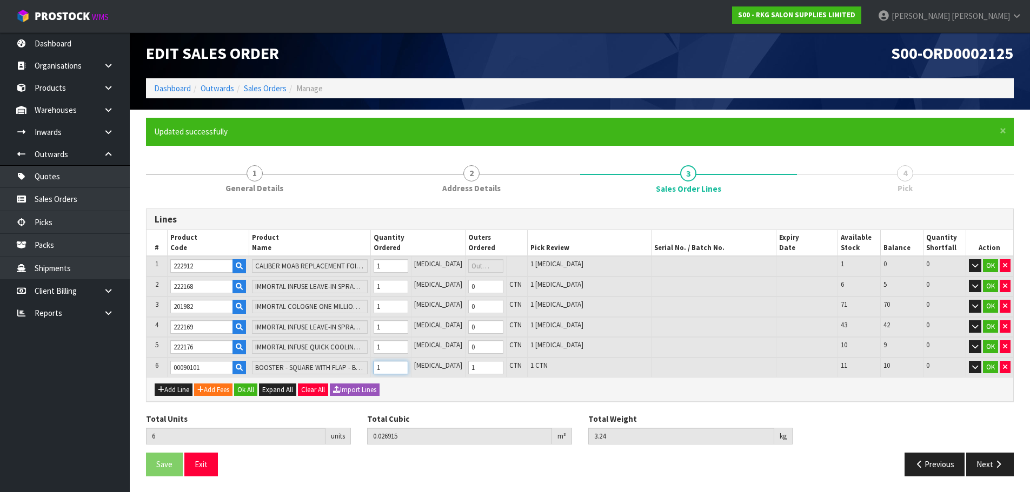
scroll to position [5, 0]
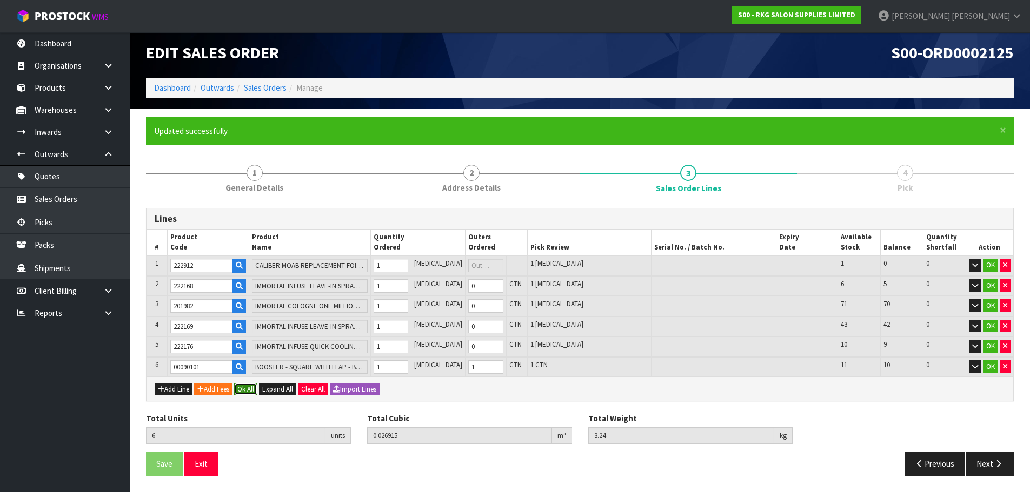
click at [252, 390] on button "Ok All" at bounding box center [245, 389] width 23 height 13
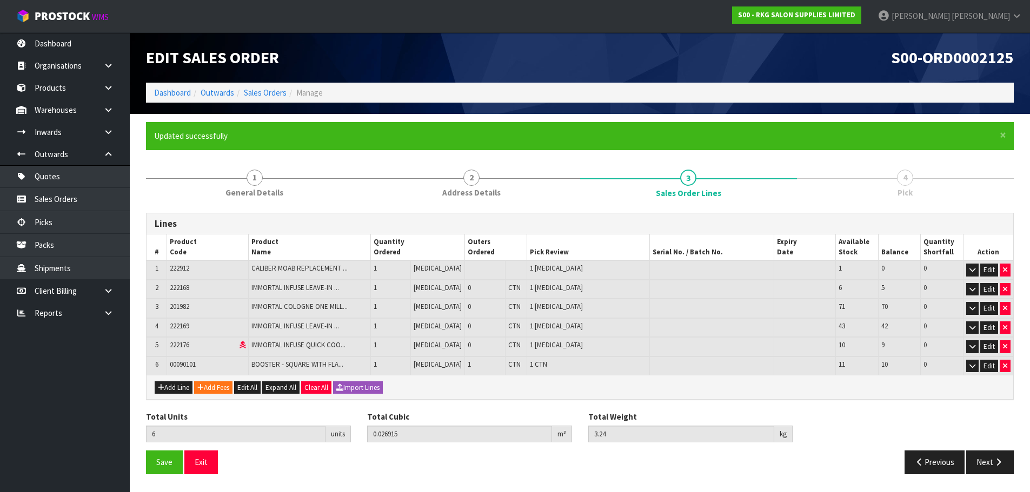
scroll to position [0, 0]
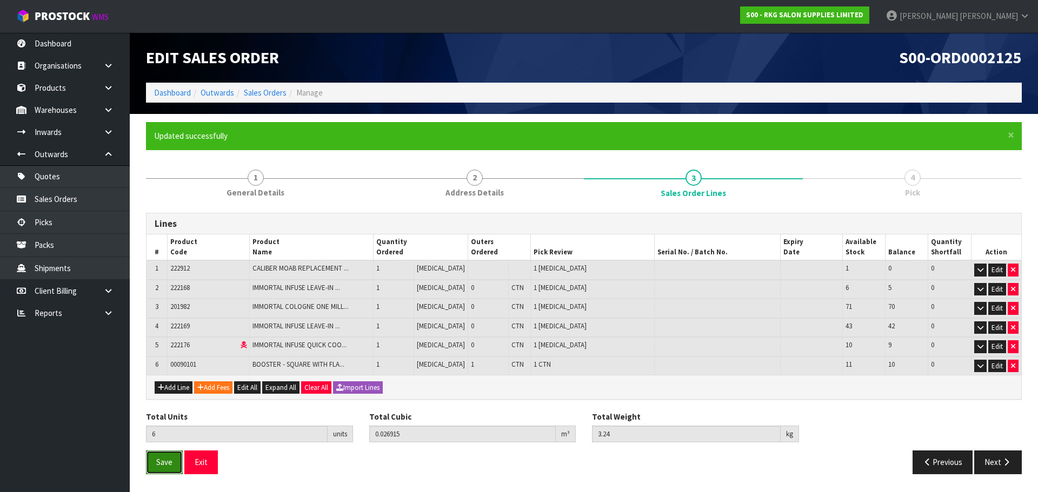
click at [163, 462] on span "Save" at bounding box center [164, 462] width 16 height 10
click at [995, 460] on button "Next" at bounding box center [998, 462] width 48 height 23
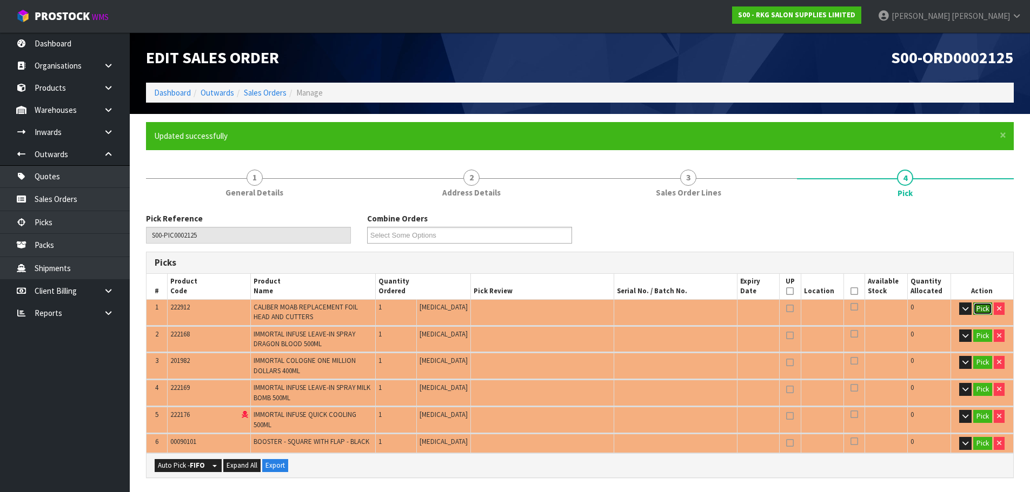
click at [980, 308] on button "Pick" at bounding box center [982, 309] width 19 height 13
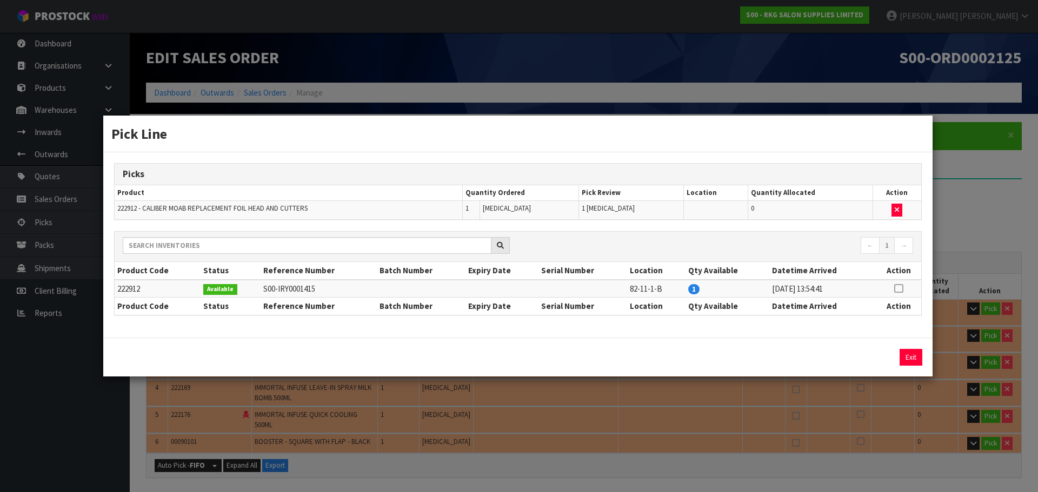
click at [899, 289] on icon at bounding box center [898, 289] width 9 height 1
click at [875, 362] on button "Assign Pick" at bounding box center [874, 357] width 44 height 17
type input "Piece x 1"
type input "1"
type input "0.00075"
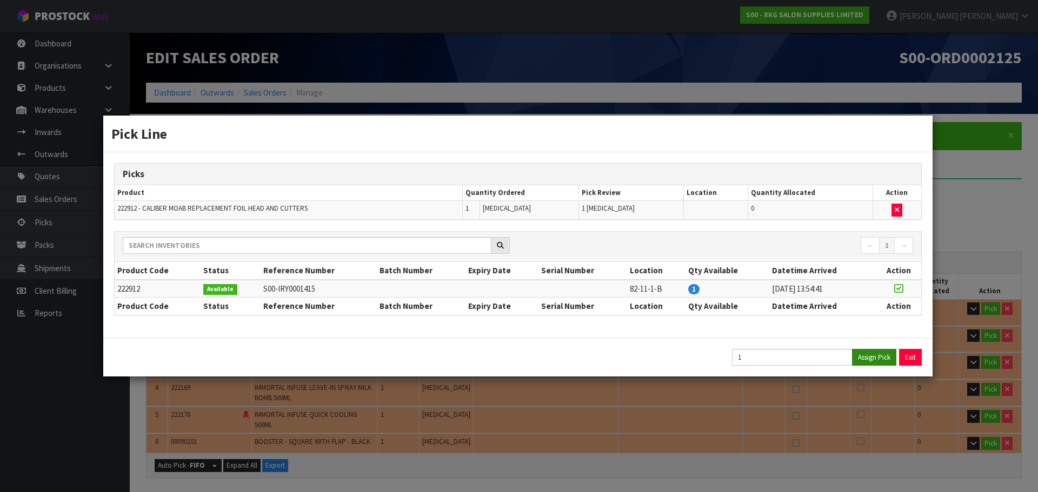
type input "0.02"
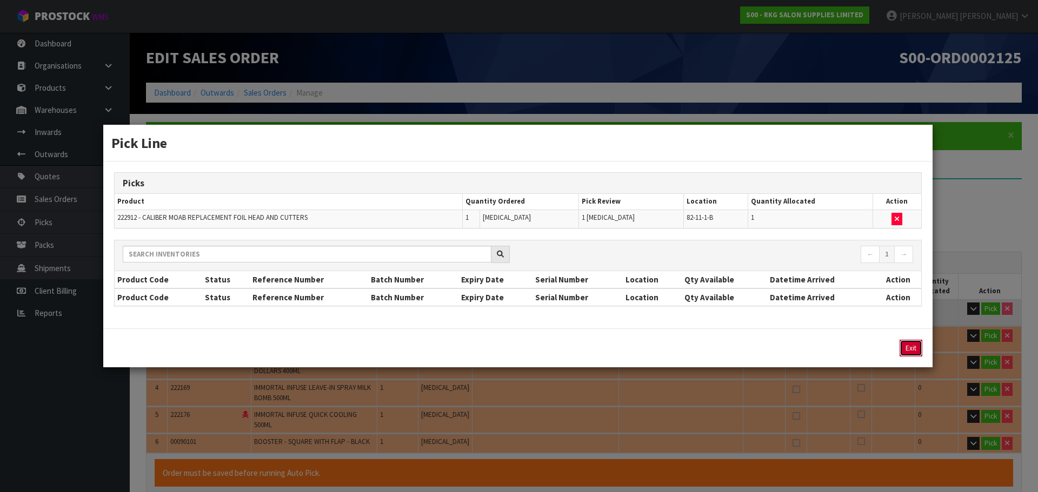
click at [910, 352] on button "Exit" at bounding box center [910, 348] width 23 height 17
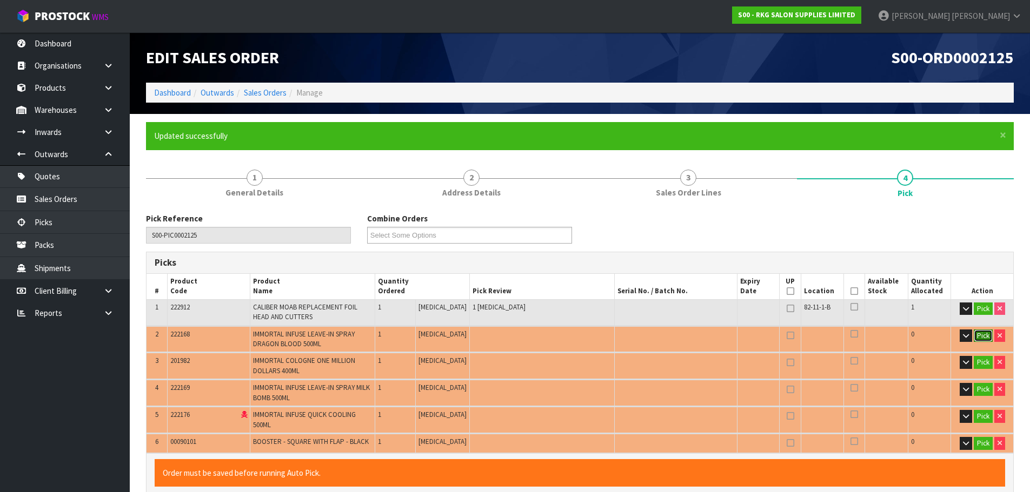
click at [976, 336] on button "Pick" at bounding box center [982, 336] width 19 height 13
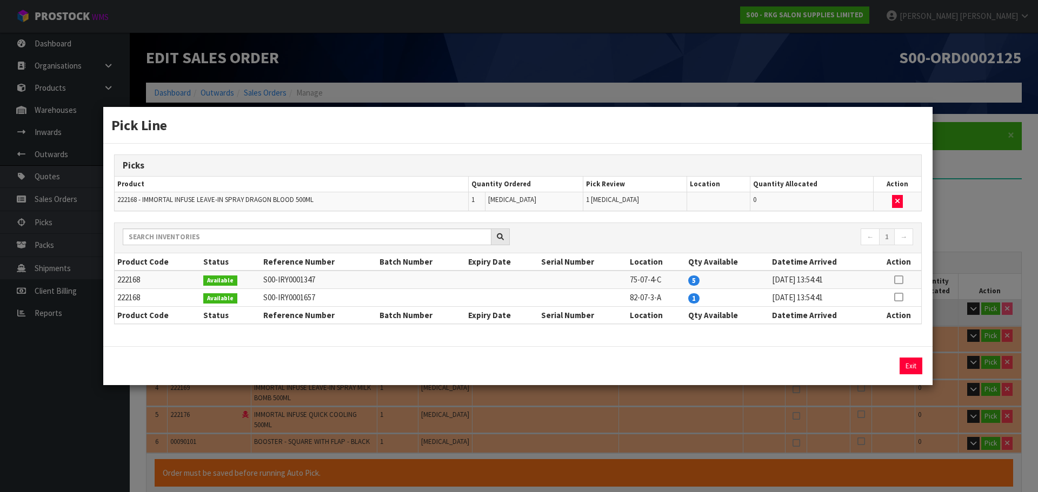
click at [899, 280] on icon at bounding box center [898, 280] width 9 height 1
click at [866, 368] on button "Assign Pick" at bounding box center [874, 366] width 44 height 17
type input "Piece x 2"
type input "2"
type input "0.001134"
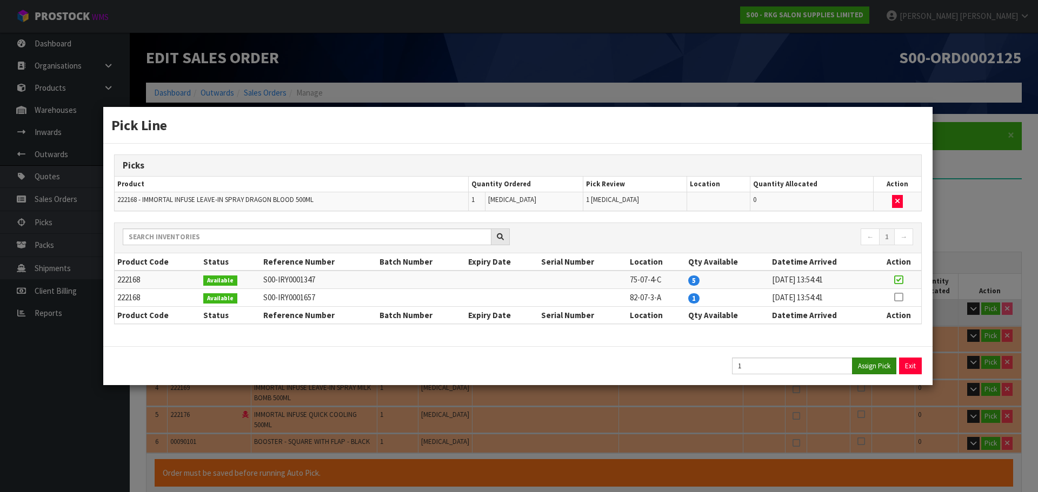
type input "0.56"
click at [910, 367] on button "Exit" at bounding box center [910, 366] width 23 height 17
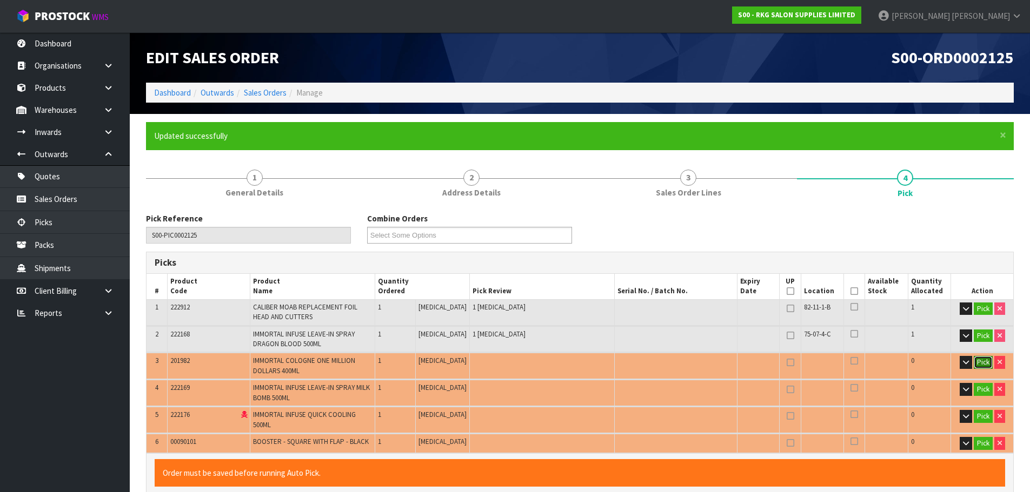
click at [981, 363] on button "Pick" at bounding box center [982, 362] width 19 height 13
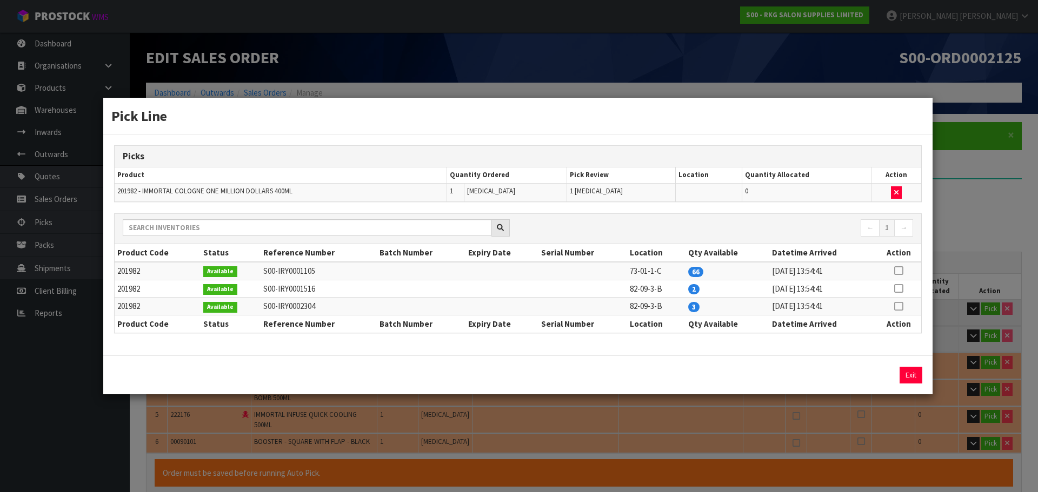
click at [899, 271] on icon at bounding box center [898, 271] width 9 height 1
click at [875, 373] on button "Assign Pick" at bounding box center [874, 375] width 44 height 17
type input "Piece x 3"
type input "3"
type input "0.00189"
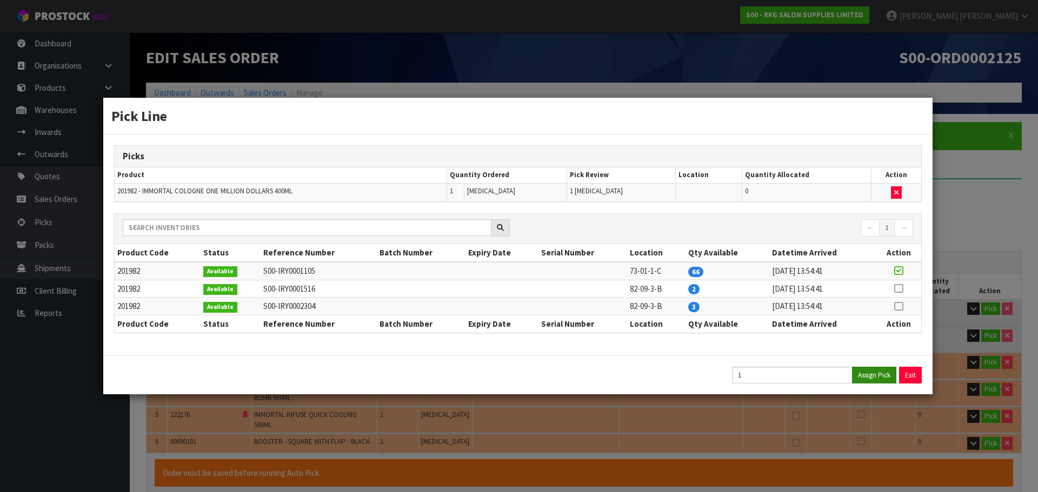
type input "0.96"
click at [916, 374] on button "Exit" at bounding box center [910, 375] width 23 height 17
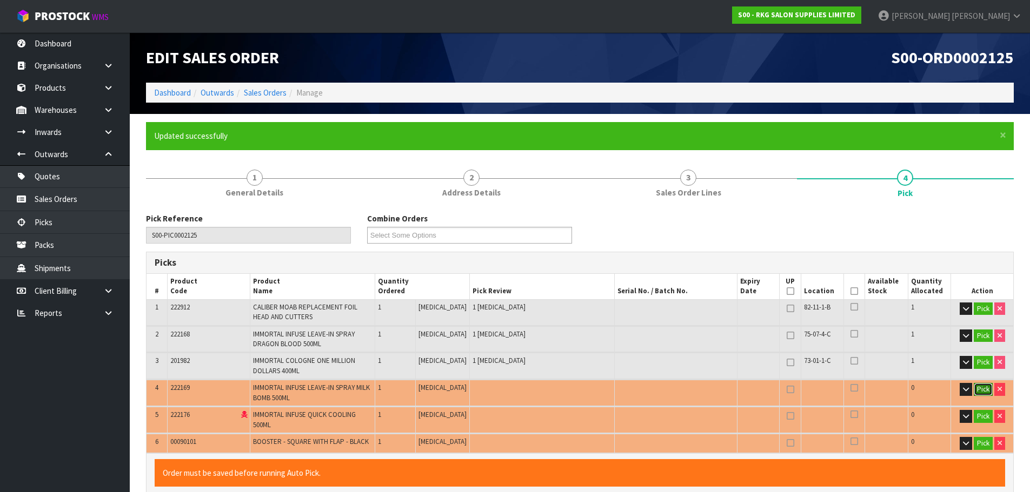
click at [981, 390] on button "Pick" at bounding box center [982, 389] width 19 height 13
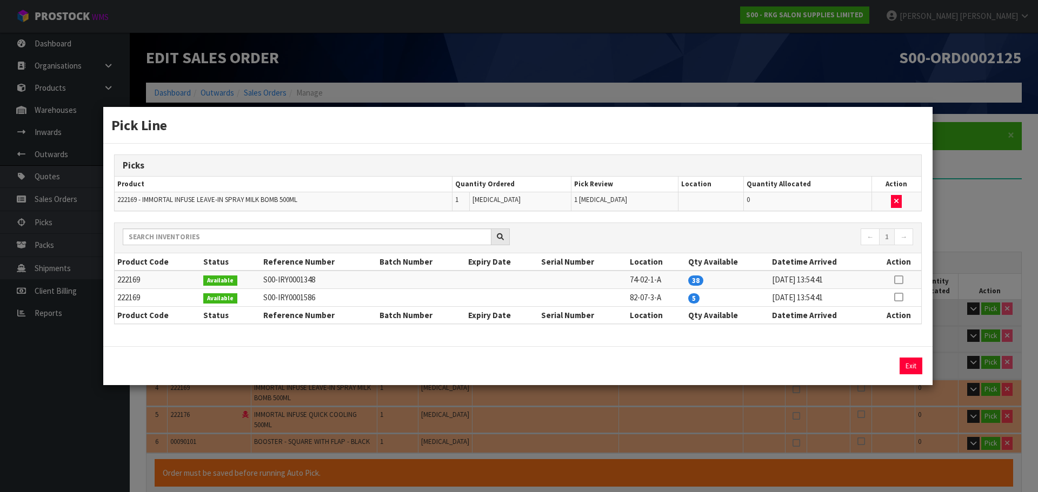
click at [901, 280] on icon at bounding box center [898, 280] width 9 height 1
click at [873, 370] on button "Assign Pick" at bounding box center [874, 366] width 44 height 17
type input "Piece x 4"
type input "4"
type input "0.002226"
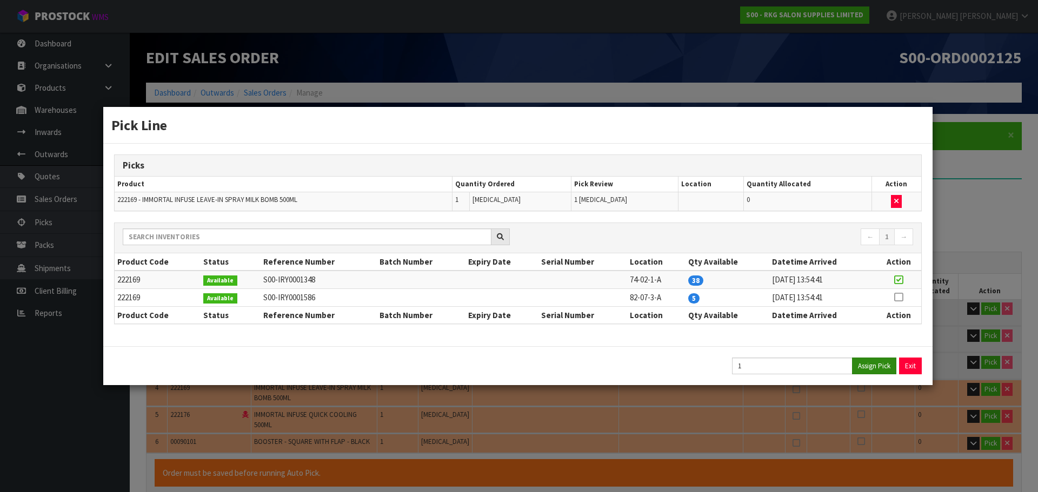
type input "1.5"
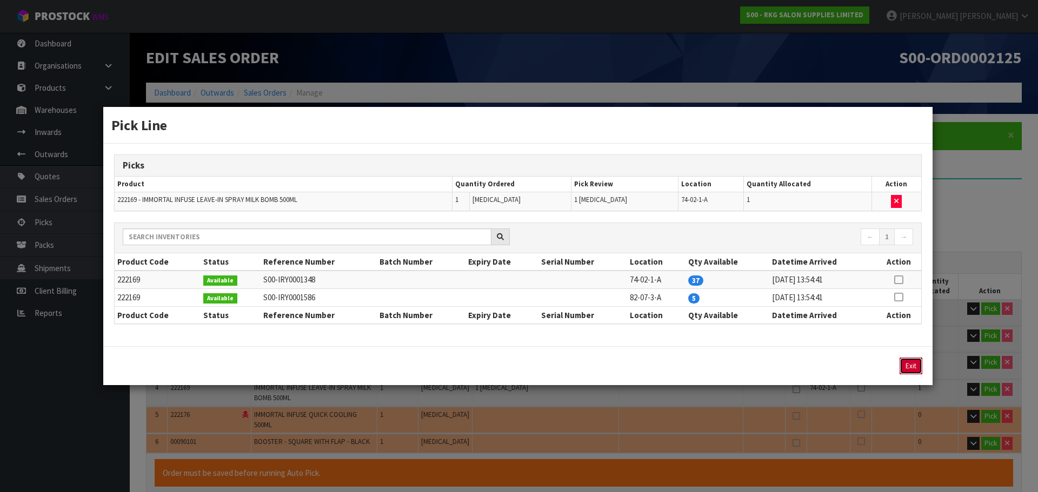
click at [916, 363] on button "Exit" at bounding box center [910, 366] width 23 height 17
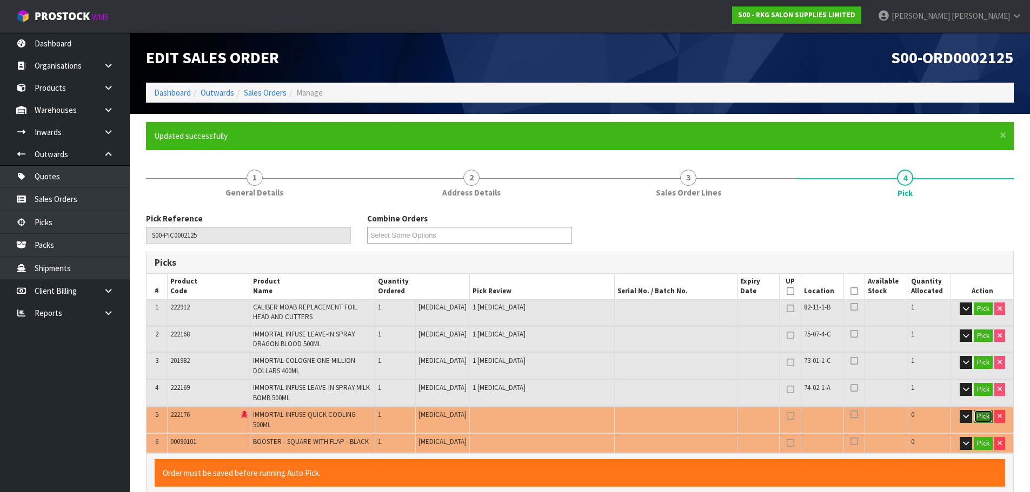
click at [980, 417] on button "Pick" at bounding box center [982, 416] width 19 height 13
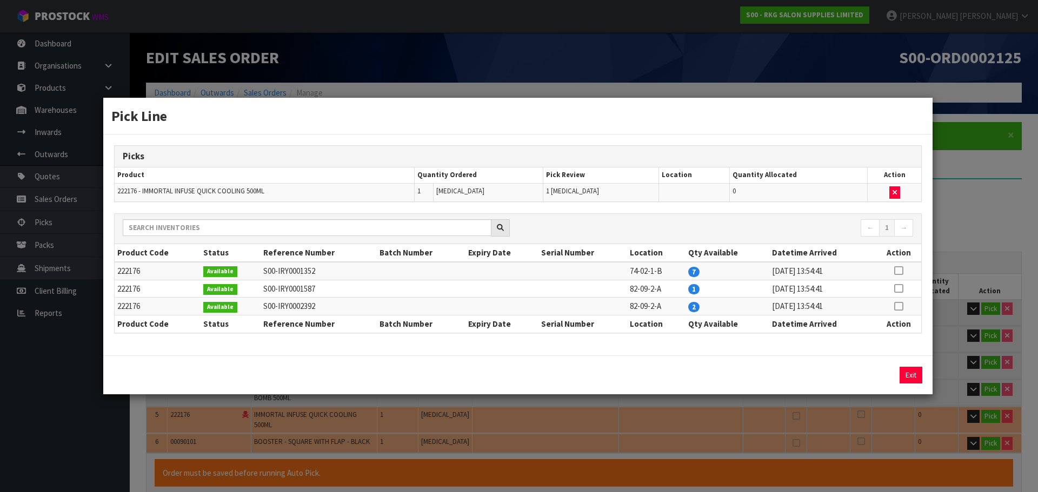
click at [894, 271] on icon at bounding box center [898, 271] width 9 height 1
click at [865, 375] on button "Assign Pick" at bounding box center [874, 375] width 44 height 17
type input "Piece x 5"
type input "5"
type input "0.003353"
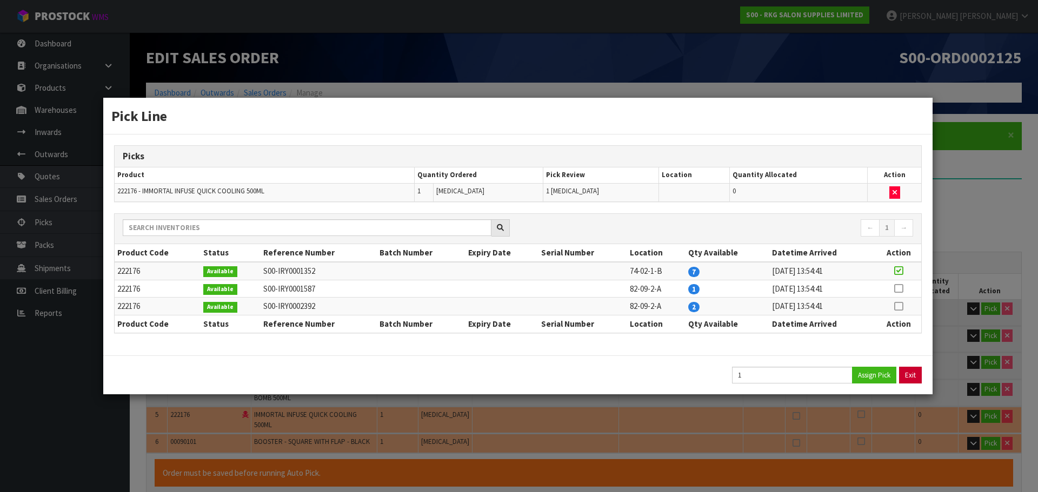
type input "1.94"
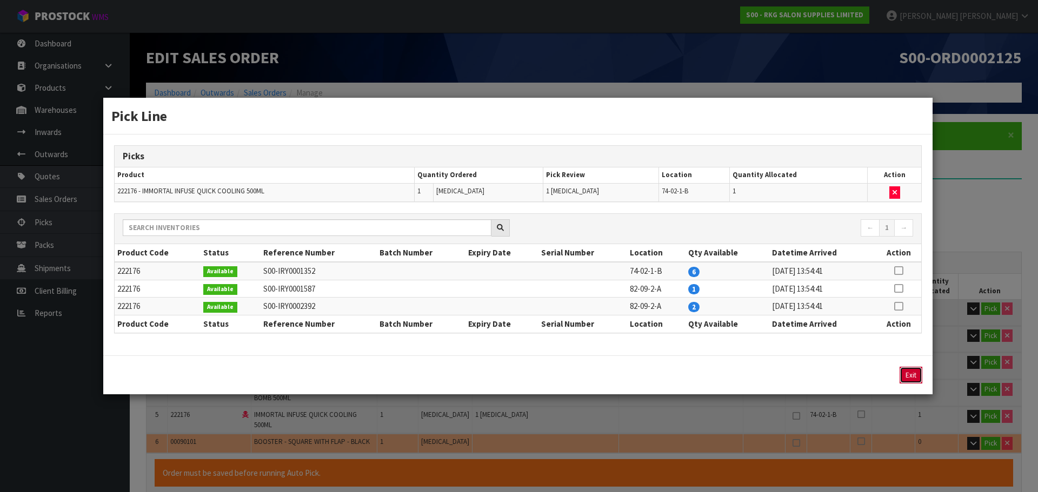
click at [911, 373] on button "Exit" at bounding box center [910, 375] width 23 height 17
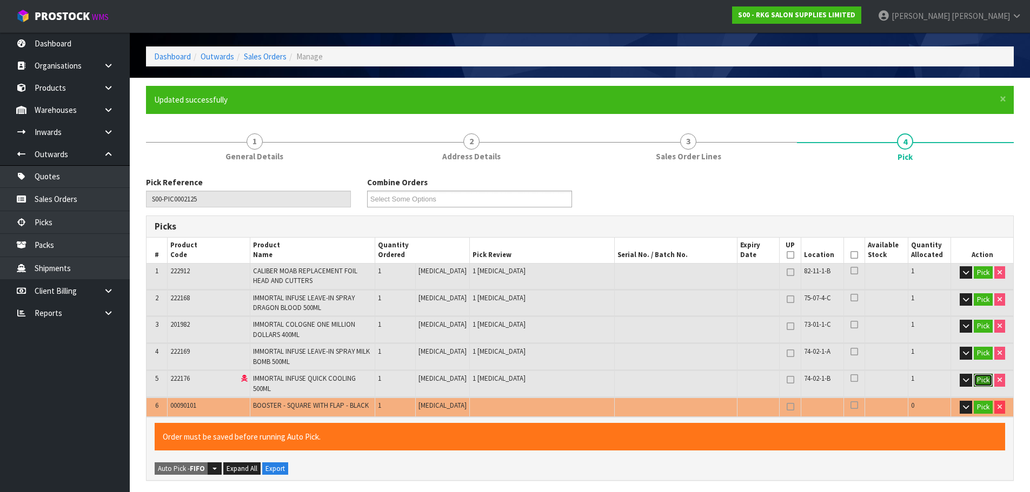
scroll to position [54, 0]
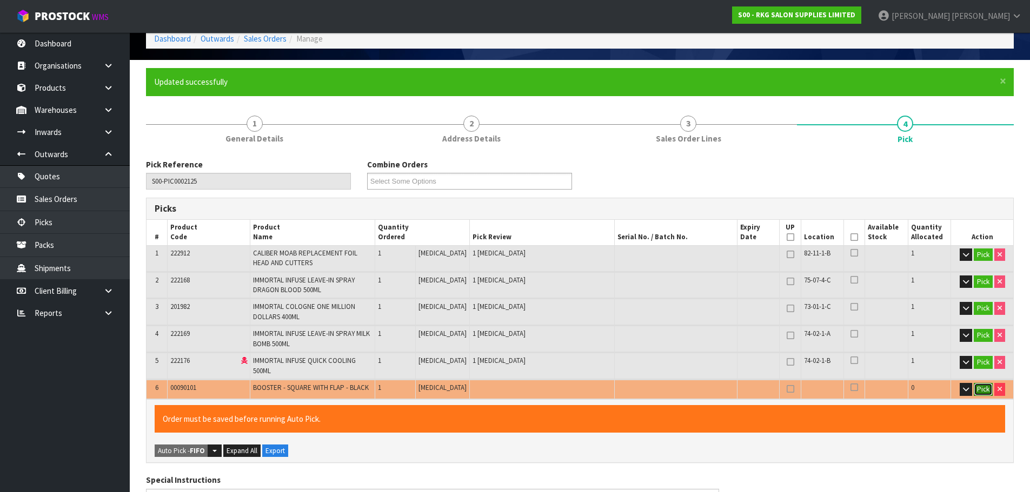
click at [979, 383] on button "Pick" at bounding box center [982, 389] width 19 height 13
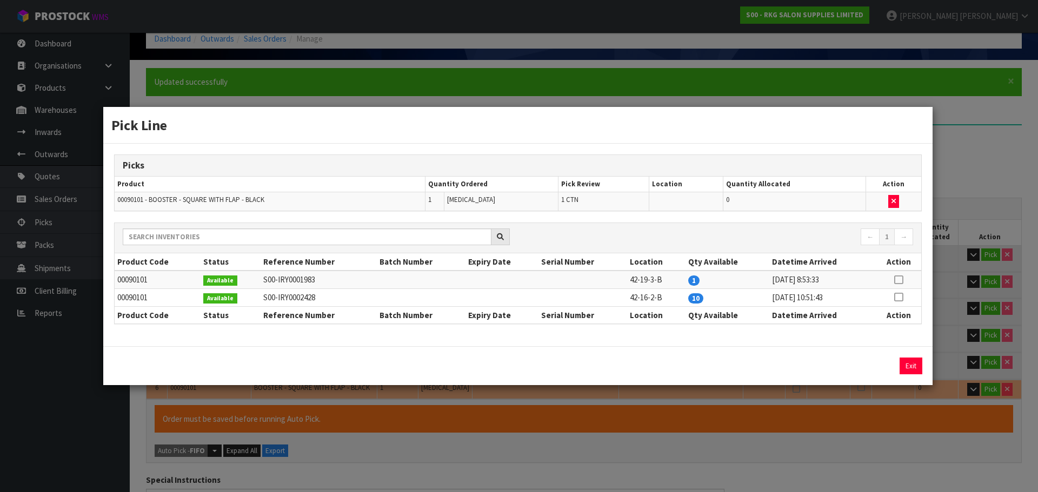
click at [899, 298] on icon at bounding box center [898, 297] width 9 height 1
click at [870, 365] on button "Assign Pick" at bounding box center [874, 366] width 44 height 17
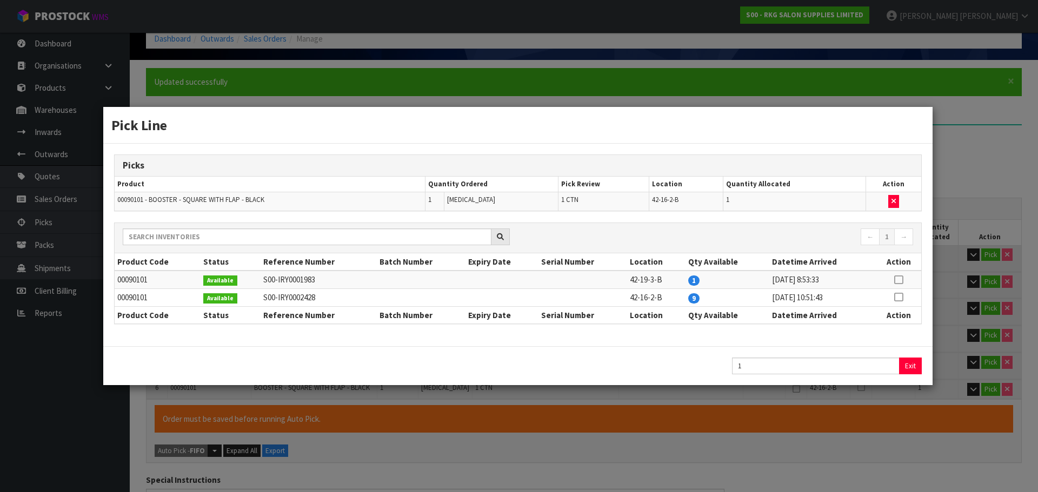
type input "1"
type input "6"
type input "0.026915"
type input "3.24"
click at [907, 369] on button "Exit" at bounding box center [910, 366] width 23 height 17
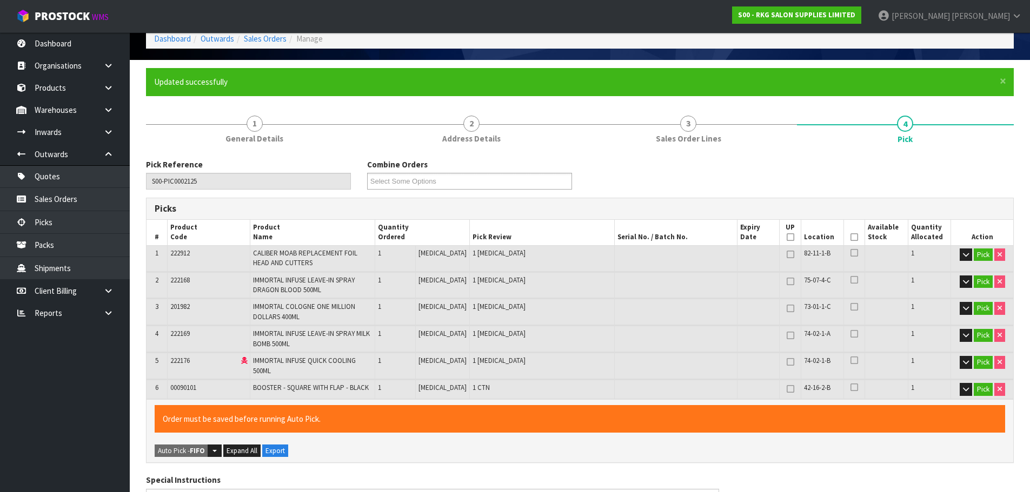
click at [850, 237] on icon at bounding box center [854, 237] width 8 height 1
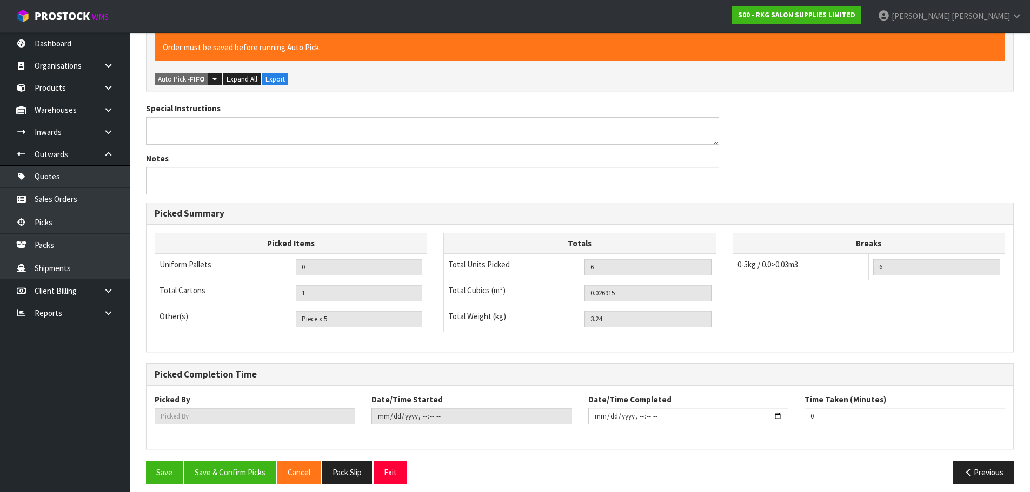
scroll to position [427, 0]
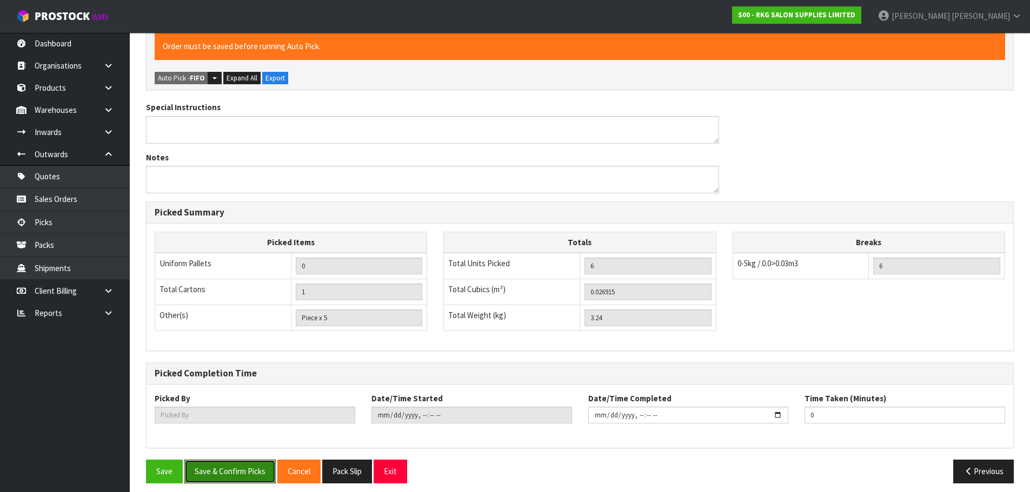
drag, startPoint x: 229, startPoint y: 466, endPoint x: 365, endPoint y: 390, distance: 155.9
click at [229, 467] on button "Save & Confirm Picks" at bounding box center [229, 471] width 91 height 23
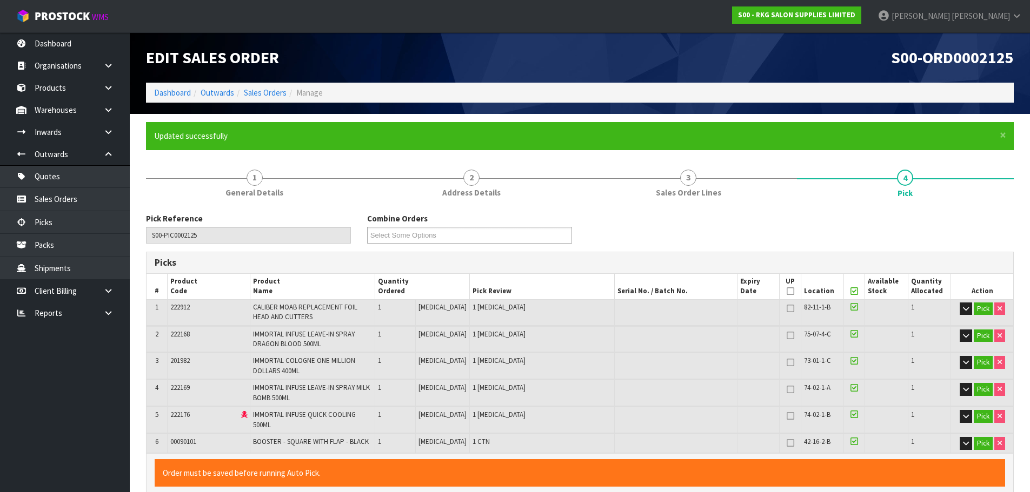
type input "[PERSON_NAME]"
type input "2025-08-15T11:47:10"
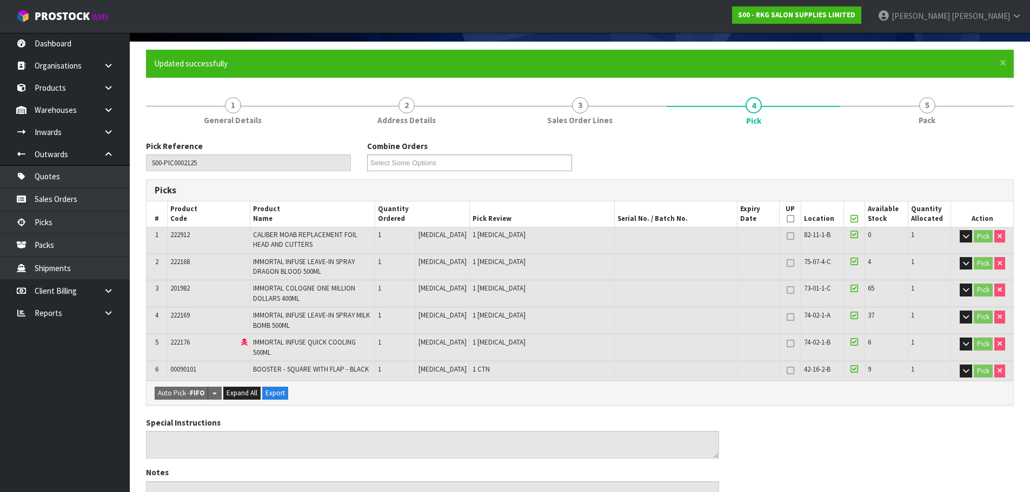
scroll to position [64, 0]
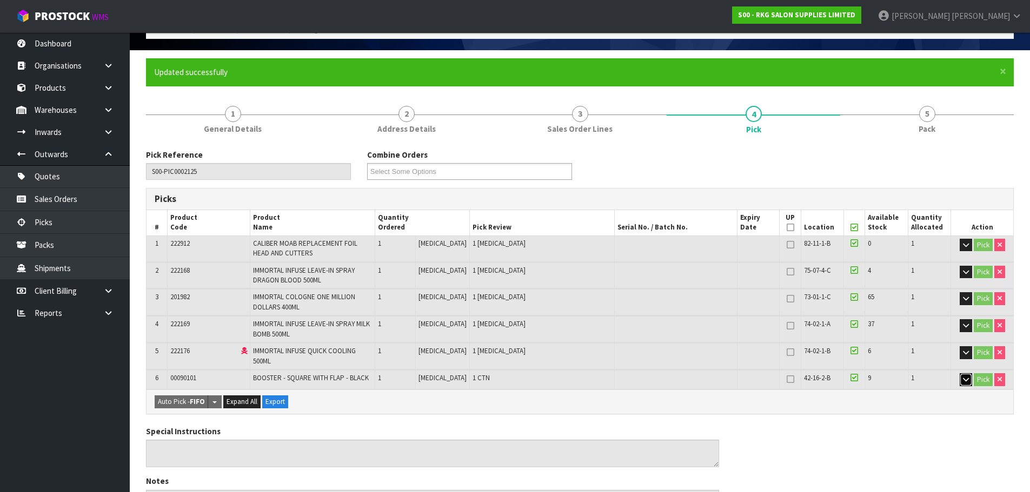
click at [964, 376] on icon "button" at bounding box center [966, 379] width 6 height 7
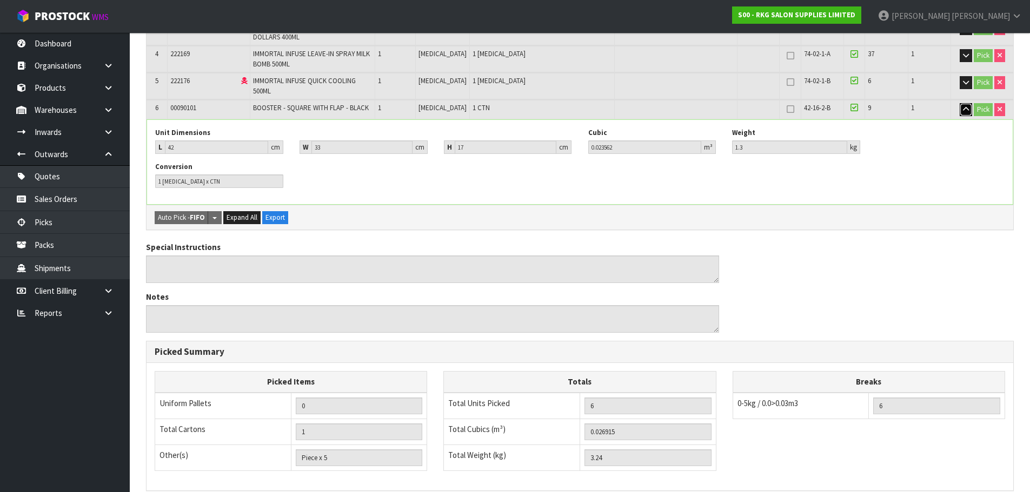
scroll to position [474, 0]
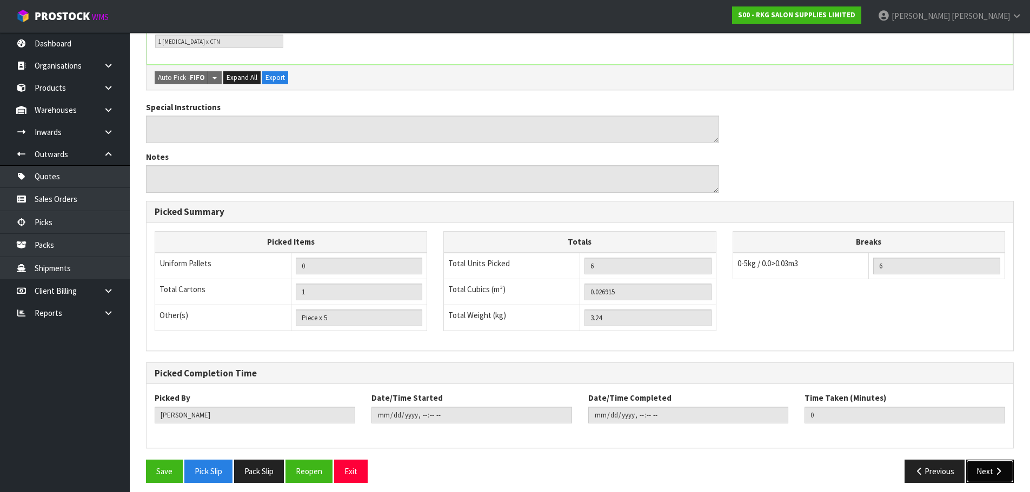
click at [980, 462] on button "Next" at bounding box center [990, 471] width 48 height 23
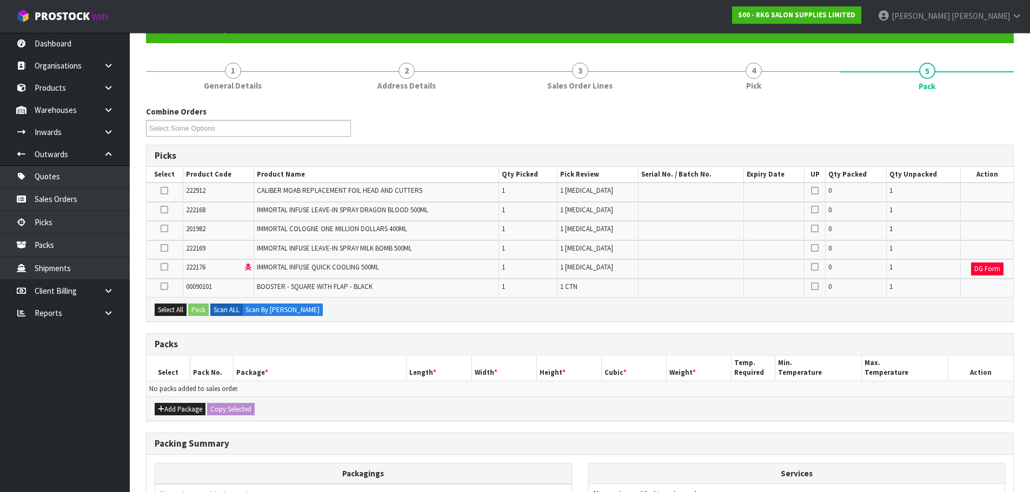
scroll to position [108, 0]
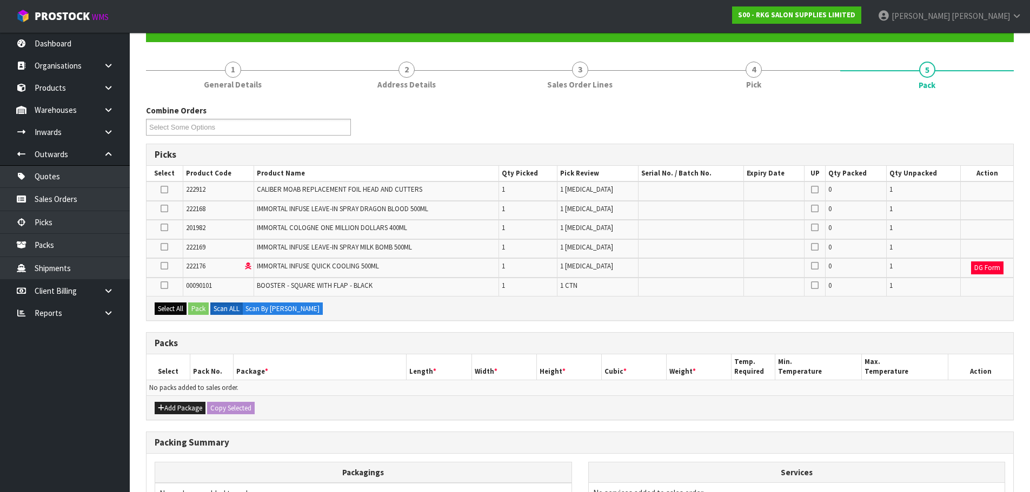
drag, startPoint x: 164, startPoint y: 285, endPoint x: 163, endPoint y: 304, distance: 18.9
click at [164, 286] on icon at bounding box center [165, 285] width 8 height 1
click at [0, 0] on input "checkbox" at bounding box center [0, 0] width 0 height 0
click at [193, 308] on button "Pack" at bounding box center [198, 309] width 21 height 13
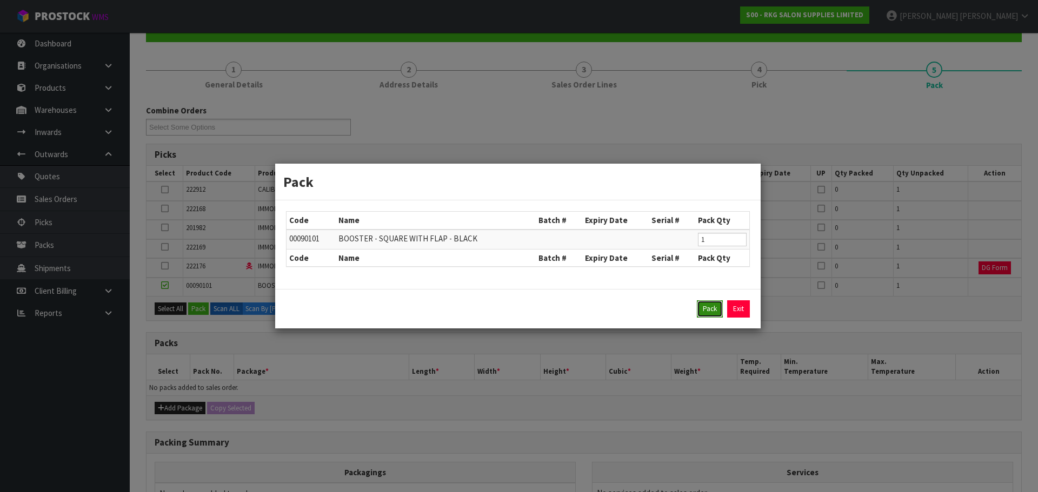
click at [714, 311] on button "Pack" at bounding box center [710, 308] width 26 height 17
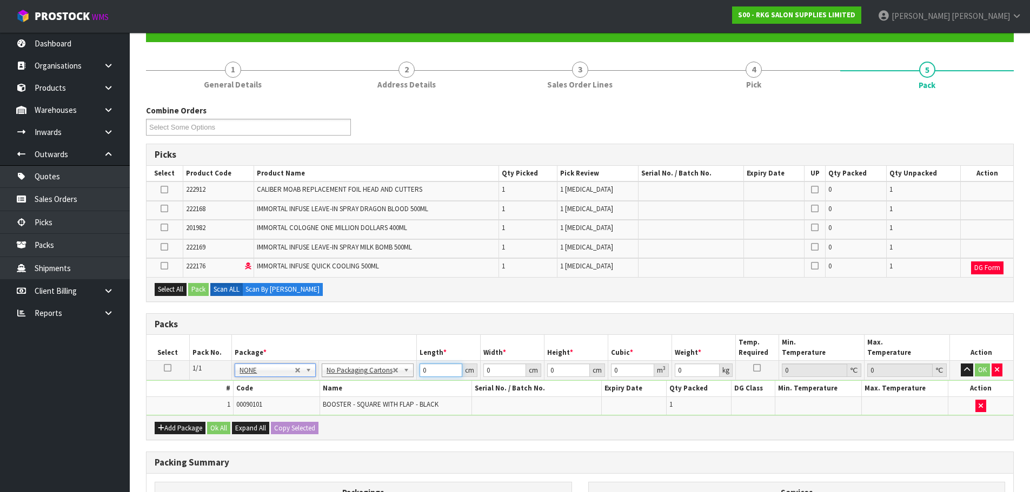
click at [420, 369] on input "0" at bounding box center [440, 371] width 43 height 14
type input "42"
type input "33"
type input "1"
click at [985, 372] on button "OK" at bounding box center [981, 370] width 15 height 13
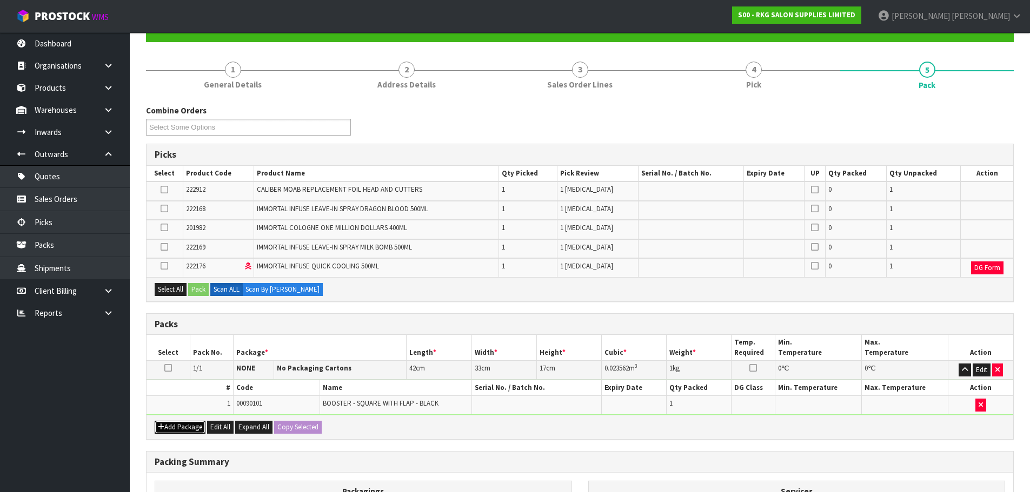
click at [168, 430] on button "Add Package" at bounding box center [180, 427] width 51 height 13
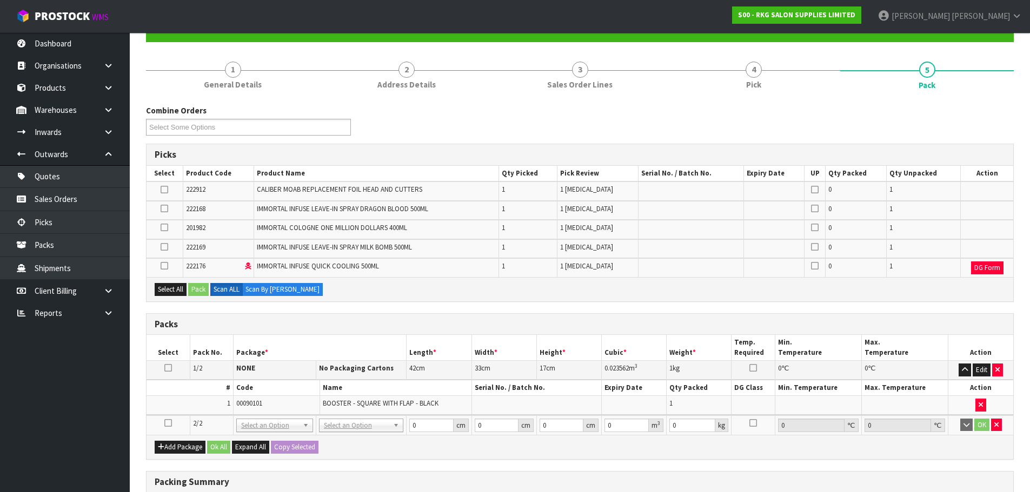
click at [169, 424] on icon at bounding box center [168, 423] width 8 height 1
click at [170, 291] on button "Select All" at bounding box center [171, 289] width 32 height 13
click at [198, 290] on button "Pack" at bounding box center [198, 289] width 21 height 13
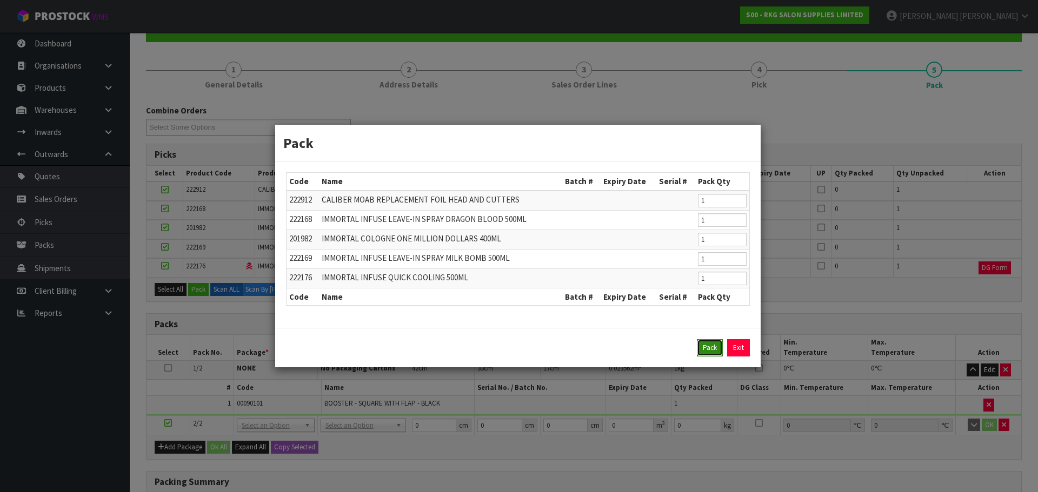
click at [709, 352] on button "Pack" at bounding box center [710, 347] width 26 height 17
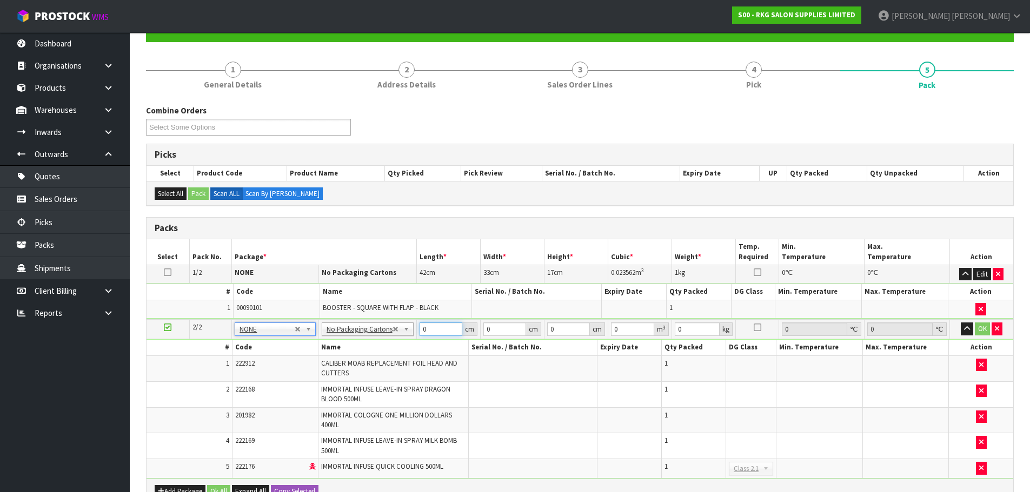
drag, startPoint x: 426, startPoint y: 328, endPoint x: 411, endPoint y: 328, distance: 15.7
click at [411, 328] on tr "2/2 NONE 007-001 007-002 007-004 007-009 007-013 007-014 007-015 007-017 007-01…" at bounding box center [579, 329] width 866 height 20
click at [983, 333] on button "OK" at bounding box center [981, 329] width 15 height 13
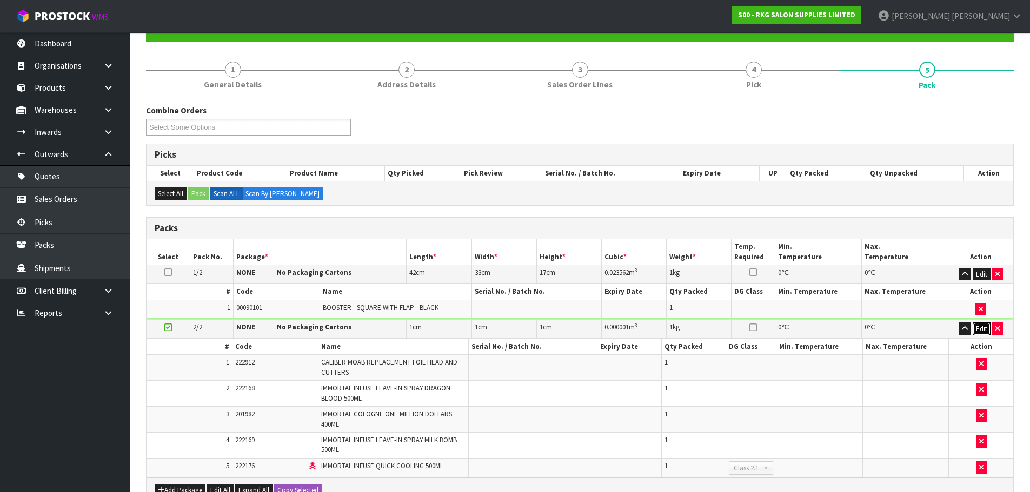
click at [980, 331] on button "Edit" at bounding box center [981, 329] width 18 height 13
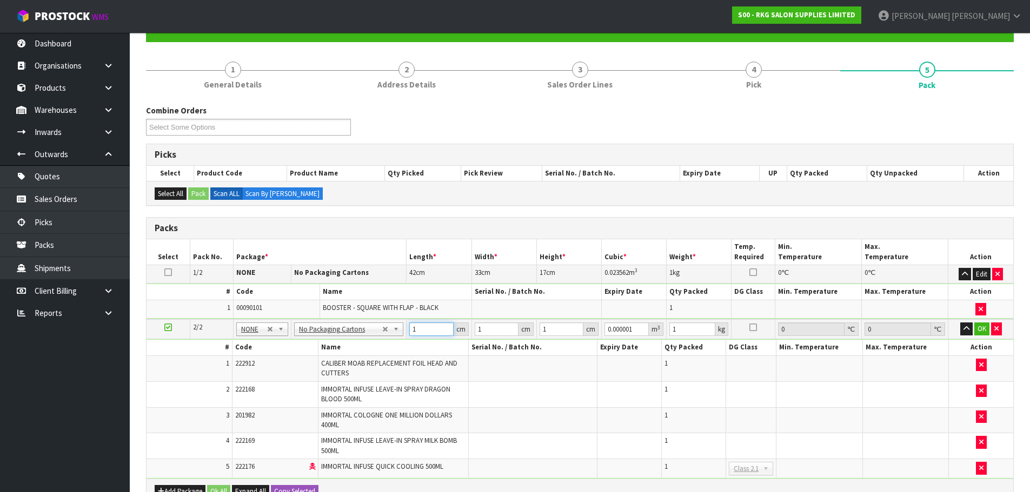
click at [420, 333] on input "1" at bounding box center [431, 330] width 44 height 14
click at [984, 332] on button "OK" at bounding box center [981, 329] width 15 height 13
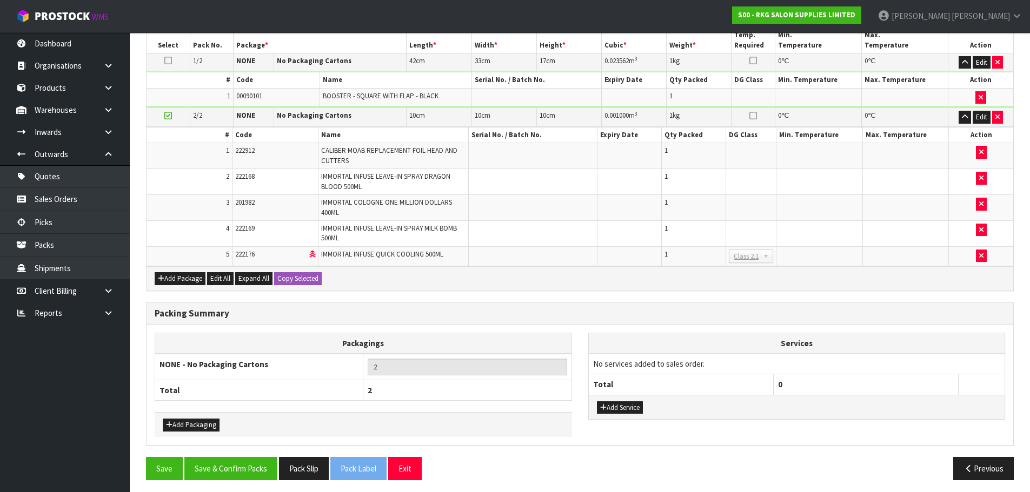
scroll to position [324, 0]
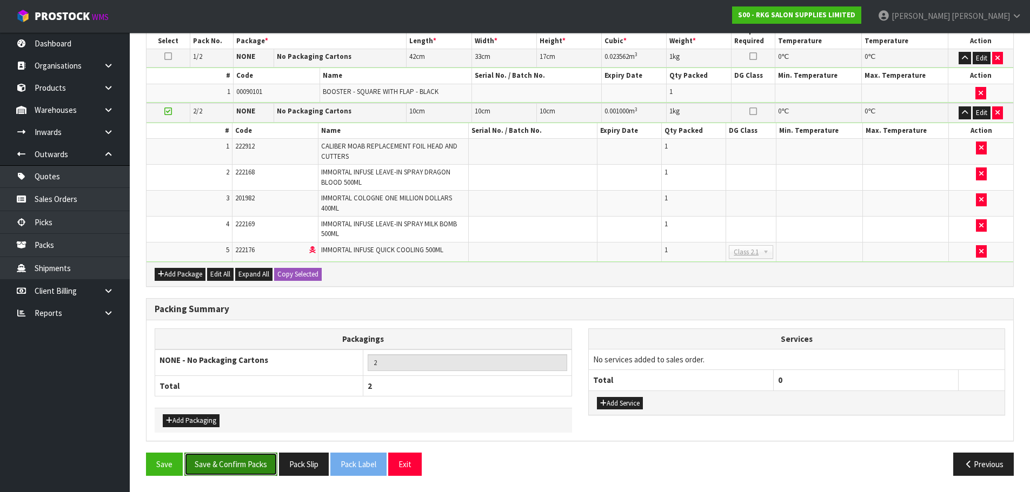
click at [219, 465] on button "Save & Confirm Packs" at bounding box center [230, 464] width 93 height 23
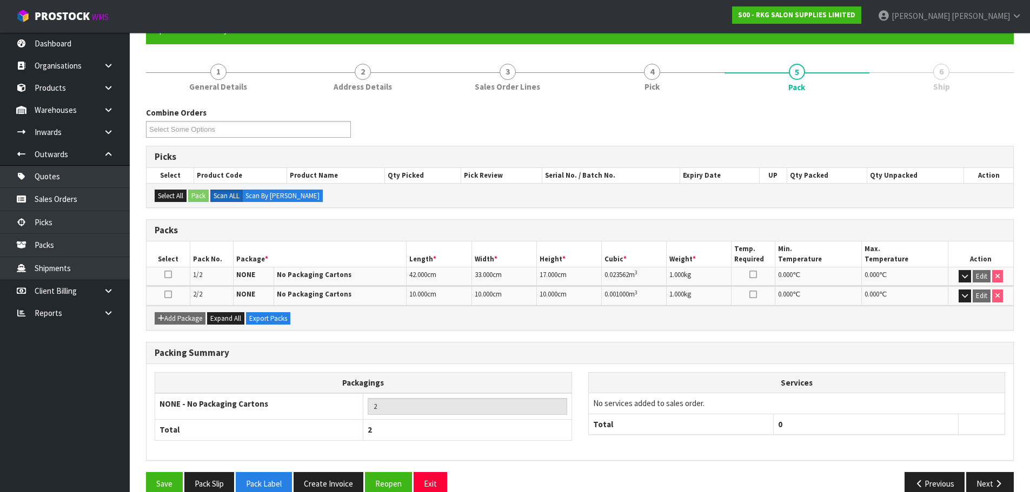
scroll to position [125, 0]
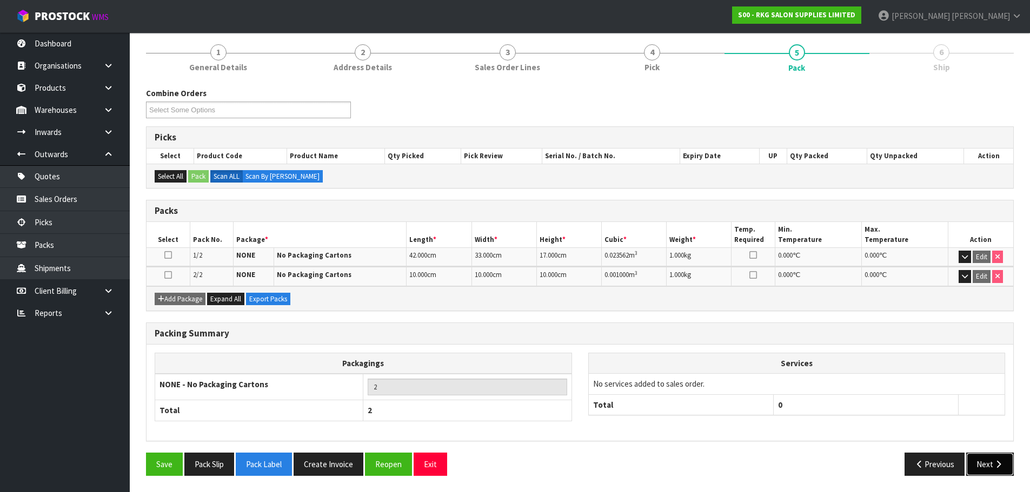
click at [984, 470] on button "Next" at bounding box center [990, 464] width 48 height 23
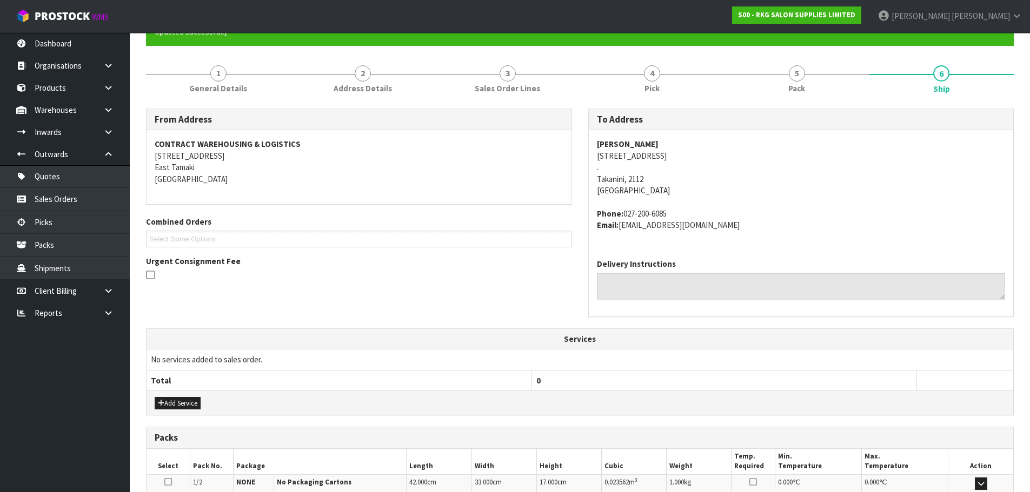
scroll to position [266, 0]
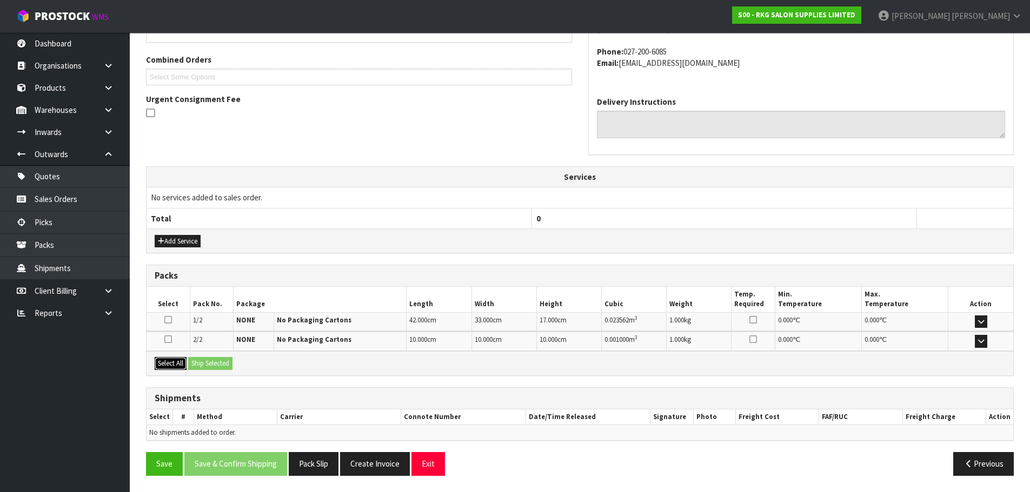
click at [165, 364] on button "Select All" at bounding box center [171, 363] width 32 height 13
click at [206, 364] on button "Ship Selected" at bounding box center [210, 363] width 44 height 13
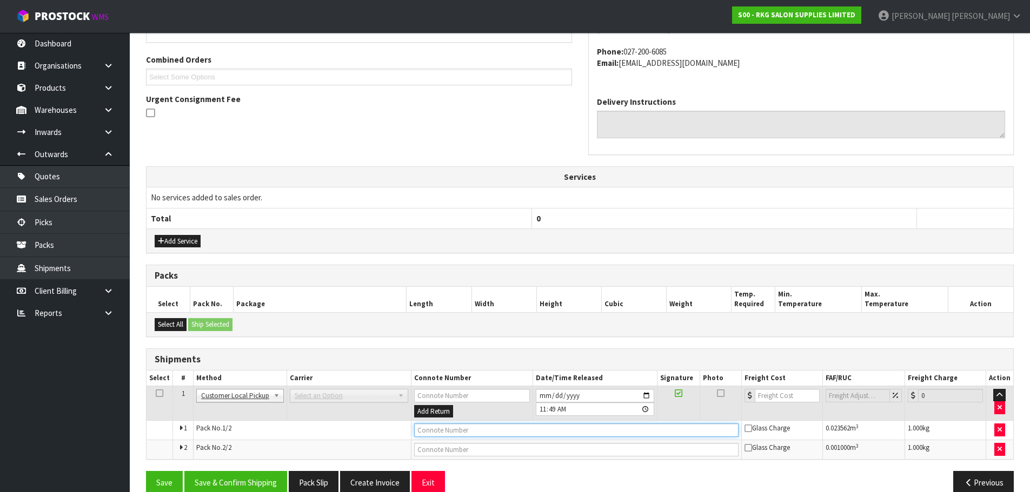
click at [420, 434] on input "text" at bounding box center [576, 431] width 324 height 14
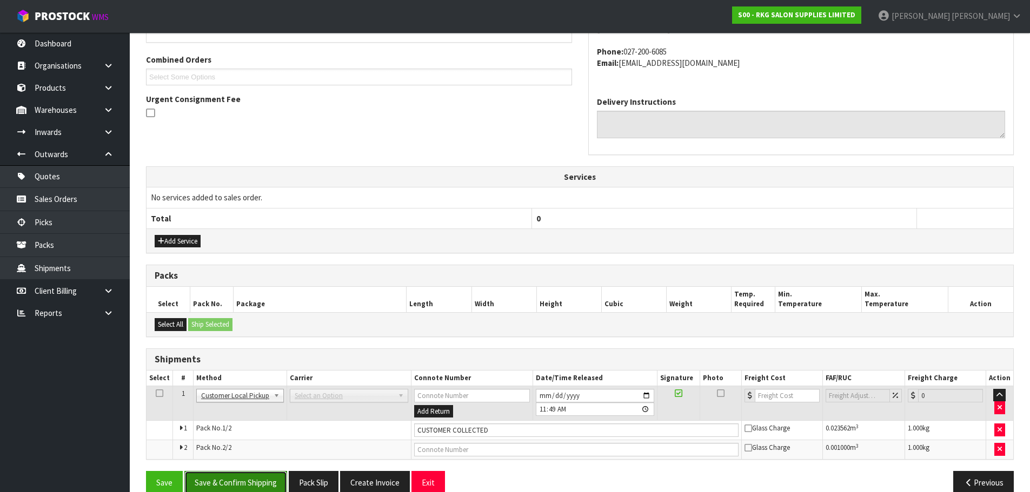
click at [229, 481] on button "Save & Confirm Shipping" at bounding box center [235, 482] width 103 height 23
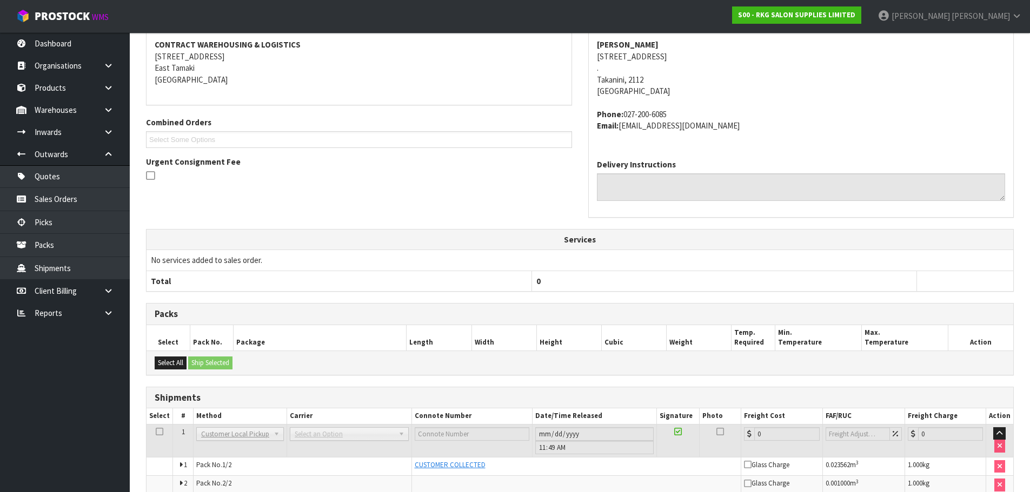
scroll to position [257, 0]
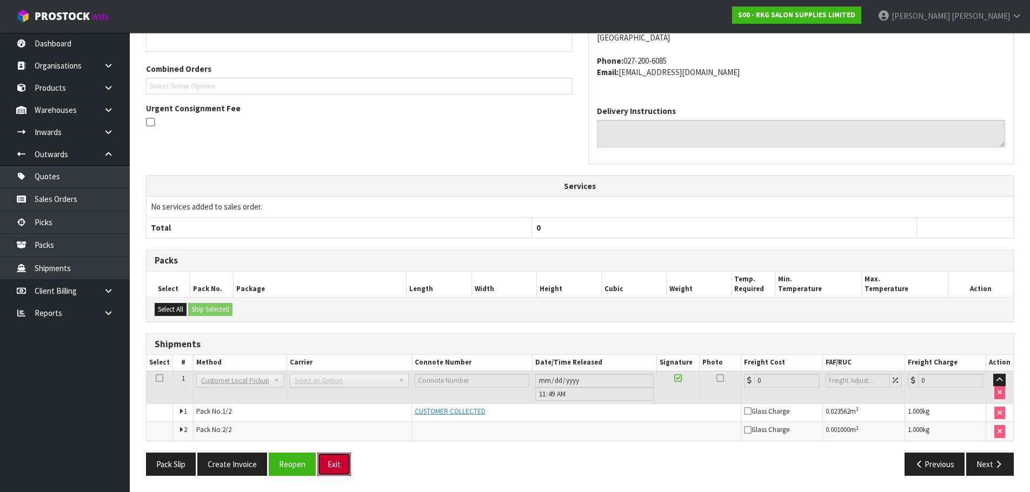
click at [334, 469] on button "Exit" at bounding box center [334, 464] width 34 height 23
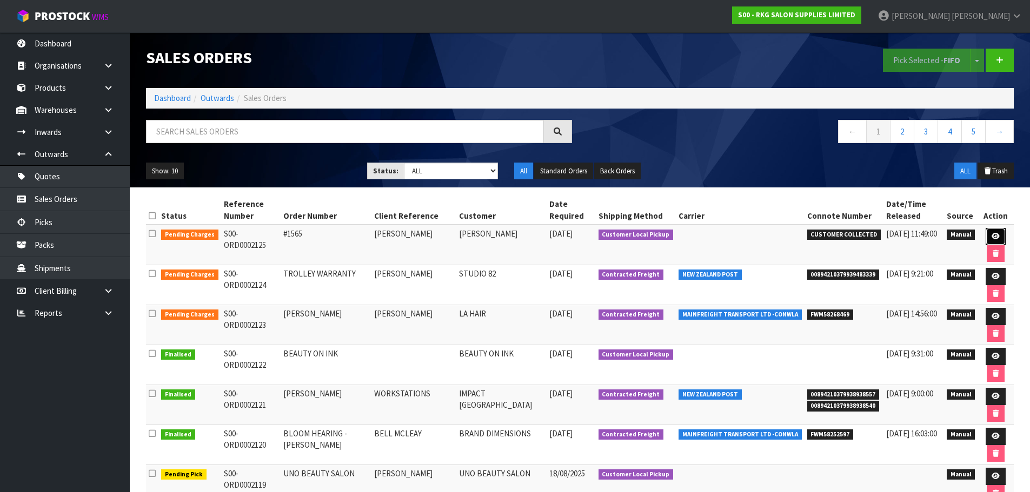
click at [991, 238] on icon at bounding box center [995, 236] width 8 height 7
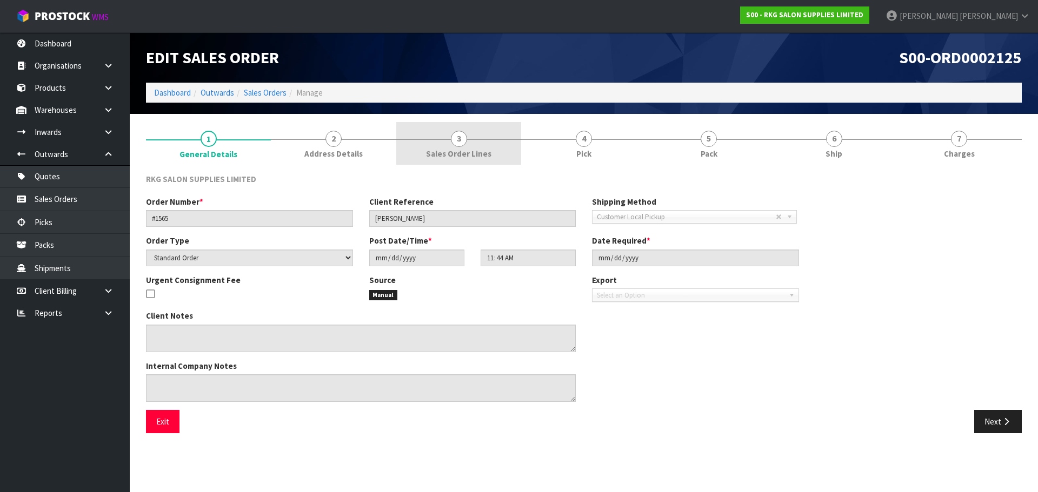
click at [456, 141] on span "3" at bounding box center [459, 139] width 16 height 16
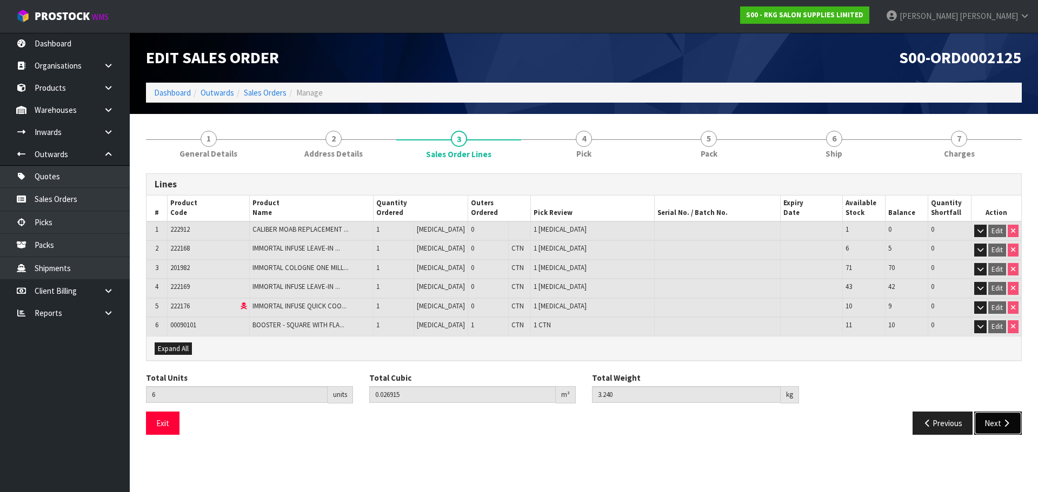
click at [984, 428] on button "Next" at bounding box center [998, 423] width 48 height 23
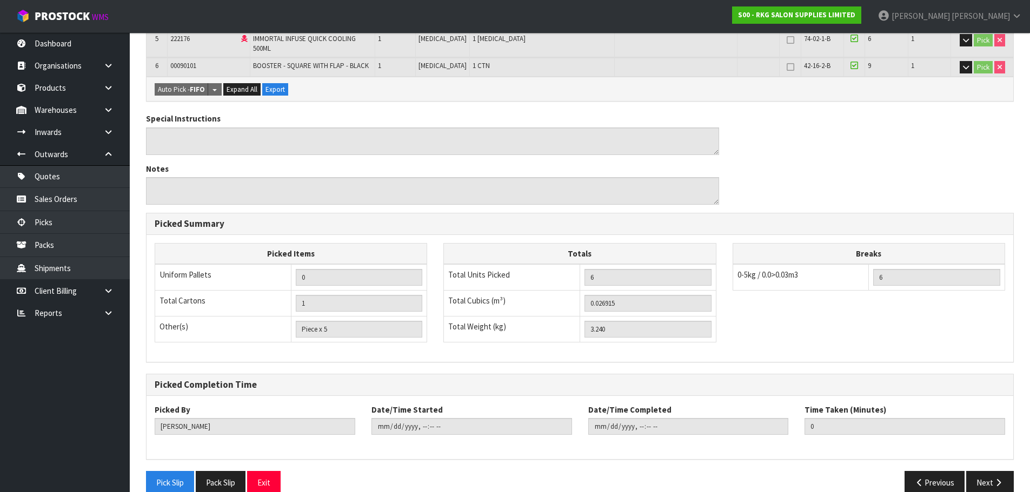
scroll to position [349, 0]
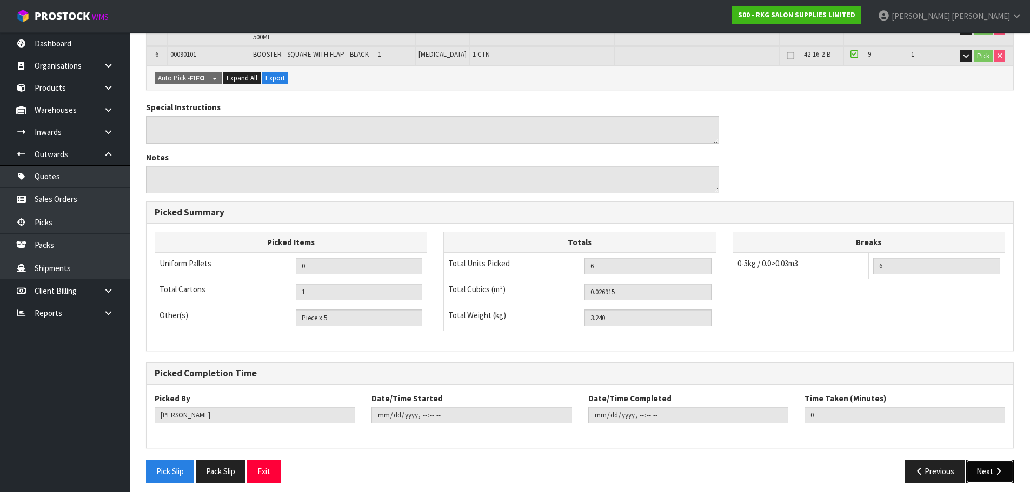
click at [998, 469] on button "Next" at bounding box center [990, 471] width 48 height 23
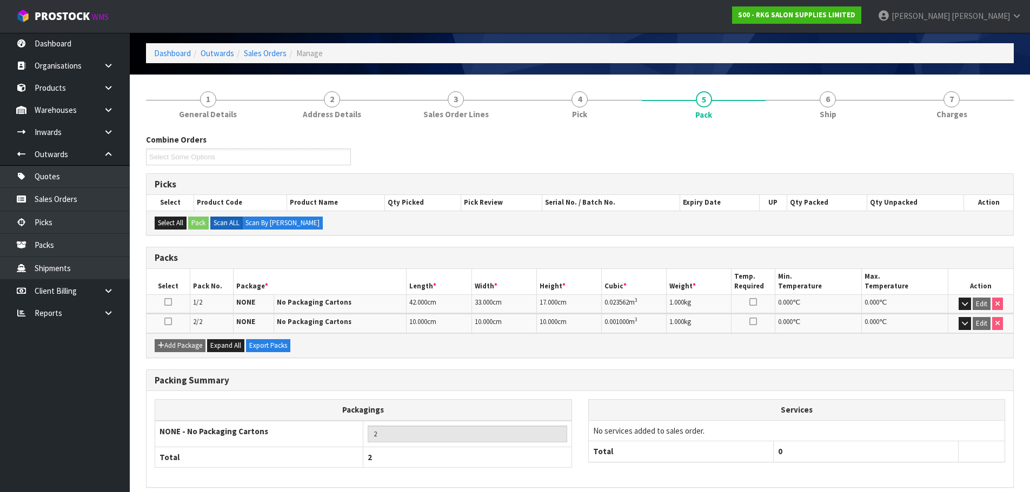
scroll to position [86, 0]
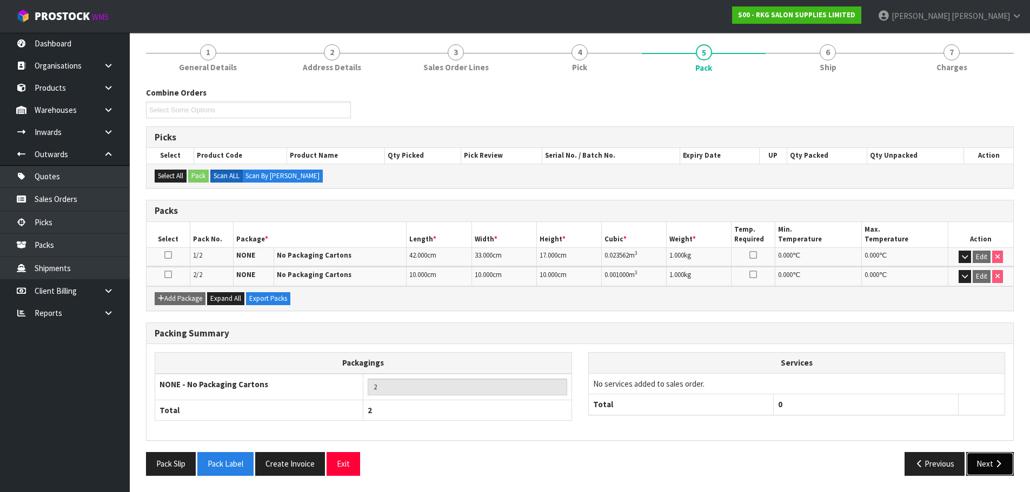
click at [990, 467] on button "Next" at bounding box center [990, 463] width 48 height 23
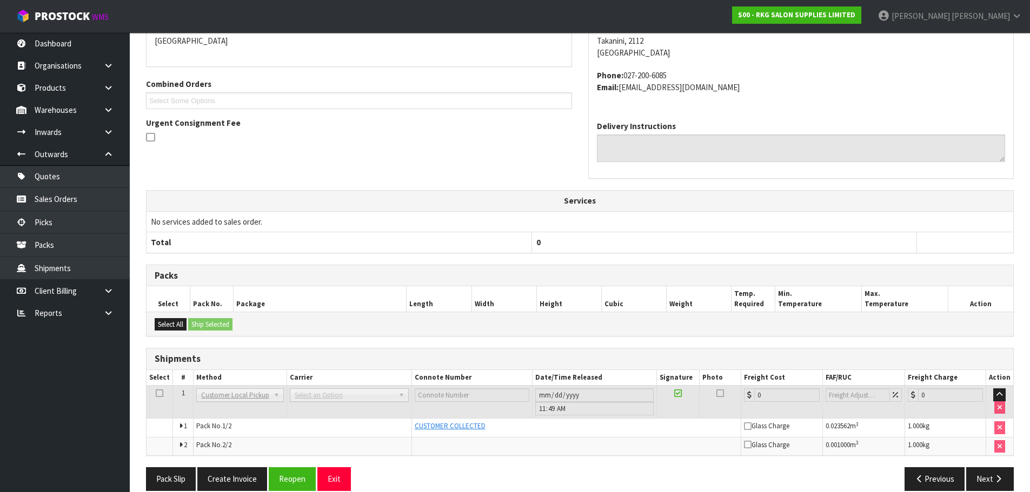
scroll to position [218, 0]
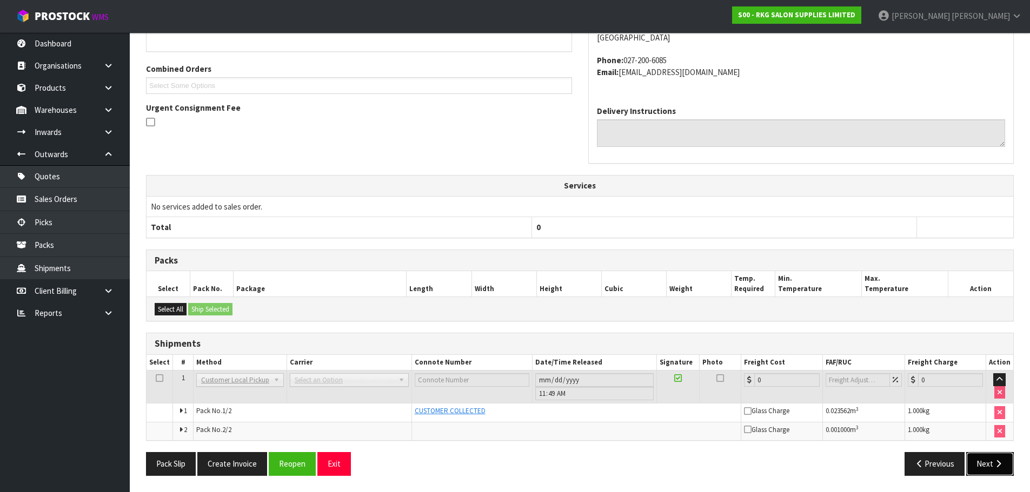
click at [985, 467] on button "Next" at bounding box center [990, 463] width 48 height 23
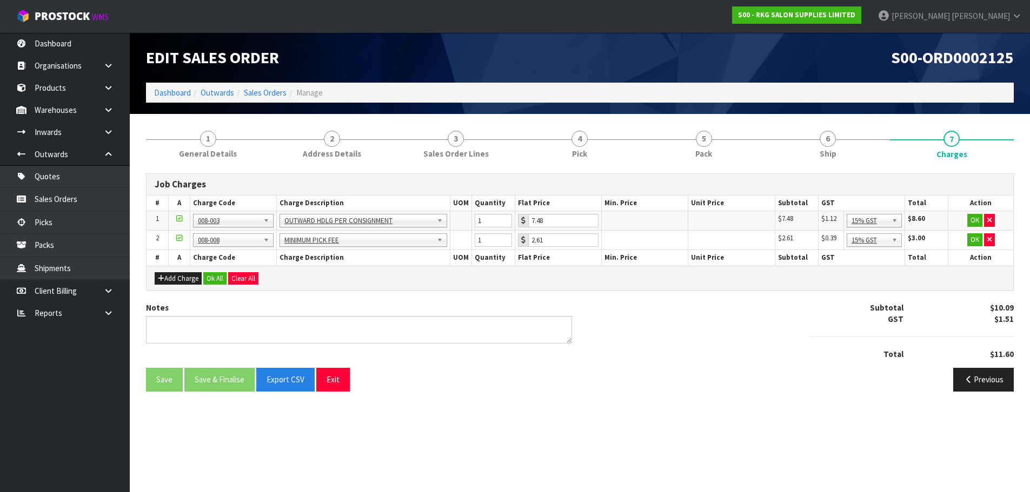
scroll to position [0, 0]
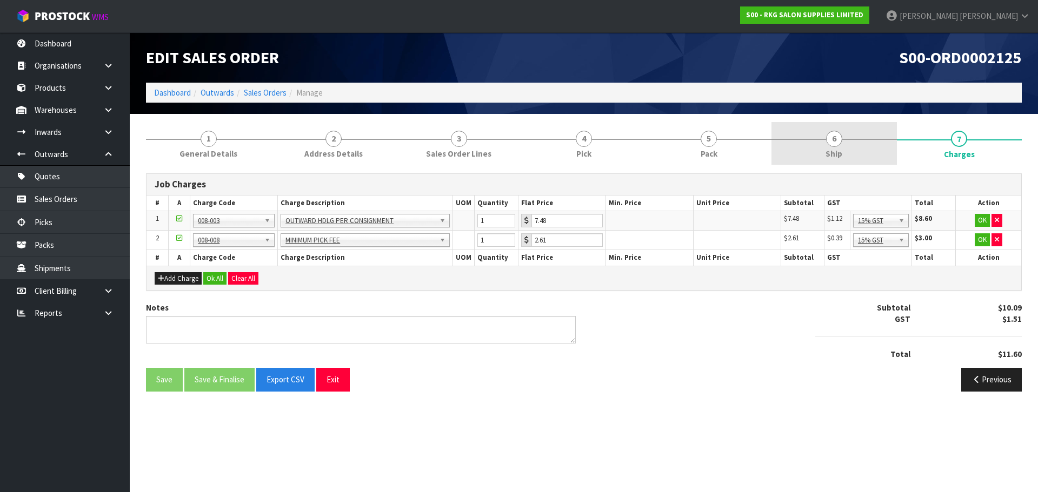
click at [829, 135] on span "6" at bounding box center [834, 139] width 16 height 16
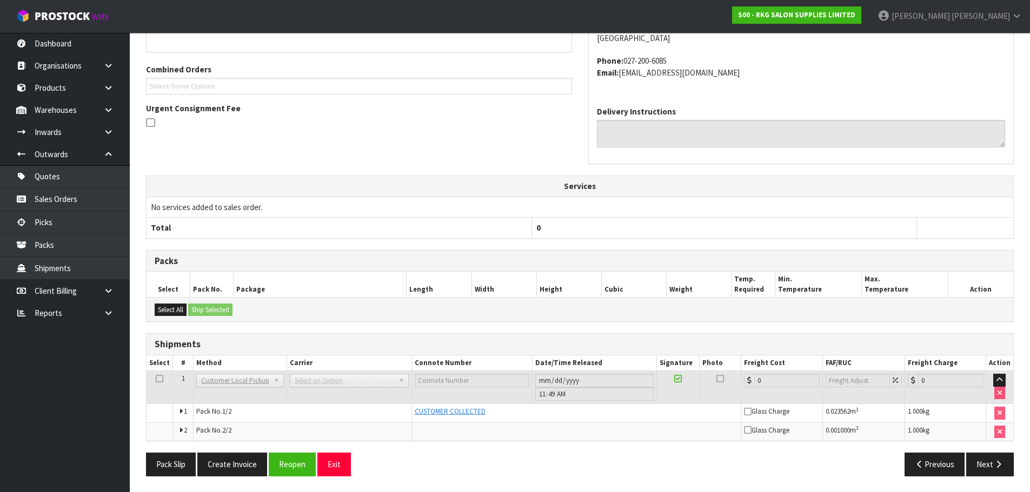
scroll to position [218, 0]
click at [226, 465] on button "Create Invoice" at bounding box center [232, 463] width 70 height 23
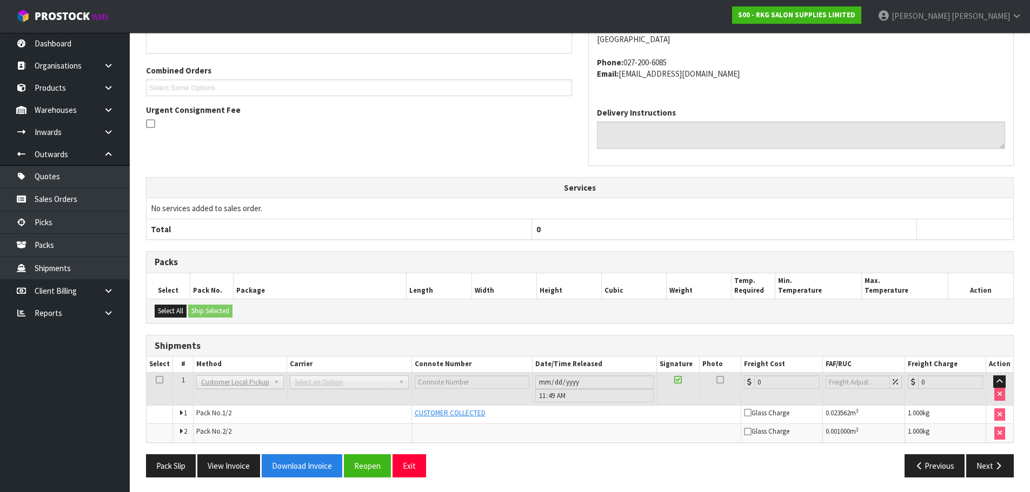
scroll to position [257, 0]
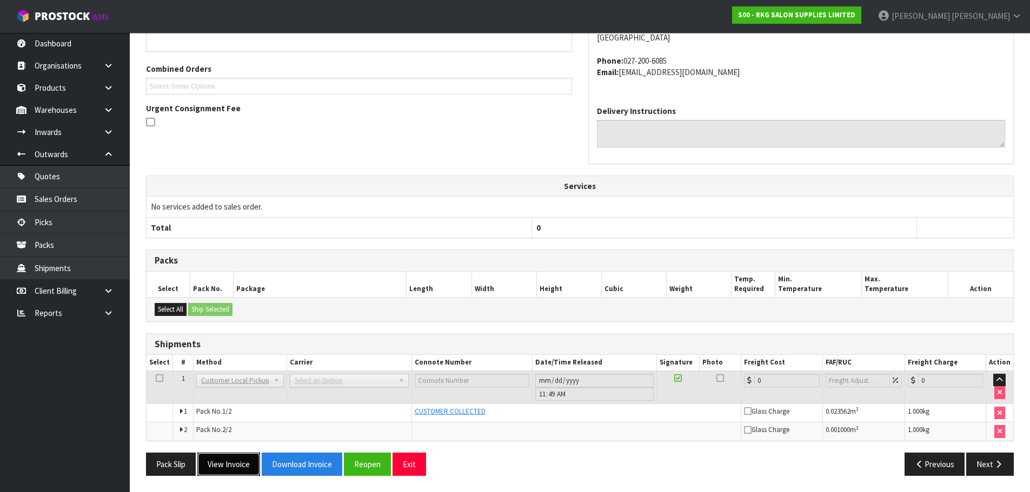
click at [216, 465] on button "View Invoice" at bounding box center [228, 464] width 63 height 23
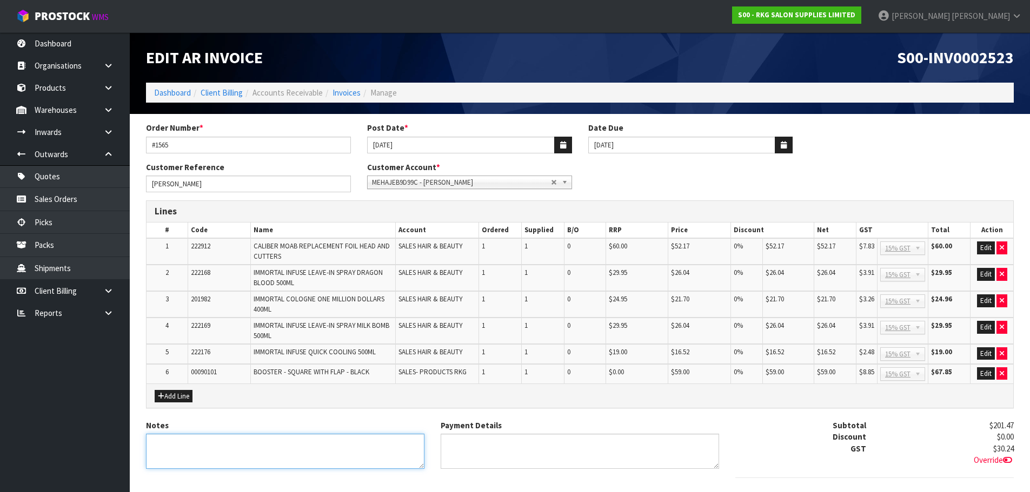
click at [162, 444] on textarea "Notes" at bounding box center [285, 451] width 278 height 35
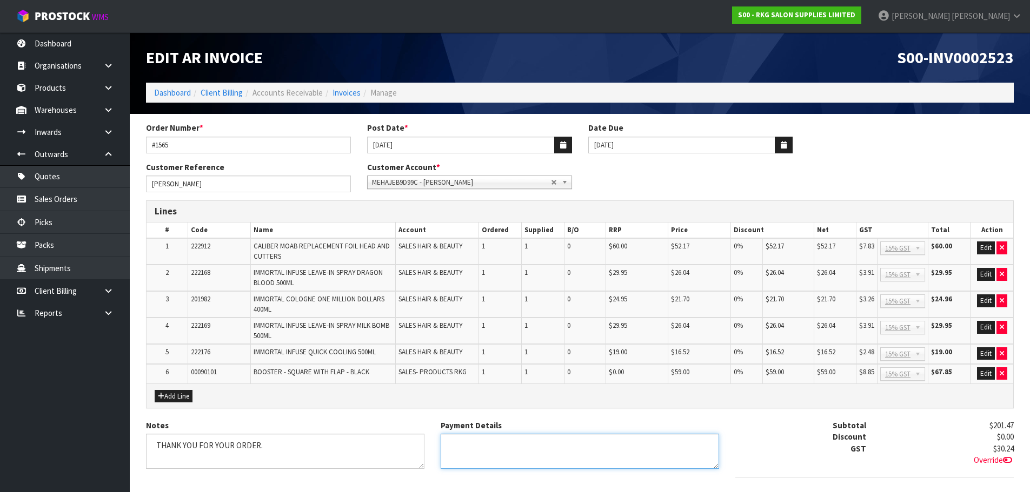
click at [491, 446] on textarea "Payment Details" at bounding box center [579, 451] width 278 height 35
click at [165, 396] on button "Add Line" at bounding box center [174, 396] width 38 height 13
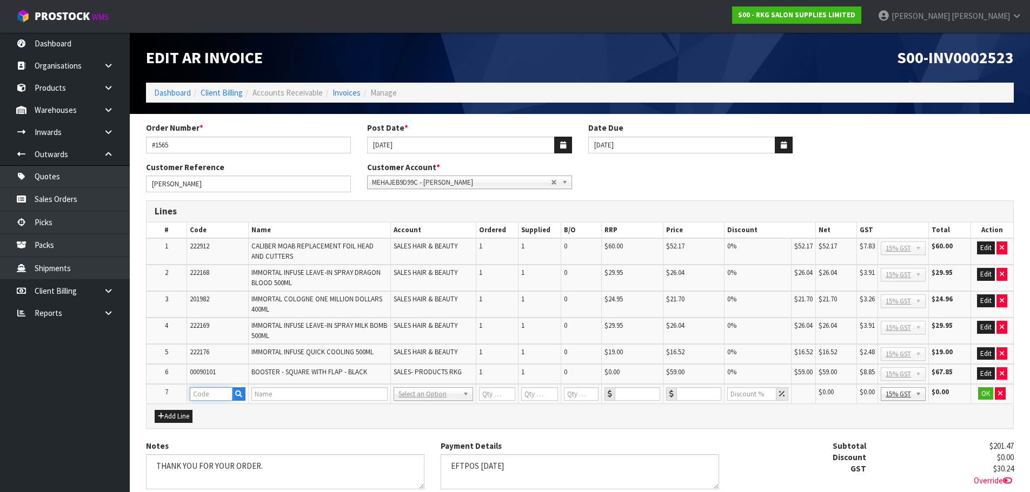
click at [201, 392] on input "text" at bounding box center [211, 395] width 43 height 14
drag, startPoint x: 218, startPoint y: 396, endPoint x: 188, endPoint y: 398, distance: 30.3
click at [188, 398] on td "CC" at bounding box center [217, 394] width 62 height 20
click at [236, 398] on button "button" at bounding box center [239, 395] width 14 height 14
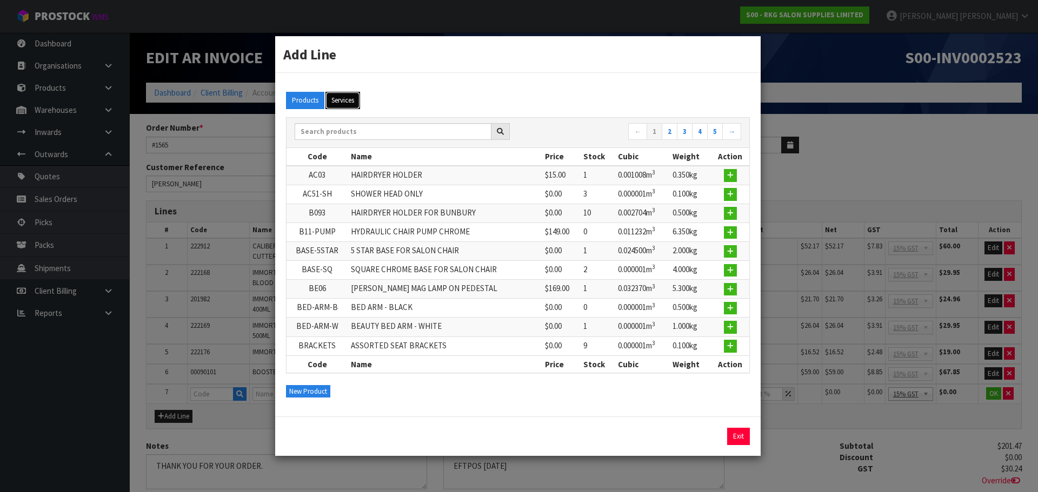
click at [344, 105] on button "Services" at bounding box center [342, 100] width 35 height 17
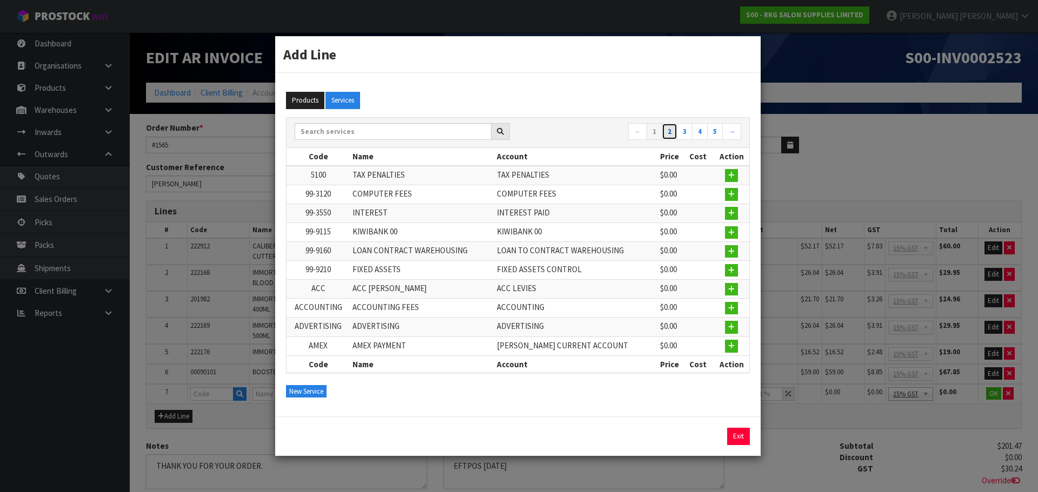
click at [670, 132] on link "2" at bounding box center [670, 131] width 16 height 17
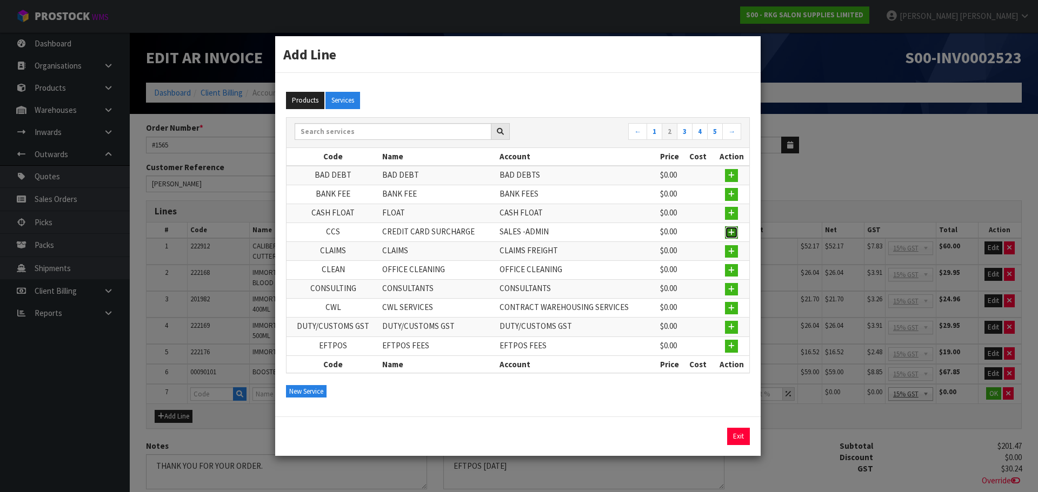
click at [730, 231] on icon "button" at bounding box center [731, 232] width 6 height 7
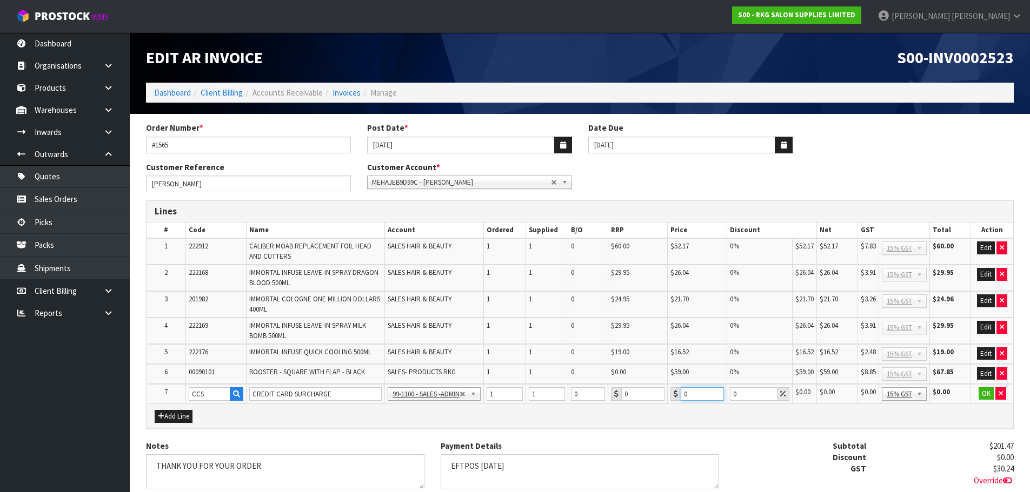
drag, startPoint x: 699, startPoint y: 395, endPoint x: 674, endPoint y: 395, distance: 25.4
click at [674, 395] on div "0" at bounding box center [697, 395] width 54 height 14
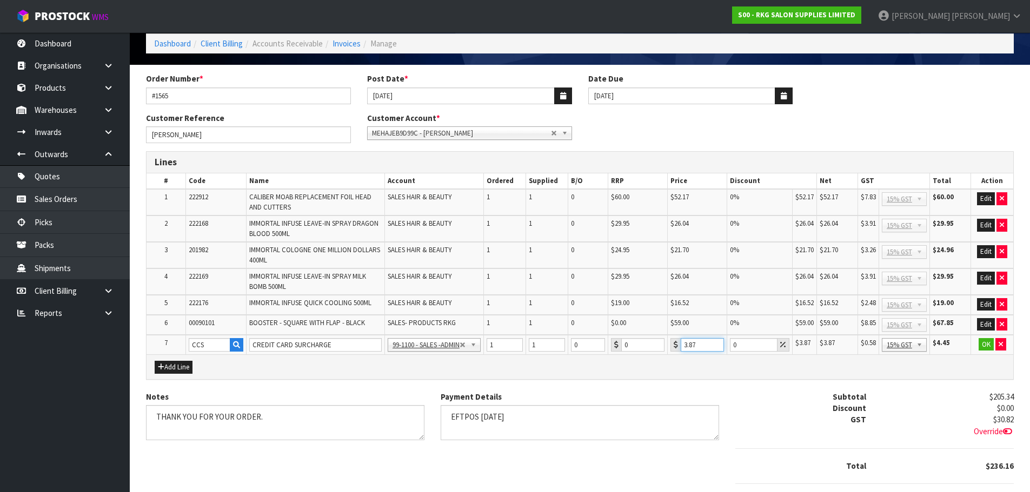
scroll to position [108, 0]
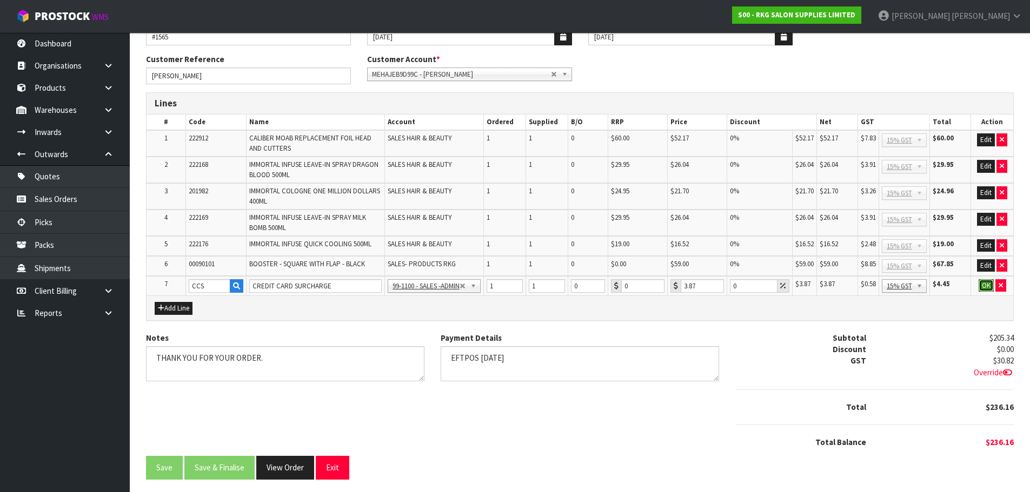
click at [986, 288] on button "OK" at bounding box center [985, 285] width 15 height 13
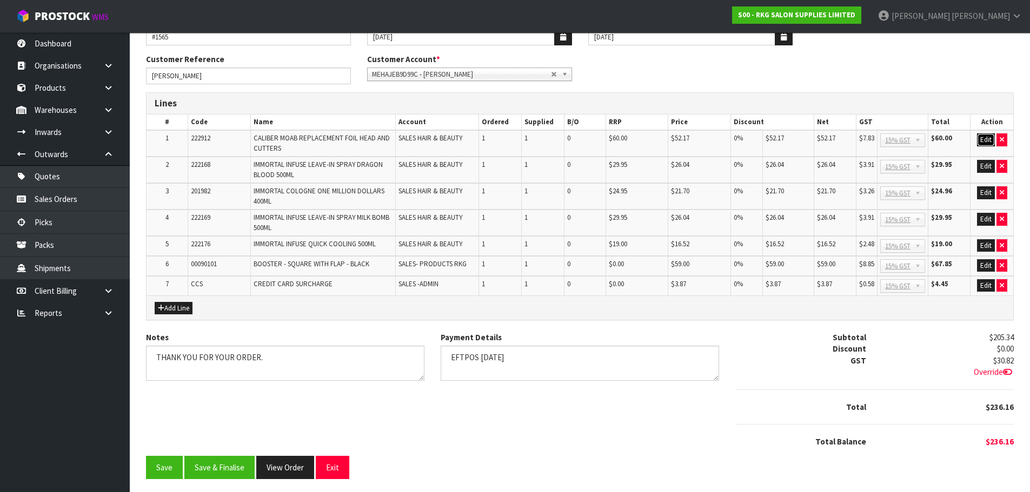
click at [980, 138] on button "Edit" at bounding box center [986, 139] width 18 height 13
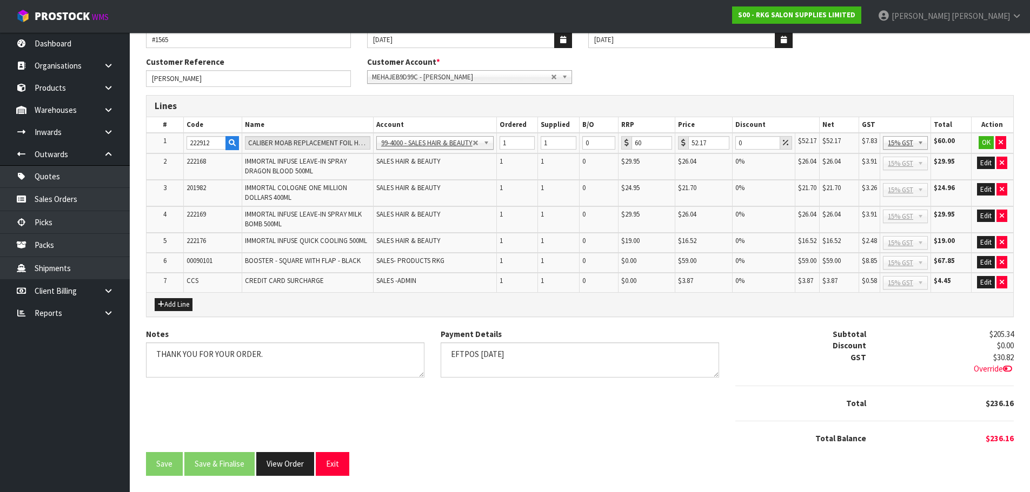
scroll to position [105, 0]
drag, startPoint x: 746, startPoint y: 140, endPoint x: 733, endPoint y: 141, distance: 12.4
click at [733, 141] on td "0" at bounding box center [763, 143] width 63 height 21
click at [982, 144] on button "OK" at bounding box center [985, 142] width 15 height 13
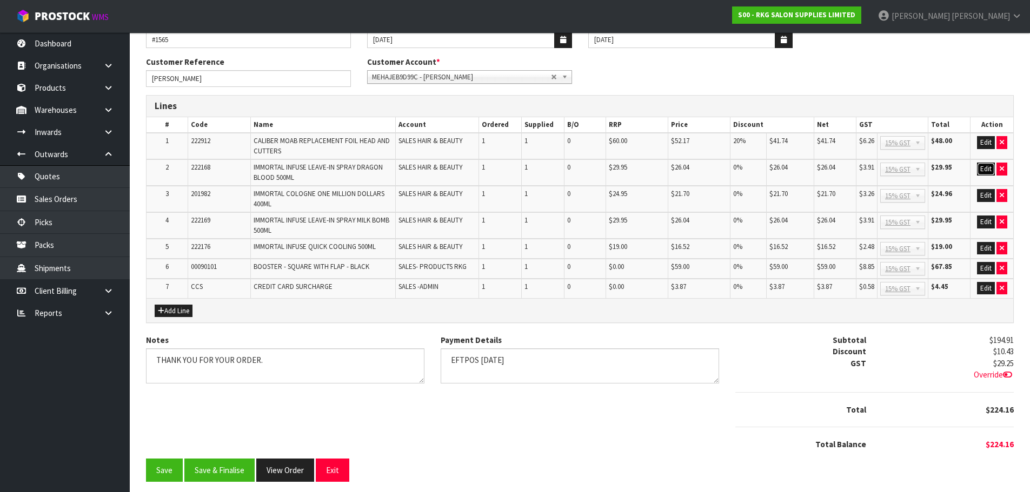
click at [980, 169] on button "Edit" at bounding box center [986, 169] width 18 height 13
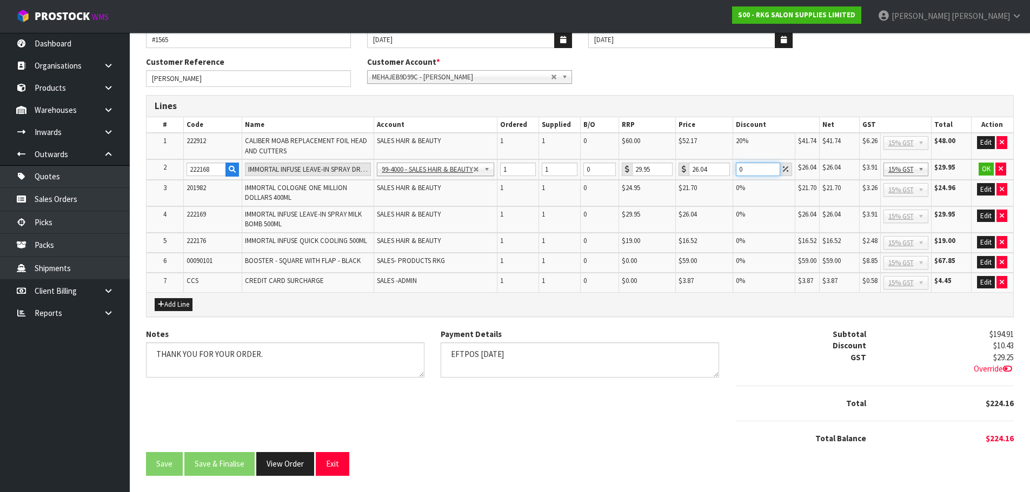
drag, startPoint x: 745, startPoint y: 169, endPoint x: 732, endPoint y: 169, distance: 13.5
click at [732, 169] on tr "2 222168 IMMORTAL INFUSE LEAVE-IN SPRAY DRAGON BLOOD 500ML 99-1100 - SALES -ADM…" at bounding box center [579, 169] width 866 height 21
drag, startPoint x: 753, startPoint y: 171, endPoint x: 727, endPoint y: 173, distance: 26.0
click at [727, 173] on tr "2 222168 IMMORTAL INFUSE LEAVE-IN SPRAY DRAGON BLOOD 500ML 99-1100 - SALES -ADM…" at bounding box center [579, 169] width 866 height 21
drag, startPoint x: 749, startPoint y: 171, endPoint x: 734, endPoint y: 171, distance: 14.1
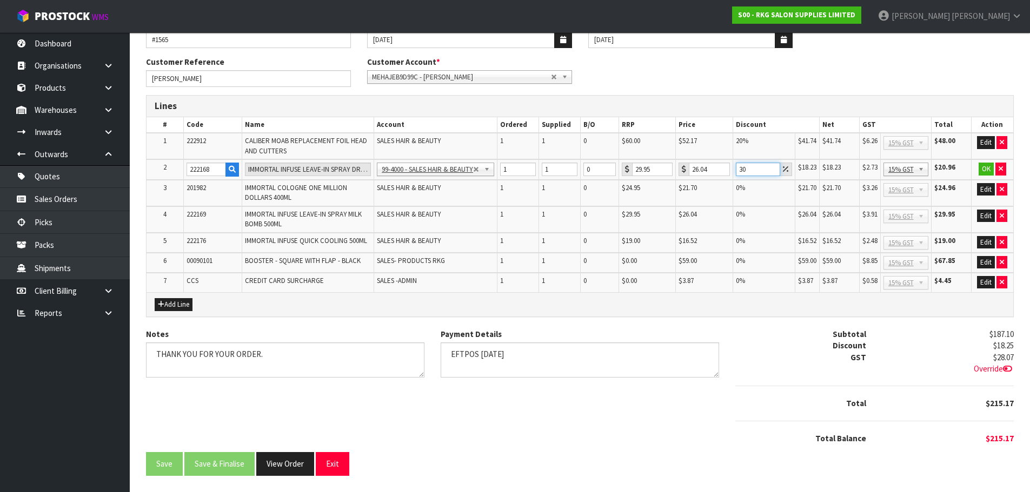
click at [734, 171] on td "30" at bounding box center [764, 169] width 62 height 21
click at [983, 168] on button "OK" at bounding box center [985, 169] width 15 height 13
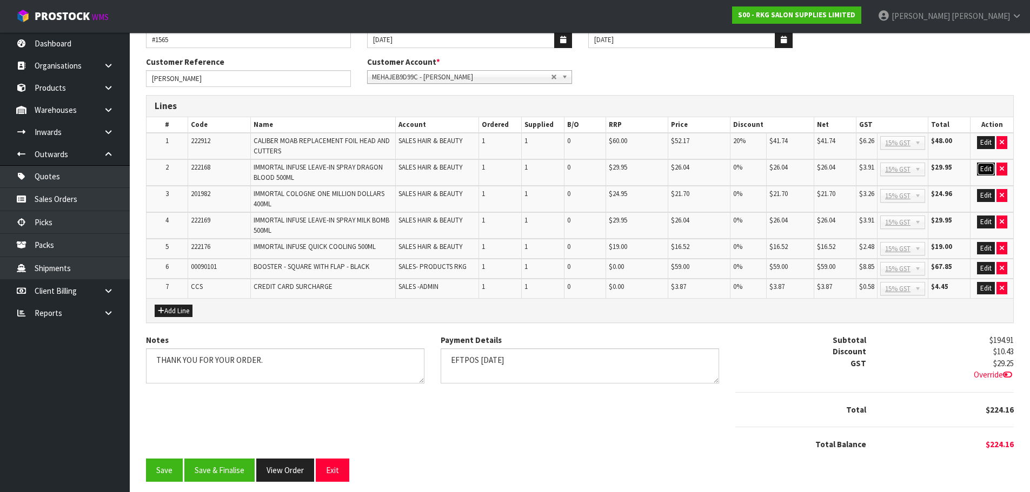
click at [983, 171] on button "Edit" at bounding box center [986, 169] width 18 height 13
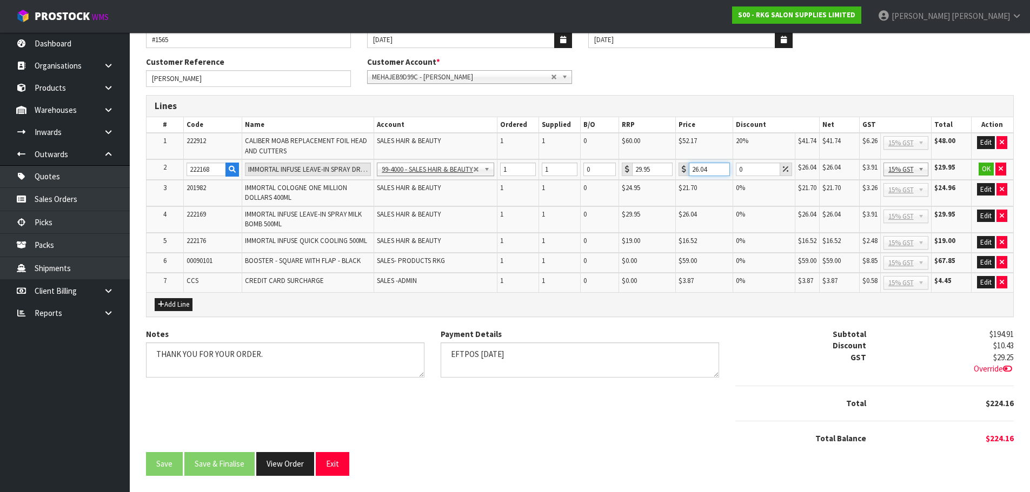
drag, startPoint x: 706, startPoint y: 170, endPoint x: 689, endPoint y: 170, distance: 17.8
click at [689, 170] on input "26.04" at bounding box center [709, 170] width 41 height 14
click at [983, 170] on button "OK" at bounding box center [985, 169] width 15 height 13
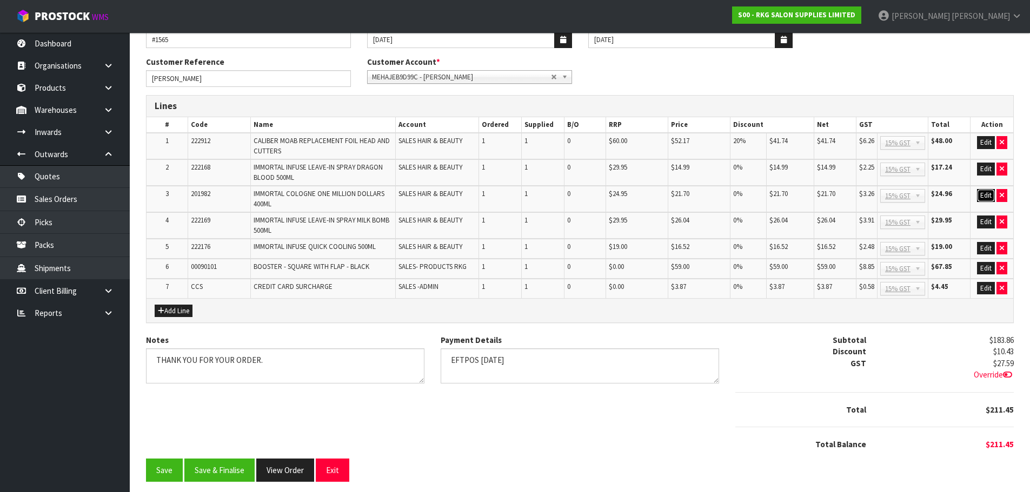
click at [980, 195] on button "Edit" at bounding box center [986, 195] width 18 height 13
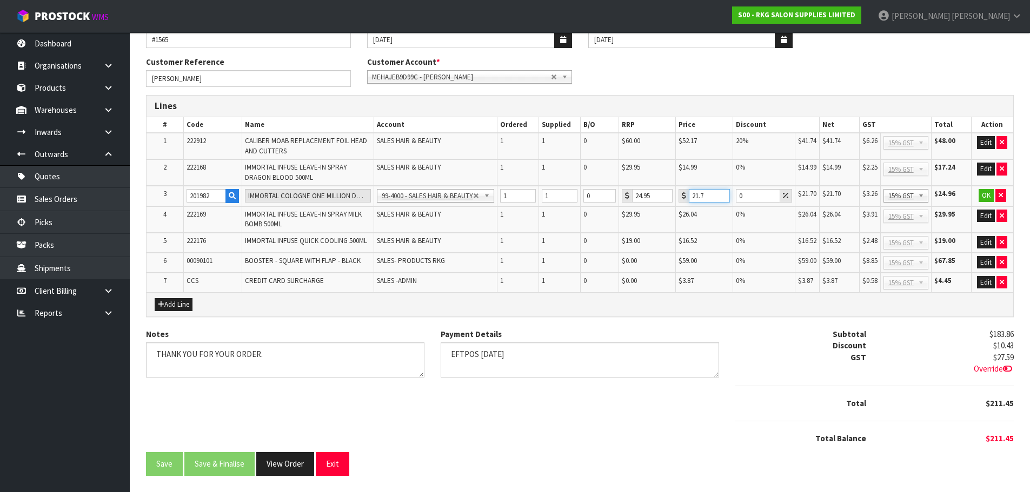
drag, startPoint x: 706, startPoint y: 196, endPoint x: 682, endPoint y: 196, distance: 24.3
click at [682, 196] on div "21.7" at bounding box center [703, 196] width 51 height 14
click at [986, 200] on button "OK" at bounding box center [985, 195] width 15 height 13
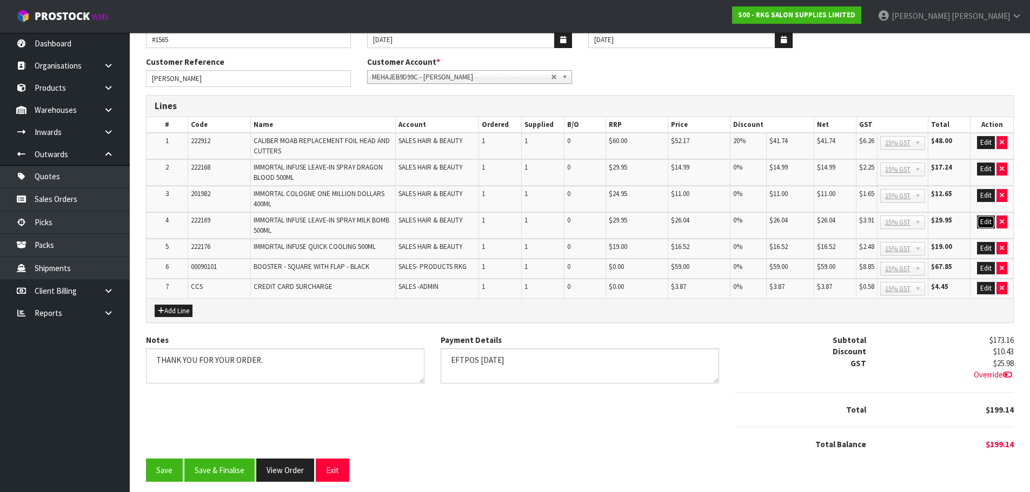
click at [984, 221] on button "Edit" at bounding box center [986, 222] width 18 height 13
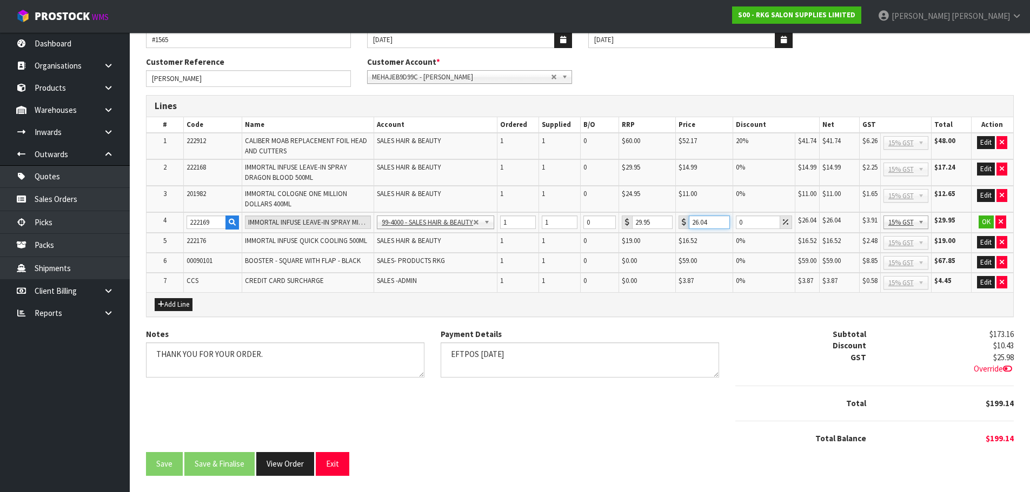
drag, startPoint x: 710, startPoint y: 224, endPoint x: 687, endPoint y: 224, distance: 22.7
click at [687, 224] on div "26.04" at bounding box center [703, 223] width 51 height 14
click at [984, 218] on button "OK" at bounding box center [985, 222] width 15 height 13
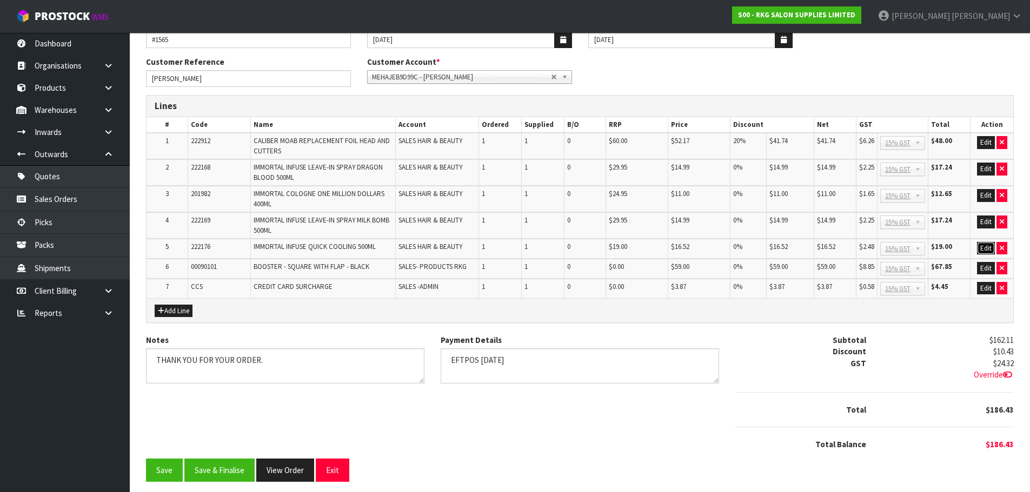
click at [983, 250] on button "Edit" at bounding box center [986, 248] width 18 height 13
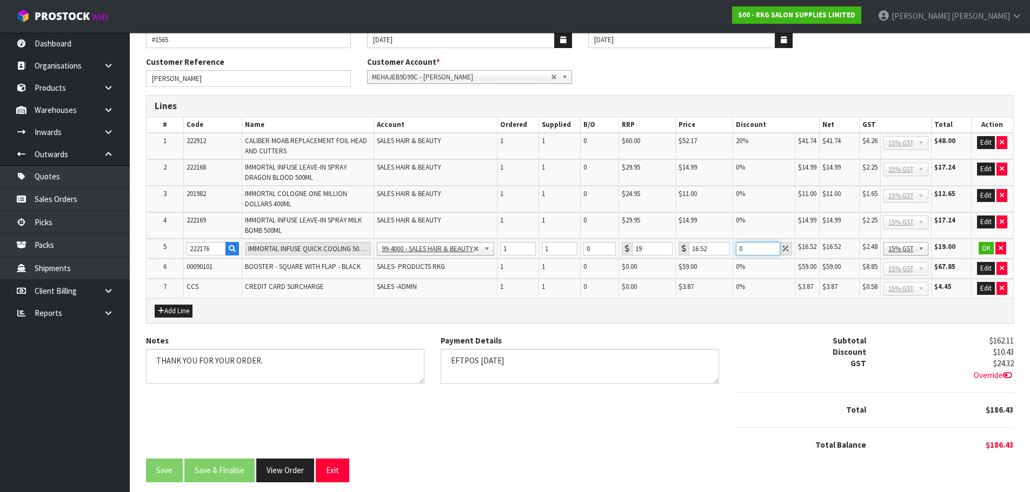
drag, startPoint x: 749, startPoint y: 251, endPoint x: 728, endPoint y: 251, distance: 20.5
click at [728, 251] on tr "5 222176 IMMORTAL INFUSE QUICK COOLING 500ML 99-1100 - SALES -ADMIN 99-1105 - S…" at bounding box center [579, 249] width 866 height 21
click at [985, 248] on button "OK" at bounding box center [985, 248] width 15 height 13
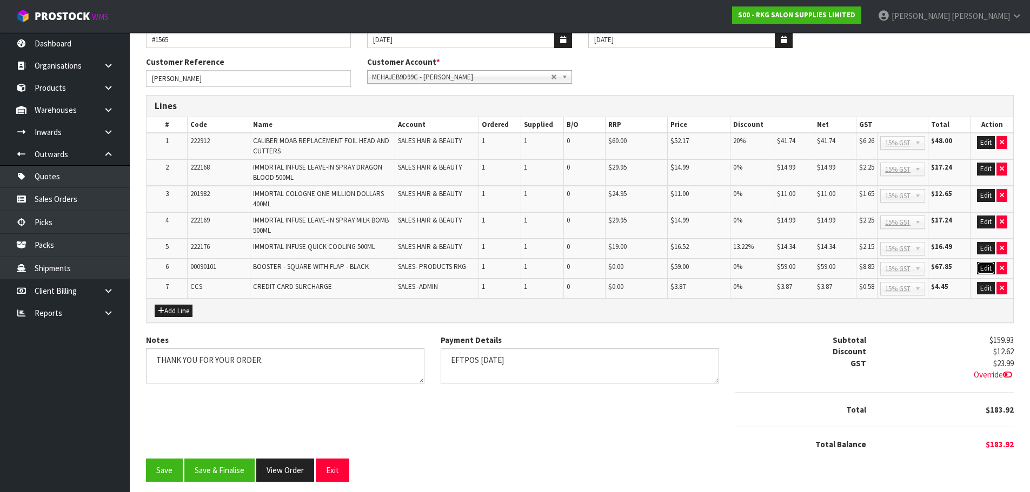
click at [980, 271] on button "Edit" at bounding box center [986, 268] width 18 height 13
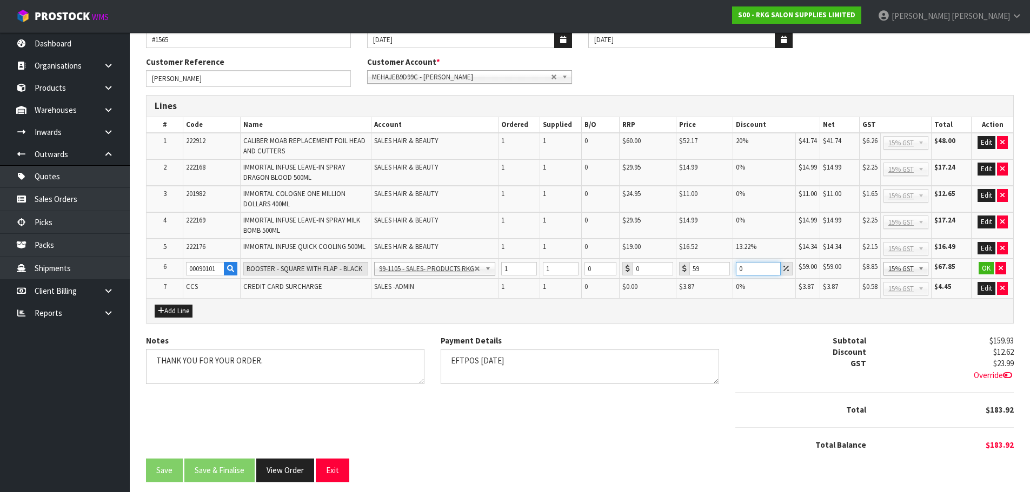
drag, startPoint x: 746, startPoint y: 267, endPoint x: 736, endPoint y: 266, distance: 10.3
click at [736, 266] on input "0" at bounding box center [758, 269] width 44 height 14
click at [984, 270] on button "OK" at bounding box center [985, 268] width 15 height 13
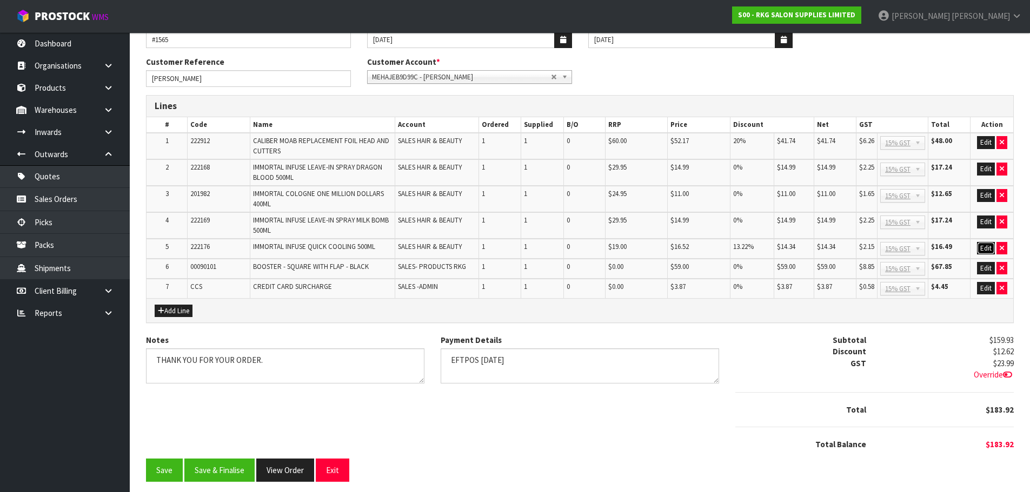
click at [983, 251] on button "Edit" at bounding box center [986, 248] width 18 height 13
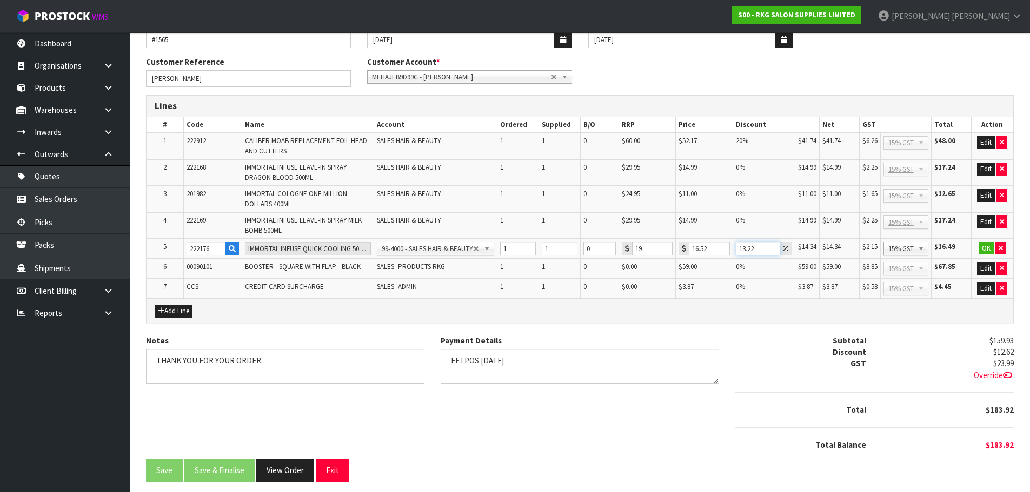
drag, startPoint x: 757, startPoint y: 245, endPoint x: 723, endPoint y: 249, distance: 33.7
click at [723, 249] on tr "5 222176 IMMORTAL INFUSE QUICK COOLING 500ML 99-1100 - SALES -ADMIN 99-1105 - S…" at bounding box center [579, 249] width 866 height 21
drag, startPoint x: 709, startPoint y: 249, endPoint x: 683, endPoint y: 252, distance: 25.6
click at [683, 252] on div "16.52" at bounding box center [703, 249] width 51 height 14
click at [985, 252] on button "OK" at bounding box center [985, 248] width 15 height 13
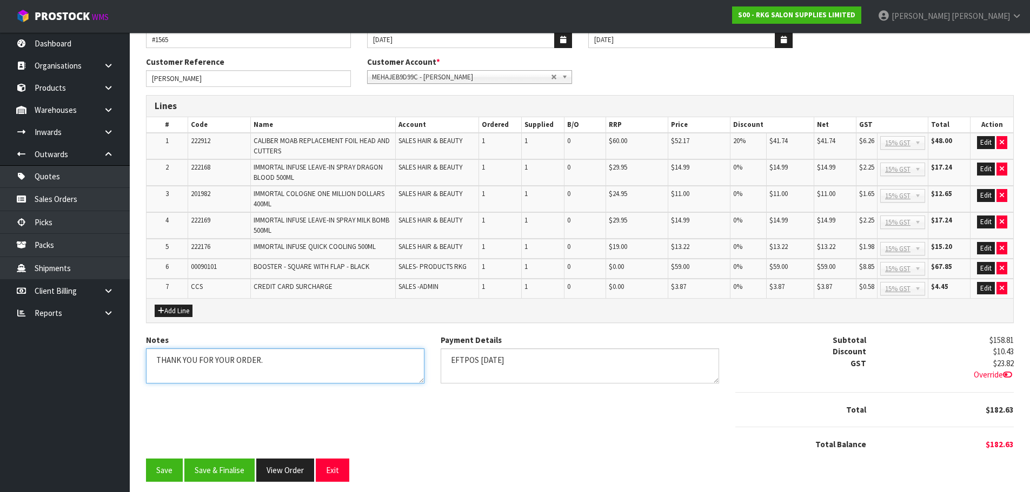
click at [302, 363] on textarea "Notes" at bounding box center [285, 366] width 278 height 35
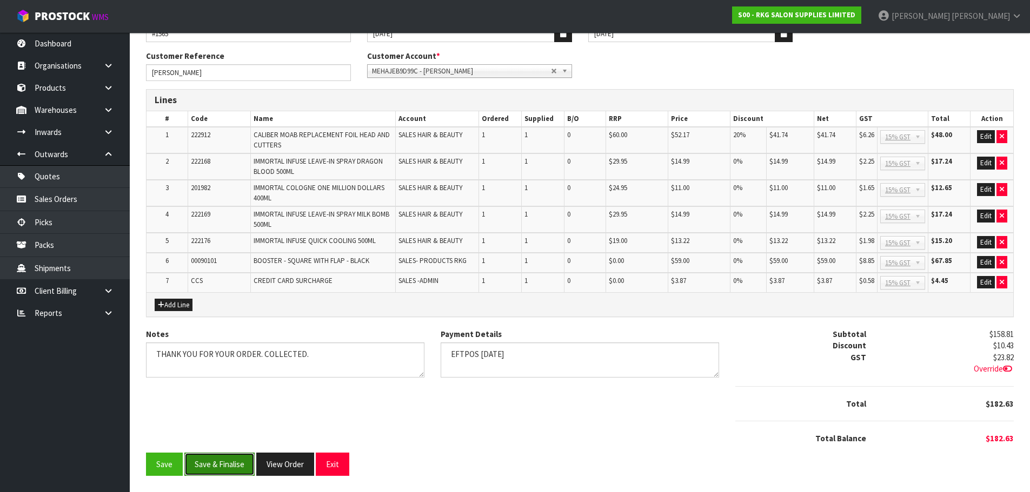
click at [226, 466] on button "Save & Finalise" at bounding box center [219, 464] width 70 height 23
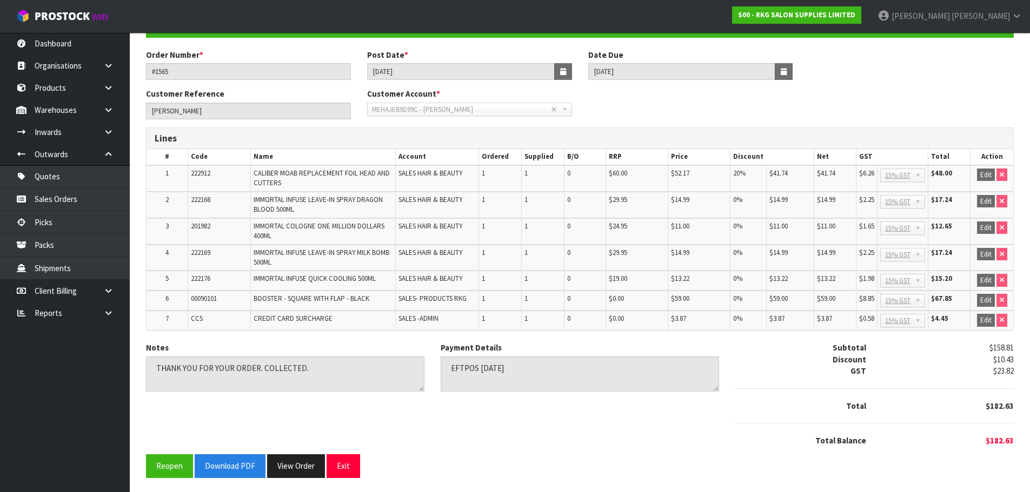
scroll to position [115, 0]
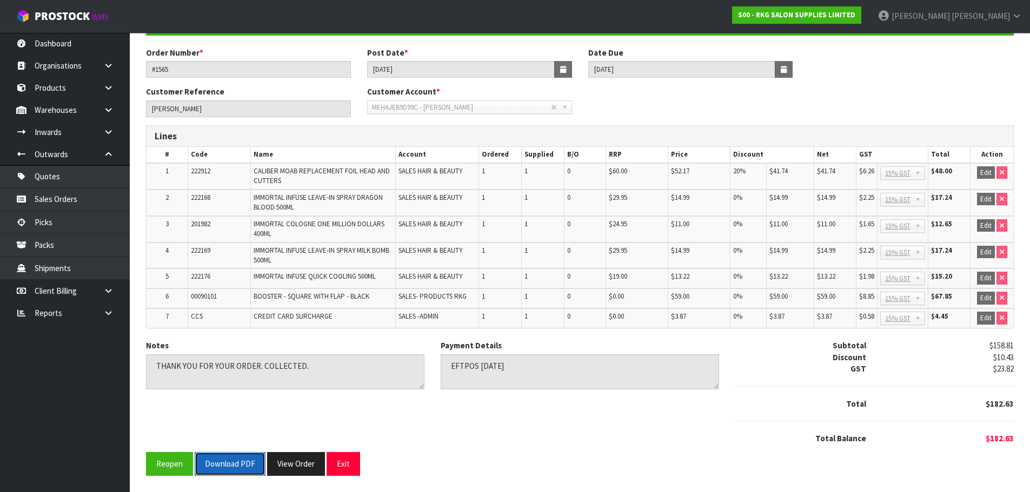
click at [235, 463] on button "Download PDF" at bounding box center [230, 463] width 71 height 23
click at [343, 463] on button "Exit" at bounding box center [343, 463] width 34 height 23
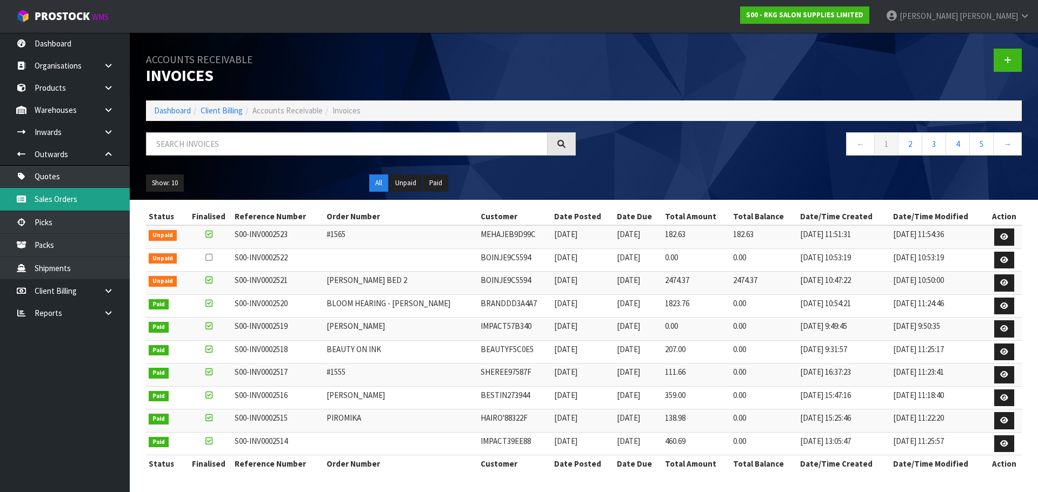
click at [58, 202] on link "Sales Orders" at bounding box center [65, 199] width 130 height 22
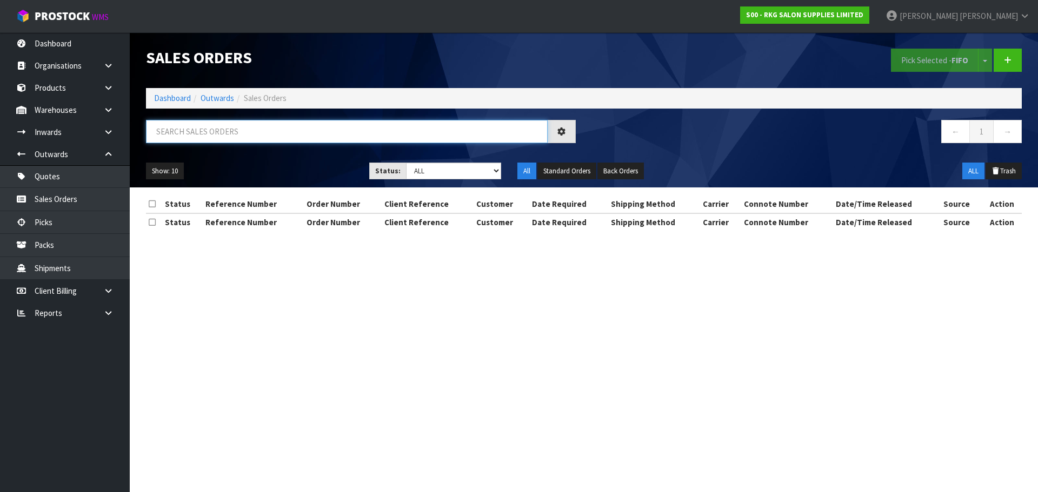
click at [189, 135] on input "text" at bounding box center [347, 131] width 402 height 23
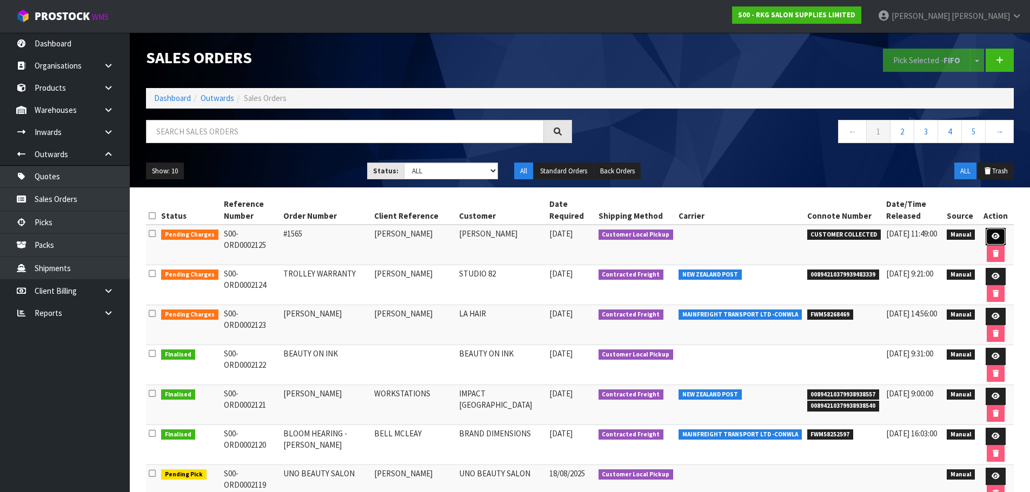
click at [993, 237] on icon at bounding box center [995, 236] width 8 height 7
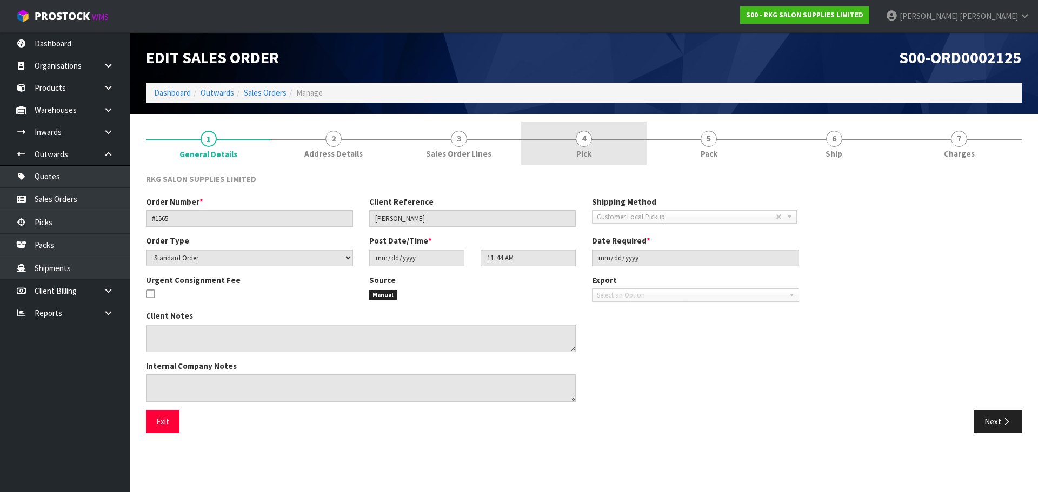
click at [585, 144] on span "4" at bounding box center [584, 139] width 16 height 16
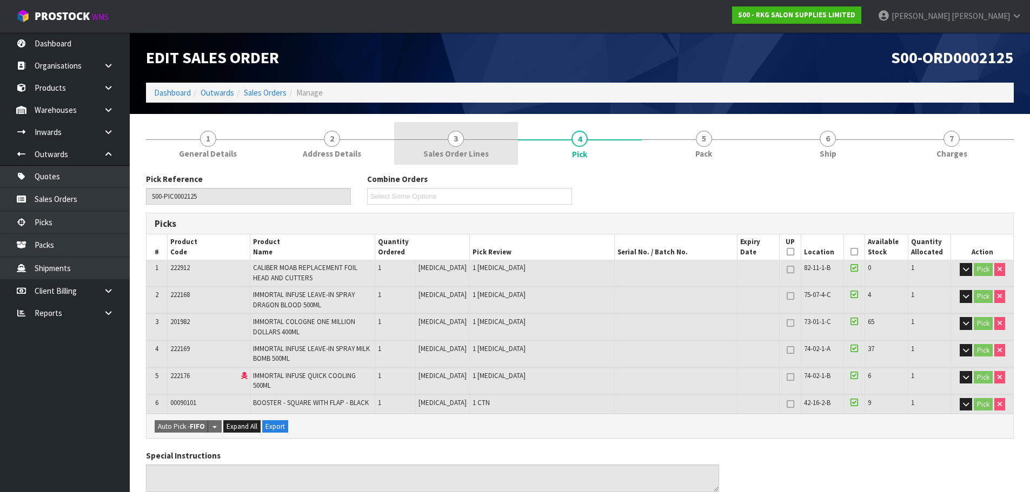
click at [465, 146] on link "3 Sales Order Lines" at bounding box center [456, 143] width 124 height 43
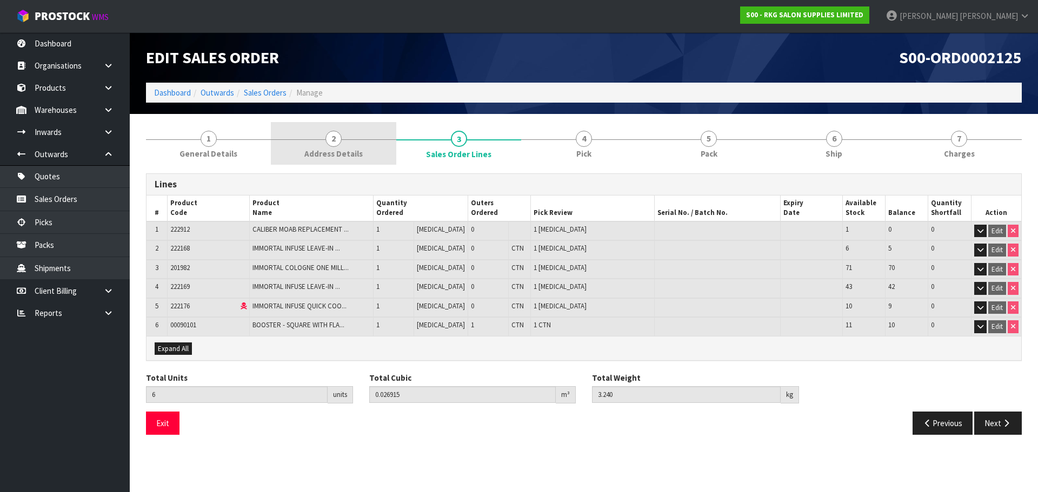
click at [331, 145] on span "2" at bounding box center [333, 139] width 16 height 16
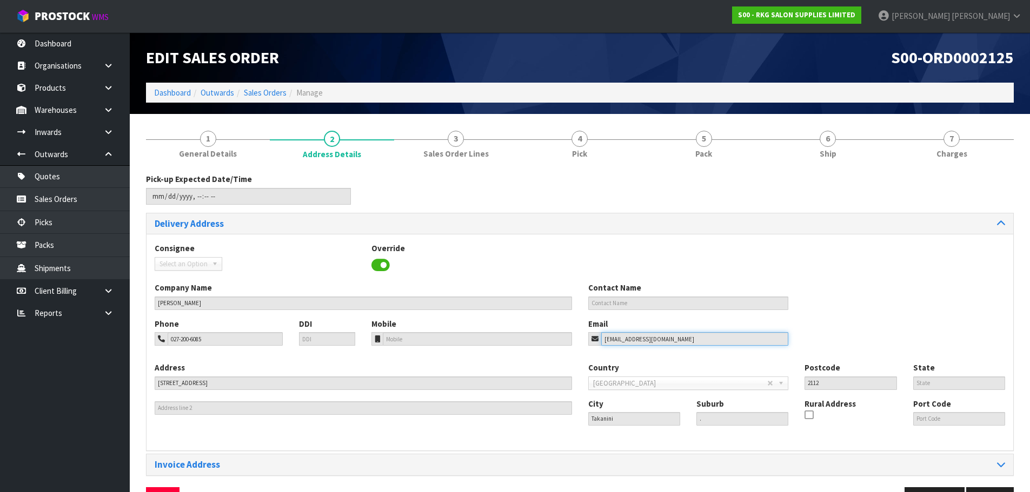
drag, startPoint x: 690, startPoint y: 338, endPoint x: 561, endPoint y: 346, distance: 128.9
click at [561, 346] on div "Phone 027-200-6085 DDI Mobile Email tanumehawjenkins@gmail.com" at bounding box center [579, 340] width 866 height 44
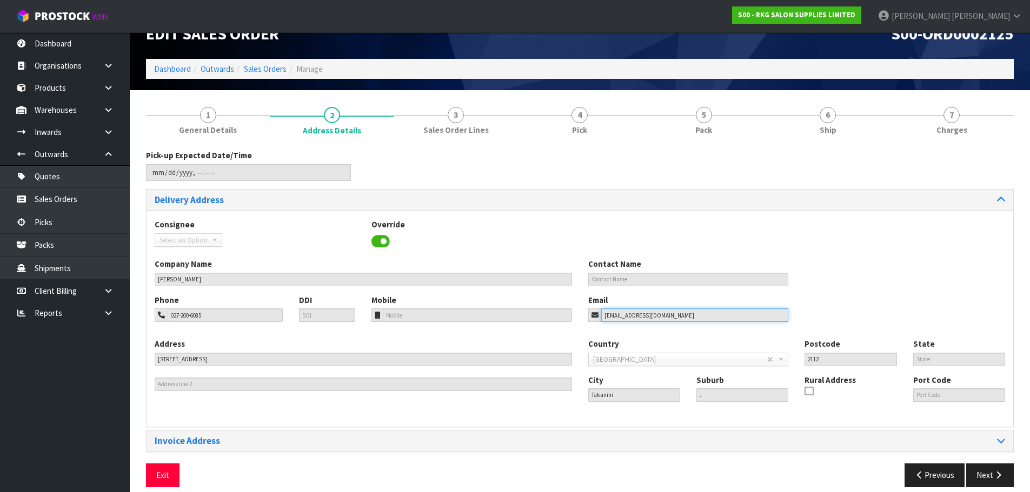
scroll to position [35, 0]
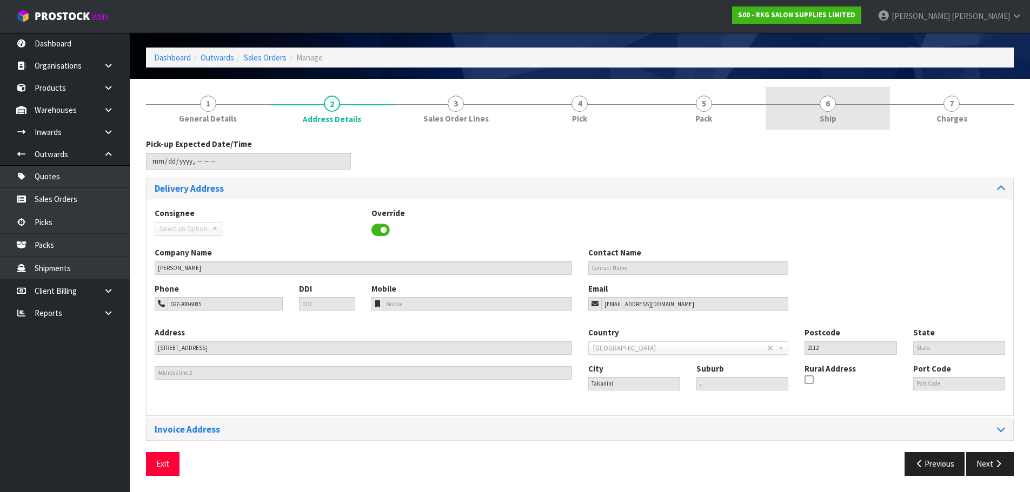
click at [832, 102] on span "6" at bounding box center [827, 104] width 16 height 16
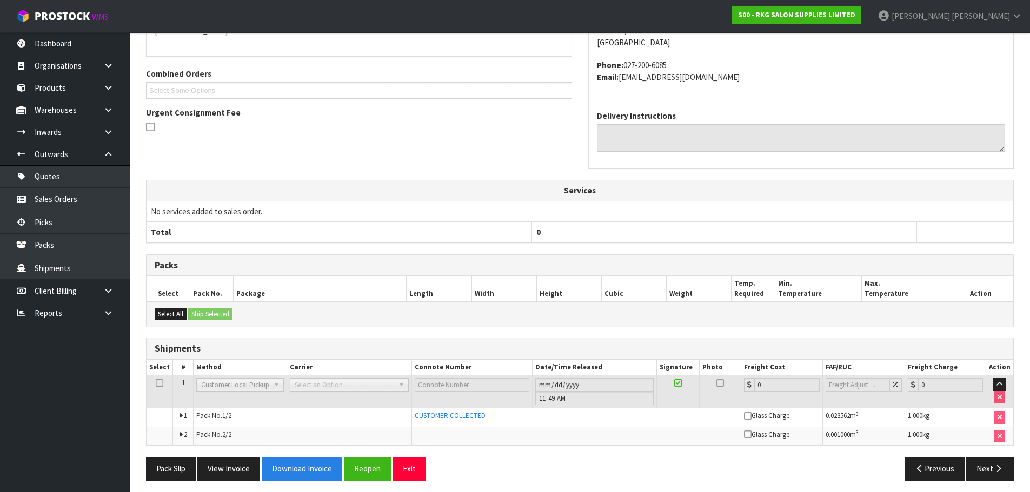
scroll to position [218, 0]
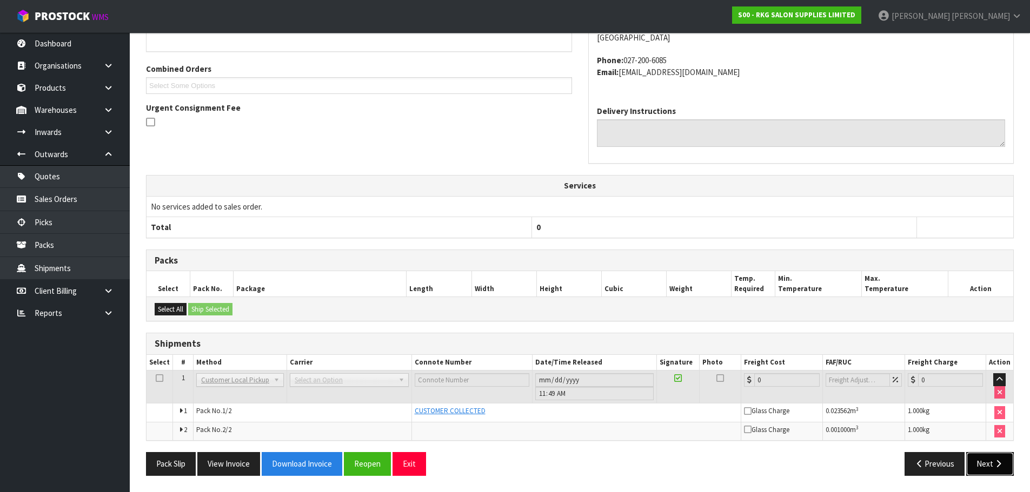
click at [990, 462] on button "Next" at bounding box center [990, 463] width 48 height 23
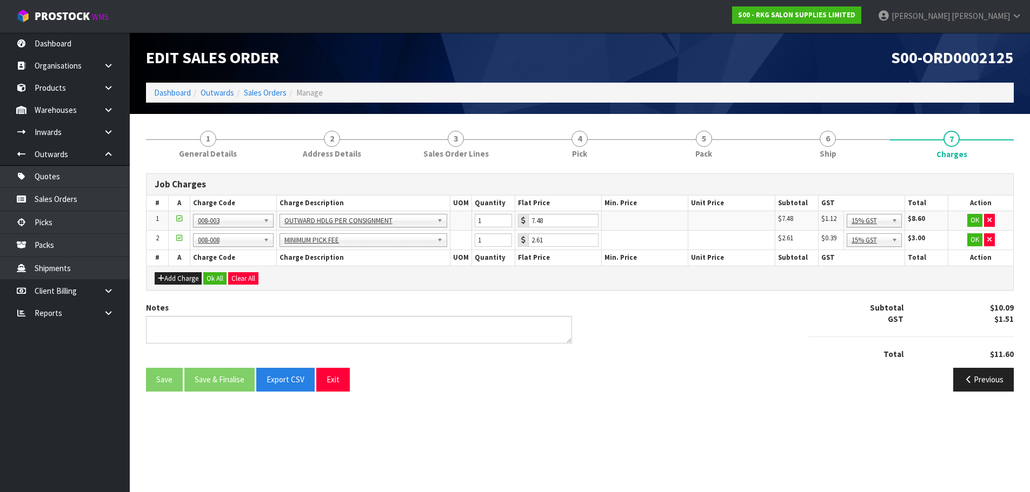
scroll to position [0, 0]
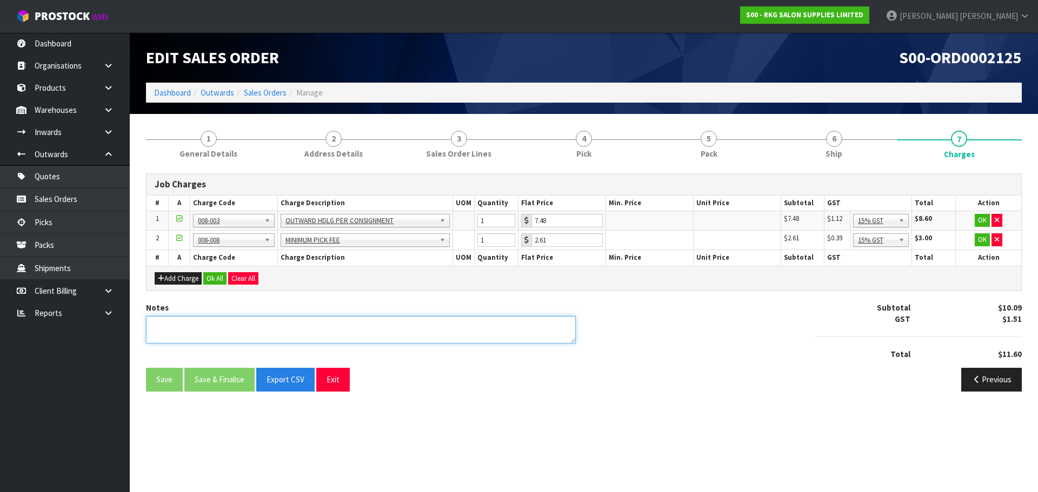
click at [202, 325] on textarea at bounding box center [361, 330] width 430 height 28
click at [993, 242] on button "button" at bounding box center [996, 239] width 11 height 13
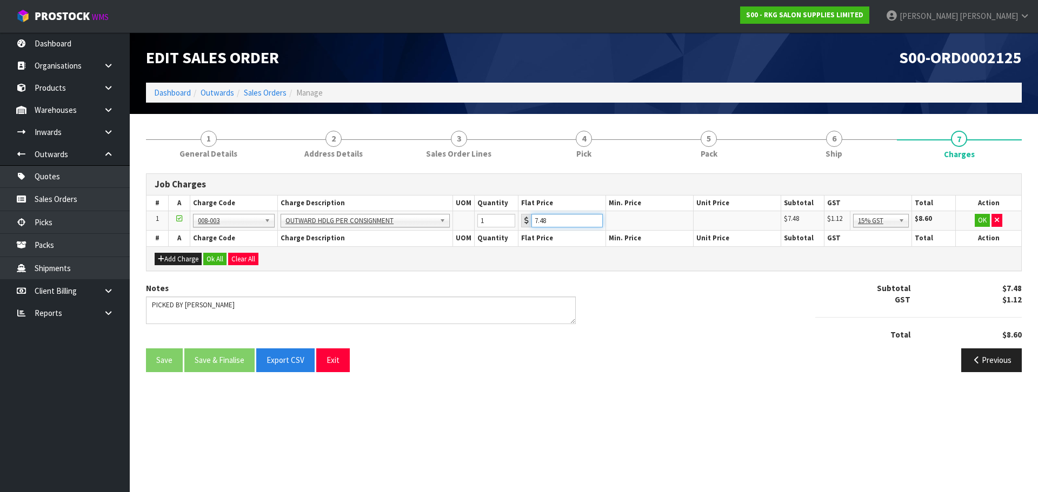
drag, startPoint x: 557, startPoint y: 222, endPoint x: 527, endPoint y: 226, distance: 30.6
click at [527, 226] on div "7.48" at bounding box center [562, 221] width 82 height 14
click at [978, 222] on button "OK" at bounding box center [981, 220] width 15 height 13
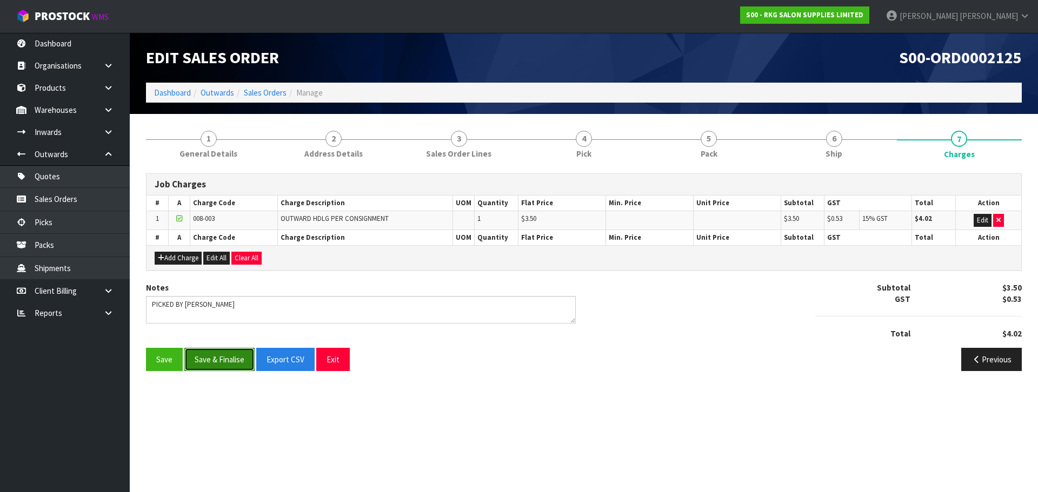
click at [222, 362] on button "Save & Finalise" at bounding box center [219, 359] width 70 height 23
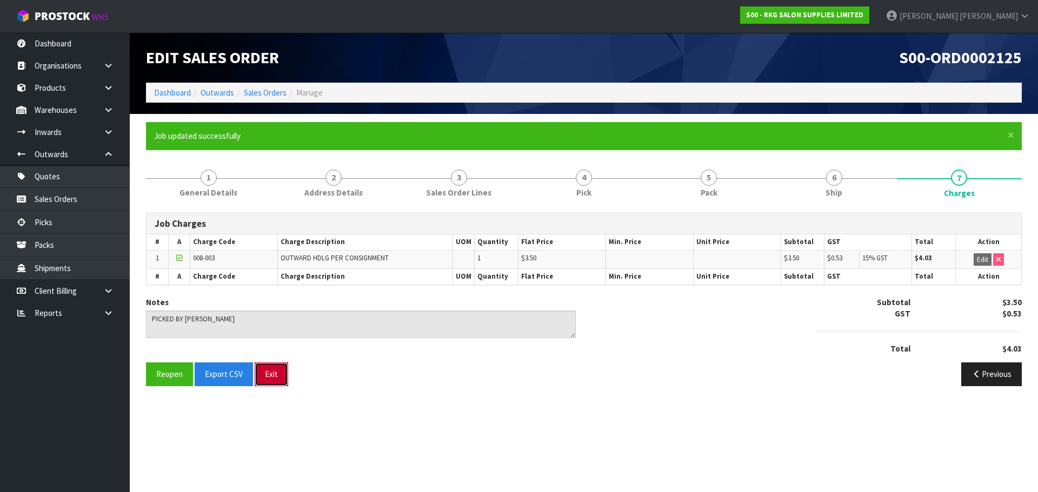
click at [274, 374] on button "Exit" at bounding box center [272, 374] width 34 height 23
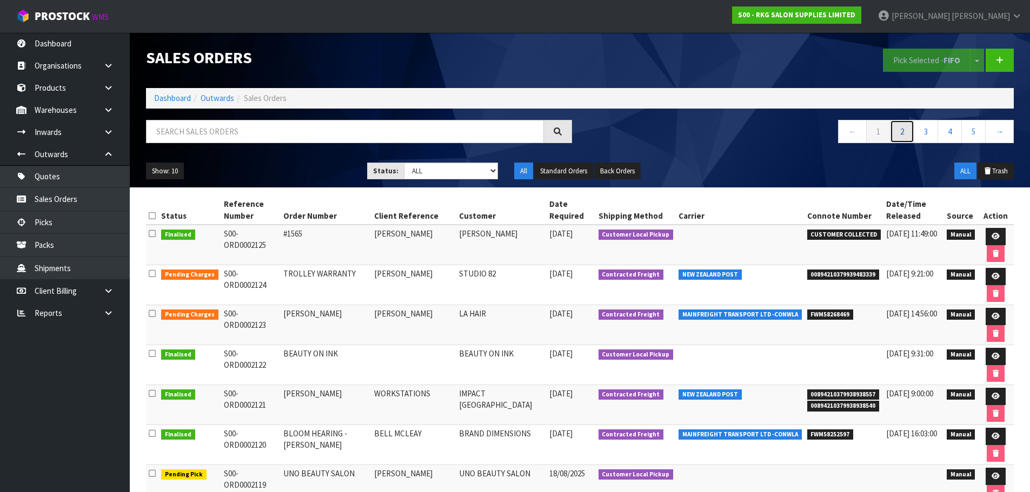
click at [906, 134] on link "2" at bounding box center [902, 131] width 24 height 23
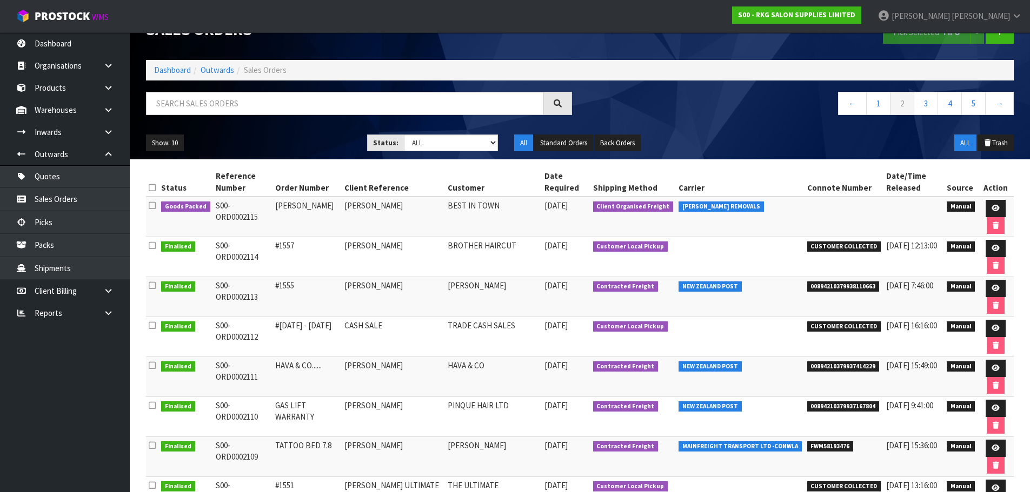
scroll to position [25, 0]
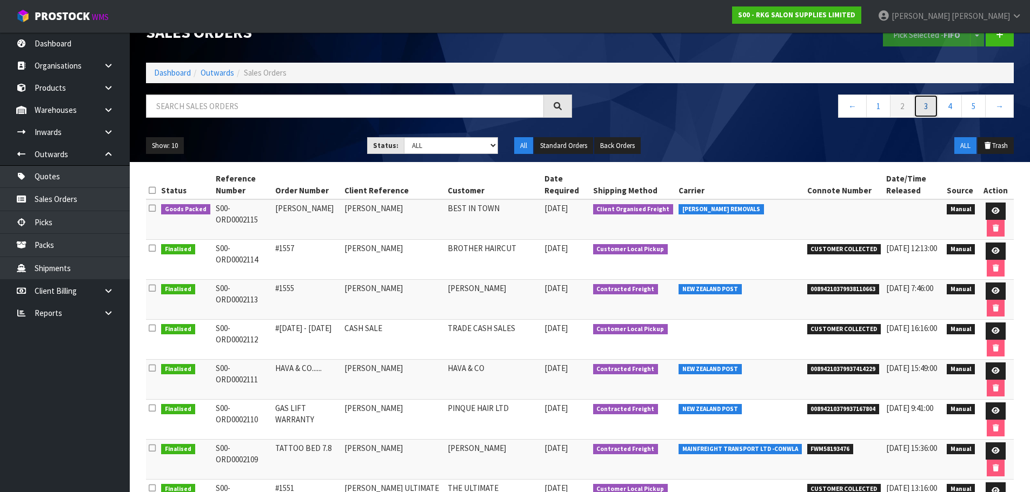
click at [925, 111] on link "3" at bounding box center [925, 106] width 24 height 23
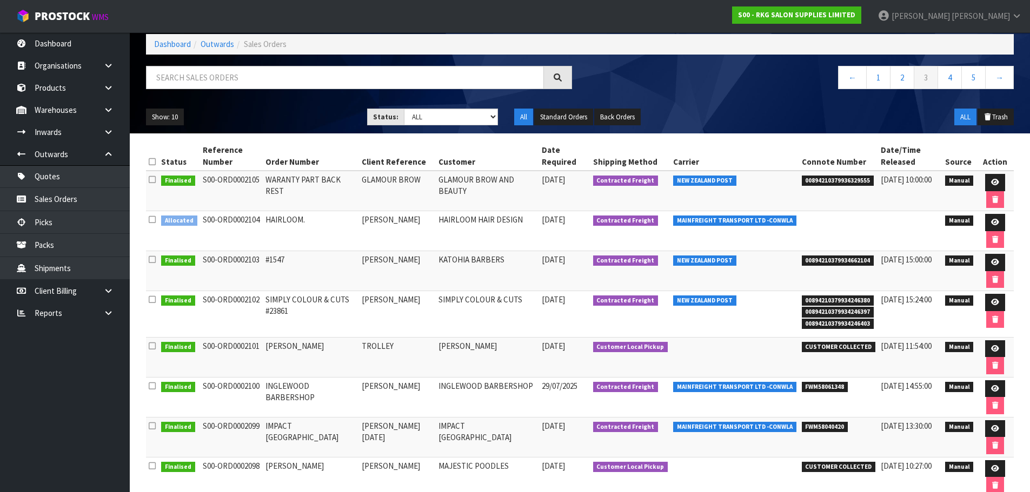
scroll to position [0, 0]
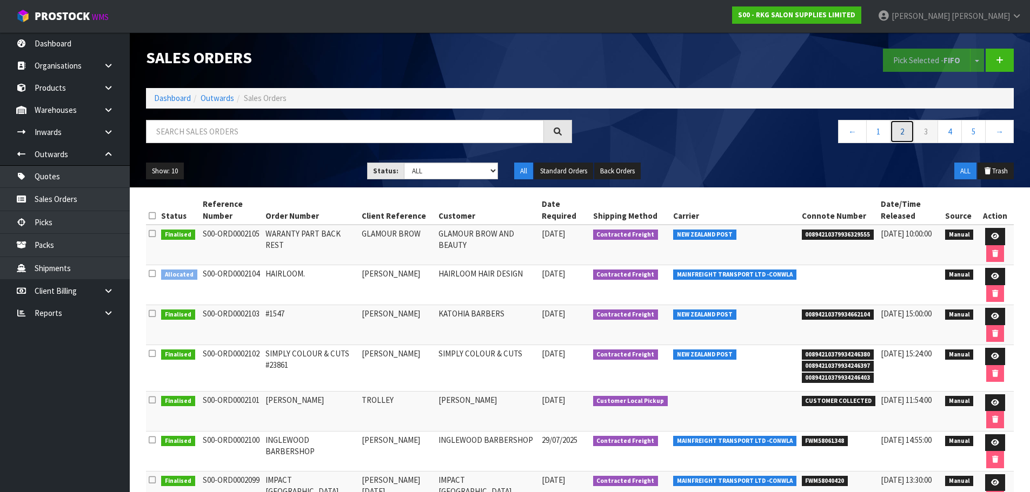
click at [900, 128] on link "2" at bounding box center [902, 131] width 24 height 23
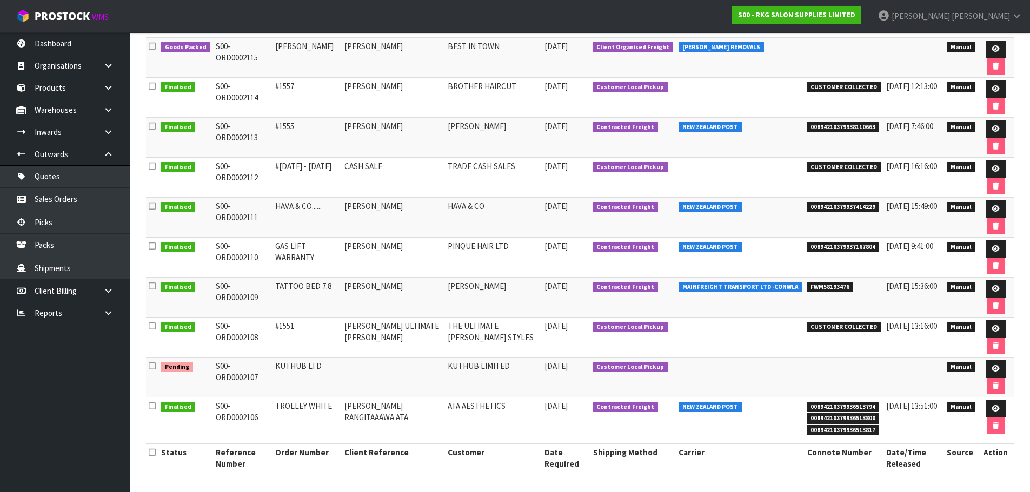
scroll to position [25, 0]
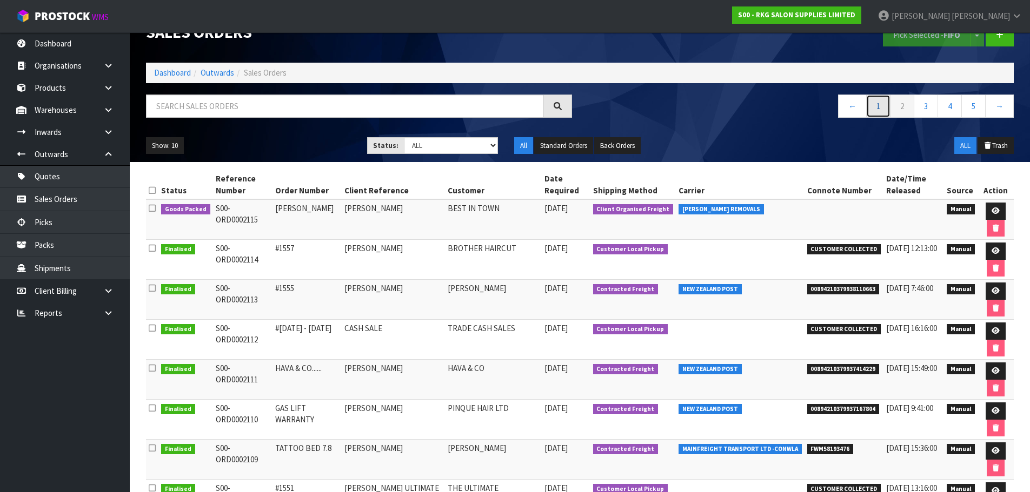
click at [874, 108] on link "1" at bounding box center [878, 106] width 24 height 23
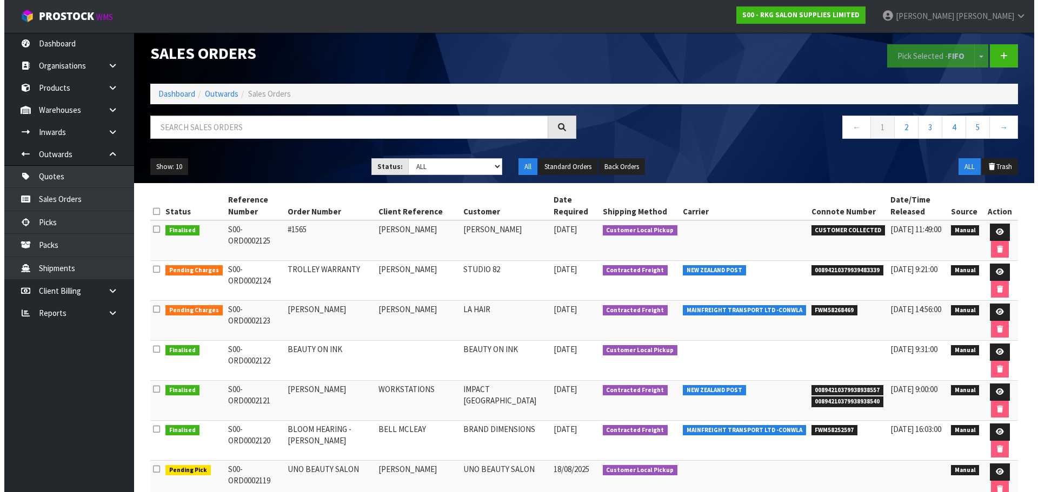
scroll to position [0, 0]
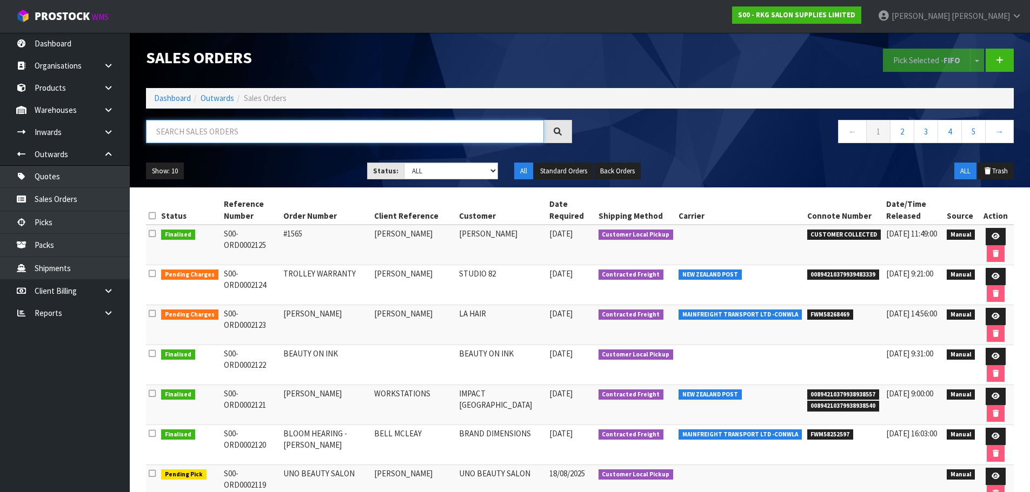
click at [212, 129] on input "text" at bounding box center [345, 131] width 398 height 23
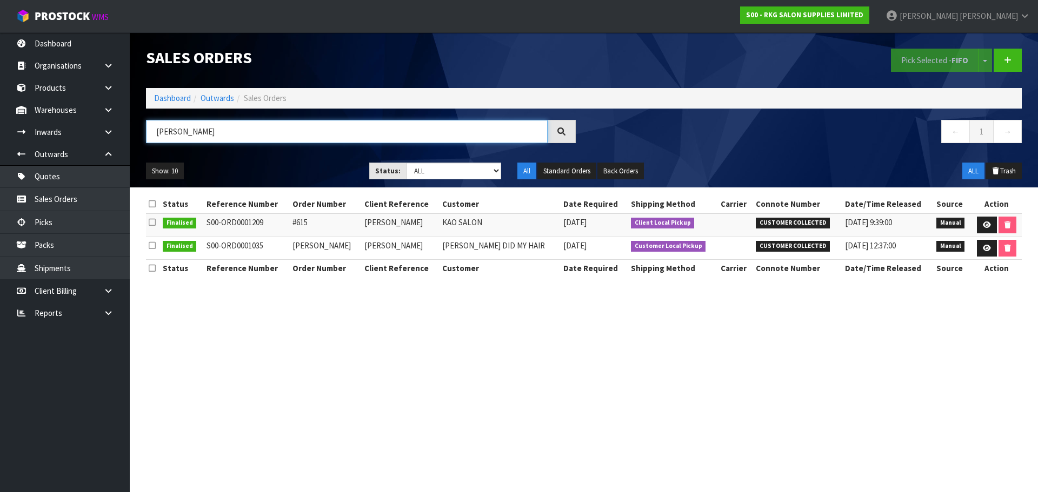
drag, startPoint x: 190, startPoint y: 133, endPoint x: 138, endPoint y: 133, distance: 51.3
click at [138, 133] on div "[PERSON_NAME]" at bounding box center [361, 135] width 446 height 31
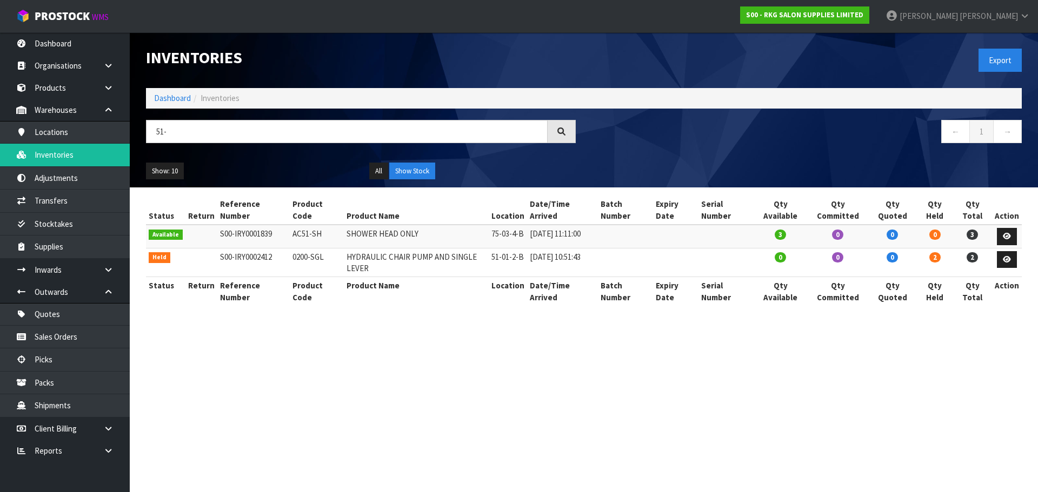
click at [151, 133] on input "51-" at bounding box center [347, 131] width 402 height 23
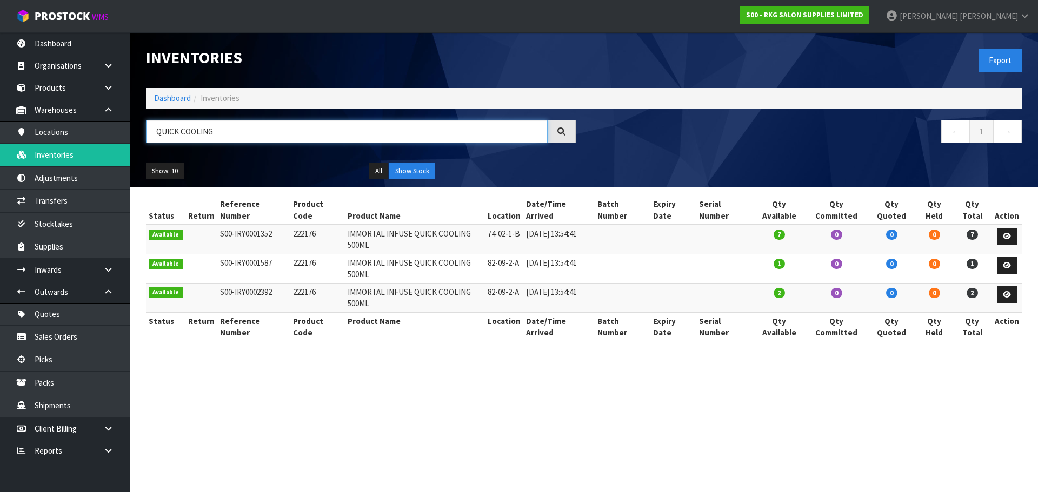
drag, startPoint x: 232, startPoint y: 133, endPoint x: 150, endPoint y: 134, distance: 81.6
click at [150, 134] on input "QUICK COOLING" at bounding box center [347, 131] width 402 height 23
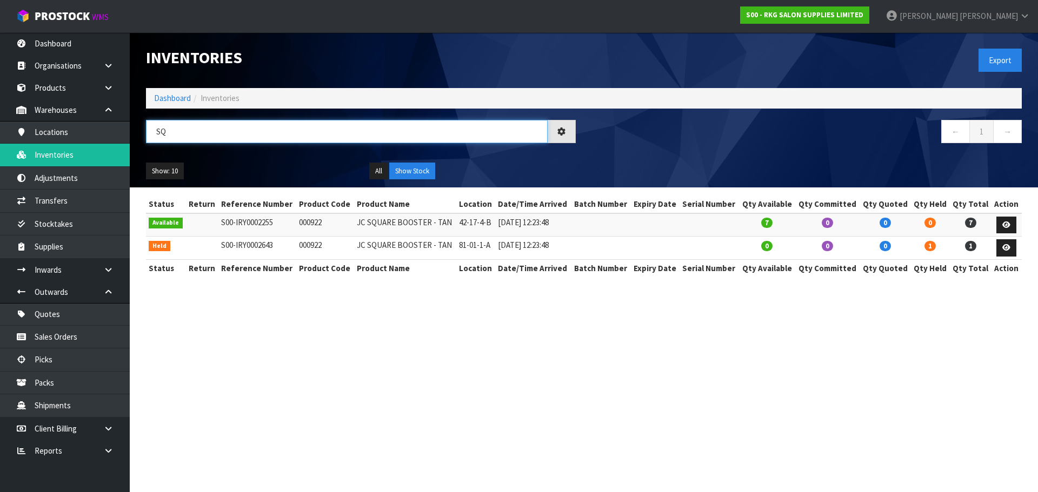
type input "S"
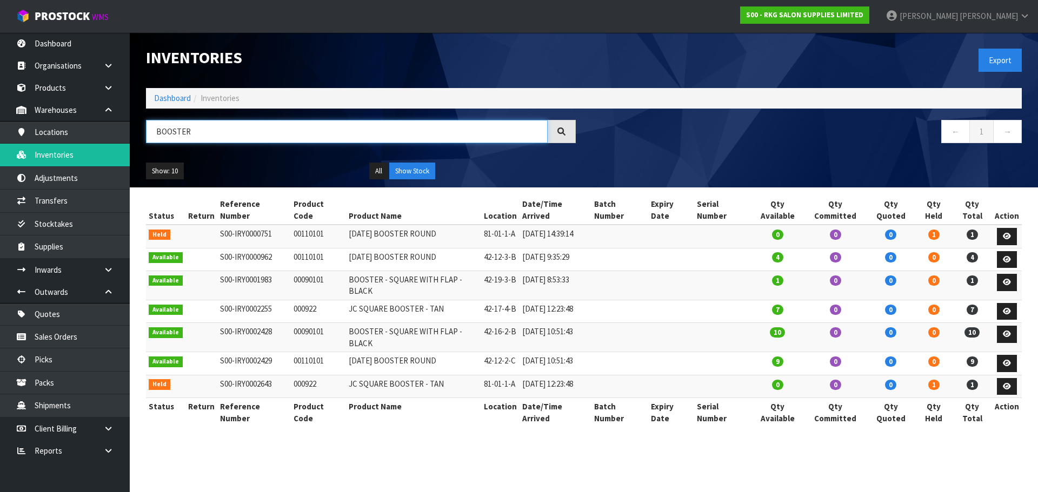
type input "BOOSTER"
drag, startPoint x: 288, startPoint y: 316, endPoint x: 325, endPoint y: 314, distance: 37.9
click at [325, 323] on td "00090101" at bounding box center [318, 337] width 55 height 29
copy td "00090101"
click at [66, 86] on link "Products" at bounding box center [65, 88] width 130 height 22
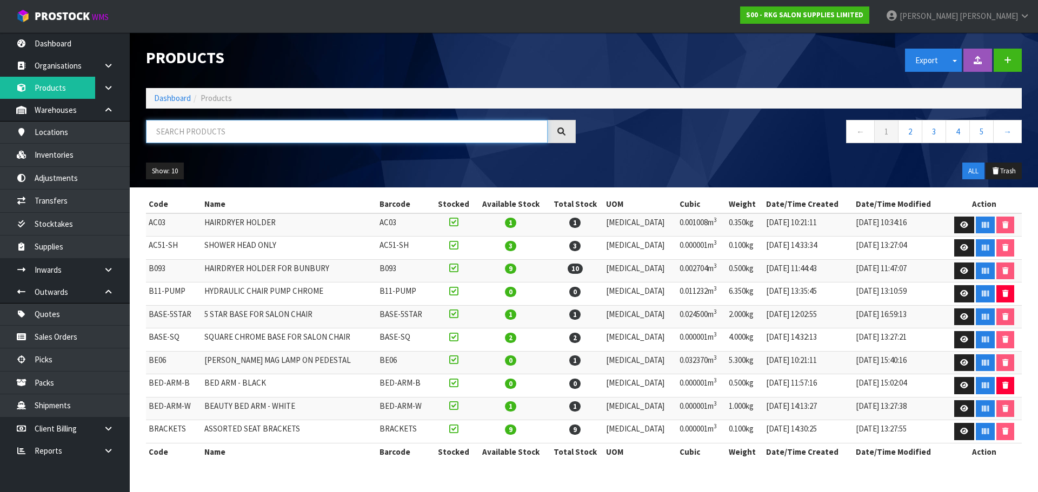
click at [173, 129] on input "text" at bounding box center [347, 131] width 402 height 23
paste input "00090101"
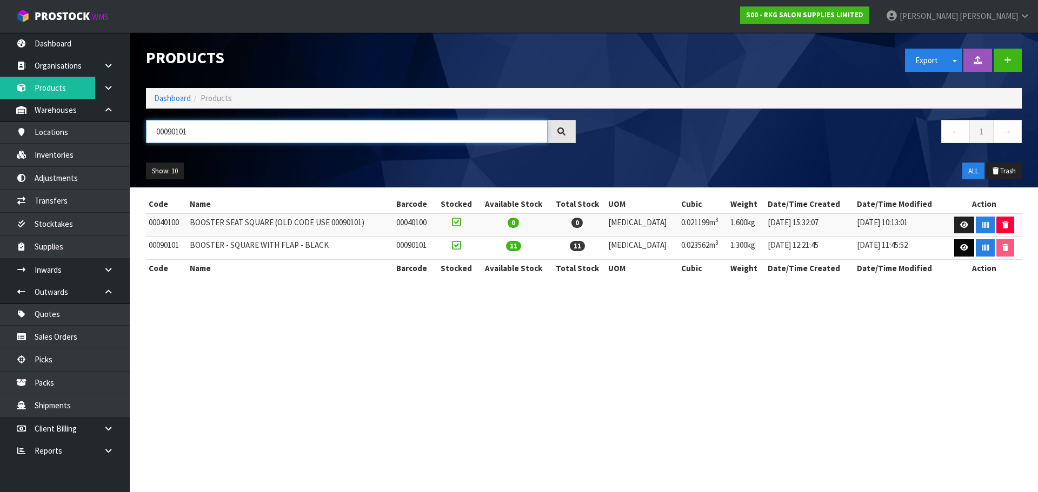
type input "00090101"
click at [960, 248] on icon at bounding box center [964, 247] width 8 height 7
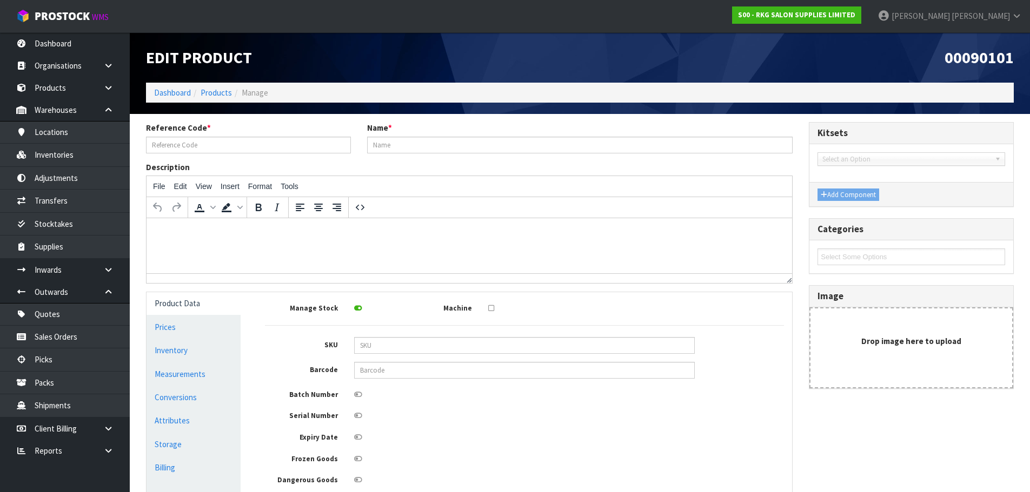
type input "00090101"
type input "BOOSTER - SQUARE WITH FLAP - BLACK"
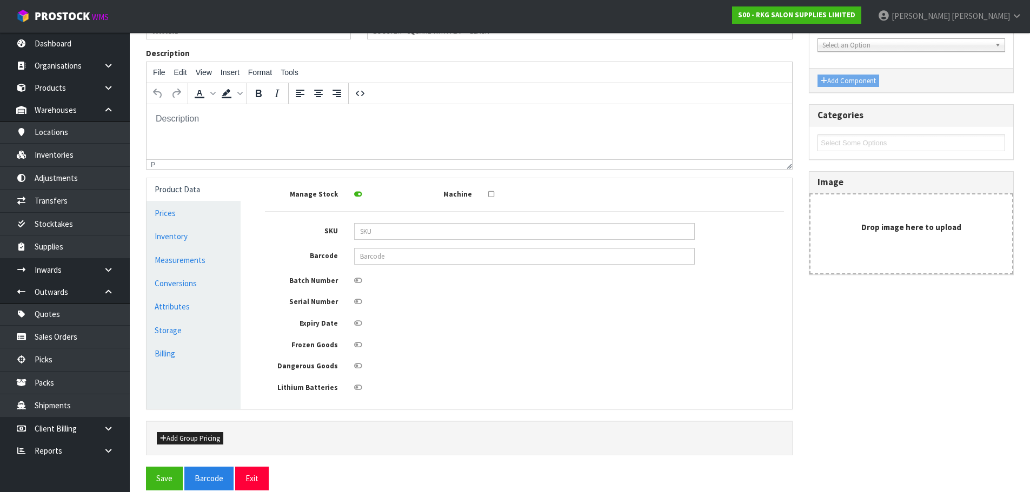
scroll to position [129, 0]
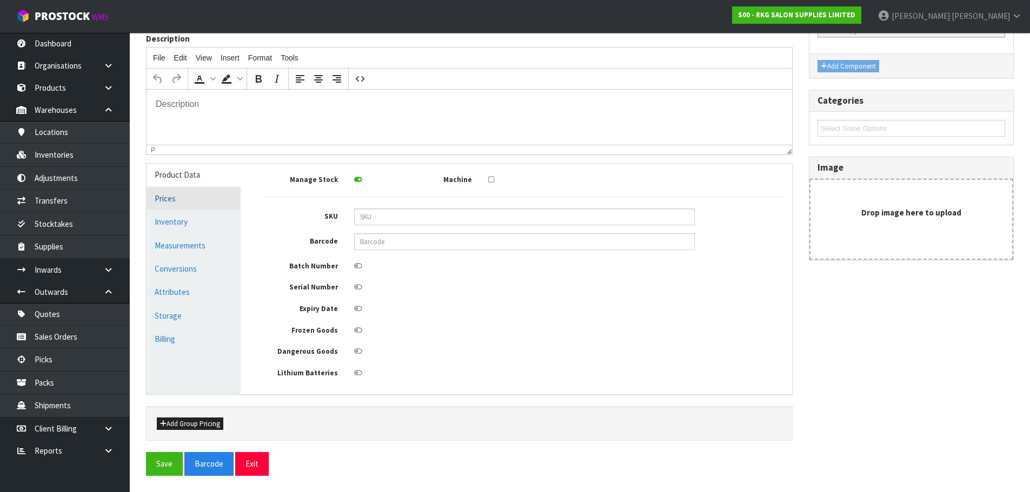
click at [171, 201] on link "Prices" at bounding box center [193, 199] width 94 height 22
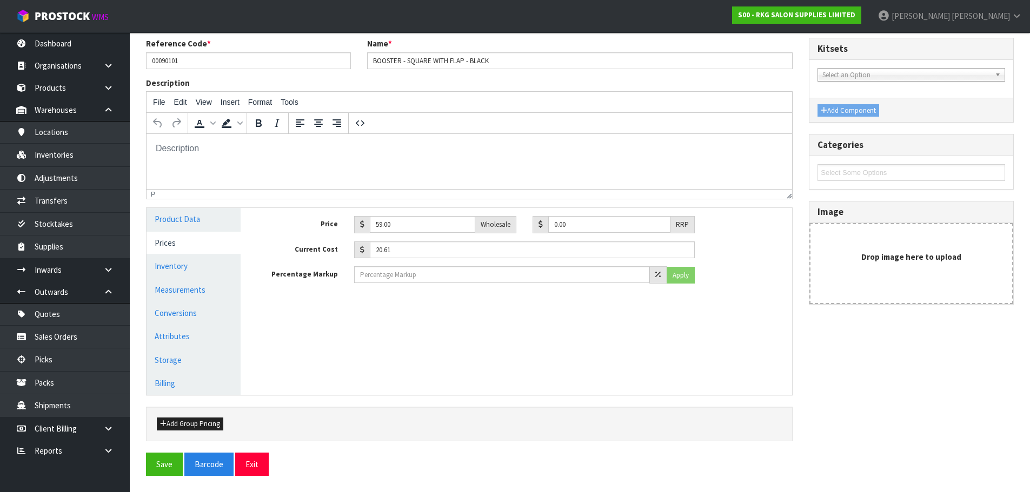
scroll to position [84, 0]
drag, startPoint x: 253, startPoint y: 463, endPoint x: 163, endPoint y: 31, distance: 441.2
click at [253, 463] on button "Exit" at bounding box center [252, 464] width 34 height 23
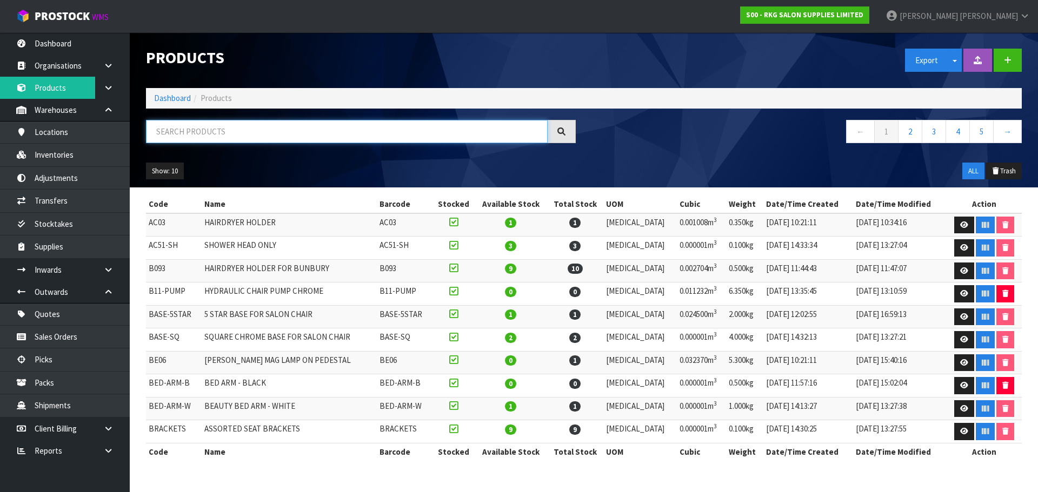
click at [185, 134] on input "text" at bounding box center [347, 131] width 402 height 23
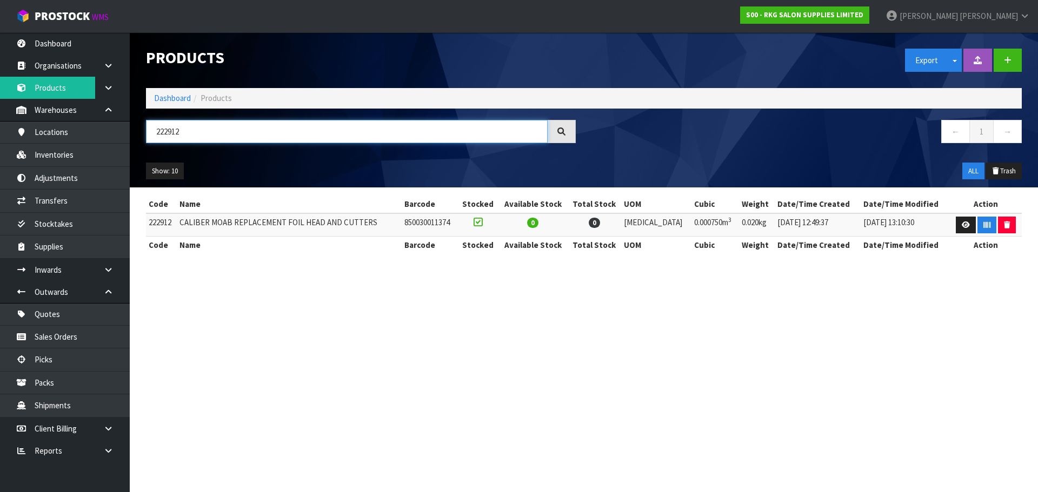
type input "222912"
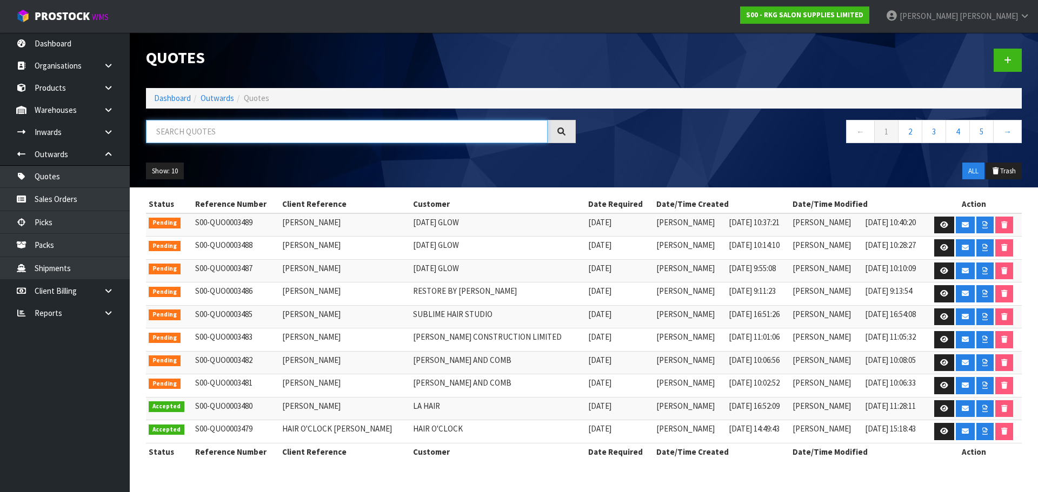
click at [206, 139] on input "text" at bounding box center [347, 131] width 402 height 23
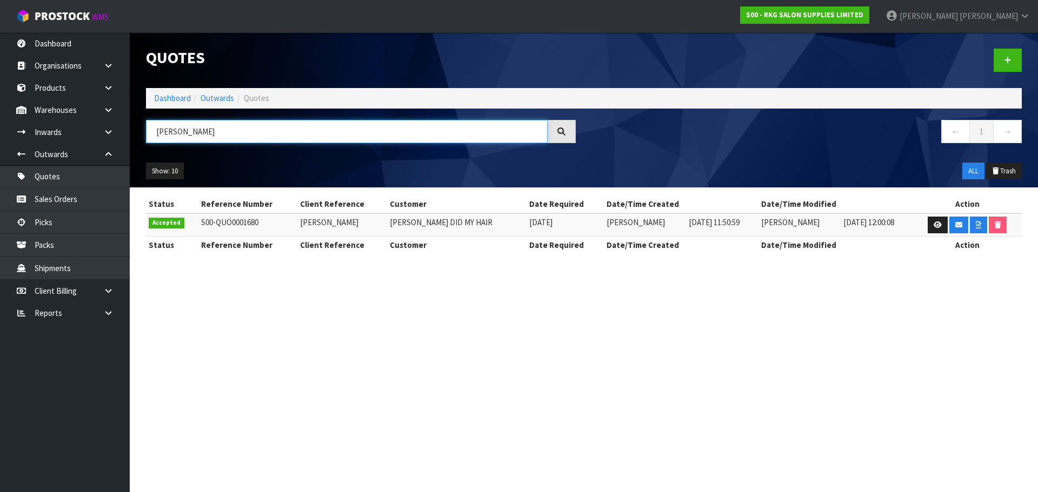
drag, startPoint x: 198, startPoint y: 130, endPoint x: 148, endPoint y: 130, distance: 49.7
click at [148, 130] on input "[PERSON_NAME]" at bounding box center [347, 131] width 402 height 23
type input "JUST CUTS"
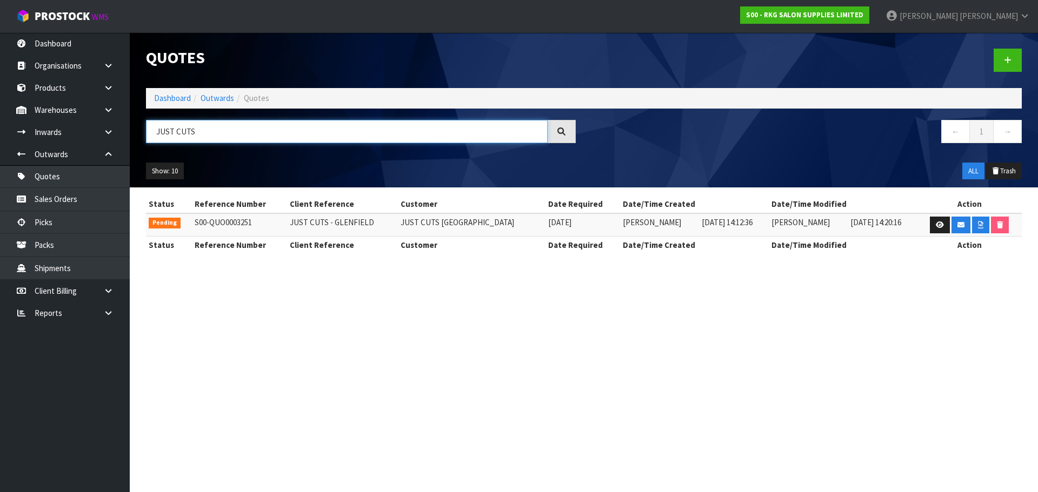
drag, startPoint x: 217, startPoint y: 134, endPoint x: 151, endPoint y: 140, distance: 66.2
click at [151, 140] on input "JUST CUTS" at bounding box center [347, 131] width 402 height 23
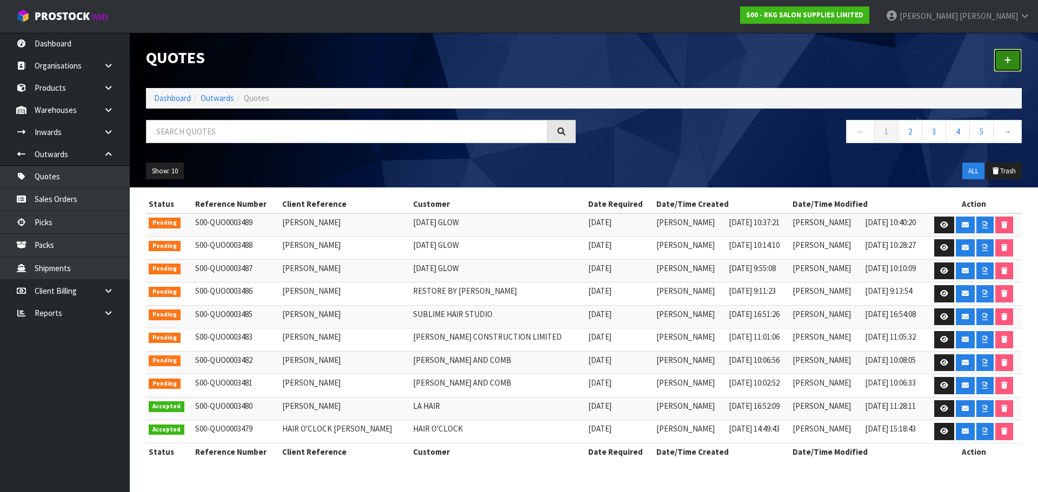
click at [1005, 58] on icon at bounding box center [1008, 60] width 8 height 8
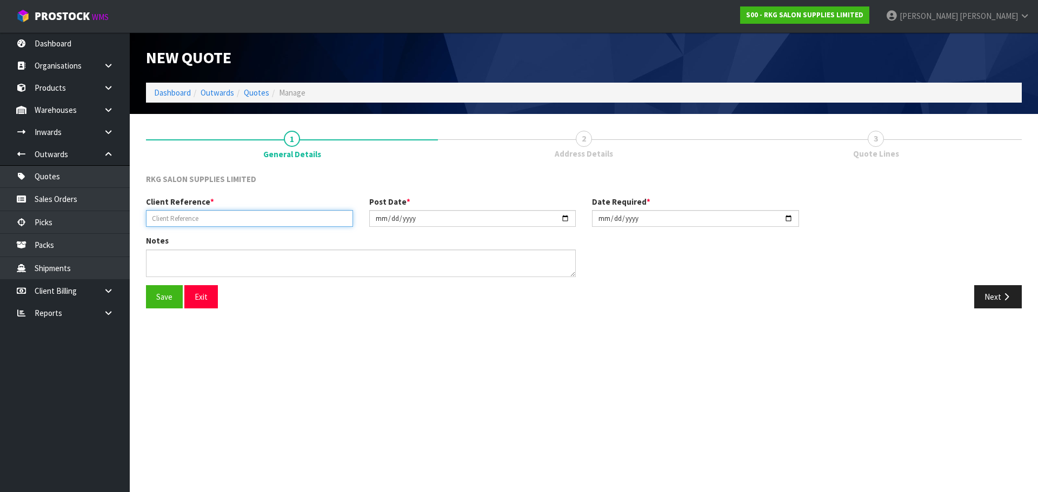
click at [198, 213] on input "text" at bounding box center [249, 218] width 207 height 17
type input "[PERSON_NAME]"
click at [158, 292] on button "Save" at bounding box center [164, 296] width 37 height 23
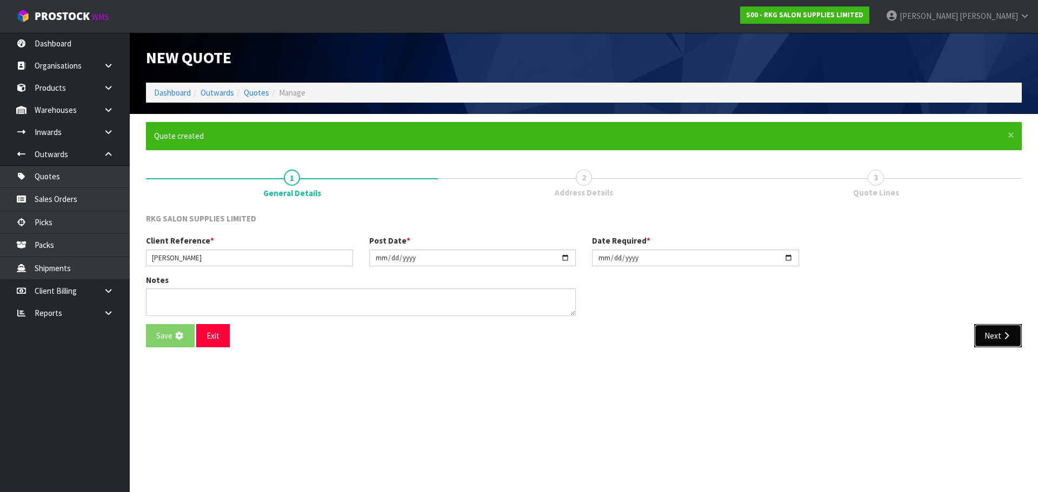
click at [985, 329] on button "Next" at bounding box center [998, 335] width 48 height 23
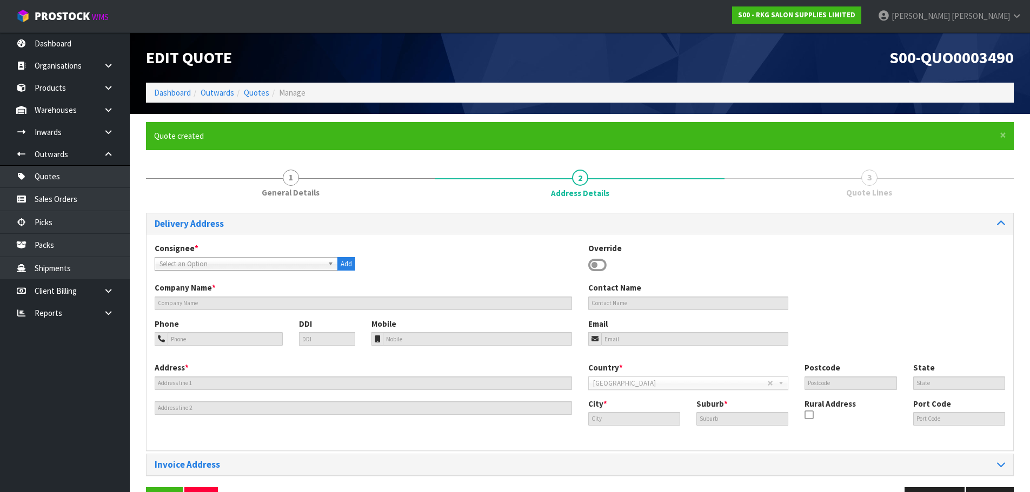
click at [586, 268] on div "Override" at bounding box center [688, 258] width 217 height 31
click at [596, 265] on icon at bounding box center [597, 265] width 18 height 16
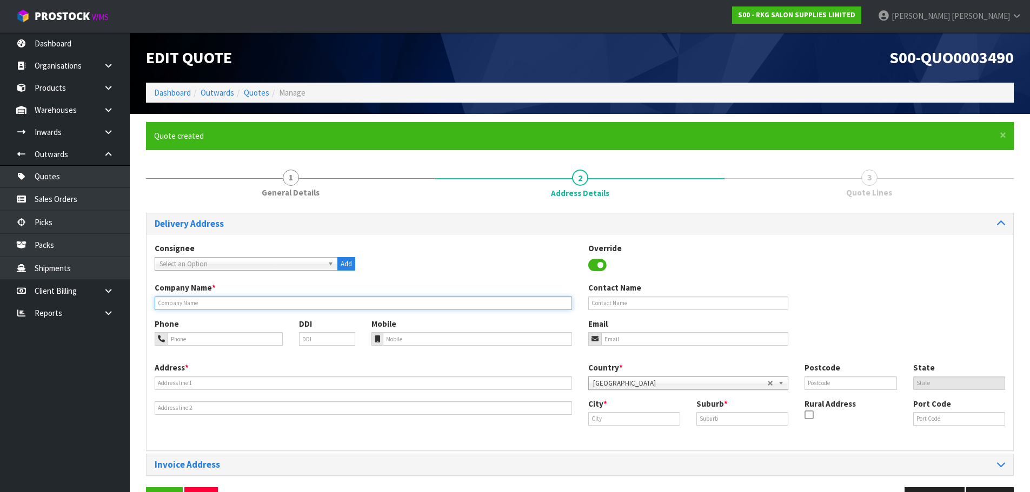
click at [204, 302] on input "text" at bounding box center [363, 304] width 417 height 14
type input "JUST CUTS - [PERSON_NAME]"
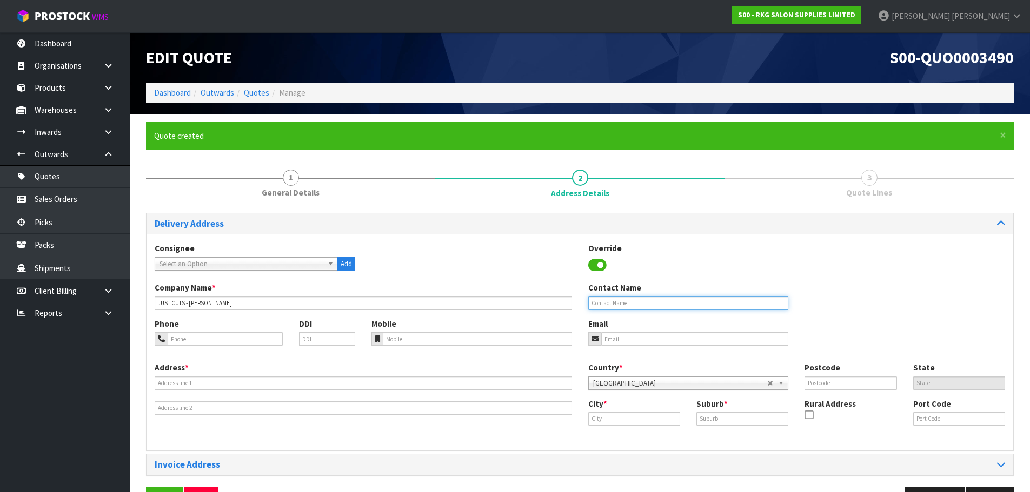
click at [602, 305] on input "text" at bounding box center [688, 304] width 201 height 14
type input "[PERSON_NAME]"
click at [186, 340] on input "tel" at bounding box center [225, 339] width 115 height 14
type input "[PHONE_NUMBER]"
click at [637, 342] on input "email" at bounding box center [695, 339] width 188 height 14
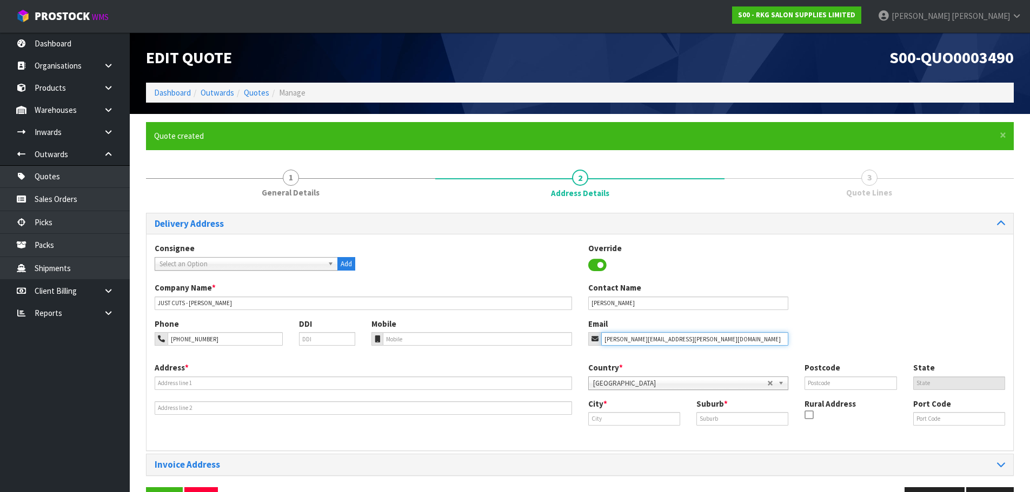
type input "[PERSON_NAME][EMAIL_ADDRESS][PERSON_NAME][DOMAIN_NAME]"
click at [182, 389] on input "text" at bounding box center [363, 384] width 417 height 14
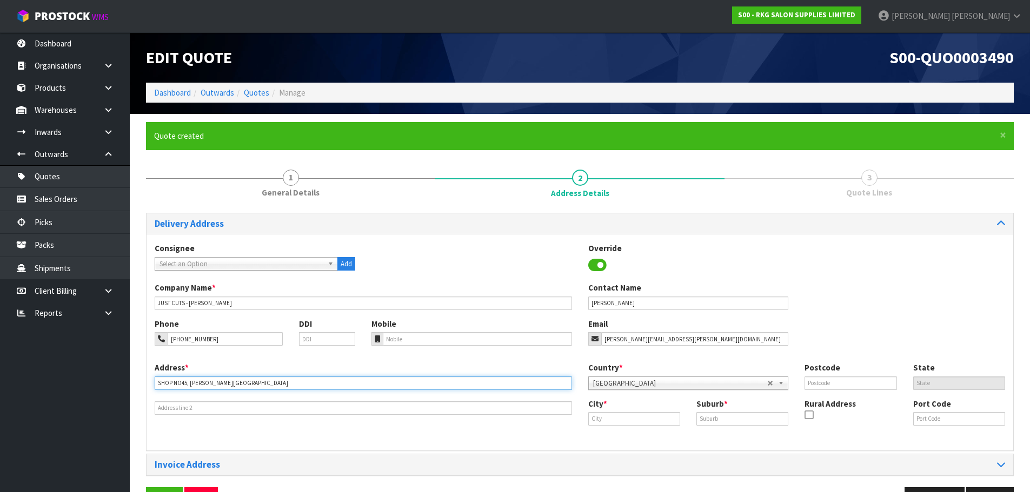
type input "SHOP NO45, [PERSON_NAME][GEOGRAPHIC_DATA]"
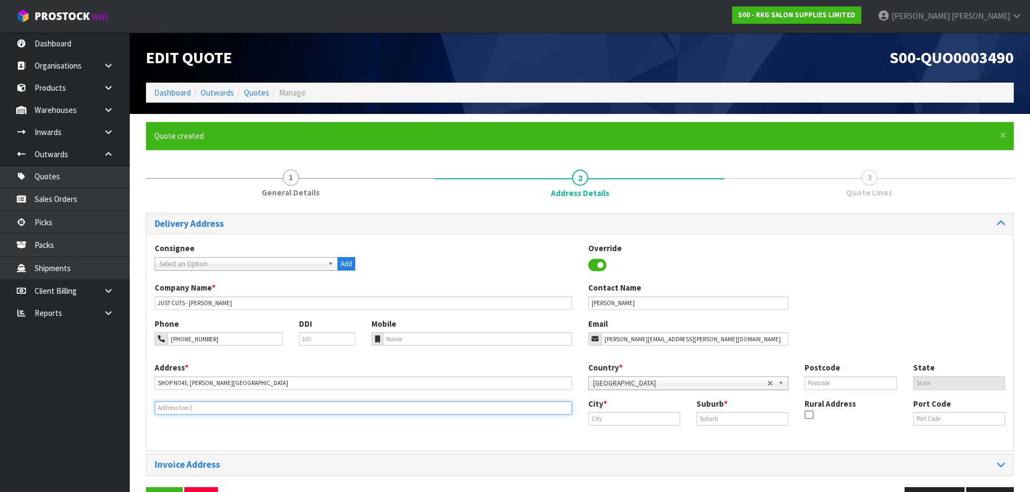
click at [166, 410] on input "text" at bounding box center [363, 409] width 417 height 14
type input "[STREET_ADDRESS]"
click at [632, 422] on input "text" at bounding box center [634, 419] width 92 height 14
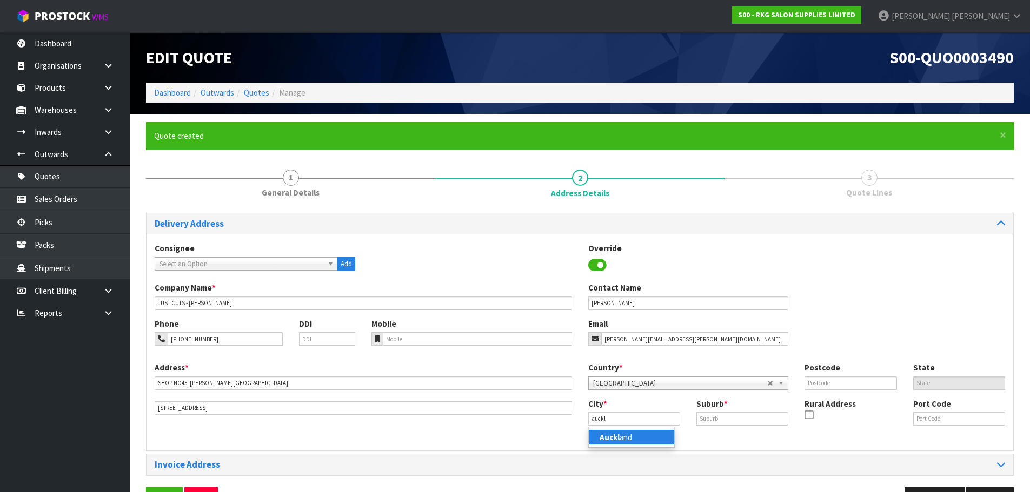
click at [626, 435] on link "Auckl and" at bounding box center [631, 437] width 85 height 15
type input "[GEOGRAPHIC_DATA]"
click at [714, 421] on input "text" at bounding box center [742, 419] width 92 height 14
type input "MT [GEOGRAPHIC_DATA]"
click at [822, 382] on input "text" at bounding box center [850, 384] width 92 height 14
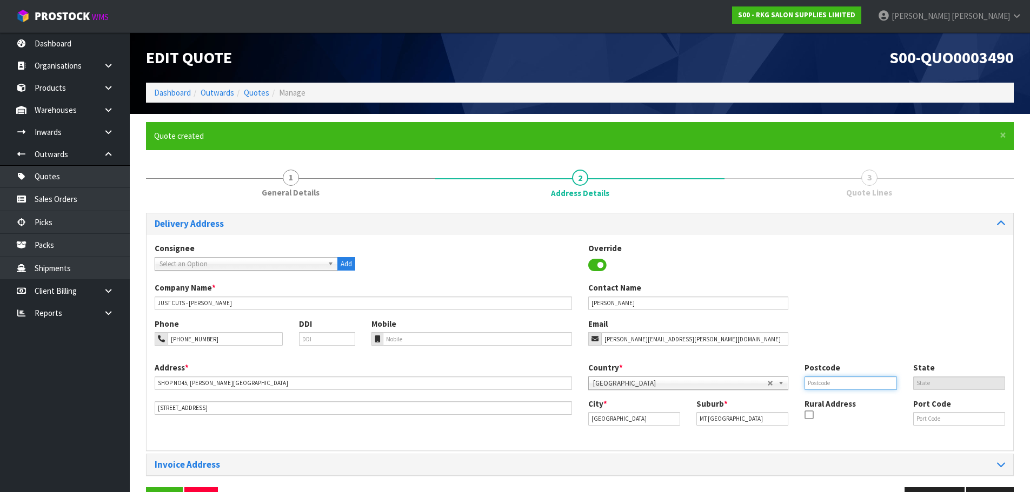
click at [827, 382] on input "text" at bounding box center [850, 384] width 92 height 14
type input "1060"
click at [830, 323] on div "Phone [PHONE_NUMBER] DDI Mobile Email [PERSON_NAME][EMAIL_ADDRESS][PERSON_NAME]…" at bounding box center [579, 340] width 866 height 44
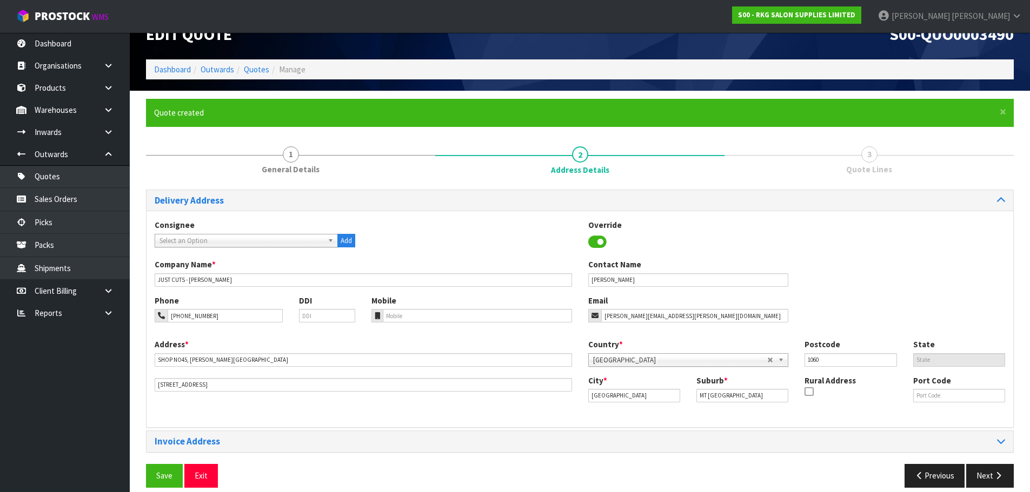
scroll to position [35, 0]
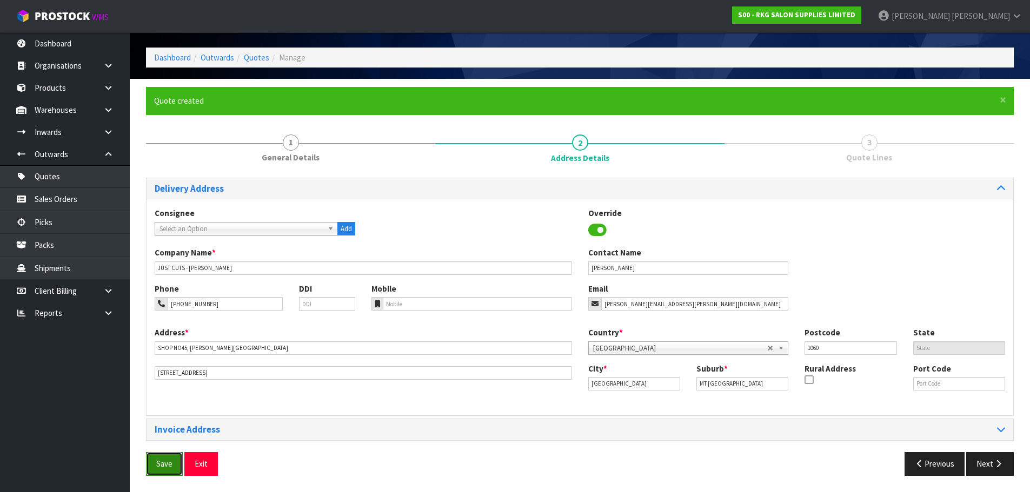
click at [161, 463] on button "Save" at bounding box center [164, 463] width 37 height 23
click at [991, 465] on button "Next" at bounding box center [990, 463] width 48 height 23
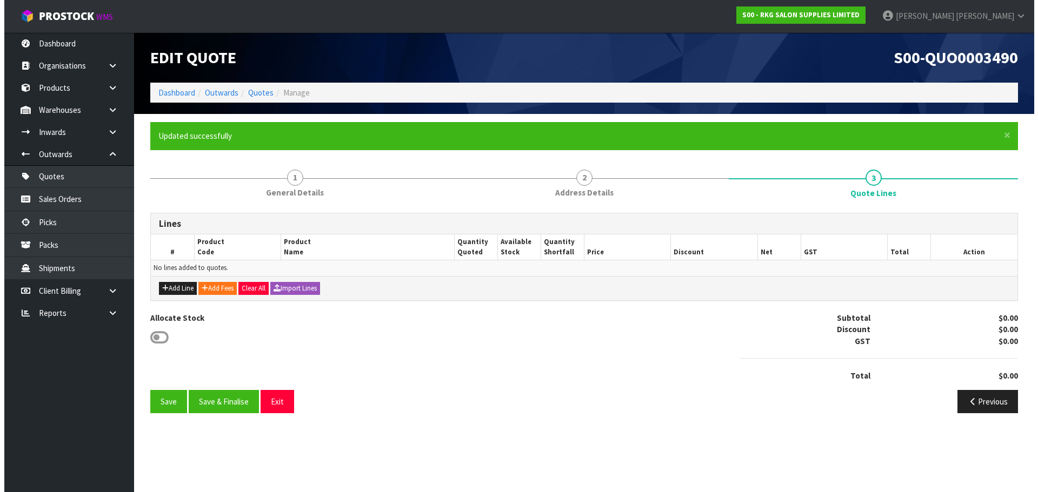
scroll to position [0, 0]
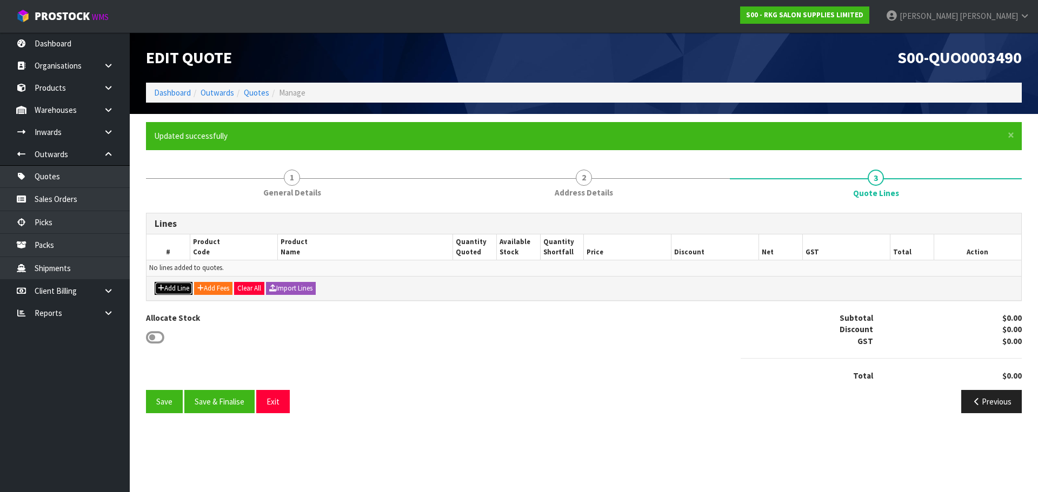
click at [164, 289] on button "Add Line" at bounding box center [174, 288] width 38 height 13
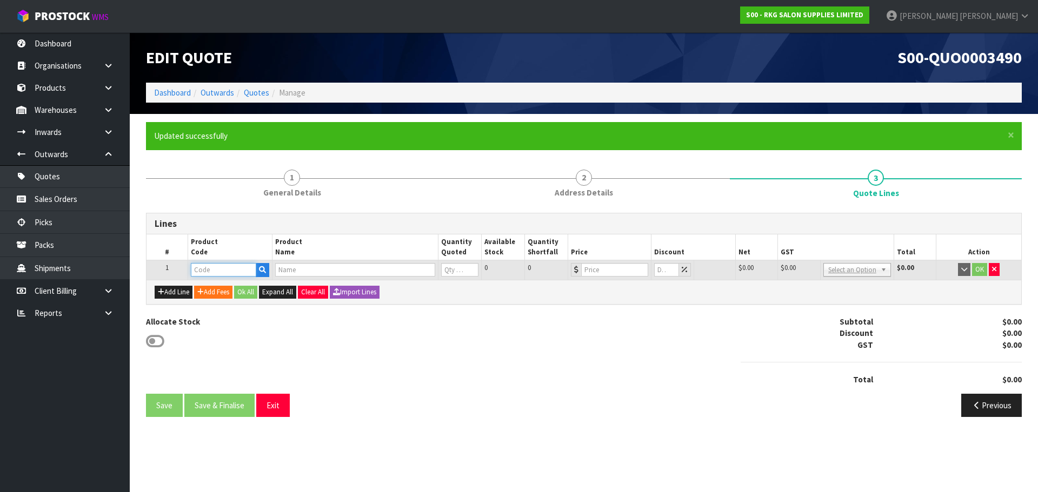
click at [205, 271] on input "text" at bounding box center [223, 270] width 65 height 14
click at [211, 269] on input "text" at bounding box center [223, 270] width 65 height 14
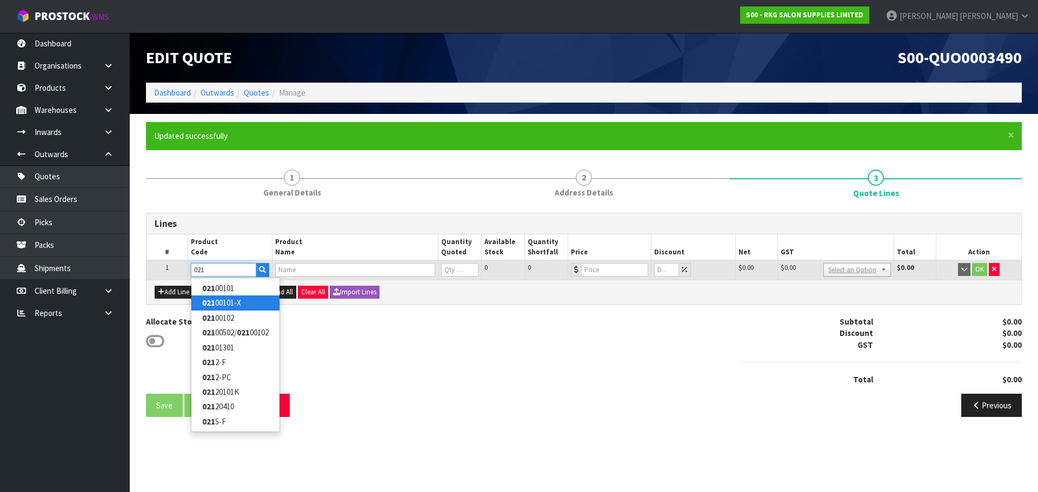
type input "021"
click at [213, 302] on strong "021" at bounding box center [208, 303] width 13 height 10
type input "02100101-X"
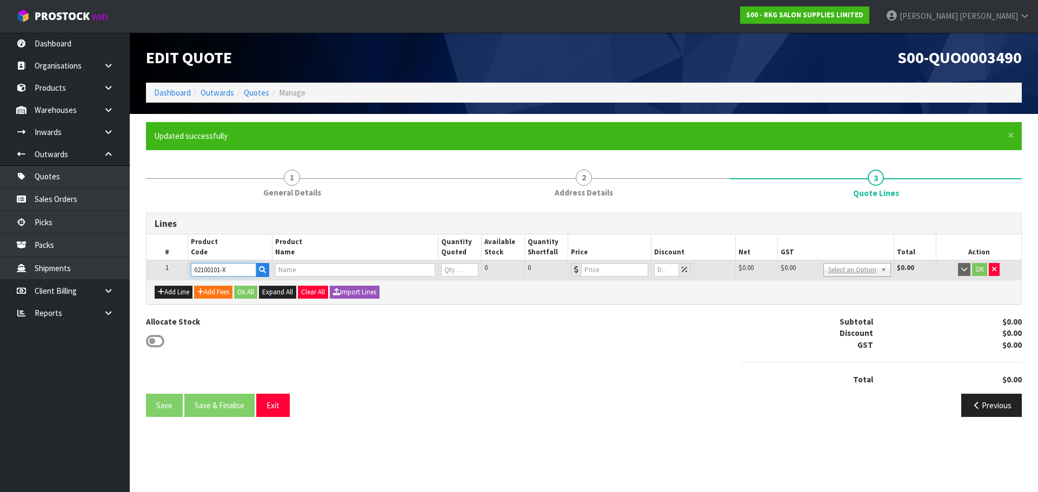
type input "MUDGEE SALON CHAIR BLACK WITH BLACK ROUND BASE - USED"
type input "0"
type input "299"
type input "0"
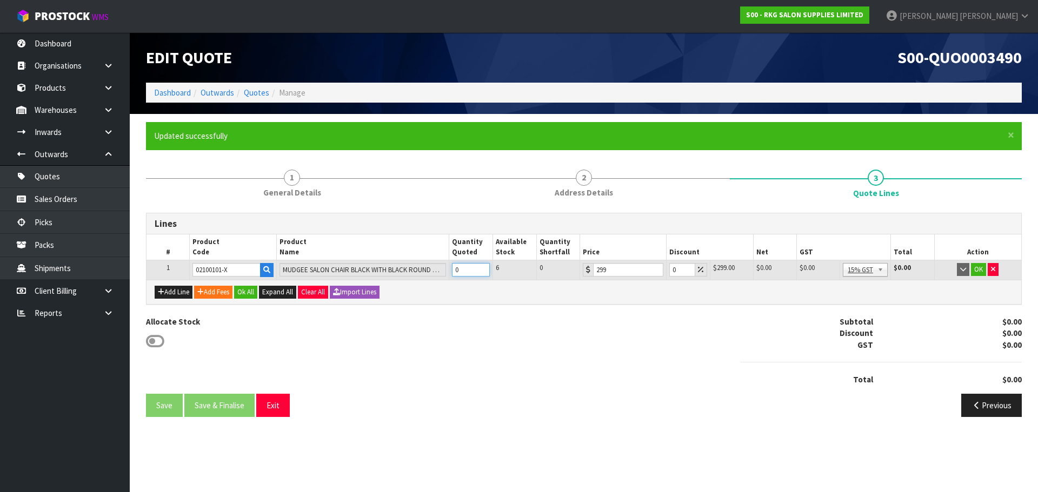
drag, startPoint x: 463, startPoint y: 268, endPoint x: 454, endPoint y: 269, distance: 8.7
click at [454, 269] on input "0" at bounding box center [471, 270] width 38 height 14
type input "6"
click at [979, 270] on button "OK" at bounding box center [978, 269] width 15 height 13
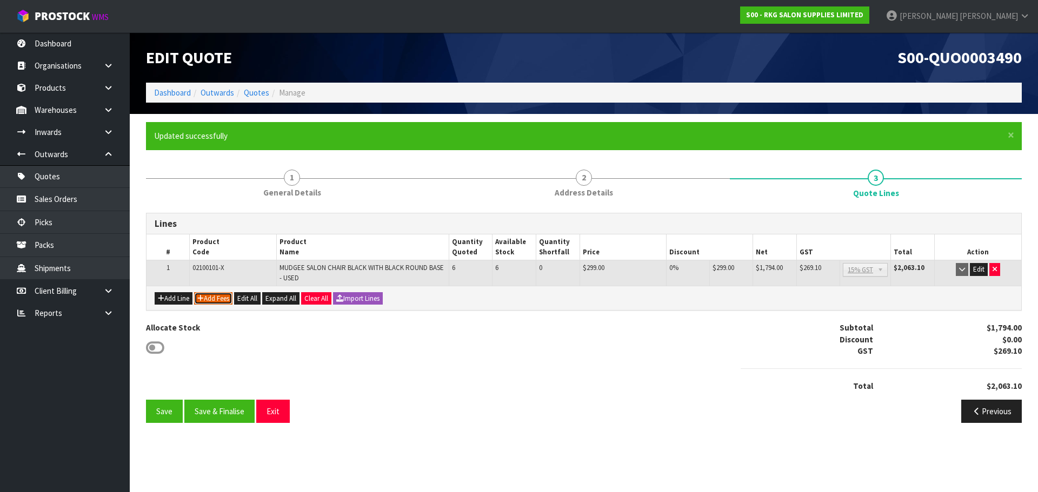
click at [210, 295] on button "Add Fees" at bounding box center [213, 298] width 38 height 13
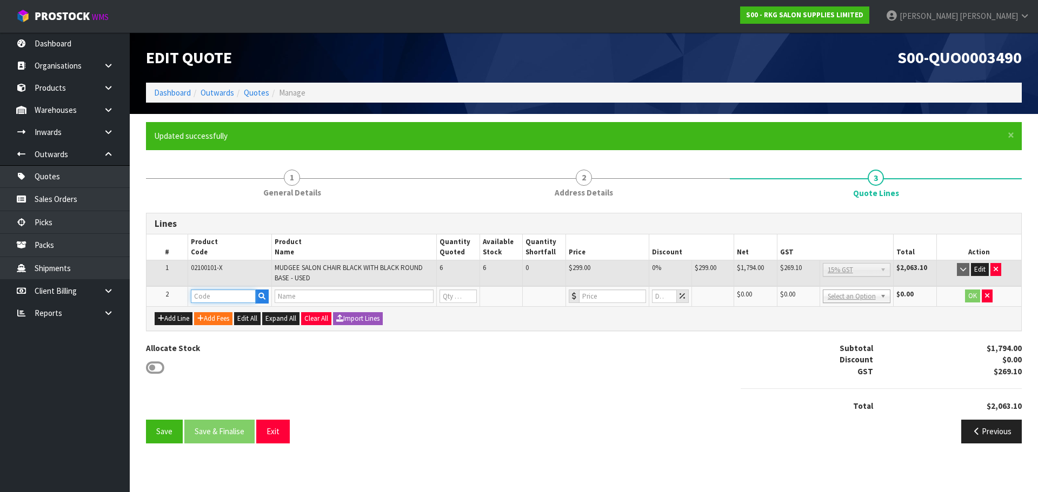
click at [206, 295] on input "text" at bounding box center [223, 297] width 65 height 14
type input "FRE"
click at [241, 316] on link "FRE IGHT" at bounding box center [233, 315] width 85 height 15
type input "FREIGHT"
type input "FREIGHT FEE"
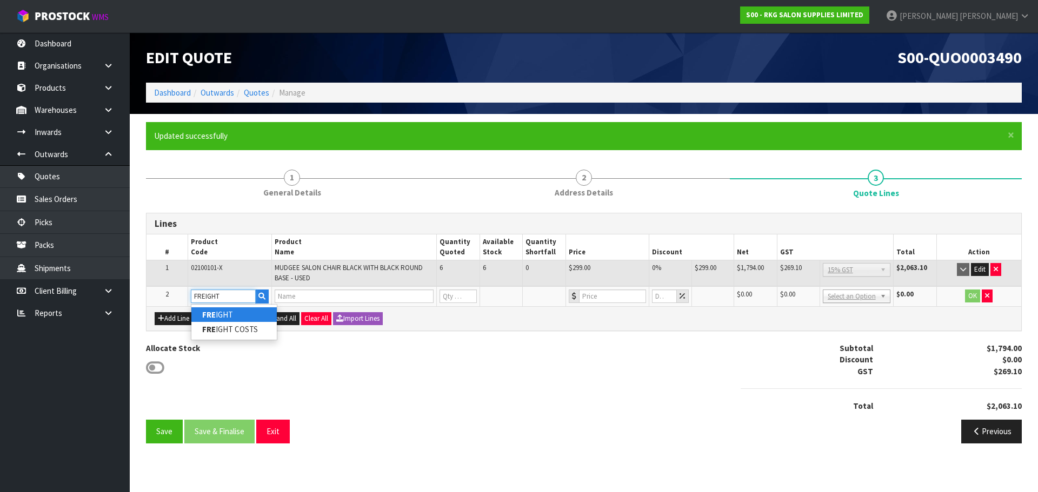
type input "1"
type input "0"
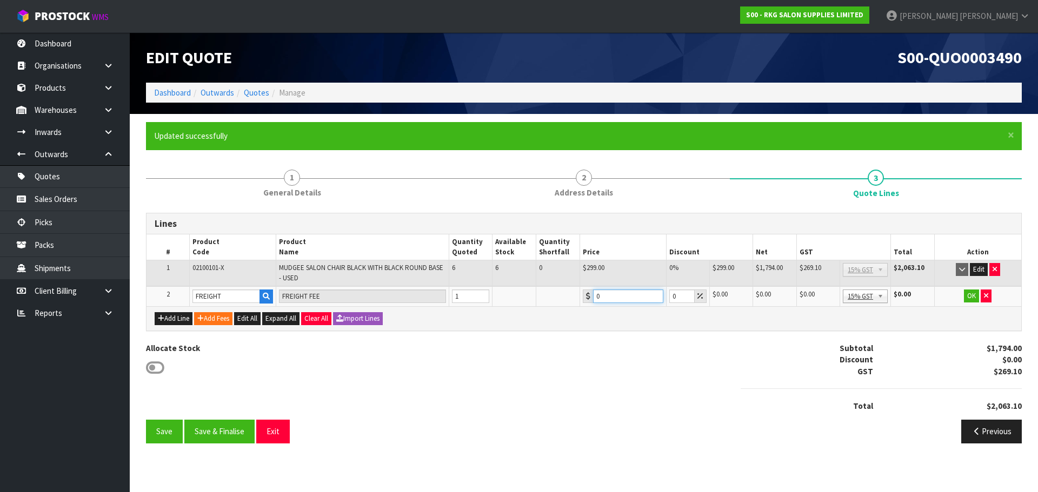
drag, startPoint x: 608, startPoint y: 296, endPoint x: 595, endPoint y: 296, distance: 13.5
click at [595, 296] on input "0" at bounding box center [628, 297] width 70 height 14
type input "193"
click at [967, 297] on button "OK" at bounding box center [971, 296] width 15 height 13
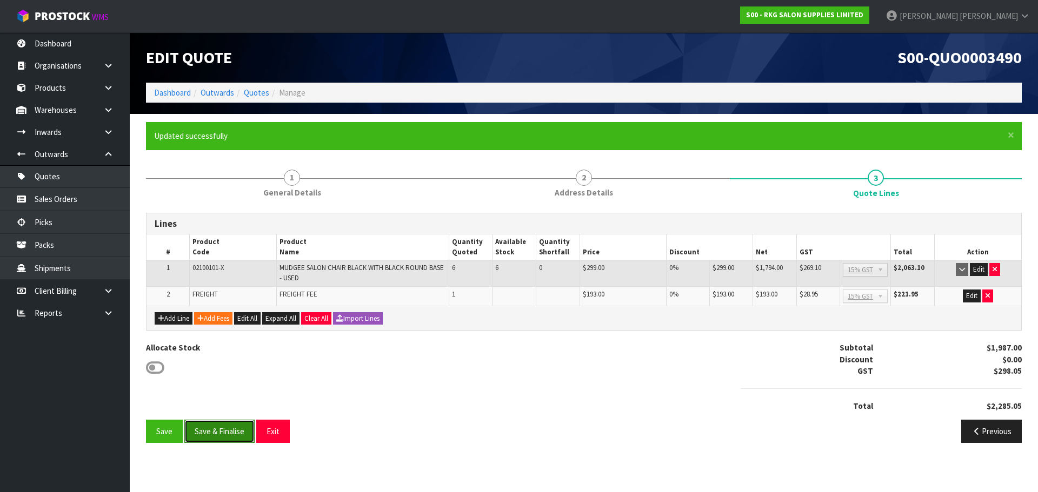
click at [220, 432] on button "Save & Finalise" at bounding box center [219, 431] width 70 height 23
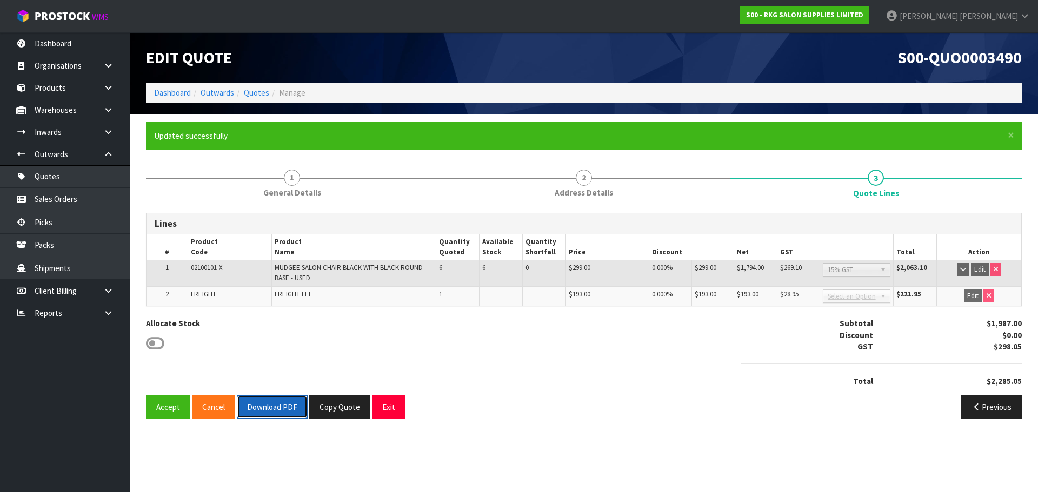
click at [277, 406] on button "Download PDF" at bounding box center [272, 407] width 71 height 23
